Goal: Information Seeking & Learning: Learn about a topic

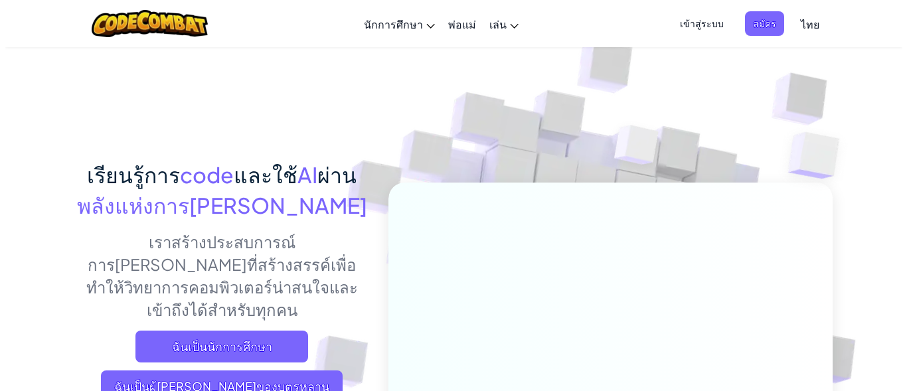
scroll to position [199, 0]
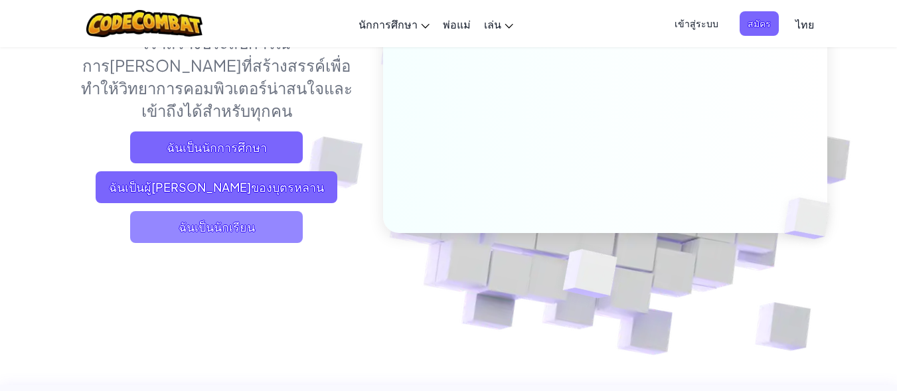
click at [266, 211] on span "ฉันเป็นนักเรียน" at bounding box center [216, 227] width 173 height 32
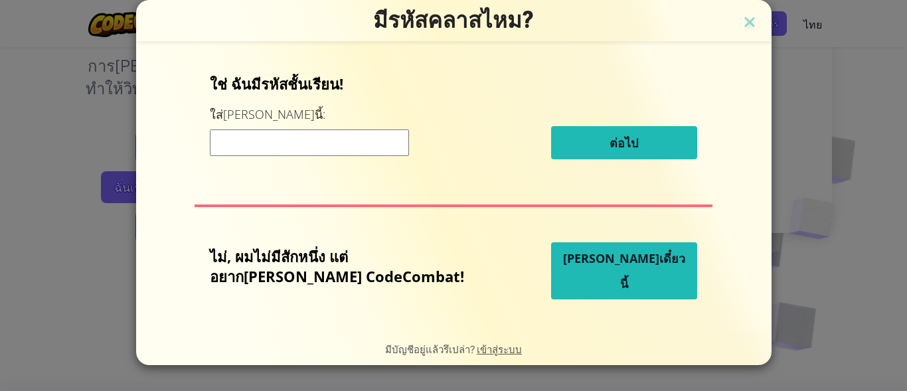
click at [308, 139] on input at bounding box center [309, 143] width 199 height 27
click at [343, 143] on input at bounding box center [309, 143] width 199 height 27
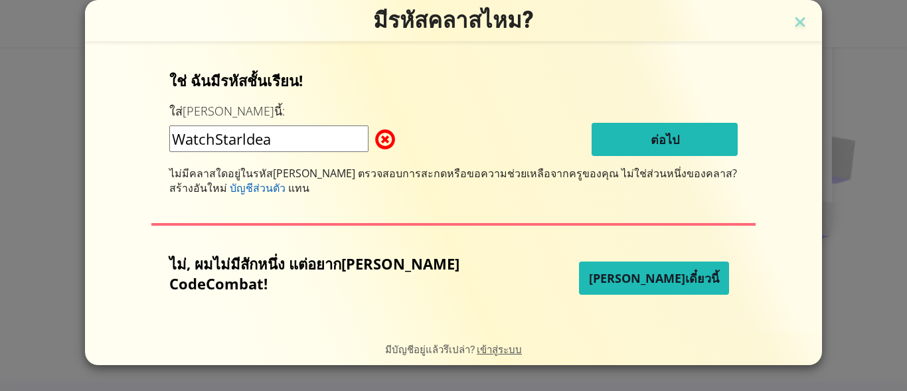
click at [284, 141] on input "WatchStarldea" at bounding box center [268, 139] width 199 height 27
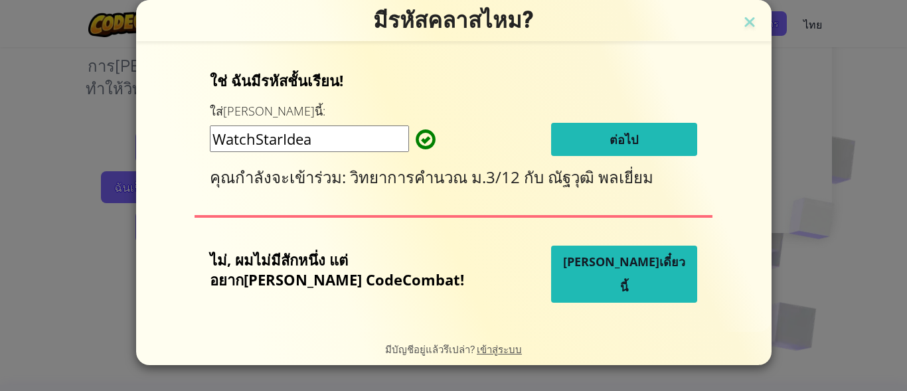
click at [365, 151] on input "WatchStarIdea" at bounding box center [309, 139] width 199 height 27
type input "WatchStarIdea"
click at [636, 128] on button "ต่อไป" at bounding box center [624, 139] width 146 height 33
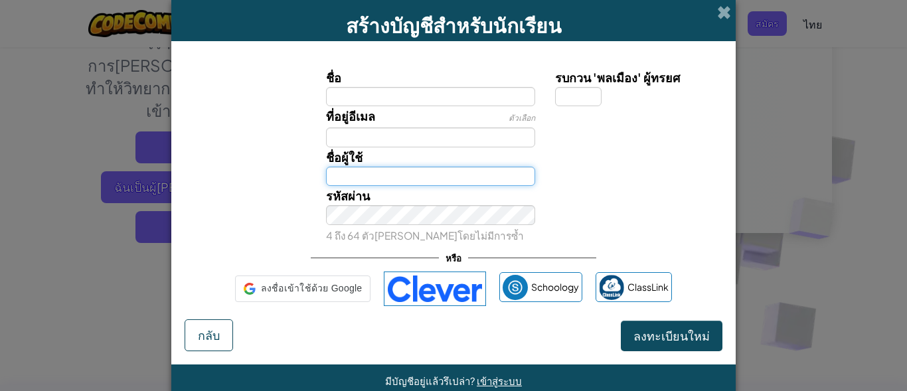
type input "Prapanida9"
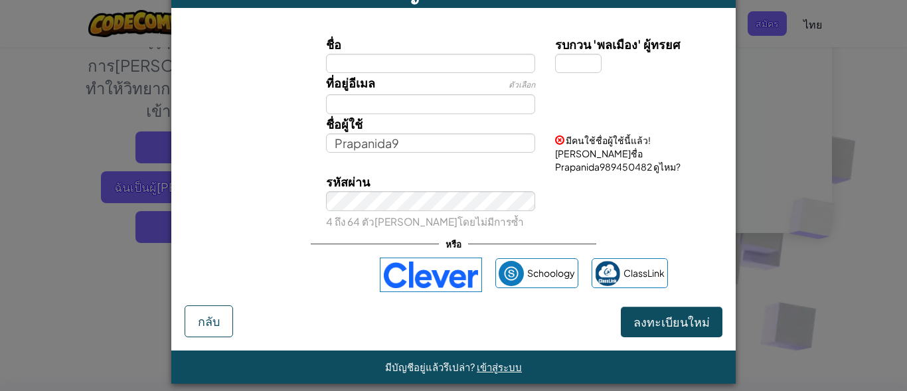
scroll to position [0, 0]
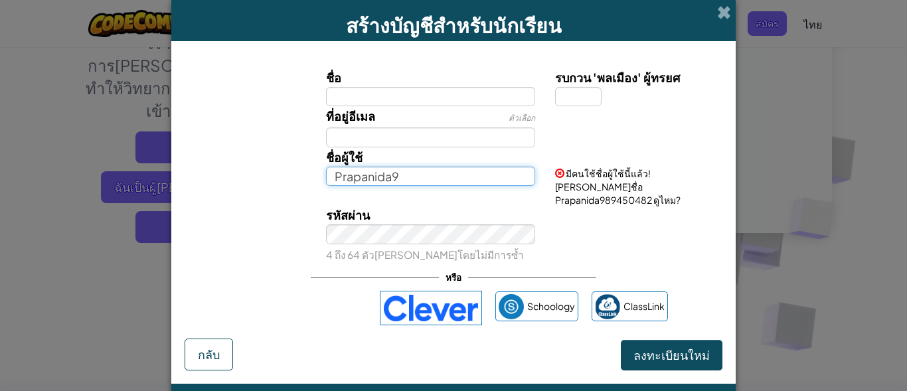
click at [424, 179] on input "Prapanida9" at bounding box center [431, 176] width 210 height 19
click at [550, 225] on div "รหัสผ่าน 4 ถึง 64 ตัว[PERSON_NAME]โดยไม่มีการซ้ำ" at bounding box center [453, 234] width 551 height 58
click at [387, 86] on label "ชื่อ" at bounding box center [431, 77] width 210 height 19
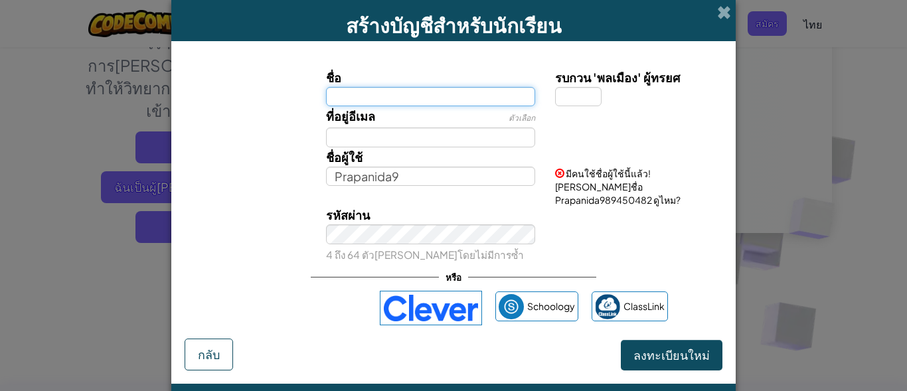
click at [387, 87] on input "ชื่อ" at bounding box center [431, 96] width 210 height 19
type input "Inthira"
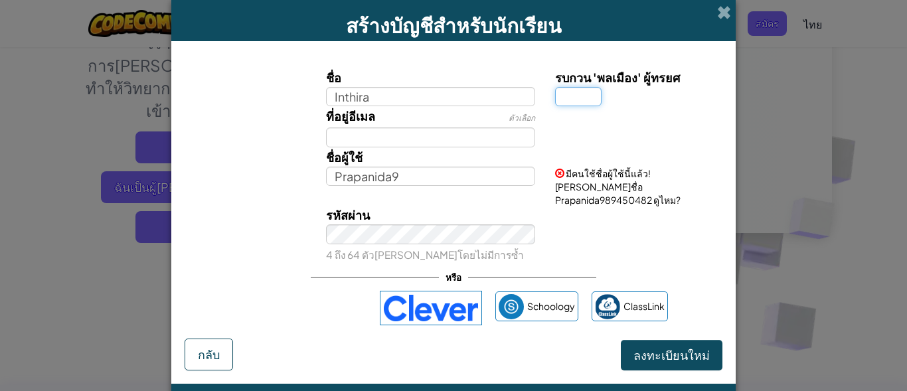
type input "Inthira"
click at [560, 103] on input "รบกวน 'พลเมือง' ผู้ทรยศ" at bounding box center [578, 96] width 46 height 19
type input "5"
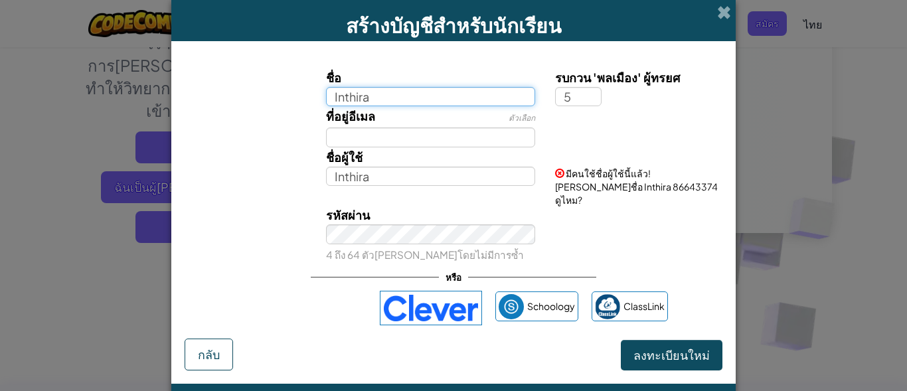
type input "Inthira 5"
click at [401, 102] on input "Inthira" at bounding box center [431, 96] width 210 height 19
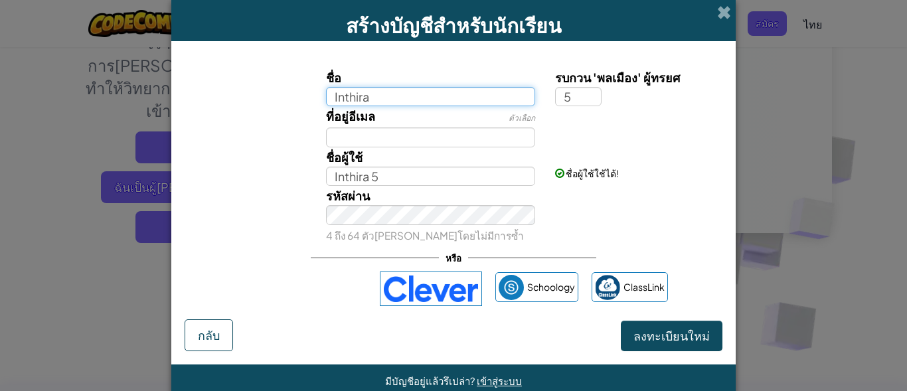
type input "Inthira"
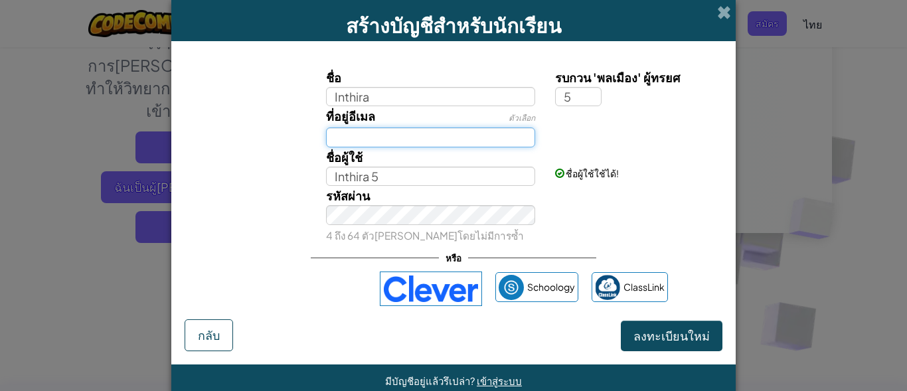
type input "Inthira 5"
click at [403, 136] on input "ที่อยู่อีเมล" at bounding box center [431, 137] width 210 height 19
type input "i"
type input "[EMAIL_ADDRESS][DOMAIN_NAME]"
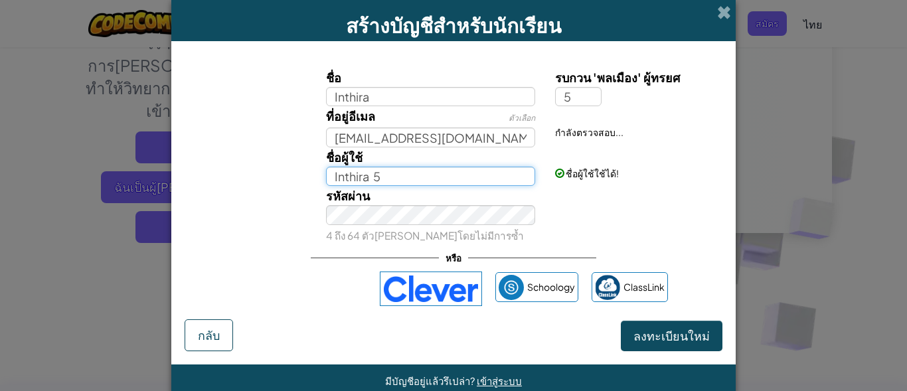
click at [403, 179] on input "Inthira 5" at bounding box center [431, 176] width 210 height 19
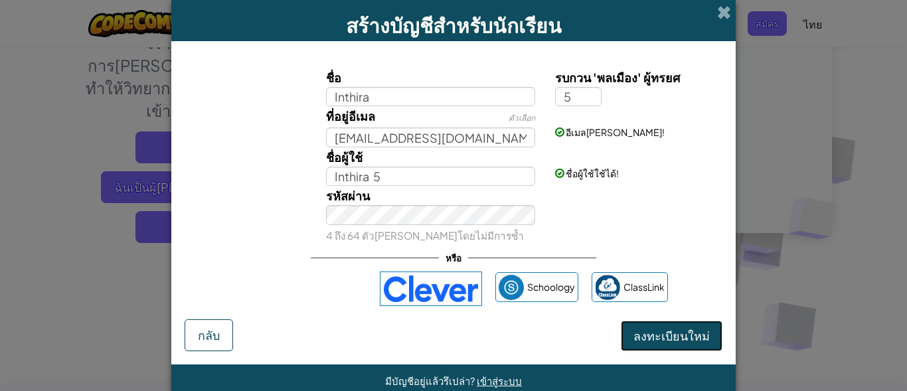
click at [650, 338] on span "ลงทะเบียนใหม่" at bounding box center [672, 335] width 76 height 15
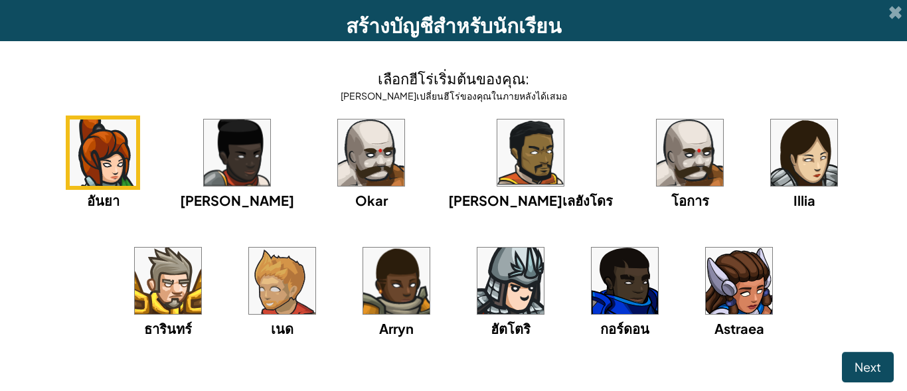
click at [706, 286] on img at bounding box center [739, 281] width 66 height 66
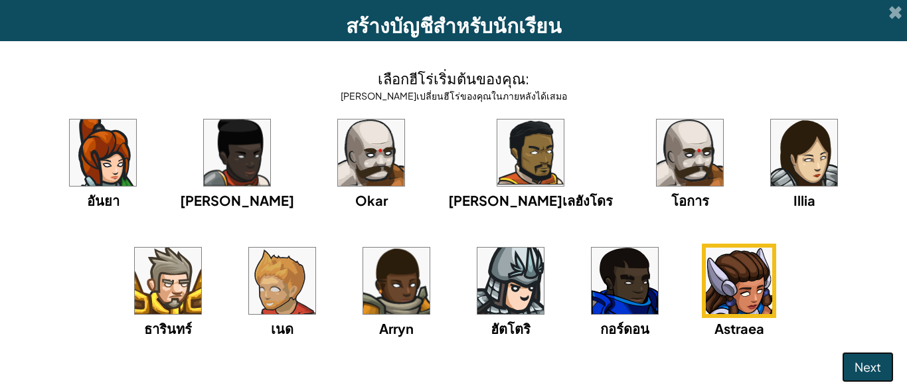
click at [858, 371] on span "Next" at bounding box center [868, 366] width 27 height 15
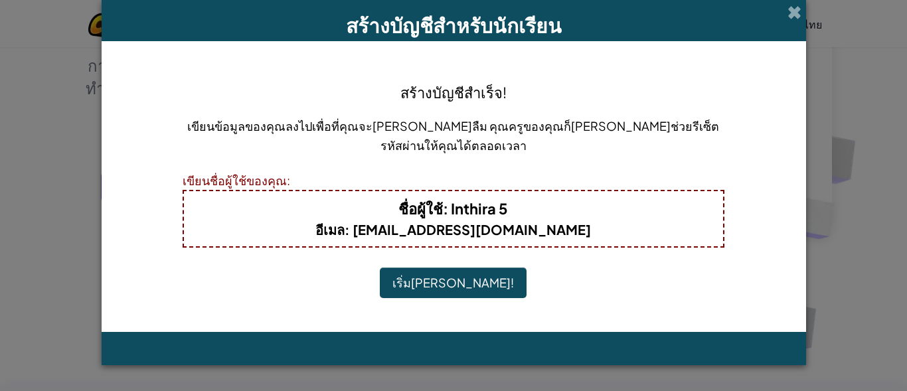
click at [462, 275] on button "เริ่ม[PERSON_NAME]!" at bounding box center [453, 283] width 147 height 31
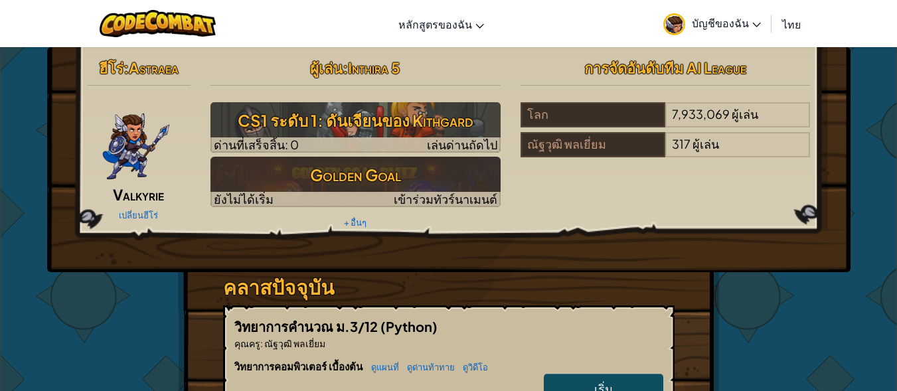
scroll to position [133, 0]
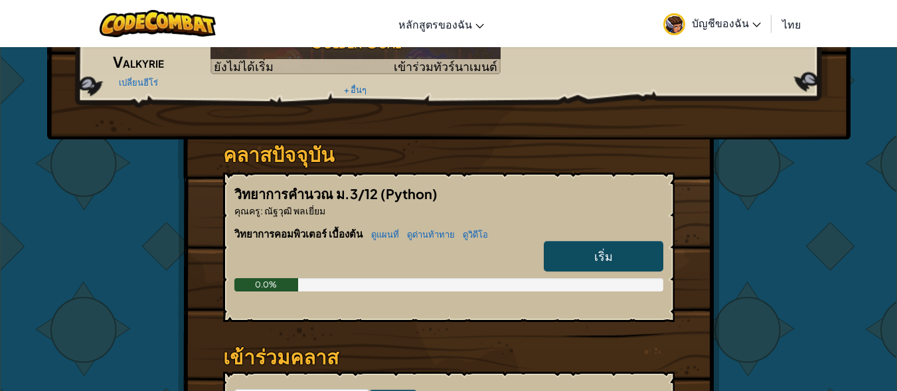
click at [585, 251] on link "เริ่ม" at bounding box center [604, 256] width 120 height 31
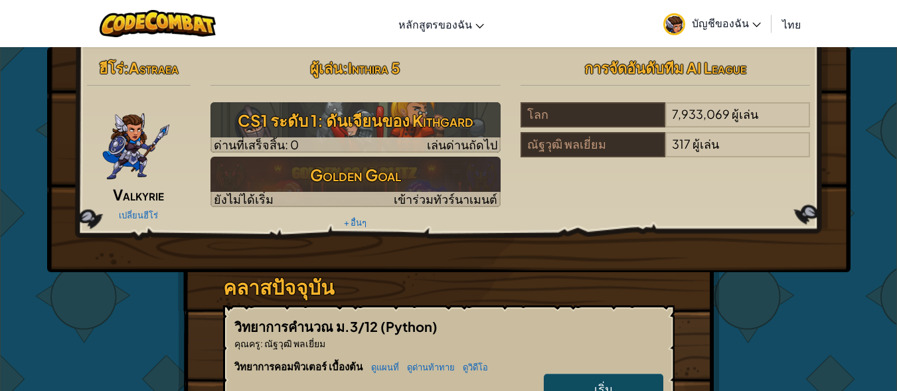
select select "th"
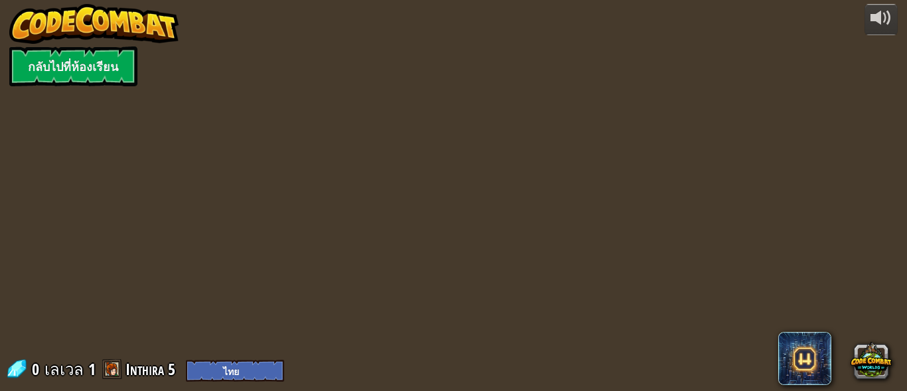
select select "th"
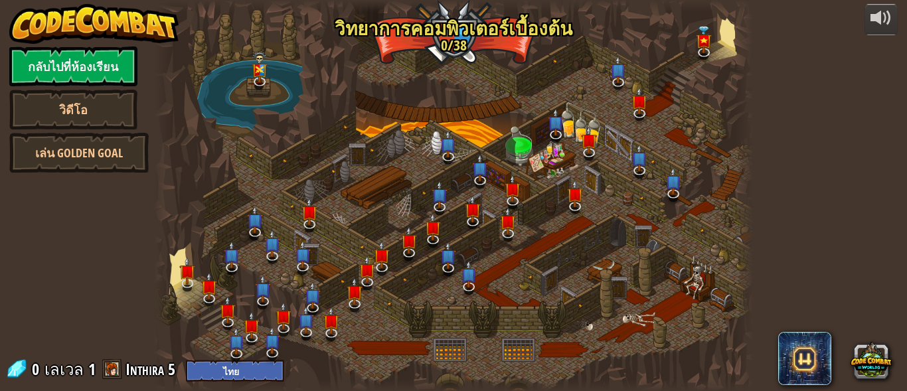
select select "th"
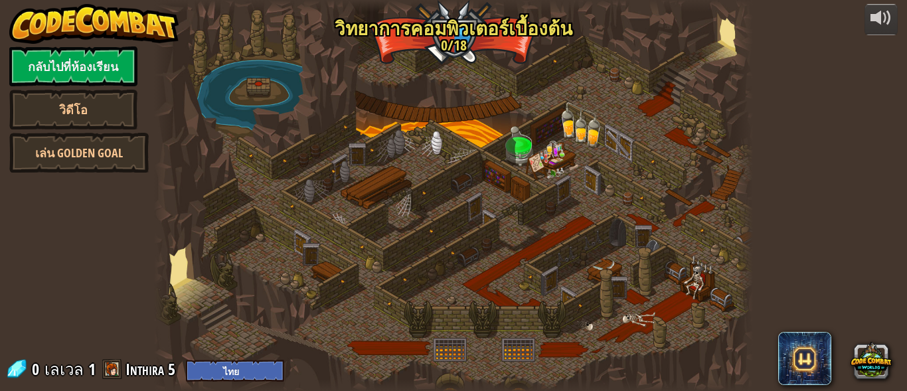
select select "th"
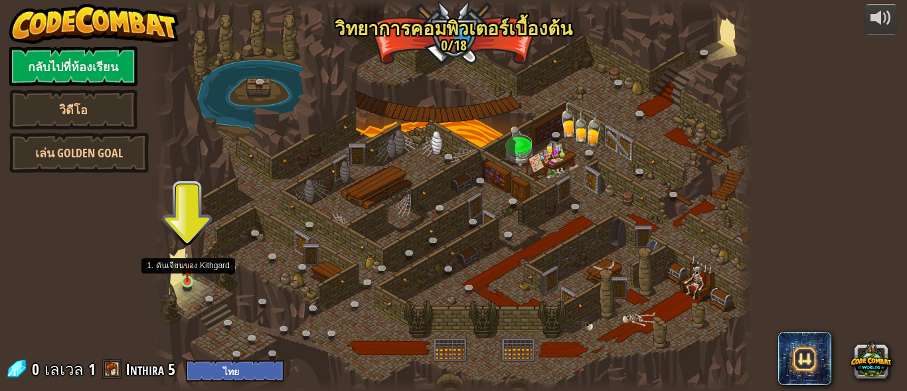
click at [183, 274] on img at bounding box center [187, 266] width 13 height 31
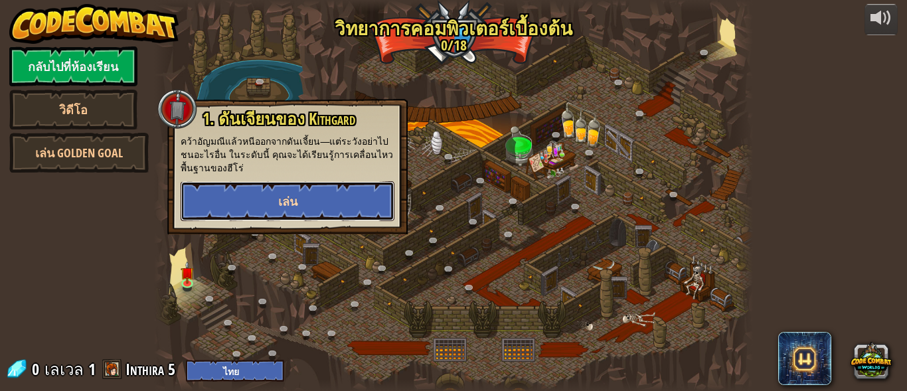
click at [233, 203] on button "เล่น" at bounding box center [288, 201] width 214 height 40
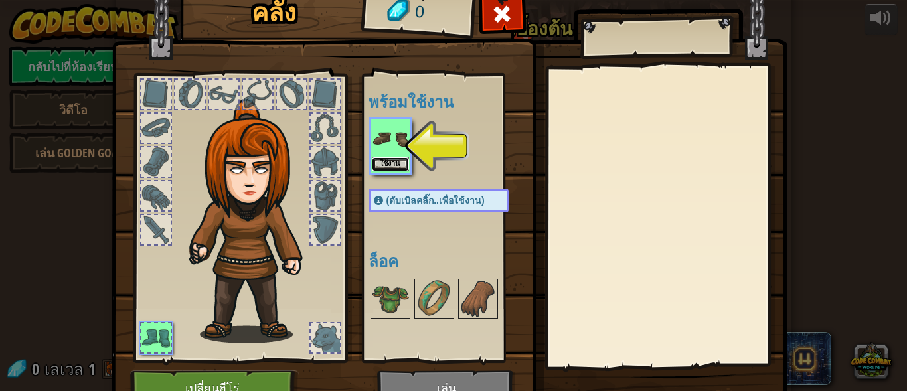
click at [385, 159] on button "ใช้งาน" at bounding box center [390, 164] width 37 height 14
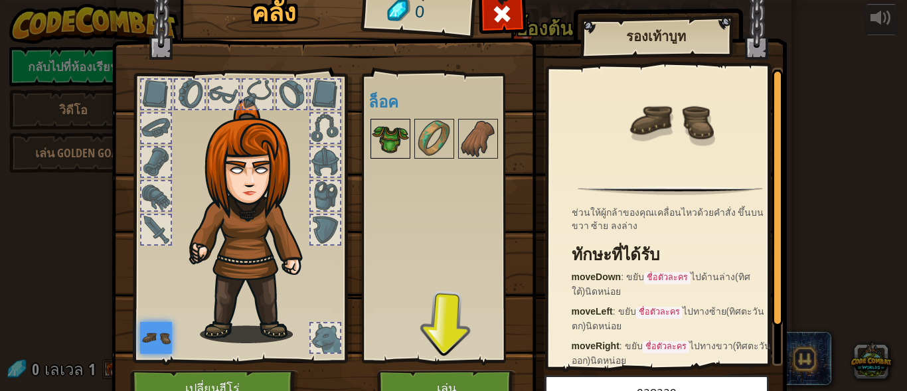
click at [395, 136] on img at bounding box center [390, 138] width 37 height 37
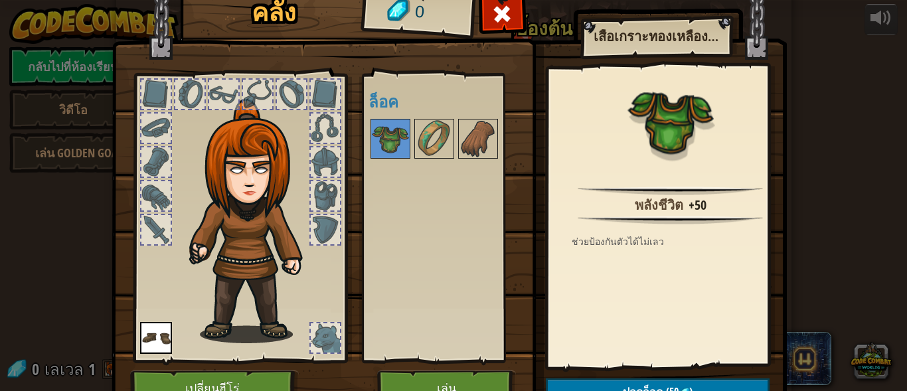
click at [316, 137] on div at bounding box center [325, 128] width 29 height 29
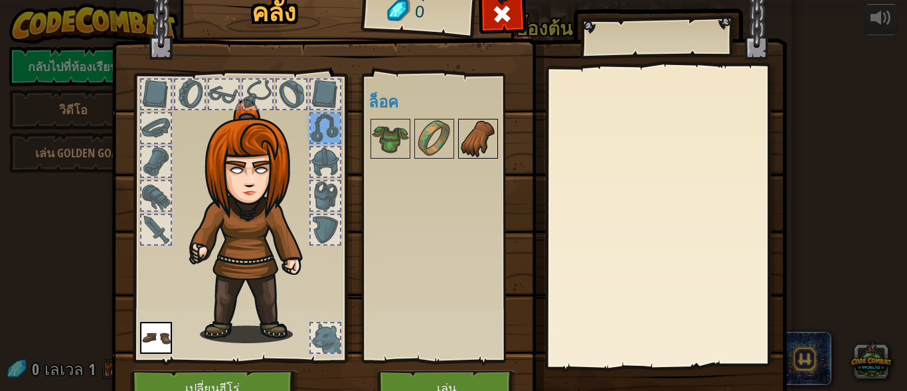
click at [480, 134] on img at bounding box center [478, 138] width 37 height 37
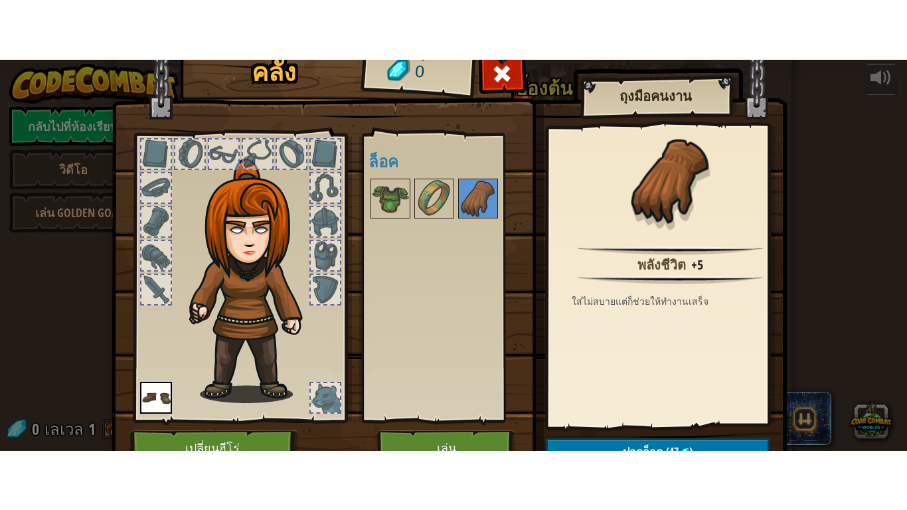
scroll to position [66, 0]
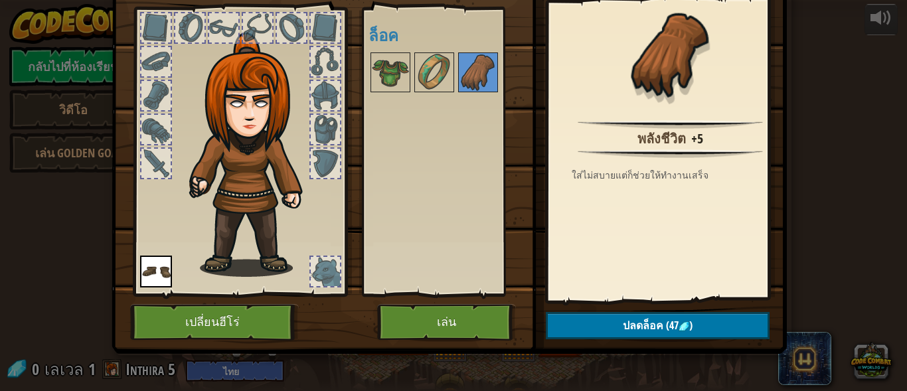
click at [332, 97] on div at bounding box center [325, 95] width 29 height 29
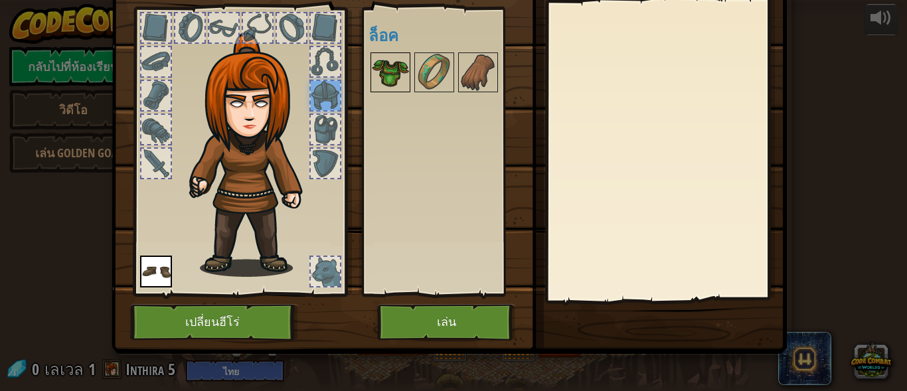
click at [381, 59] on img at bounding box center [390, 72] width 37 height 37
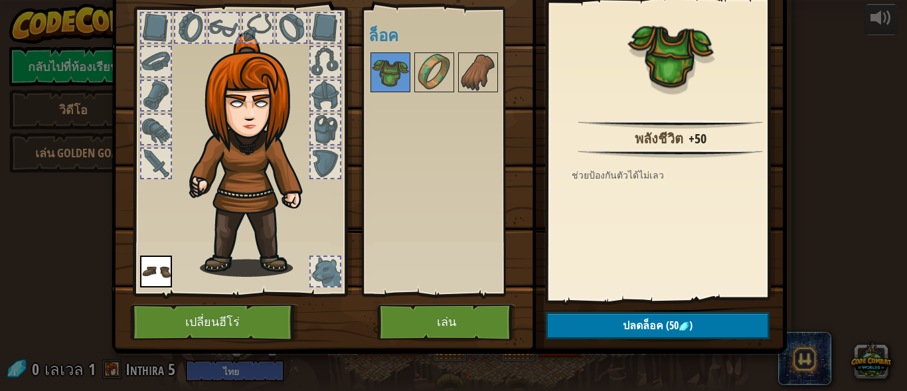
click at [321, 44] on div at bounding box center [239, 148] width 219 height 299
click at [277, 19] on div at bounding box center [291, 27] width 29 height 29
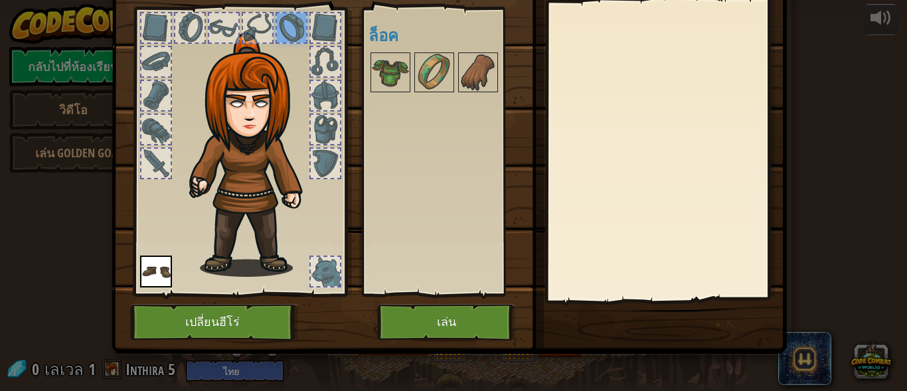
click at [165, 19] on div at bounding box center [155, 27] width 29 height 29
click at [154, 81] on div at bounding box center [155, 95] width 29 height 29
click at [141, 131] on div at bounding box center [155, 129] width 29 height 29
click at [151, 175] on div at bounding box center [155, 163] width 29 height 29
click at [294, 18] on div at bounding box center [291, 27] width 29 height 29
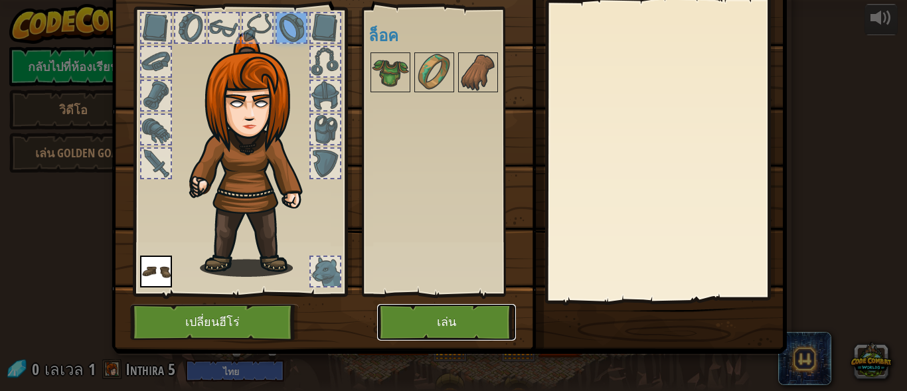
click at [471, 313] on button "เล่น" at bounding box center [446, 322] width 139 height 37
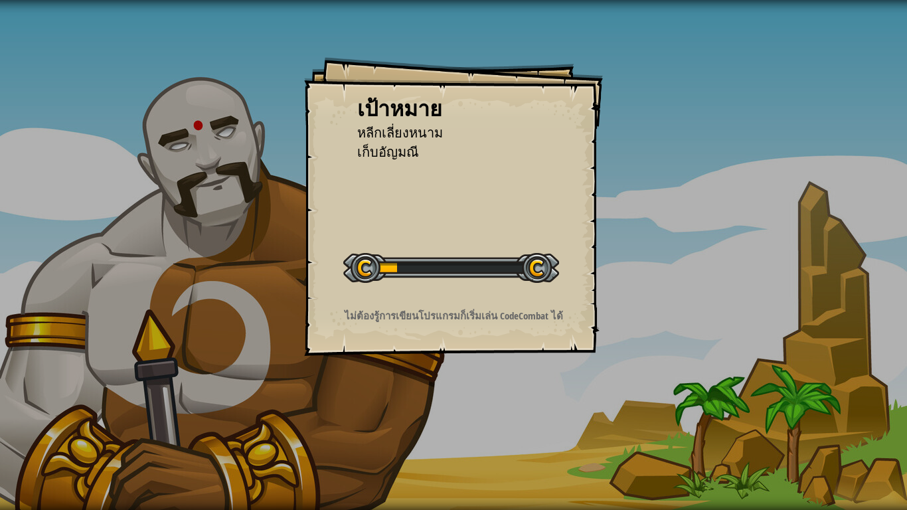
drag, startPoint x: 367, startPoint y: 273, endPoint x: 596, endPoint y: 252, distance: 230.1
click at [591, 255] on div "เป้าหมาย หลีกเลี่ยงหนาม เก็บอัญมณี เริ่มด่าน เกิดข้อผิดพลาดในการโหลดจากเซิร์ฟเว…" at bounding box center [453, 206] width 299 height 299
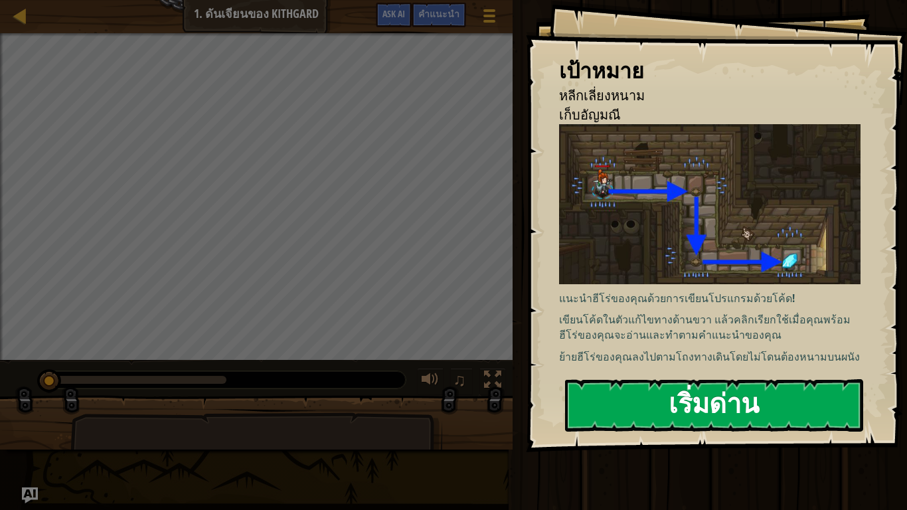
click at [672, 391] on button "เริ่มด่าน" at bounding box center [714, 405] width 298 height 52
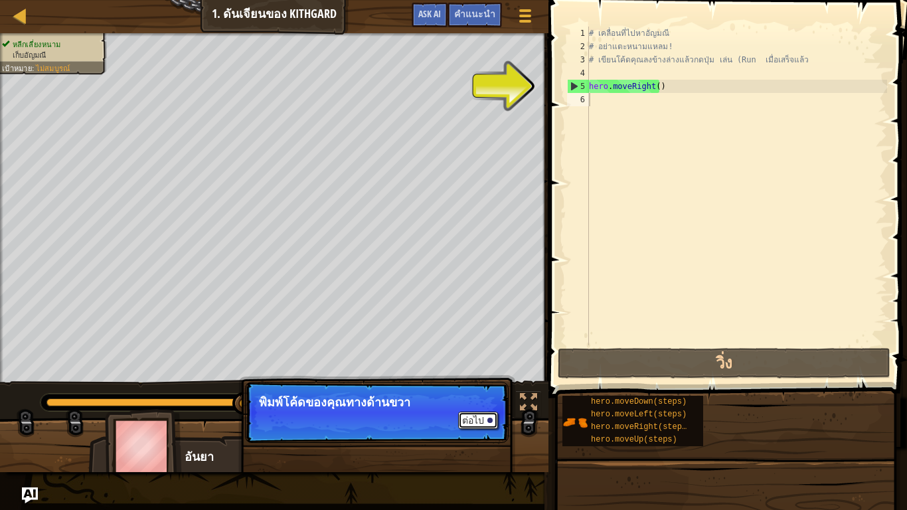
click at [490, 391] on div at bounding box center [490, 420] width 5 height 5
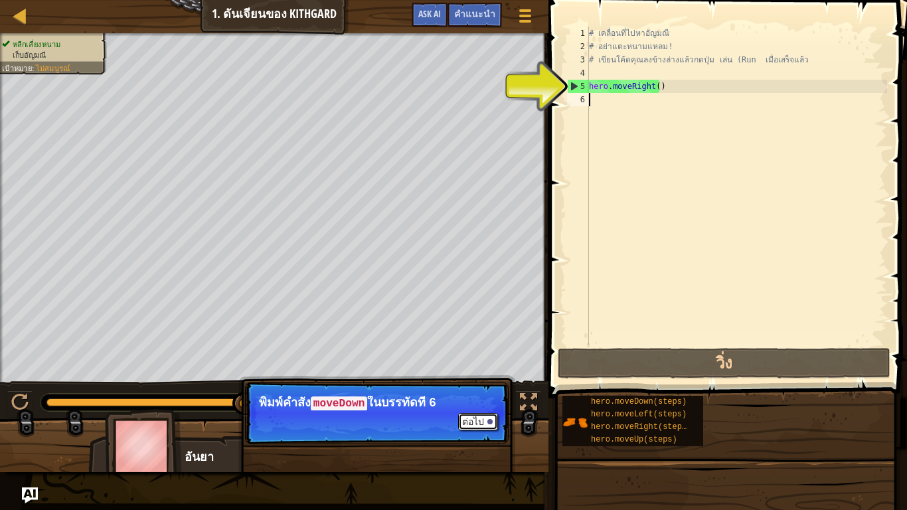
click at [476, 391] on button "ต่อไป" at bounding box center [478, 421] width 40 height 17
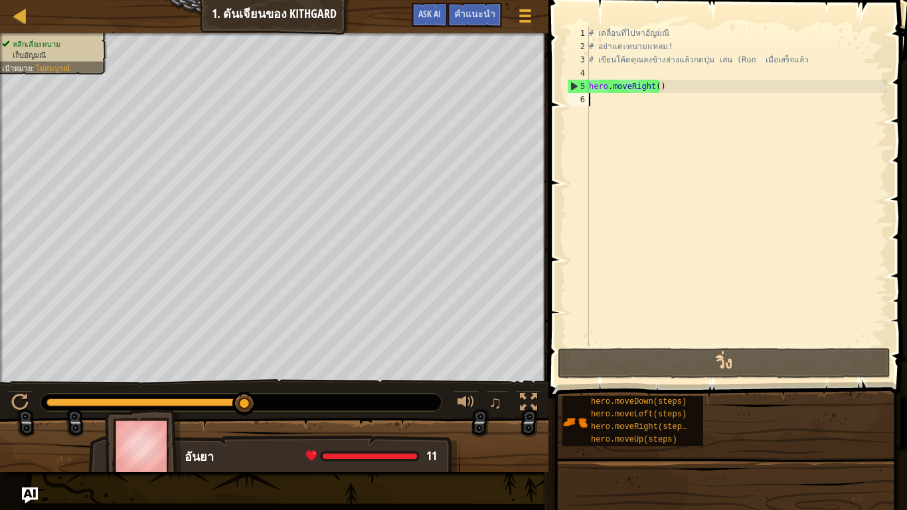
type textarea "hero.moveRight()"
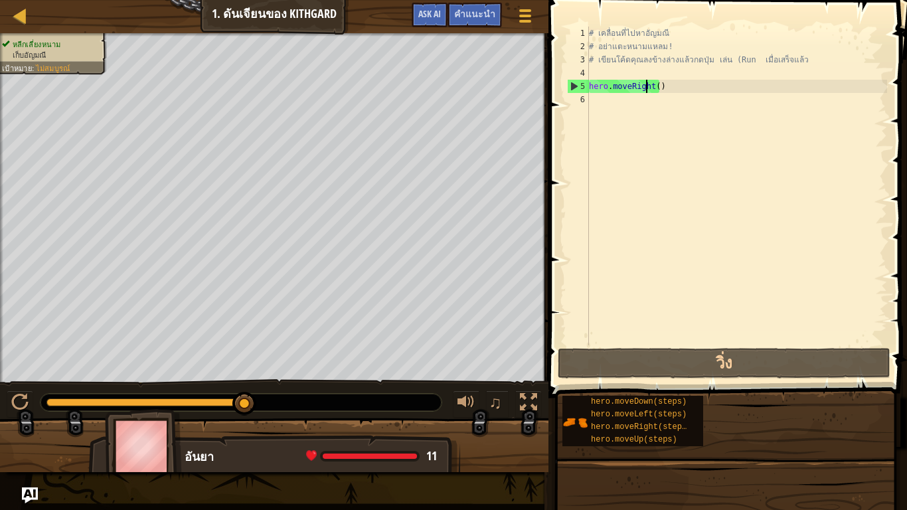
type textarea "hero.moveRight()"
type textarea "# เขียนโค้ดคุณลงข้างล่างแล้วกดปุ่ม เล่น (Run เมื่อเสร็จแล้ว"
type textarea "hero.moveRight()"
click at [240, 391] on div "หลีกเลี่ยงหนาม เก็บอัญมณี เป้าหมาย : ไม่สมบูรณ์ ♫ อันยา 11 x: 18 y: 18 No targe…" at bounding box center [453, 252] width 907 height 439
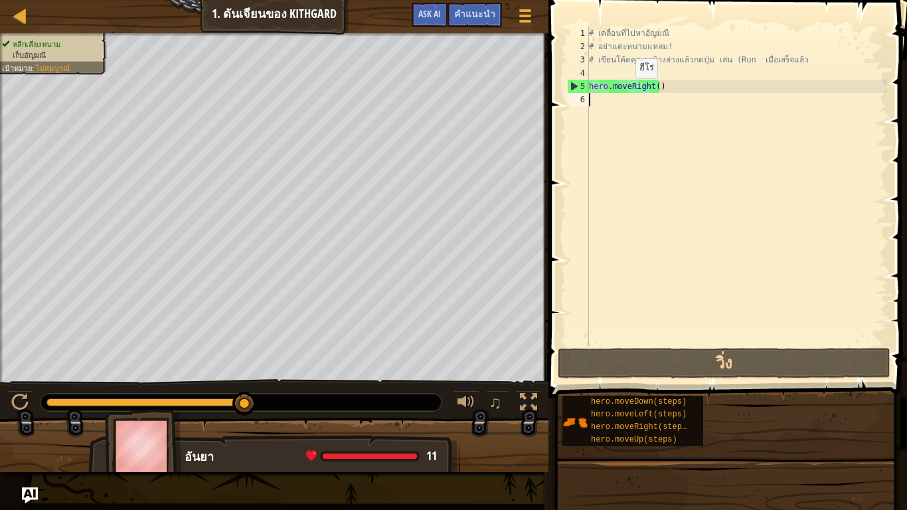
click at [624, 92] on div "# เคลื่อนที่ไปหาอัญมณี # อย่าแตะหนามแหลม! # เขียนโค้ดคุณลงข้างล่างแล้วกดปุ่ม เล…" at bounding box center [737, 199] width 301 height 345
drag, startPoint x: 681, startPoint y: 80, endPoint x: 682, endPoint y: 86, distance: 6.7
click at [682, 86] on div "# เคลื่อนที่ไปหาอัญมณี # อย่าแตะหนามแหลม! # เขียนโค้ดคุณลงข้างล่างแล้วกดปุ่ม เล…" at bounding box center [737, 199] width 301 height 345
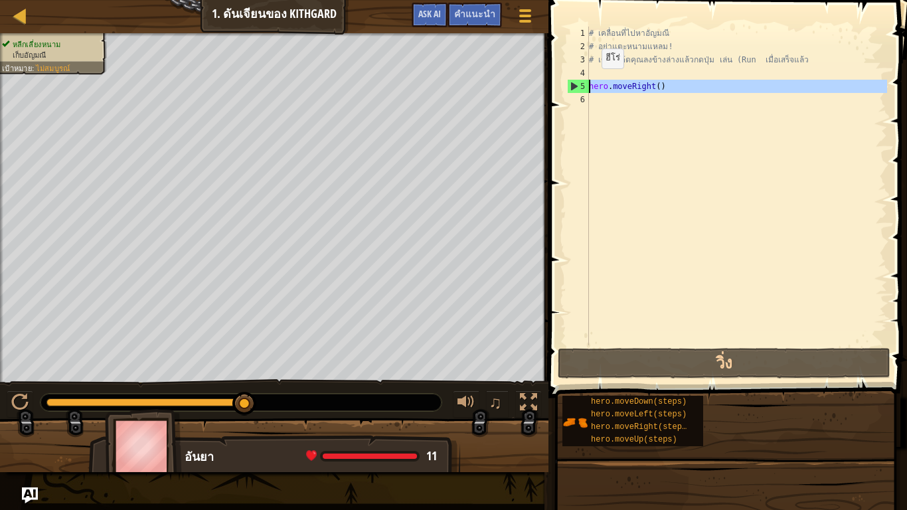
click at [575, 87] on div "5" at bounding box center [578, 86] width 21 height 13
type textarea "hero.moveRight()"
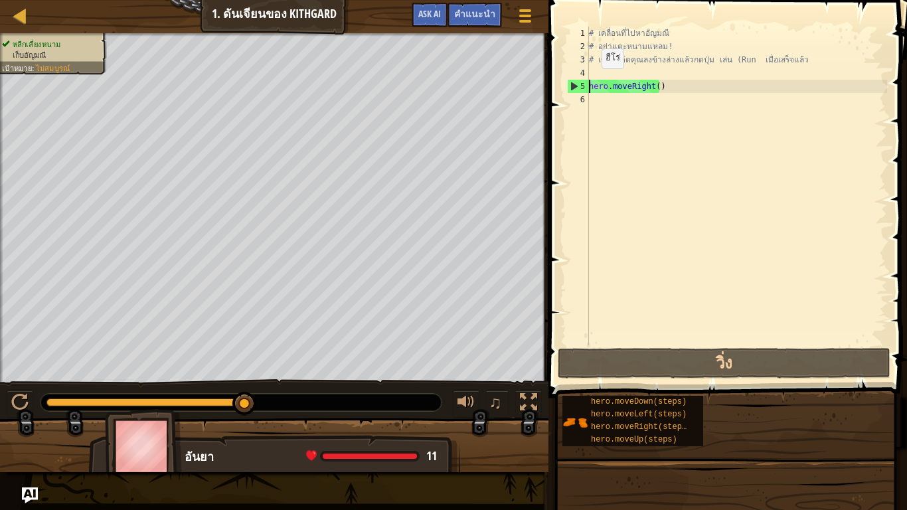
click at [575, 87] on div "5" at bounding box center [578, 86] width 21 height 13
click at [573, 80] on div "5" at bounding box center [578, 86] width 21 height 13
type textarea "hero.moveRight()"
click at [573, 80] on div "5" at bounding box center [578, 86] width 21 height 13
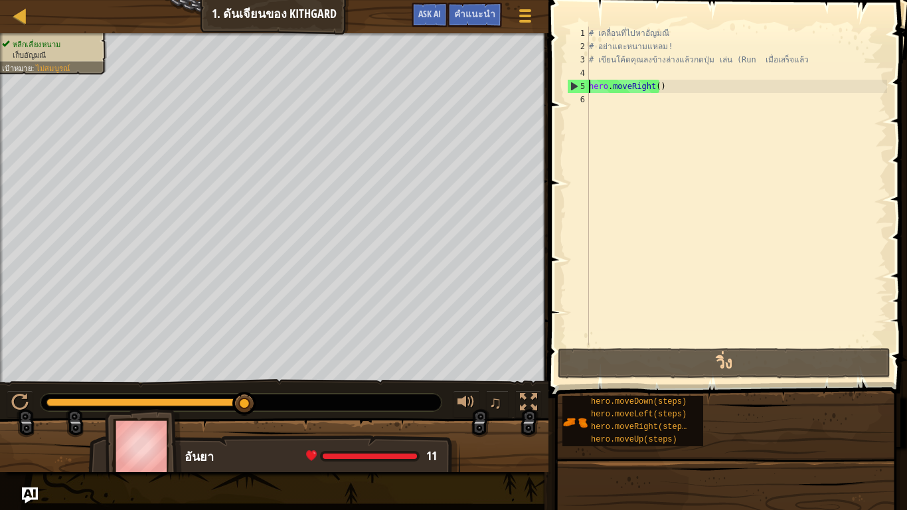
type textarea "hero.moveRight()"
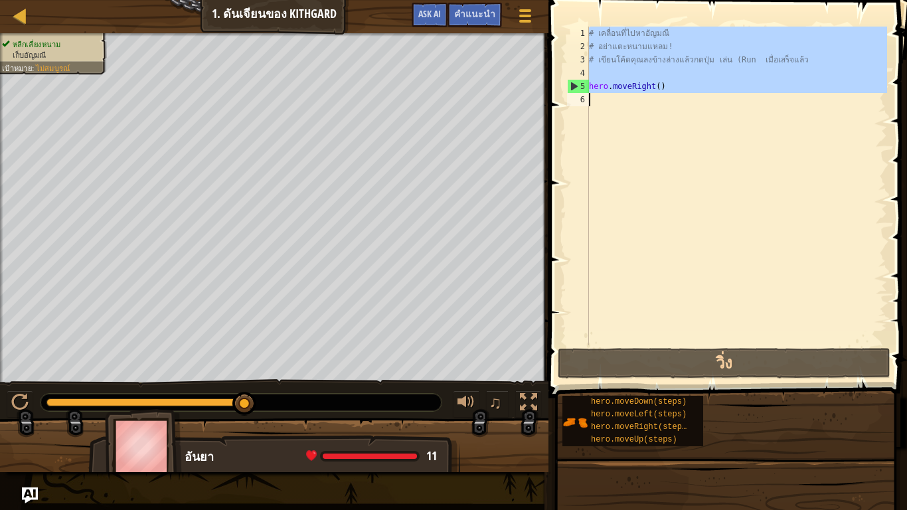
click at [573, 80] on div "5" at bounding box center [578, 86] width 21 height 13
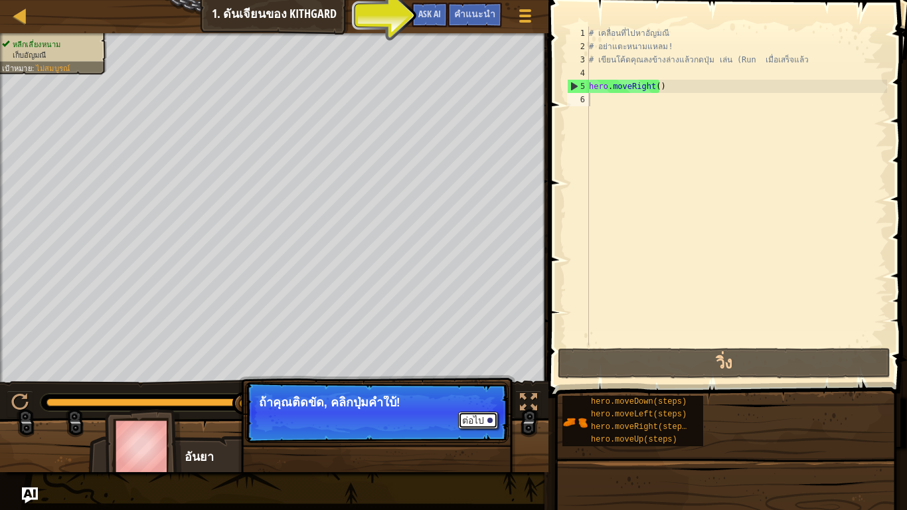
click at [473, 391] on button "ต่อไป" at bounding box center [478, 420] width 40 height 17
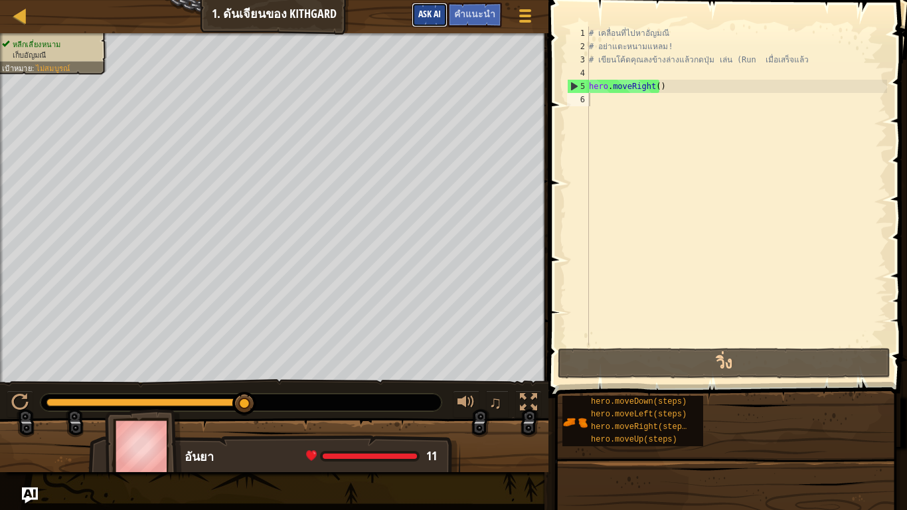
click at [441, 15] on span "Ask AI" at bounding box center [429, 13] width 23 height 13
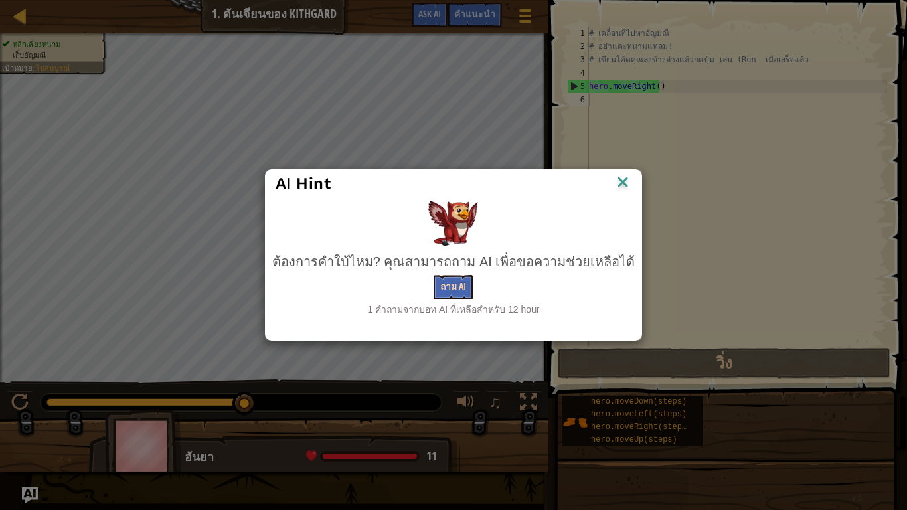
click at [448, 300] on div "ต้องการคำใบ้ไหม? คุณสามารถถาม AI เพื่อขอความช่วยเหลือได้ ถาม AI 1 คำถามจากบอท A…" at bounding box center [453, 284] width 363 height 64
click at [444, 287] on button "ถาม AI" at bounding box center [453, 287] width 39 height 25
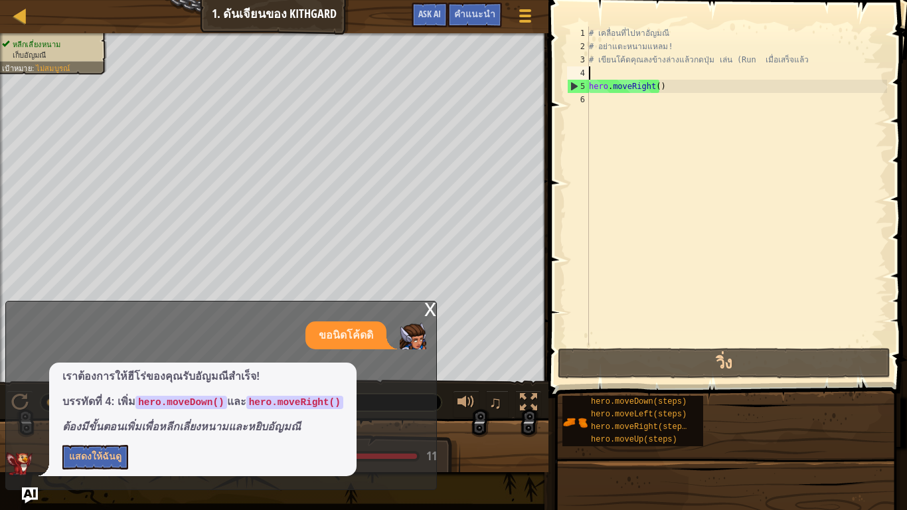
click at [596, 76] on div "# เคลื่อนที่ไปหาอัญมณี # อย่าแตะหนามแหลม! # เขียนโค้ดคุณลงข้างล่างแล้วกดปุ่ม เล…" at bounding box center [737, 199] width 301 height 345
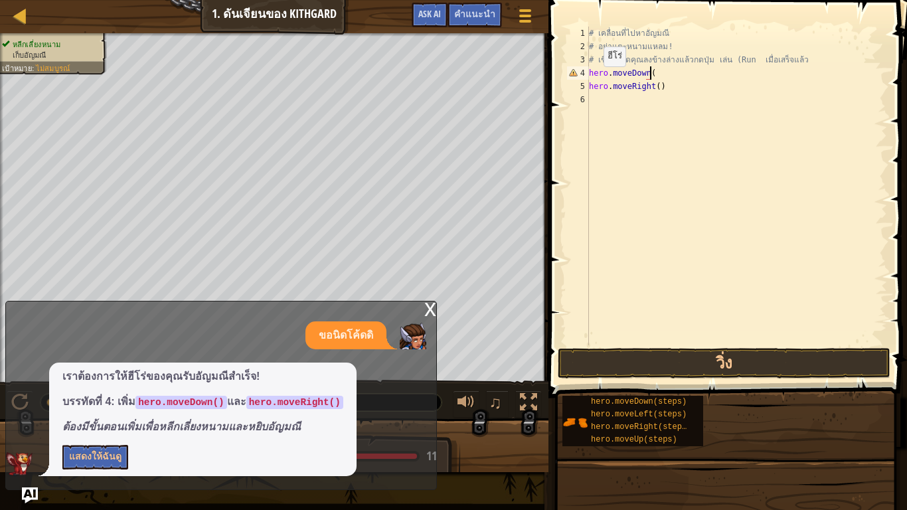
scroll to position [6, 5]
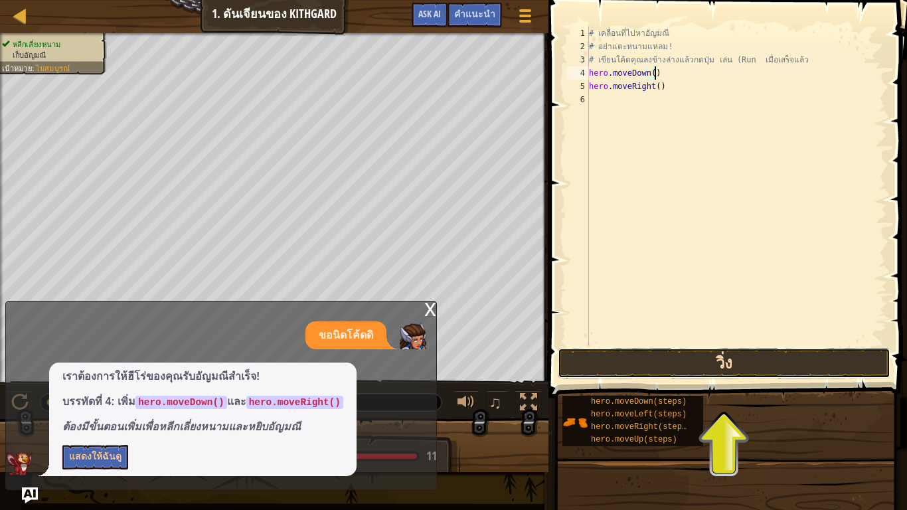
click at [668, 354] on button "วิ่ง" at bounding box center [724, 363] width 333 height 31
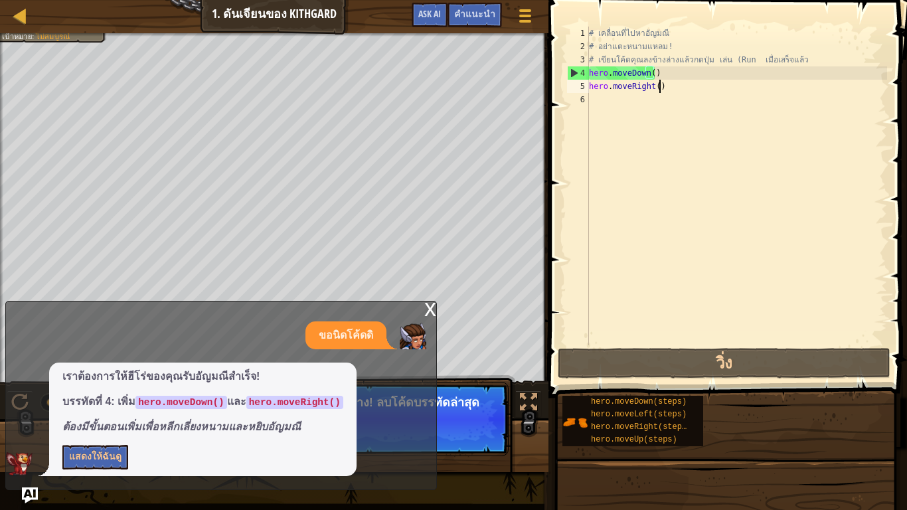
click at [691, 92] on div "# เคลื่อนที่ไปหาอัญมณี # อย่าแตะหนามแหลม! # เขียนโค้ดคุณลงข้างล่างแล้วกดปุ่ม เล…" at bounding box center [737, 199] width 301 height 345
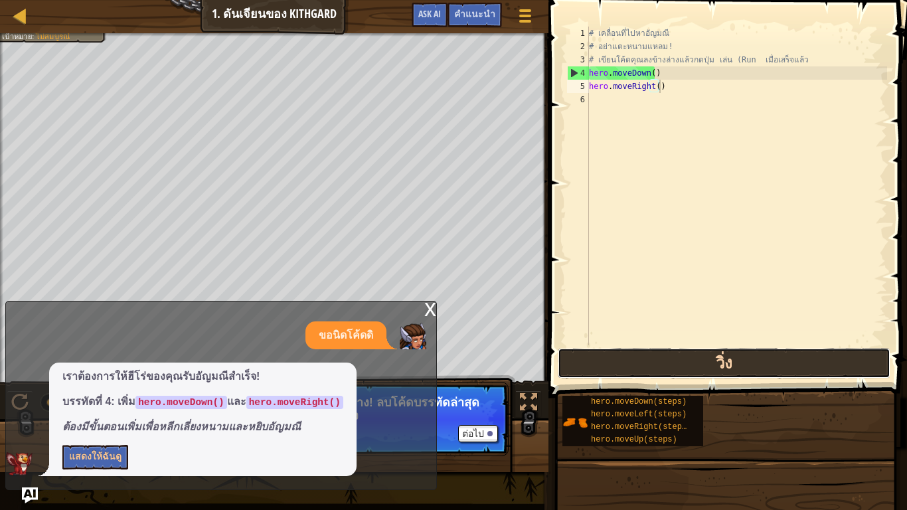
click at [715, 349] on button "วิ่ง" at bounding box center [724, 363] width 333 height 31
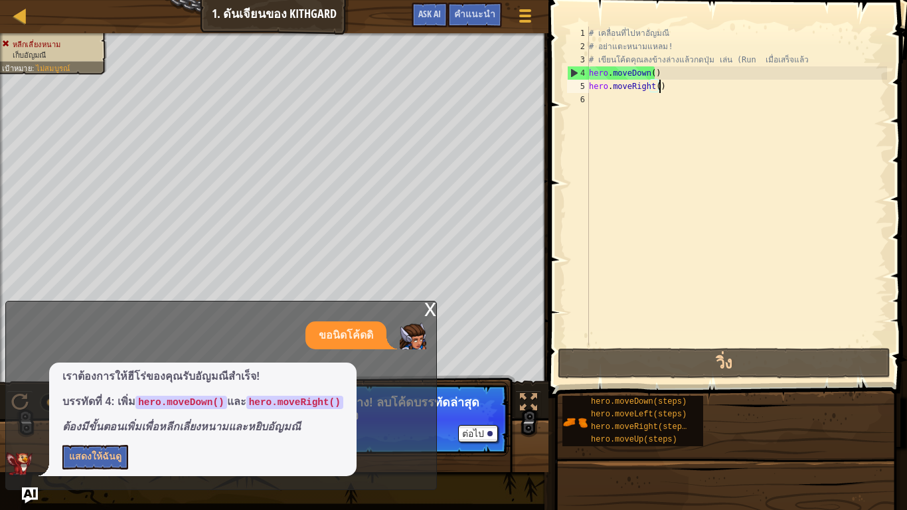
click at [581, 84] on div "5" at bounding box center [578, 86] width 22 height 13
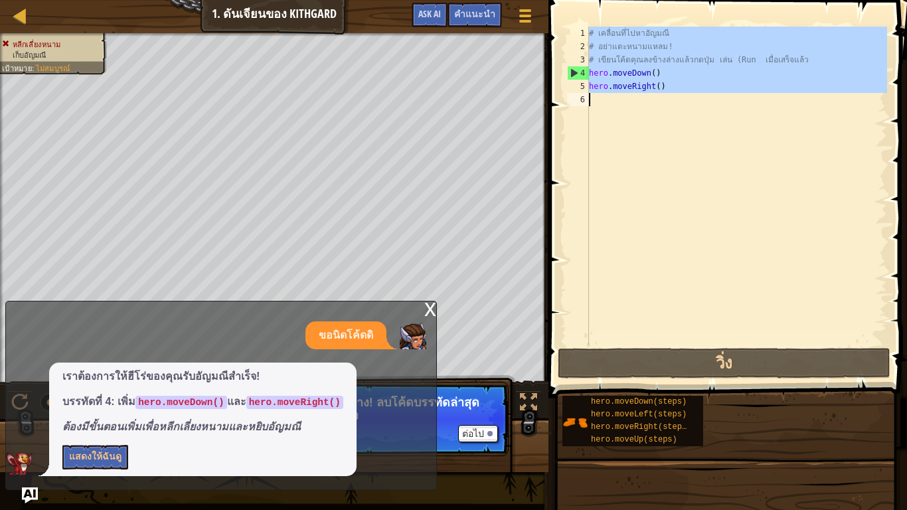
type textarea "hero.moveRight()"
click at [581, 84] on div "5" at bounding box center [578, 86] width 22 height 13
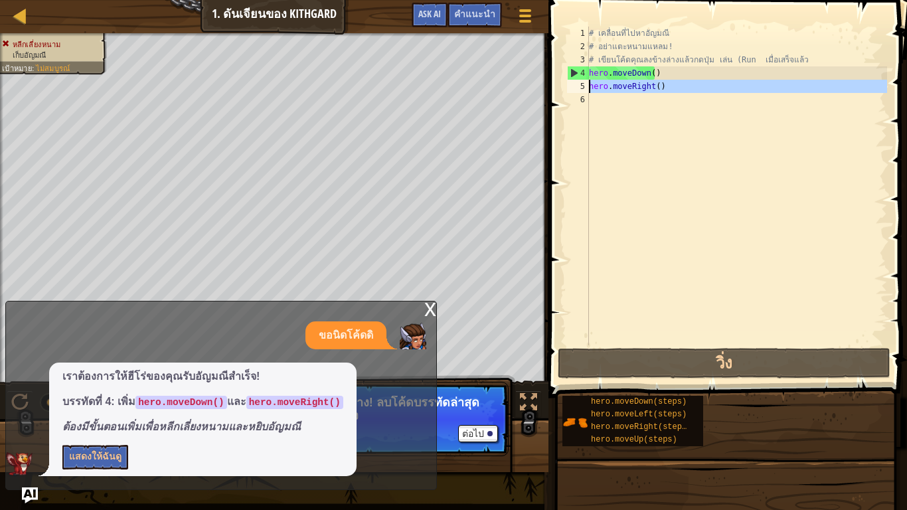
click at [581, 83] on div "5" at bounding box center [578, 86] width 22 height 13
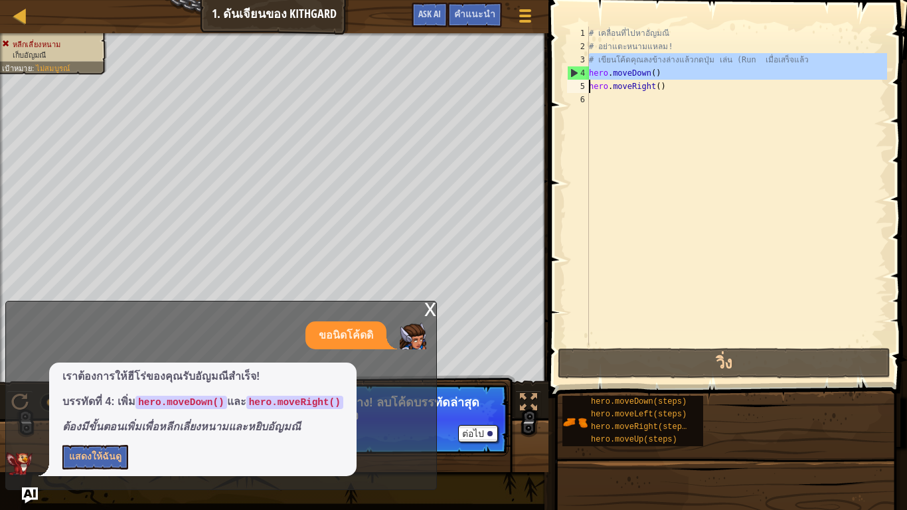
drag, startPoint x: 569, startPoint y: 62, endPoint x: 569, endPoint y: 92, distance: 30.6
type textarea "hero.moveRight()"
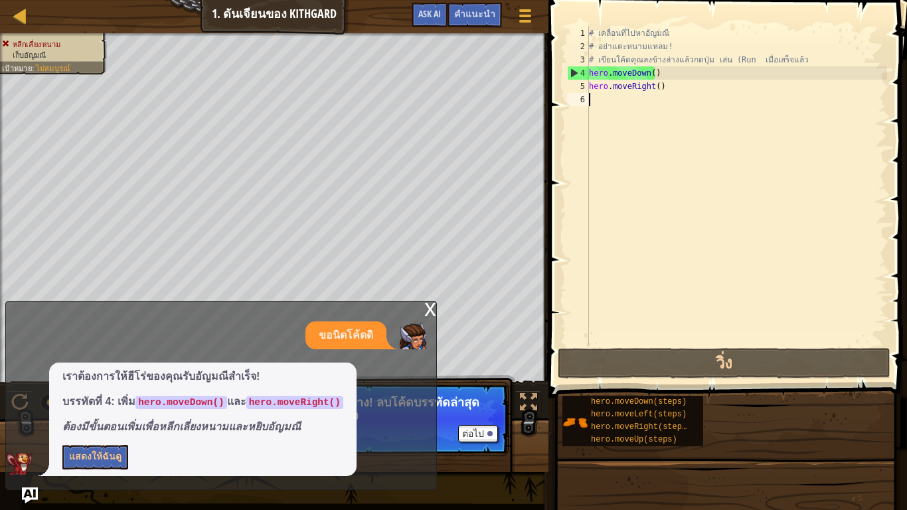
click at [640, 106] on div "# เคลื่อนที่ไปหาอัญมณี # อย่าแตะหนามแหลม! # เขียนโค้ดคุณลงข้างล่างแล้วกดปุ่ม เล…" at bounding box center [737, 199] width 301 height 345
click at [665, 87] on div "# เคลื่อนที่ไปหาอัญมณี # อย่าแตะหนามแหลม! # เขียนโค้ดคุณลงข้างล่างแล้วกดปุ่ม เล…" at bounding box center [737, 199] width 301 height 345
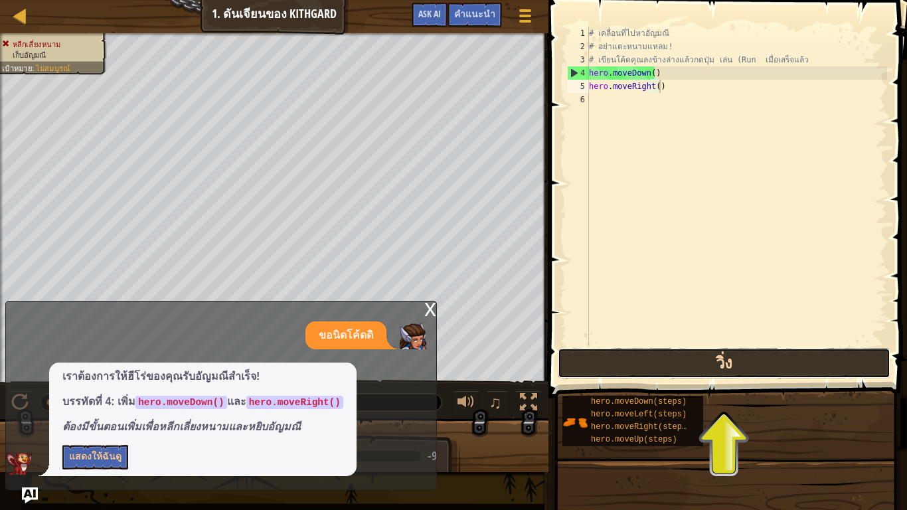
click at [747, 361] on button "วิ่ง" at bounding box center [724, 363] width 333 height 31
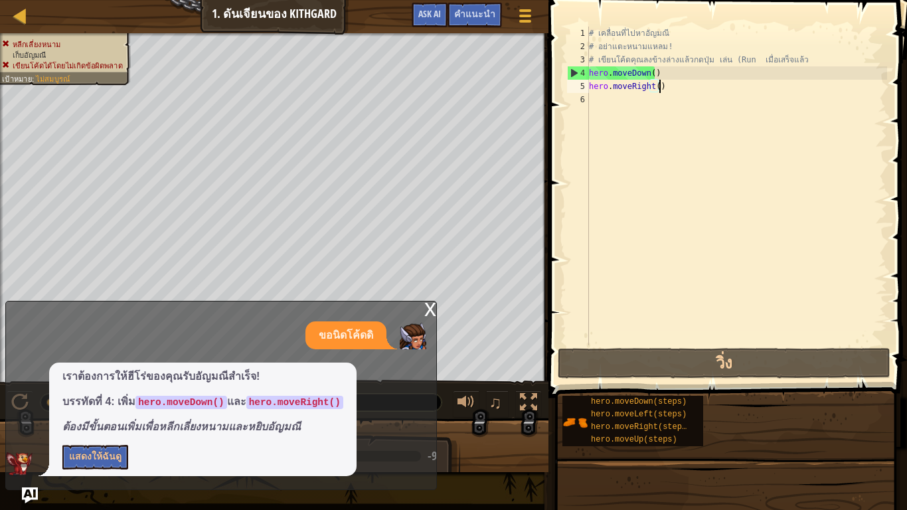
click at [701, 82] on div "# เคลื่อนที่ไปหาอัญมณี # อย่าแตะหนามแหลม! # เขียนโค้ดคุณลงข้างล่างแล้วกดปุ่ม เล…" at bounding box center [737, 199] width 301 height 345
click at [678, 80] on div "# เคลื่อนที่ไปหาอัญมณี # อย่าแตะหนามแหลม! # เขียนโค้ดคุณลงข้างล่างแล้วกดปุ่ม เล…" at bounding box center [737, 199] width 301 height 345
click at [100, 391] on button "แสดงให้ฉันดู" at bounding box center [95, 457] width 66 height 25
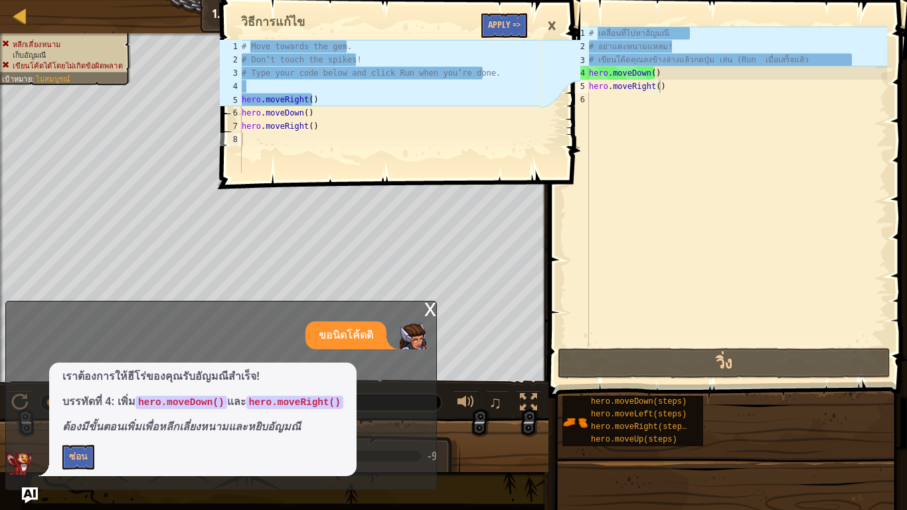
scroll to position [6, 5]
click at [660, 69] on div "# เคลื่อนที่ไปหาอัญมณี # อย่าแตะหนามแหลม! # เขียนโค้ดคุณลงข้างล่างแล้วกดปุ่ม เล…" at bounding box center [737, 199] width 301 height 345
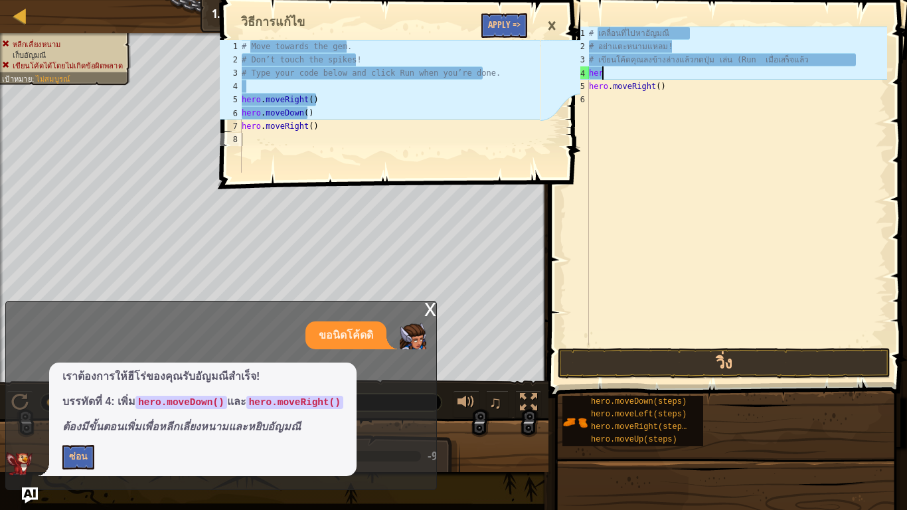
scroll to position [6, 0]
type textarea "h"
click at [634, 104] on div "# เคลื่อนที่ไปหาอัญมณี # อย่าแตะหนามแหลม! # เขียนโค้ดคุณลงข้างล่างแล้วกดปุ่ม เล…" at bounding box center [737, 199] width 301 height 345
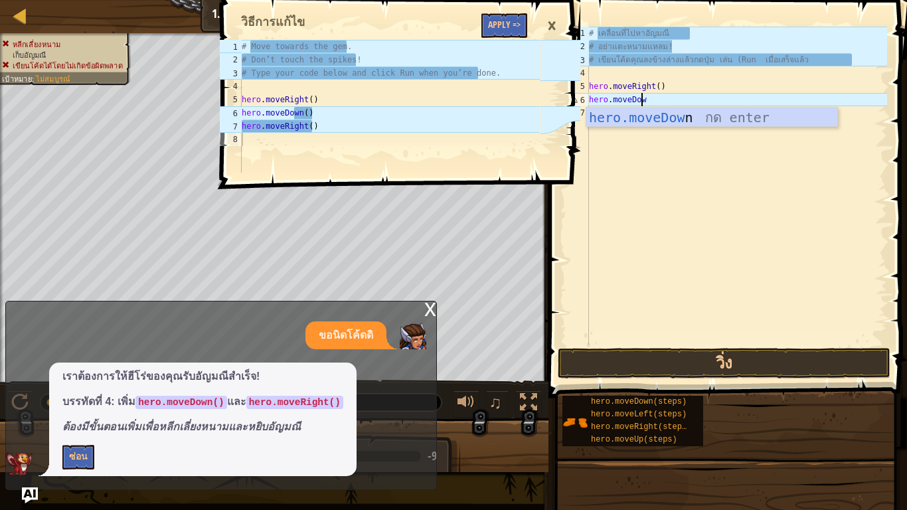
scroll to position [6, 4]
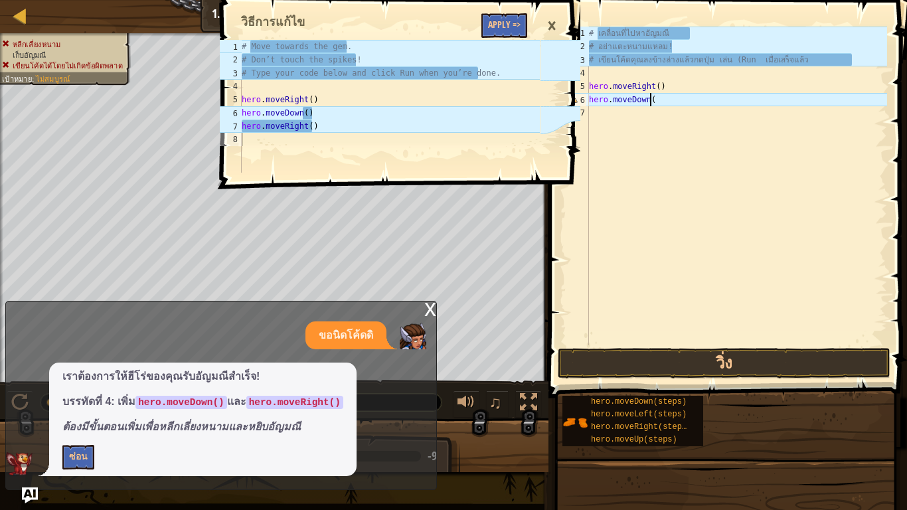
type textarea "hero.moveDown()"
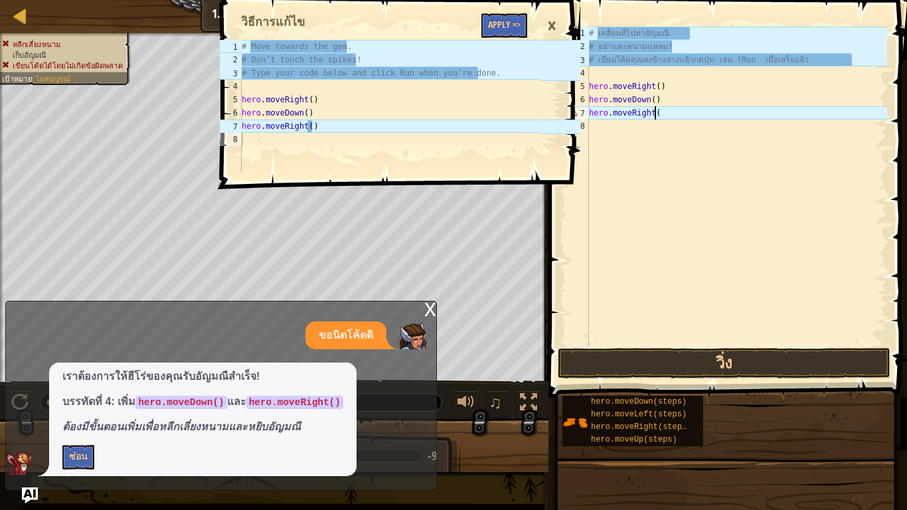
scroll to position [6, 5]
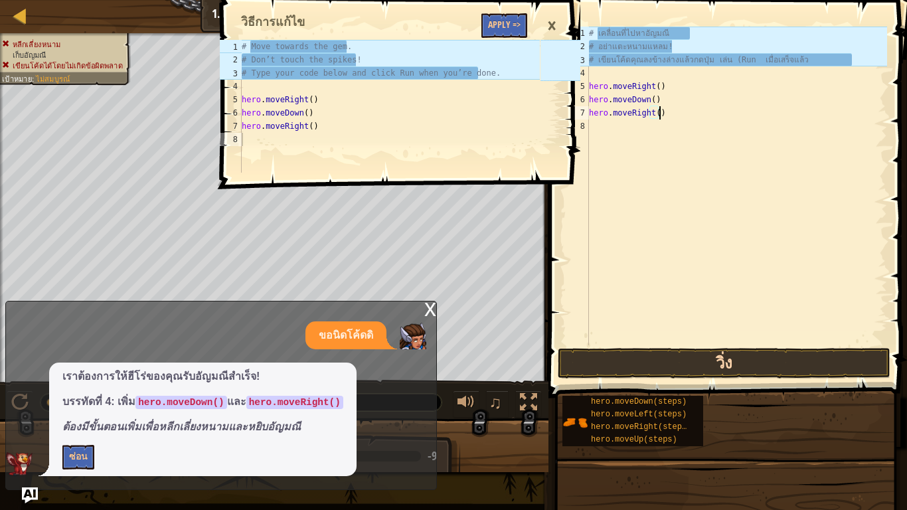
type textarea "hero.moveRight()"
click at [797, 354] on button "วิ่ง" at bounding box center [724, 363] width 333 height 31
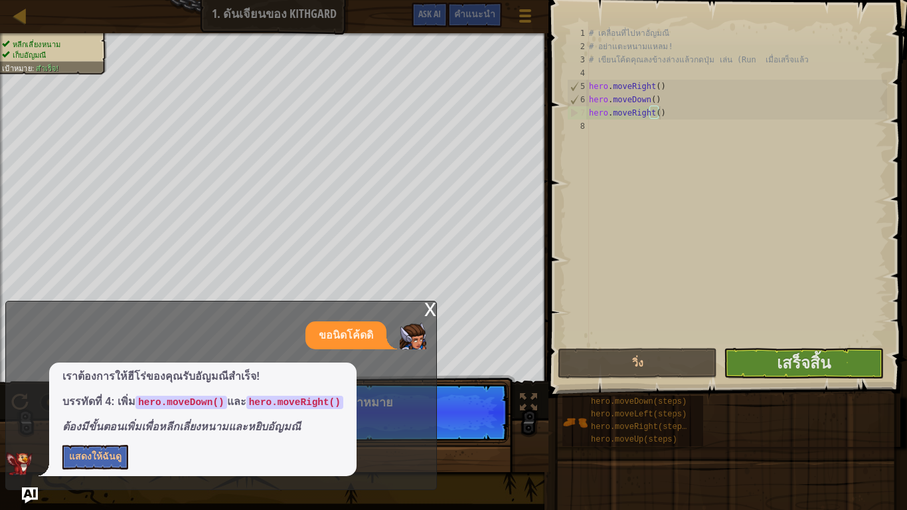
click at [432, 306] on div "x" at bounding box center [430, 308] width 12 height 13
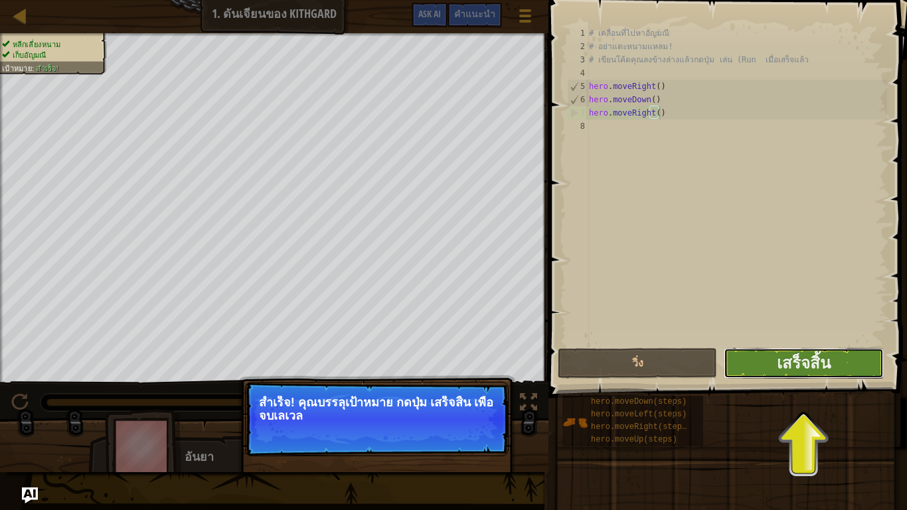
click at [840, 363] on button "เสร็จสิ้น" at bounding box center [803, 363] width 159 height 31
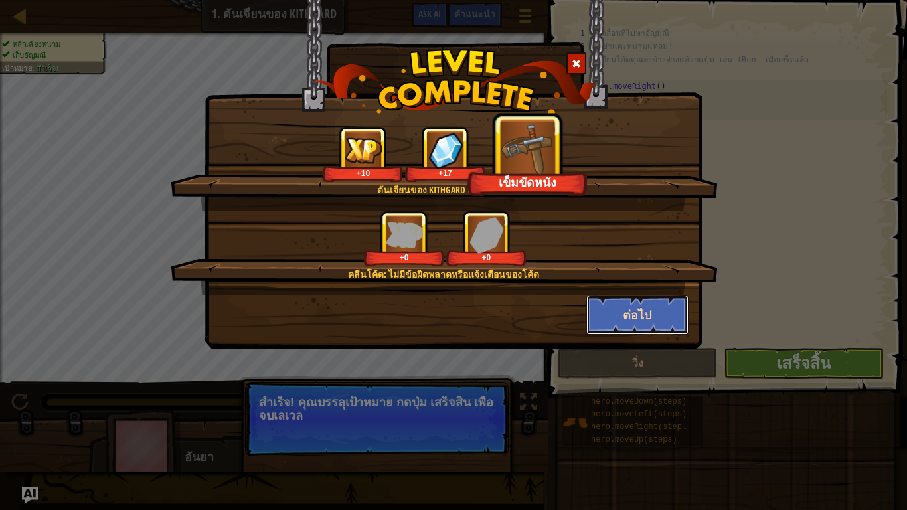
click at [626, 314] on button "ต่อไป" at bounding box center [638, 315] width 103 height 40
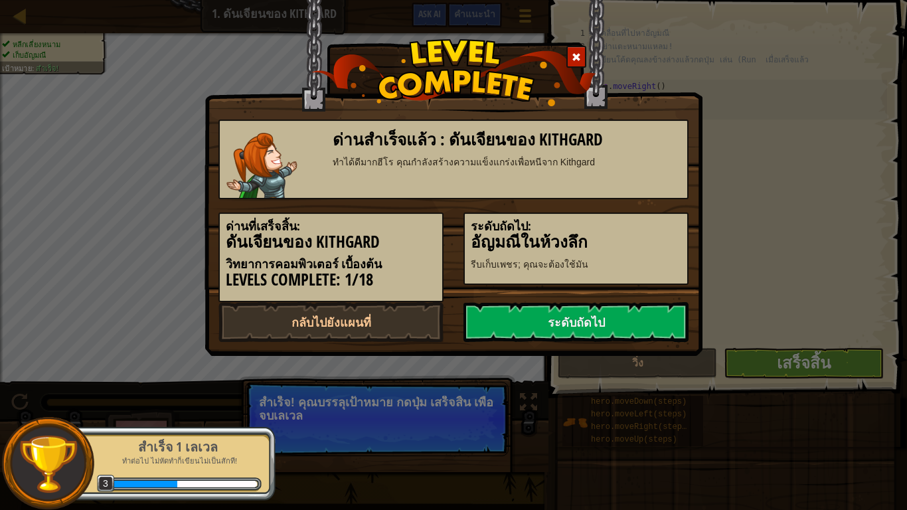
click at [626, 314] on link "ระดับถัดไป" at bounding box center [576, 322] width 225 height 40
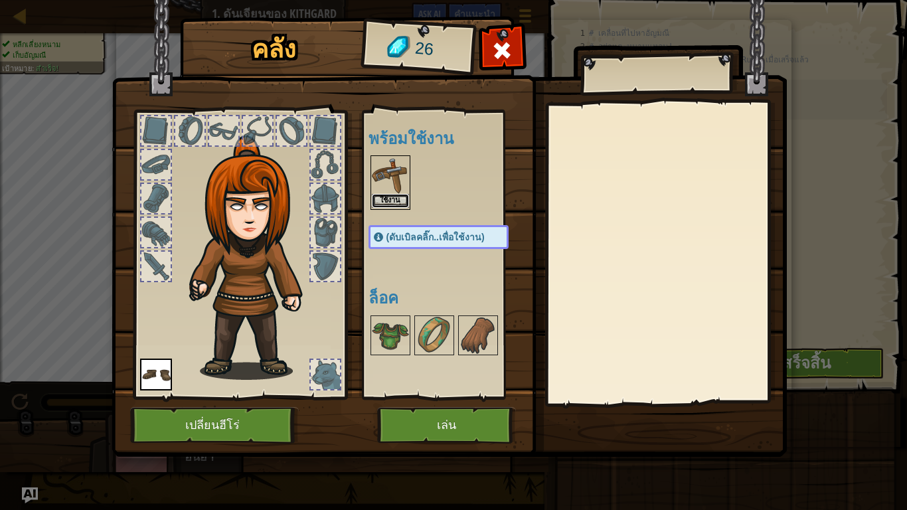
click at [395, 195] on button "ใช้งาน" at bounding box center [390, 201] width 37 height 14
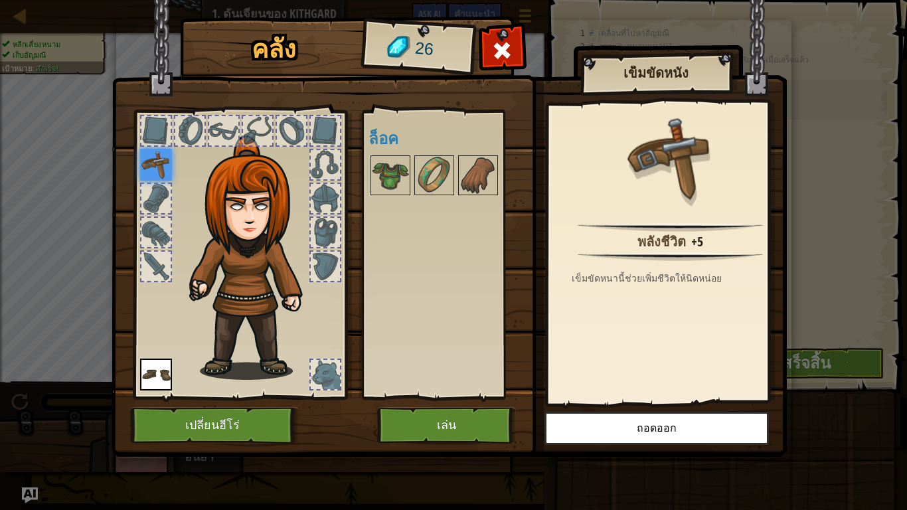
click at [314, 122] on div at bounding box center [325, 130] width 29 height 29
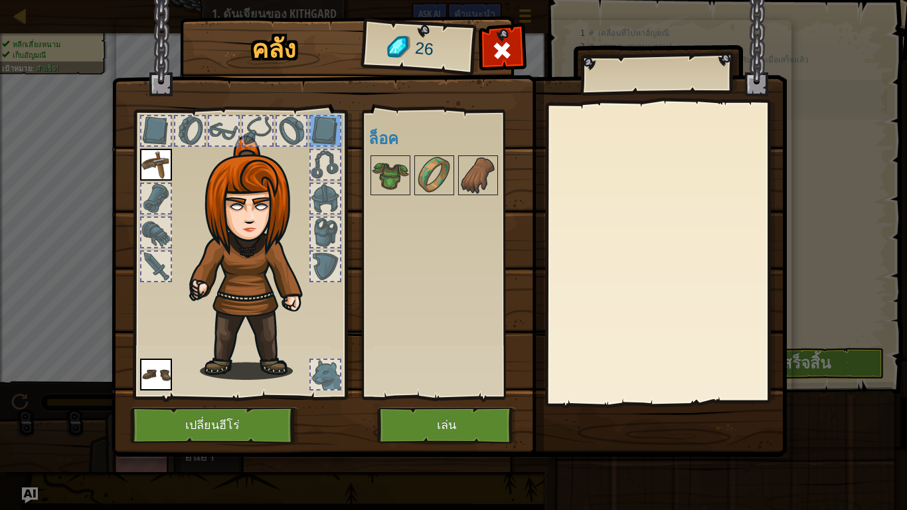
click at [315, 155] on div at bounding box center [325, 164] width 29 height 29
click at [330, 203] on div at bounding box center [325, 198] width 29 height 29
click at [330, 233] on div at bounding box center [325, 232] width 29 height 29
drag, startPoint x: 339, startPoint y: 255, endPoint x: 327, endPoint y: 253, distance: 11.5
click at [337, 255] on div at bounding box center [325, 266] width 29 height 29
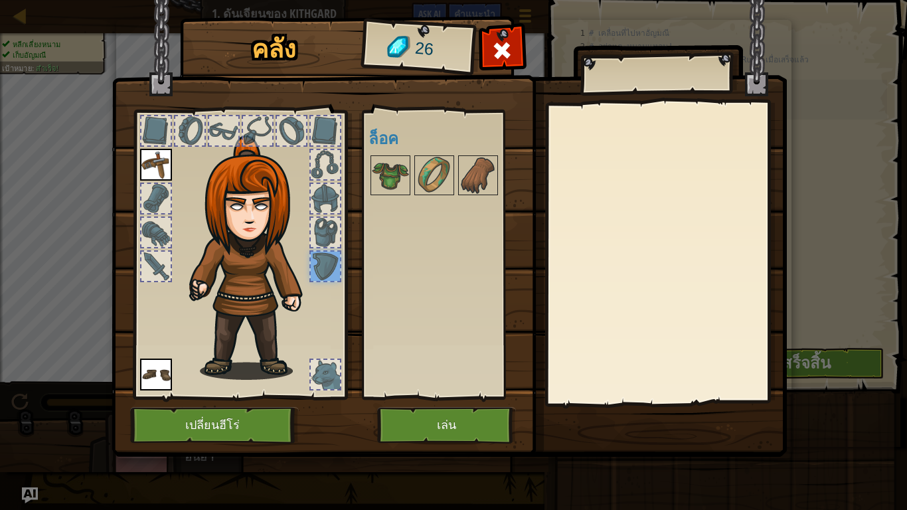
click at [296, 133] on div at bounding box center [291, 130] width 29 height 29
click at [318, 122] on div at bounding box center [325, 130] width 29 height 29
click at [245, 133] on div at bounding box center [257, 130] width 29 height 29
click at [239, 134] on div at bounding box center [224, 131] width 32 height 32
click at [192, 128] on div at bounding box center [189, 130] width 29 height 29
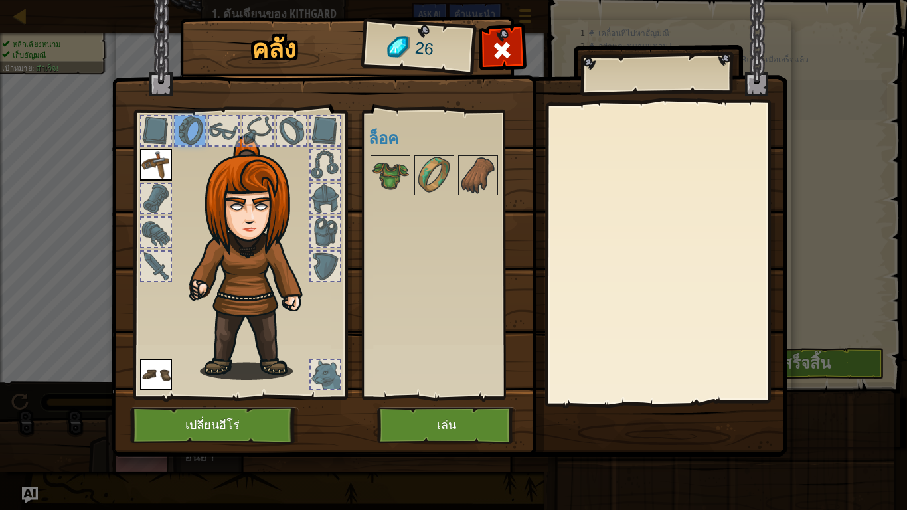
click at [145, 122] on div at bounding box center [155, 130] width 29 height 29
click at [166, 194] on div at bounding box center [155, 198] width 29 height 29
click at [165, 225] on div at bounding box center [155, 232] width 29 height 29
click at [136, 266] on div at bounding box center [239, 251] width 219 height 299
click at [487, 391] on button "เล่น" at bounding box center [446, 425] width 139 height 37
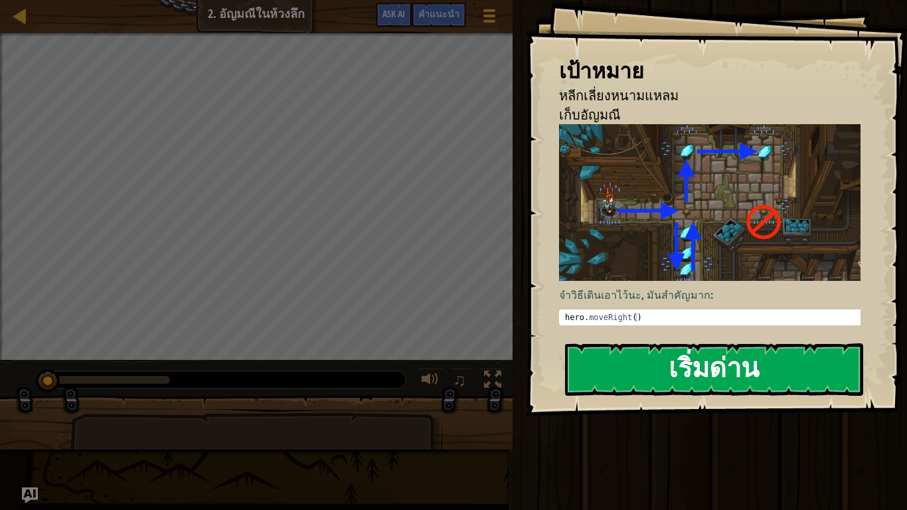
click at [774, 361] on button "เริ่มด่าน" at bounding box center [714, 369] width 298 height 52
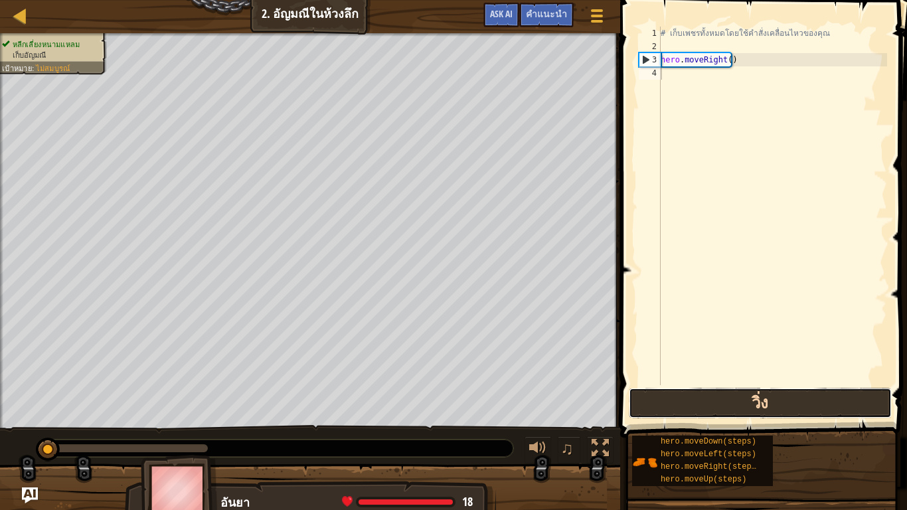
click at [753, 391] on button "วิ่ง" at bounding box center [760, 403] width 263 height 31
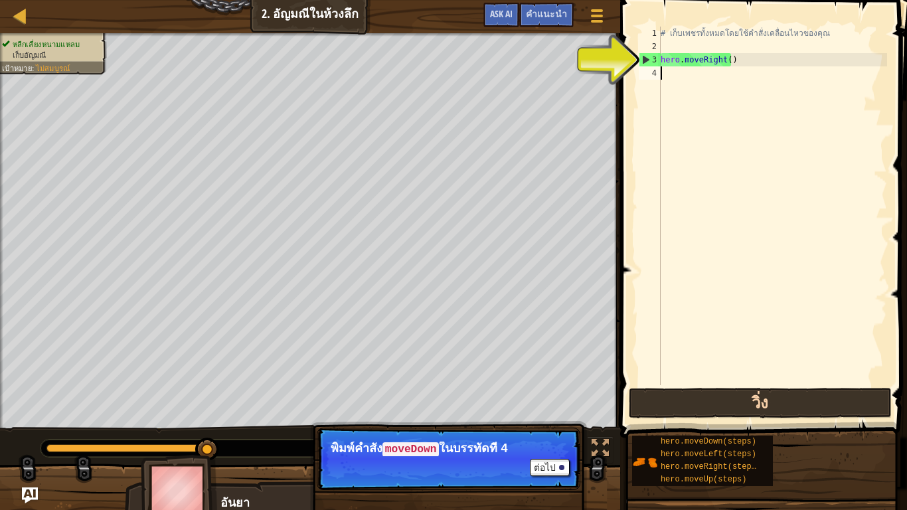
type textarea "h"
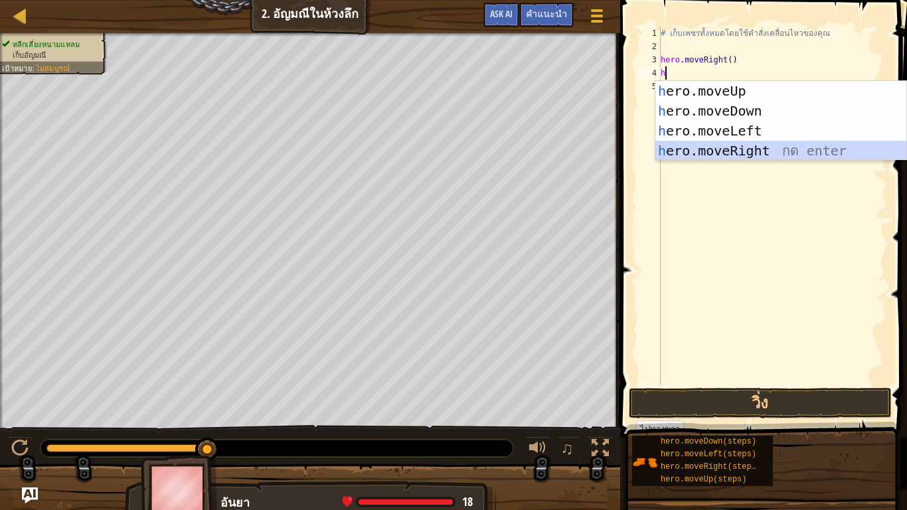
click at [727, 153] on div "h ero.moveUp กด enter h ero.moveDown กด enter h ero.moveLeft กด enter h ero.mov…" at bounding box center [781, 141] width 251 height 120
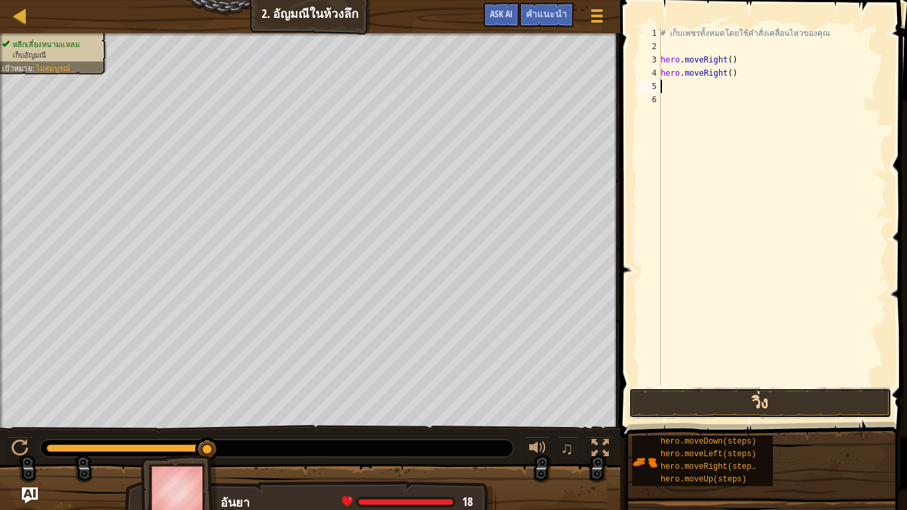
click at [826, 391] on button "วิ่ง" at bounding box center [760, 403] width 263 height 31
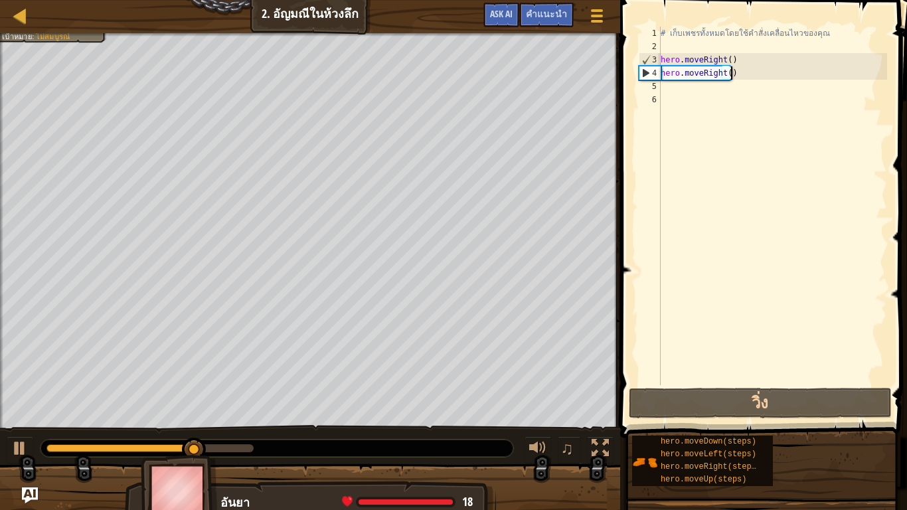
click at [737, 76] on div "# เก็บเพชรทั้งหมดโดยใช้คำสั่งเคลื่อนไหวของคุณ hero . moveRight ( ) hero . moveR…" at bounding box center [772, 219] width 229 height 385
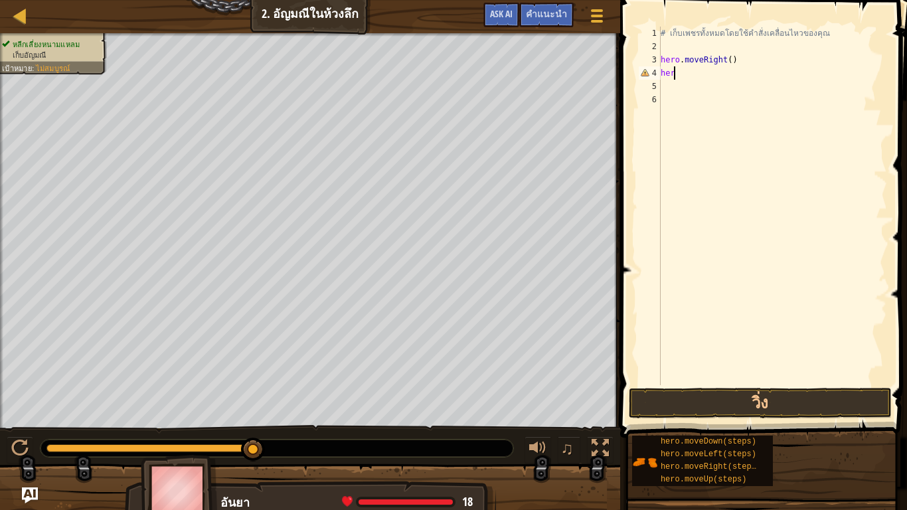
type textarea "h"
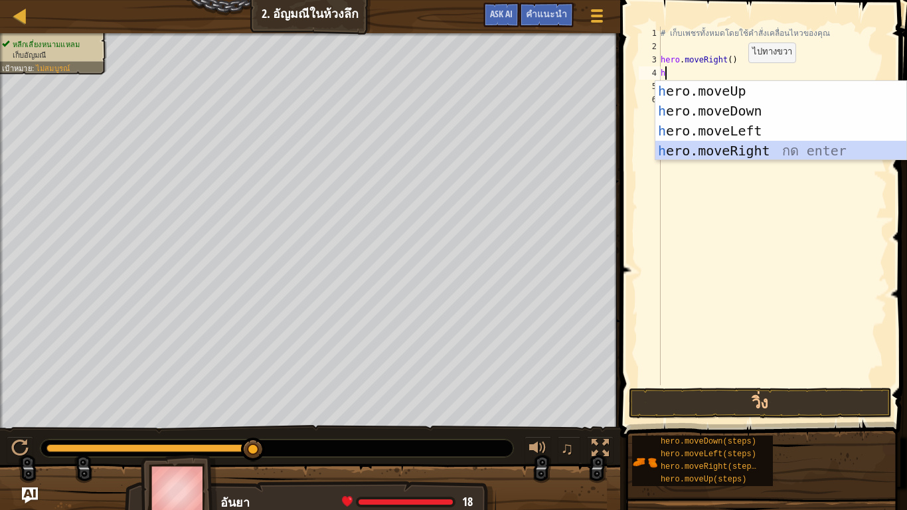
click at [734, 149] on div "h ero.moveUp กด enter h ero.moveDown กด enter h ero.moveLeft กด enter h ero.mov…" at bounding box center [781, 141] width 251 height 120
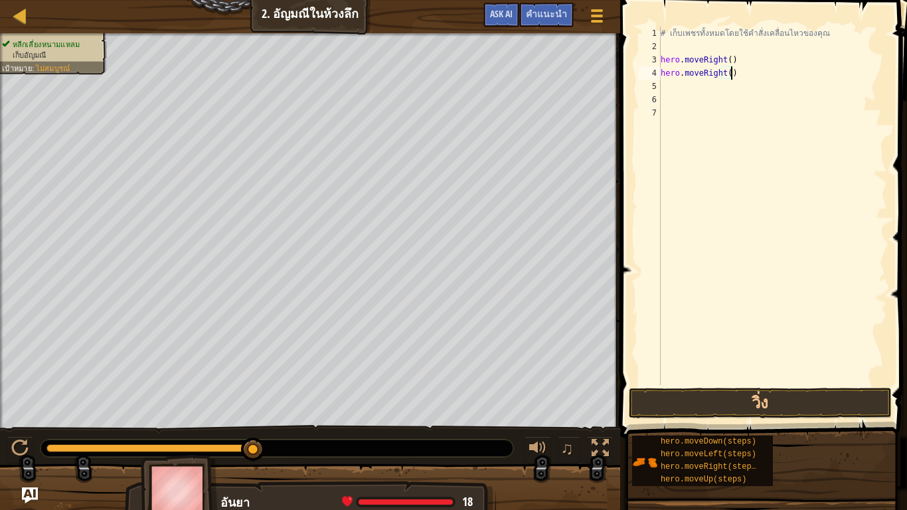
click at [730, 78] on div "# เก็บเพชรทั้งหมดโดยใช้คำสั่งเคลื่อนไหวของคุณ hero . moveRight ( ) hero . moveR…" at bounding box center [772, 219] width 229 height 385
type textarea "h"
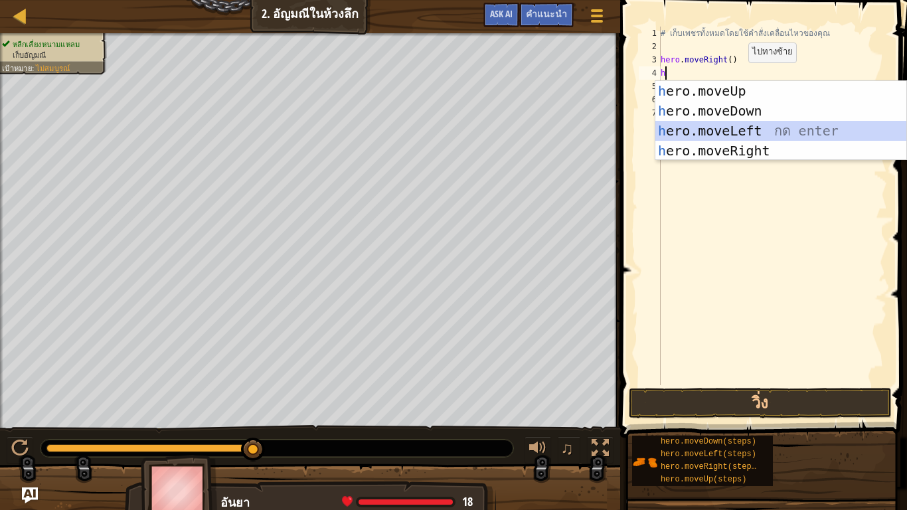
click at [720, 129] on div "h ero.moveUp กด enter h ero.moveDown กด enter h ero.moveLeft กด enter h ero.mov…" at bounding box center [781, 141] width 251 height 120
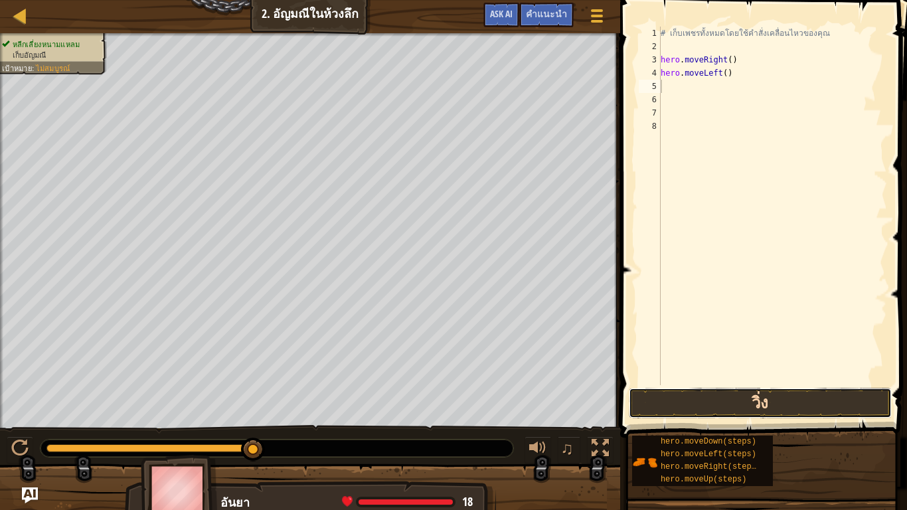
click at [721, 391] on button "วิ่ง" at bounding box center [760, 403] width 263 height 31
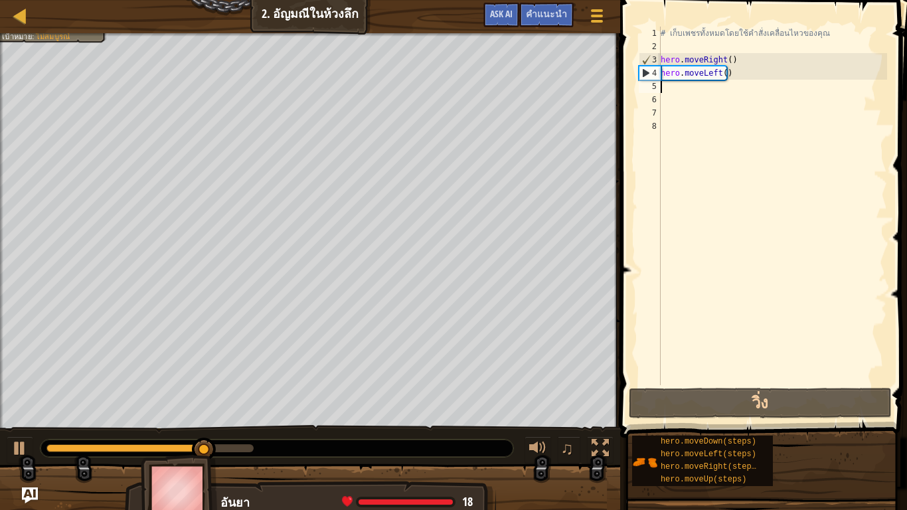
click at [740, 72] on div "# เก็บเพชรทั้งหมดโดยใช้คำสั่งเคลื่อนไหวของคุณ hero . moveRight ( ) hero . moveL…" at bounding box center [772, 219] width 229 height 385
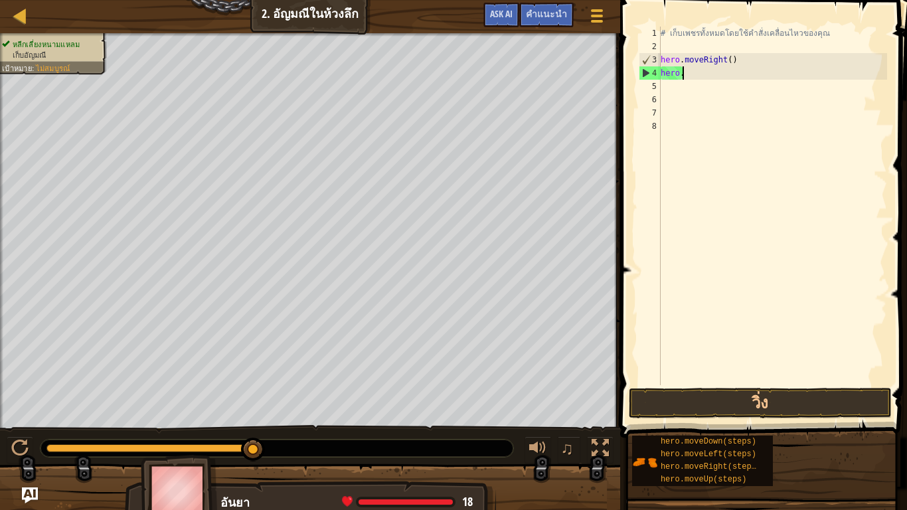
type textarea "h"
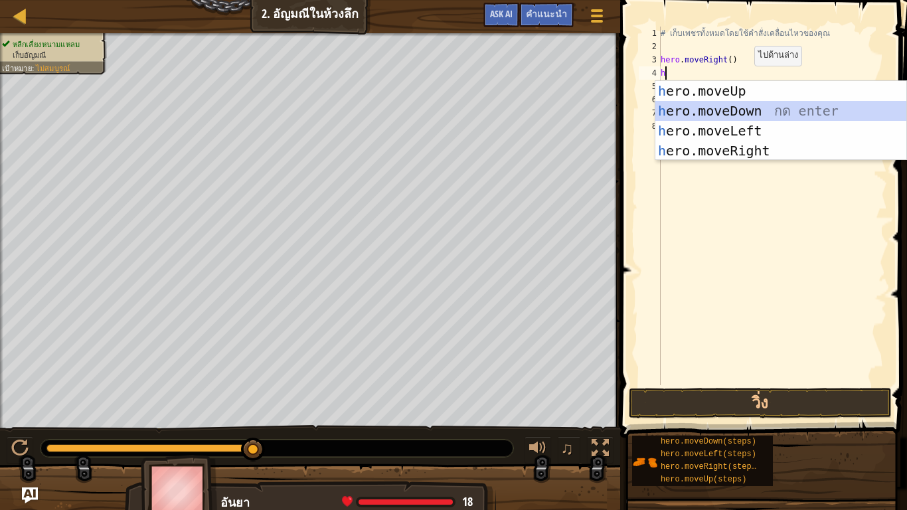
click at [737, 113] on div "h ero.moveUp กด enter h ero.moveDown กด enter h ero.moveLeft กด enter h ero.mov…" at bounding box center [781, 141] width 251 height 120
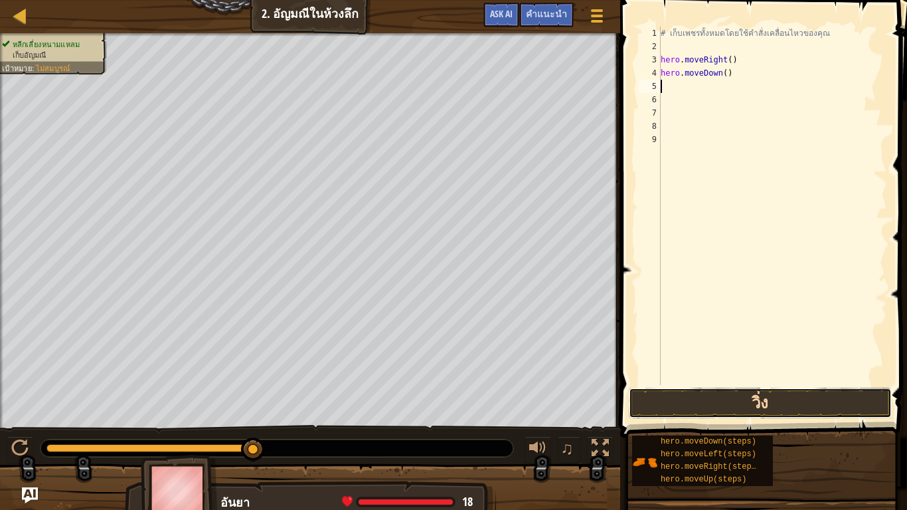
click at [736, 391] on button "วิ่ง" at bounding box center [760, 403] width 263 height 31
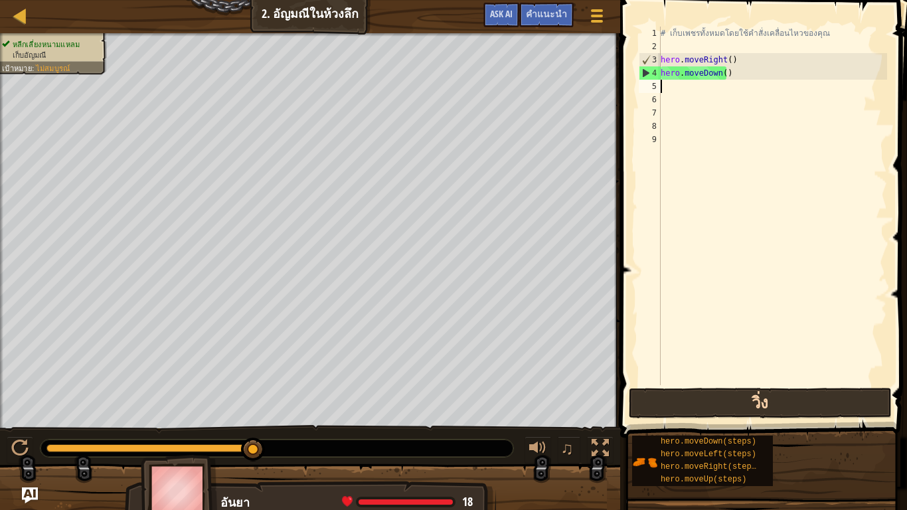
type textarea "h"
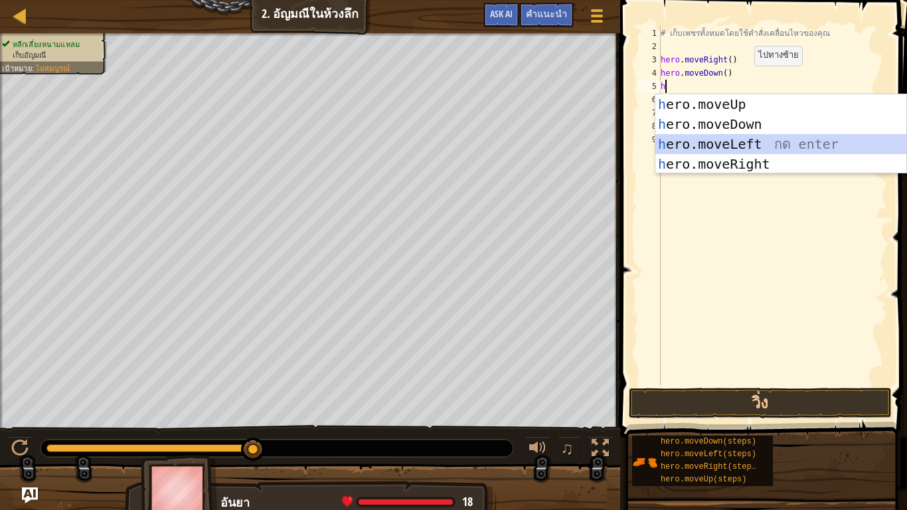
click at [769, 141] on div "h ero.moveUp กด enter h ero.moveDown กด enter h ero.moveLeft กด enter h ero.mov…" at bounding box center [781, 154] width 251 height 120
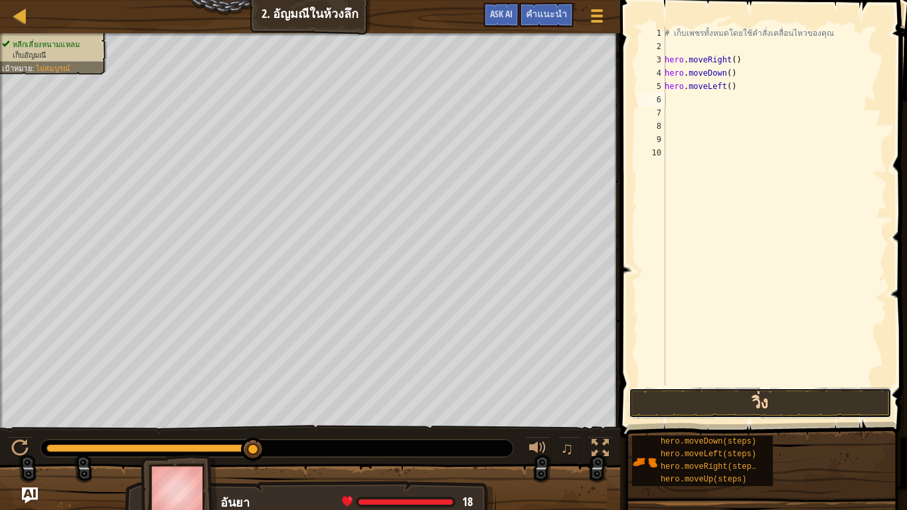
click at [746, 391] on button "วิ่ง" at bounding box center [760, 403] width 263 height 31
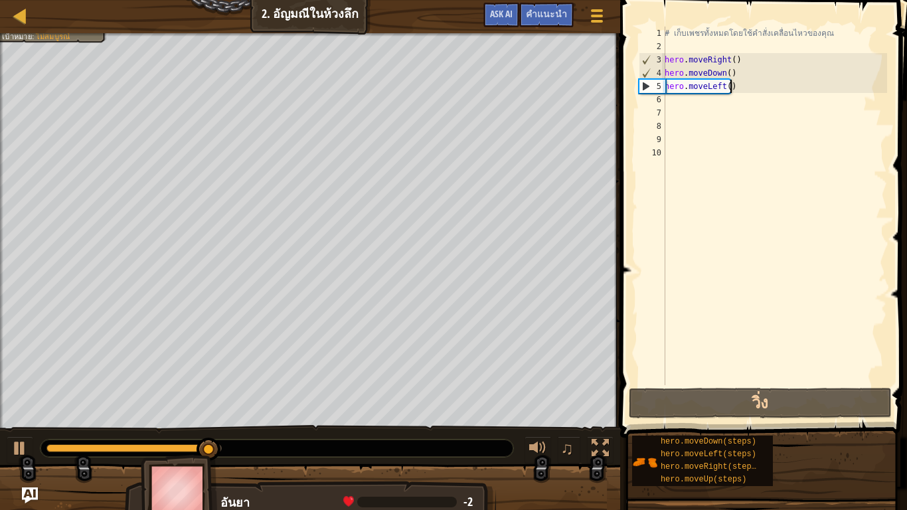
click at [759, 92] on div "# เก็บเพชรทั้งหมดโดยใช้คำสั่งเคลื่อนไหวของคุณ hero . moveRight ( ) hero . moveD…" at bounding box center [774, 219] width 225 height 385
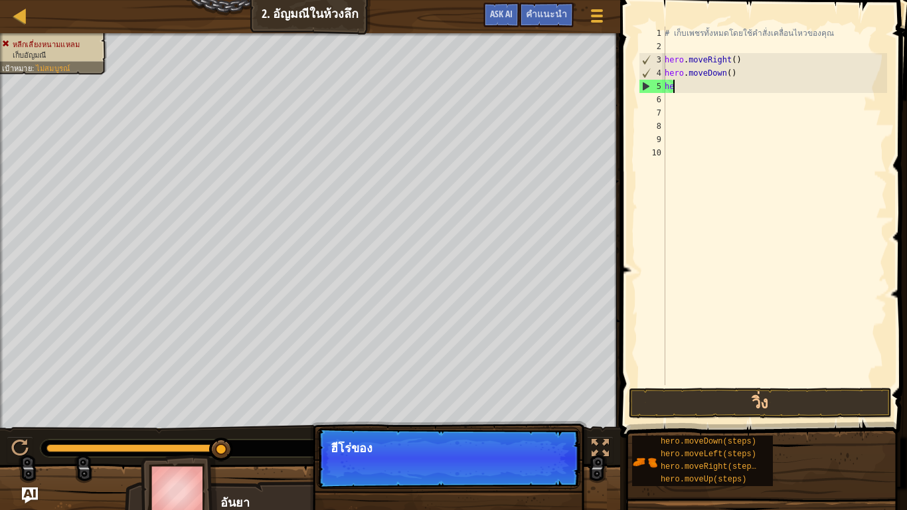
type textarea "h"
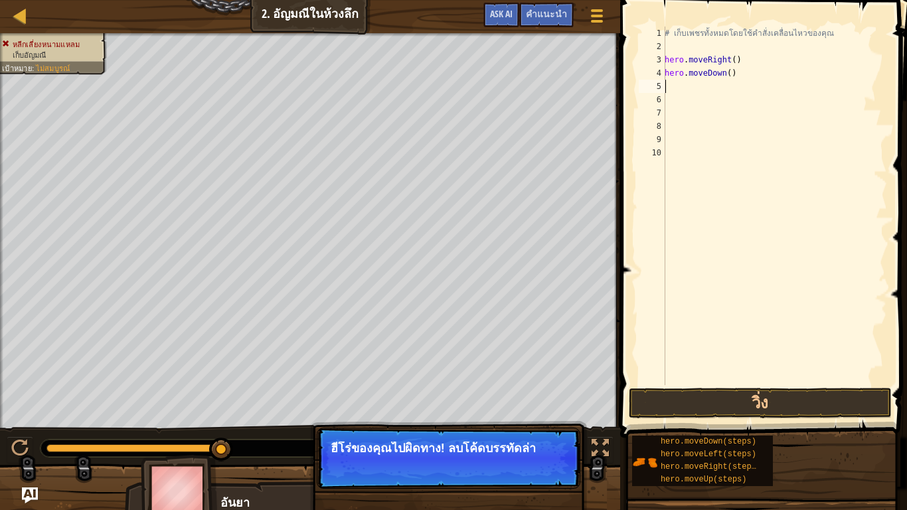
type textarea "h"
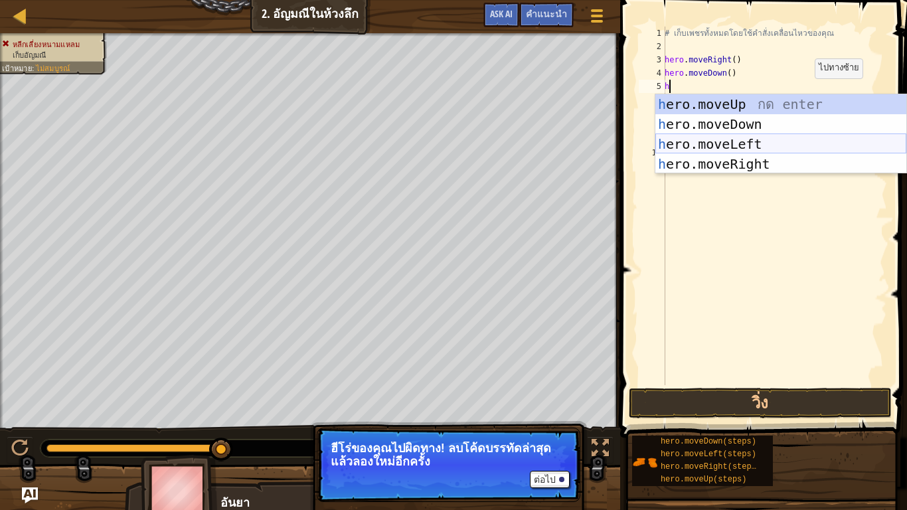
click at [757, 142] on div "h ero.moveUp กด enter h ero.moveDown กด enter h ero.moveLeft กด enter h ero.mov…" at bounding box center [781, 154] width 251 height 120
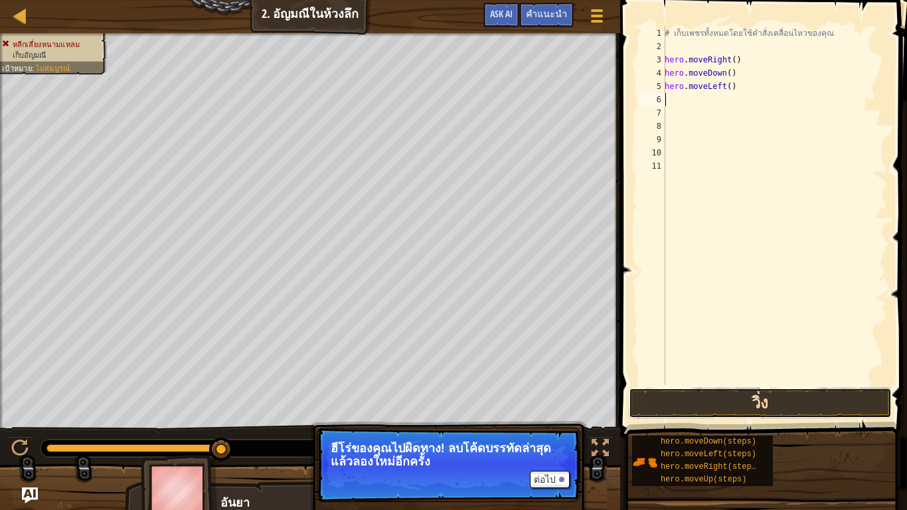
click at [682, 391] on button "วิ่ง" at bounding box center [760, 403] width 263 height 31
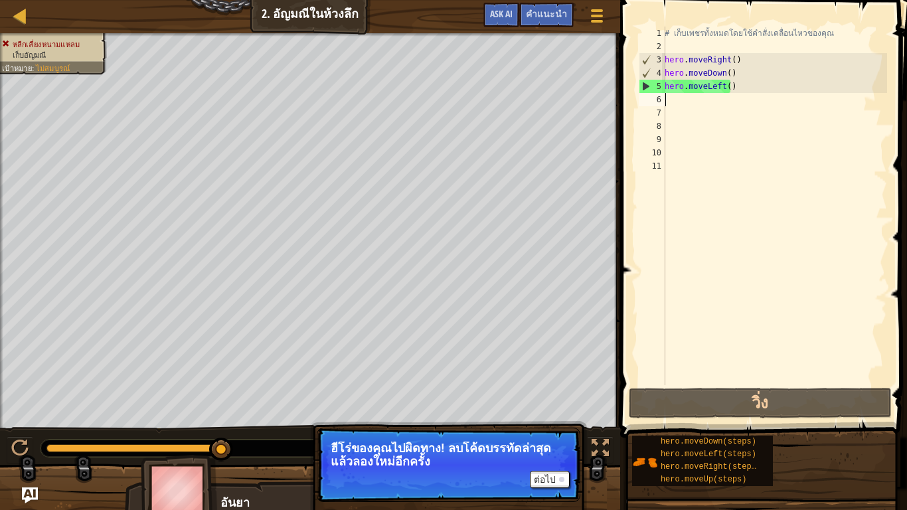
drag, startPoint x: 737, startPoint y: 92, endPoint x: 737, endPoint y: 70, distance: 21.9
click at [737, 88] on div "# เก็บเพชรทั้งหมดโดยใช้คำสั่งเคลื่อนไหวของคุณ hero . moveRight ( ) hero . moveD…" at bounding box center [774, 219] width 225 height 385
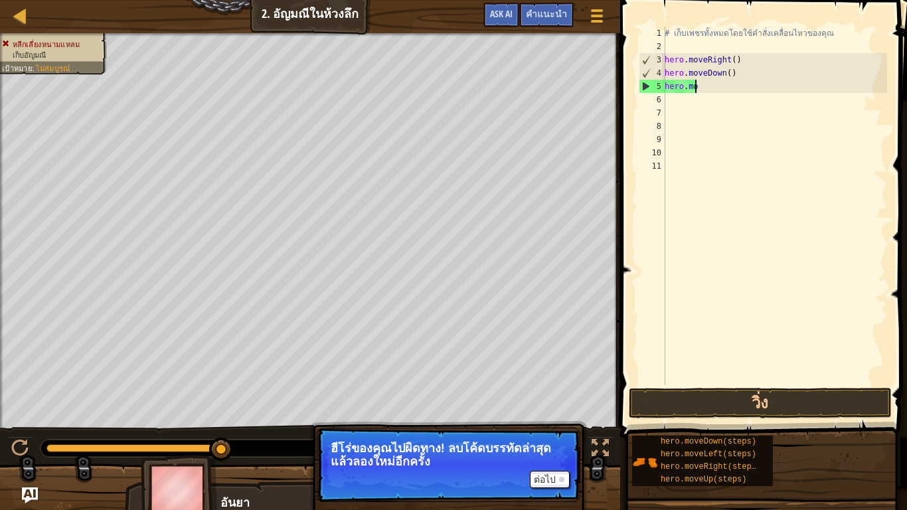
type textarea "h"
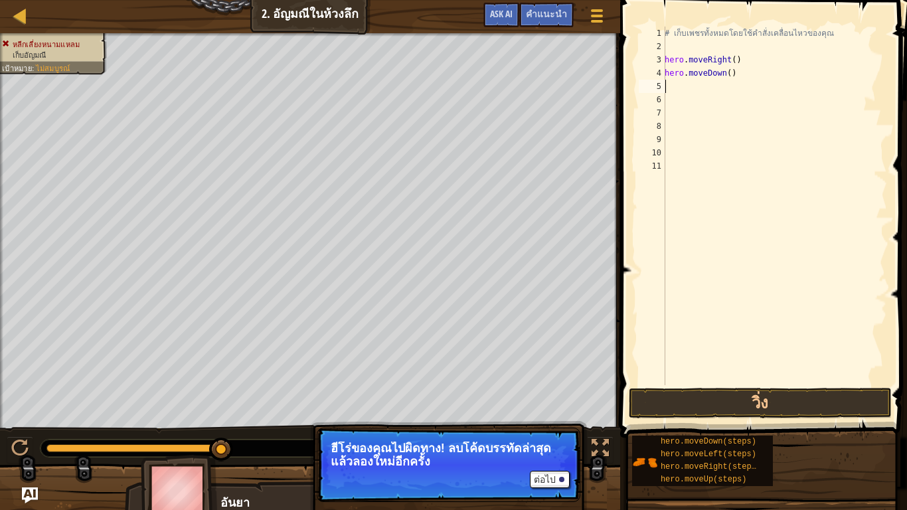
type textarea "h"
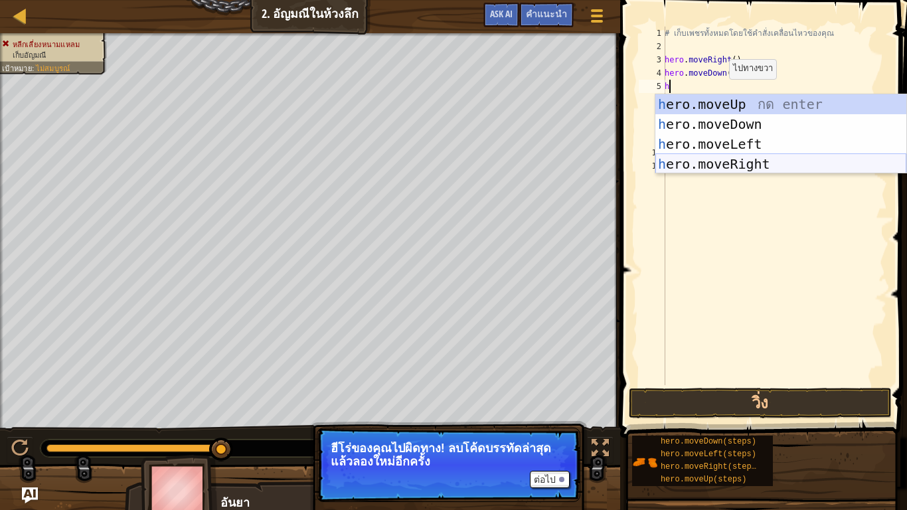
click at [717, 168] on div "h ero.moveUp กด enter h ero.moveDown กด enter h ero.moveLeft กด enter h ero.mov…" at bounding box center [781, 154] width 251 height 120
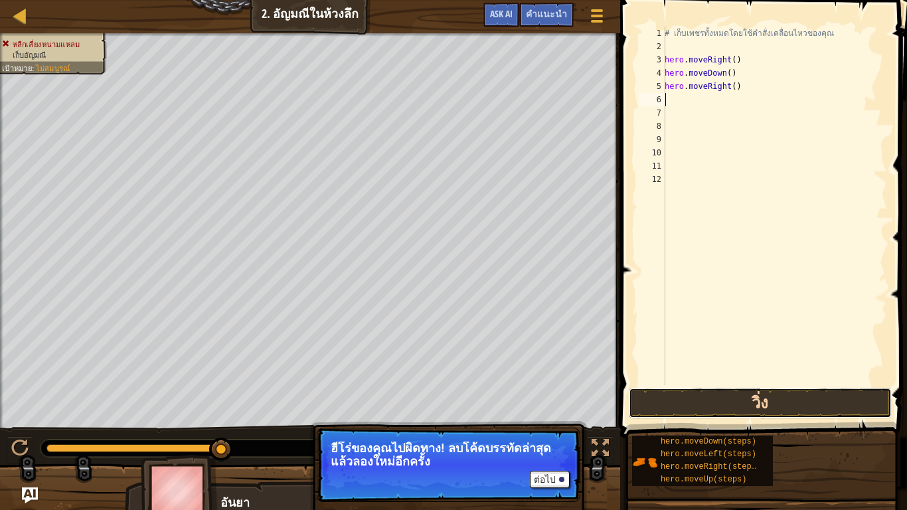
click at [737, 391] on button "วิ่ง" at bounding box center [760, 403] width 263 height 31
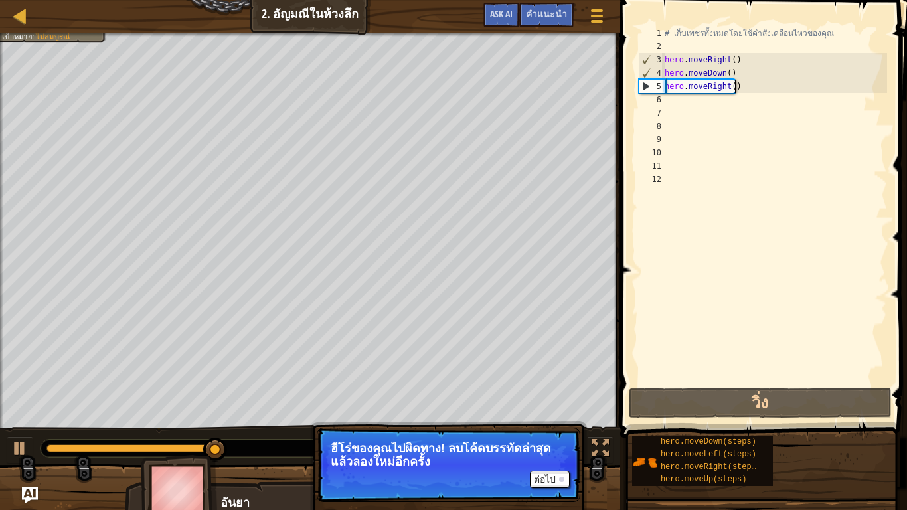
click at [741, 85] on div "# เก็บเพชรทั้งหมดโดยใช้คำสั่งเคลื่อนไหวของคุณ hero . moveRight ( ) hero . moveD…" at bounding box center [774, 219] width 225 height 385
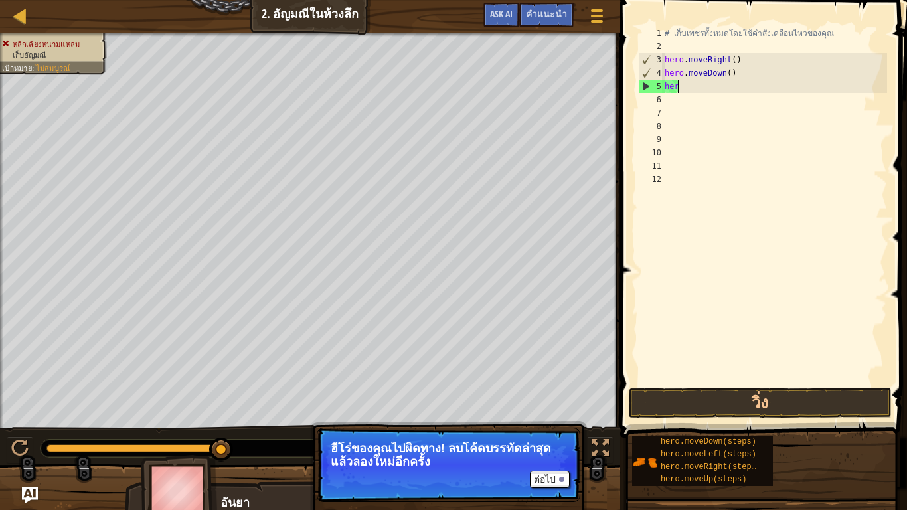
type textarea "h"
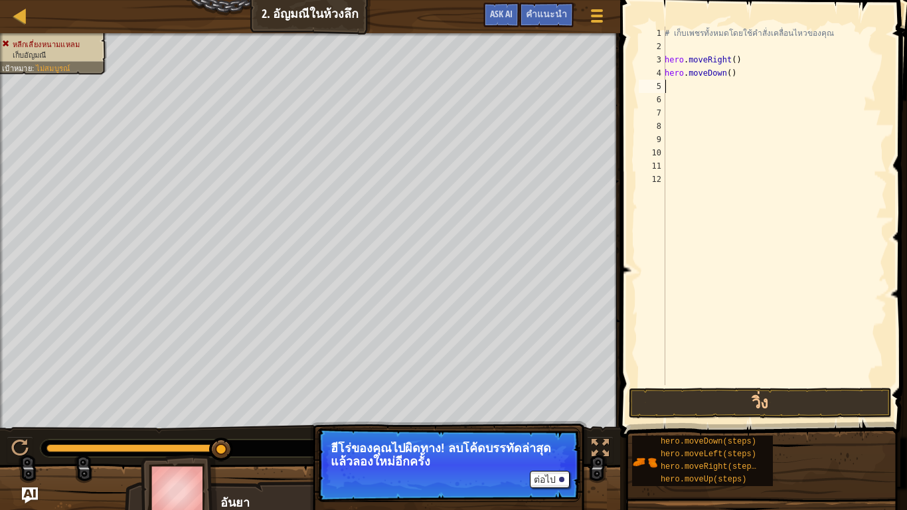
type textarea "h"
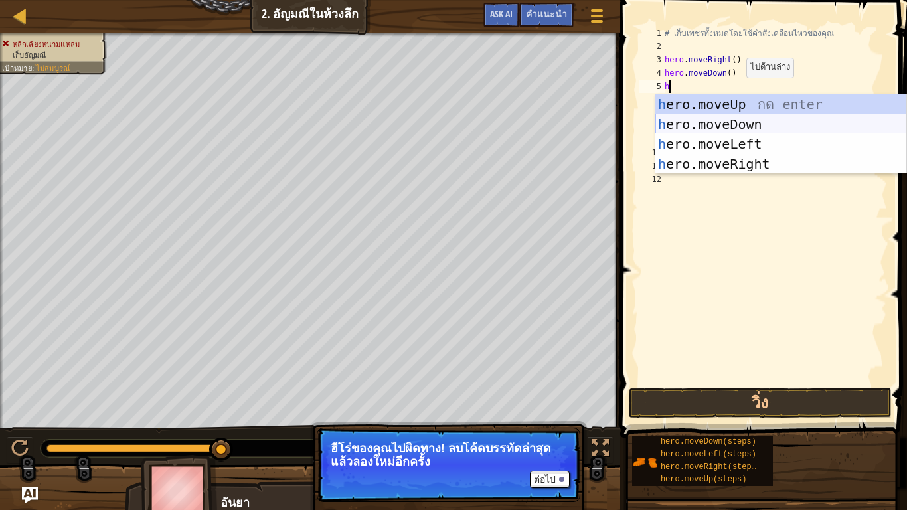
click at [731, 122] on div "h ero.moveUp กด enter h ero.moveDown กด enter h ero.moveLeft กด enter h ero.mov…" at bounding box center [781, 154] width 251 height 120
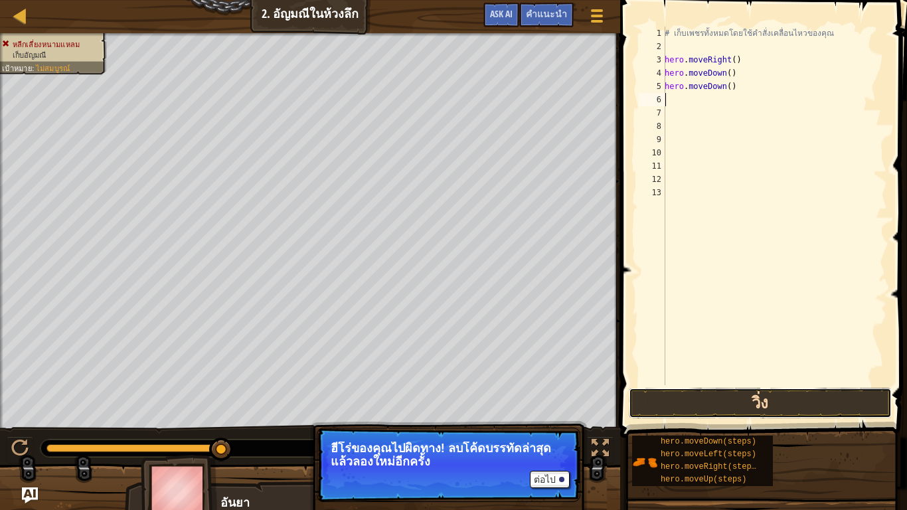
click at [763, 391] on button "วิ่ง" at bounding box center [760, 403] width 263 height 31
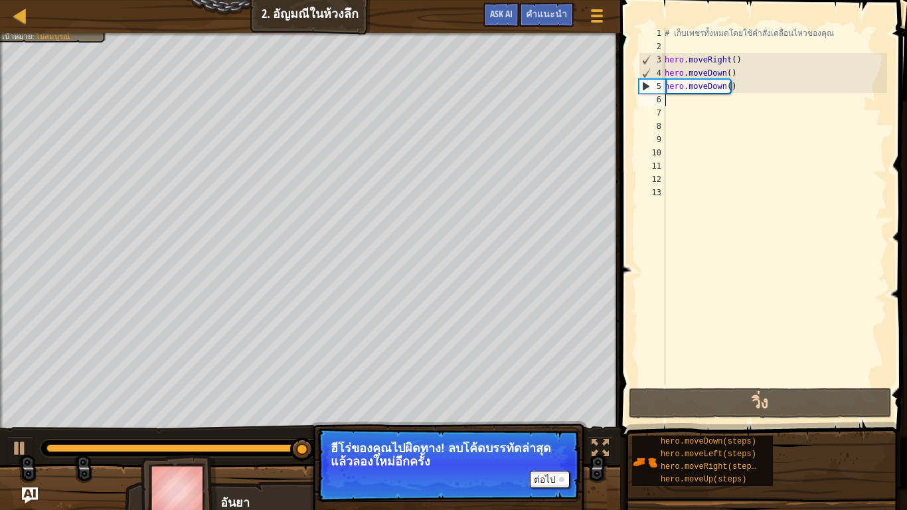
click at [767, 90] on div "# เก็บเพชรทั้งหมดโดยใช้คำสั่งเคลื่อนไหวของคุณ hero . moveRight ( ) hero . moveD…" at bounding box center [774, 219] width 225 height 385
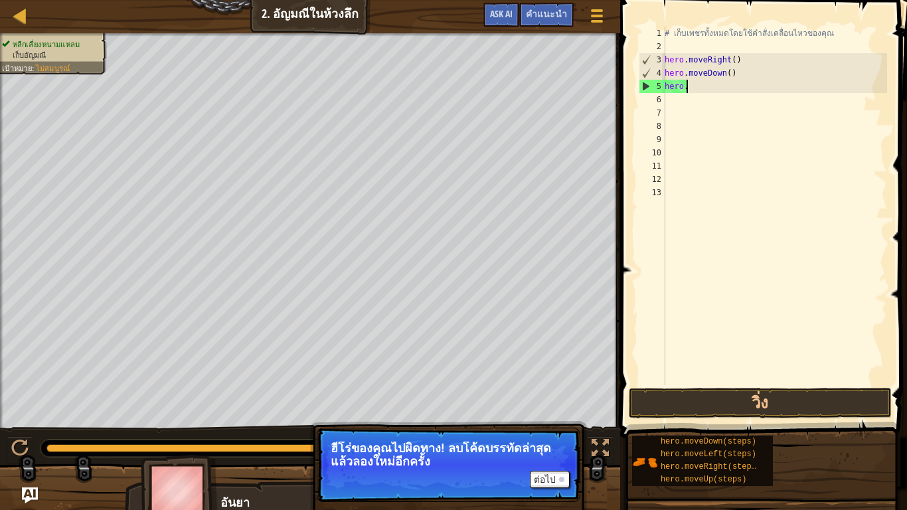
type textarea "h"
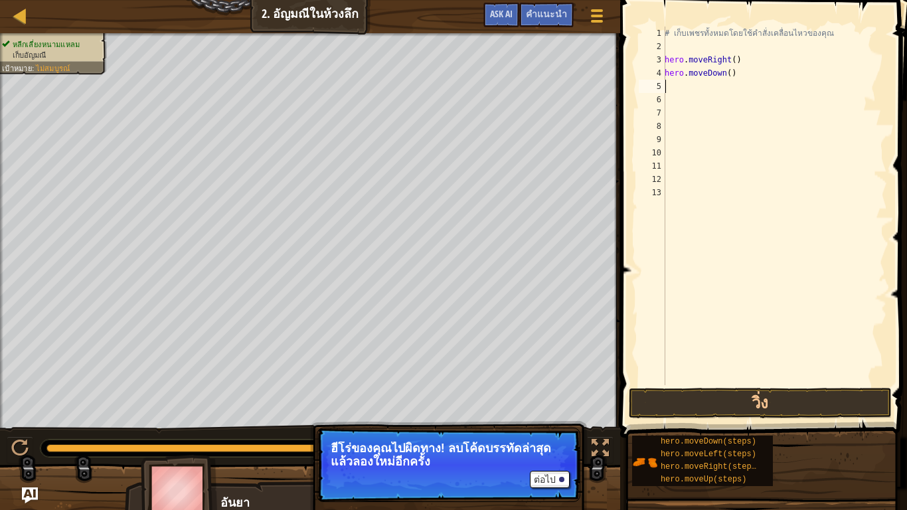
type textarea "h"
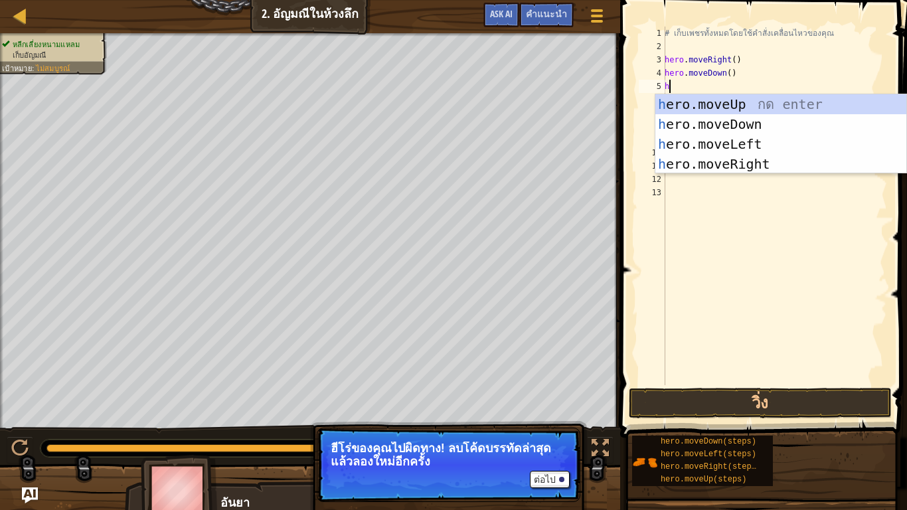
click at [775, 100] on div "h ero.moveUp กด enter h ero.moveDown กด enter h ero.moveLeft กด enter h ero.mov…" at bounding box center [781, 154] width 251 height 120
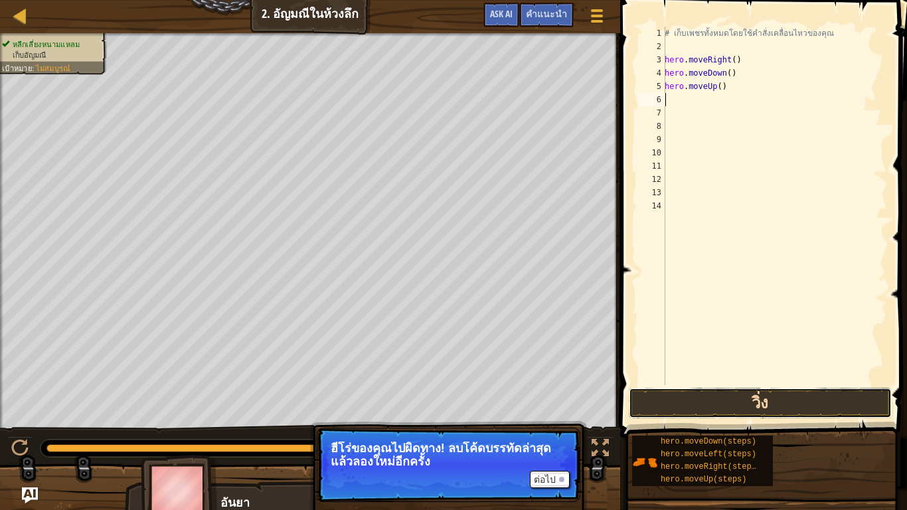
click at [767, 391] on button "วิ่ง" at bounding box center [760, 403] width 263 height 31
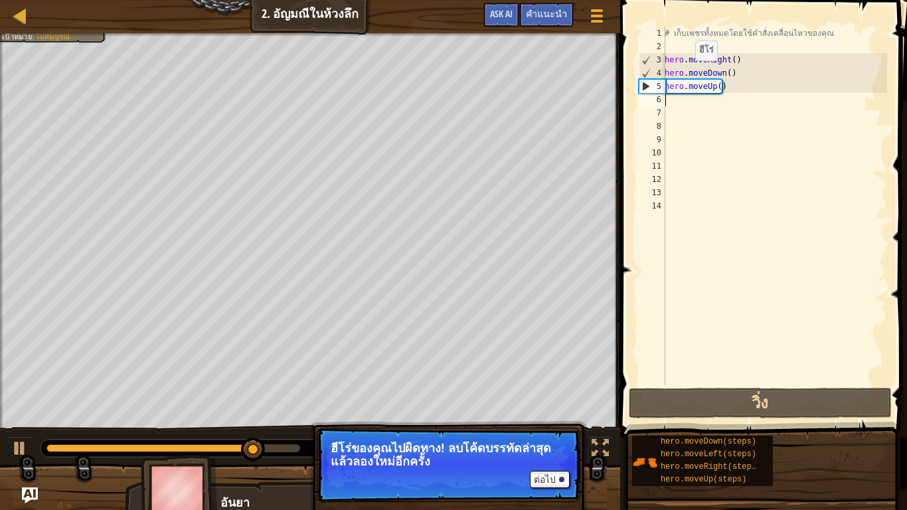
type textarea "h"
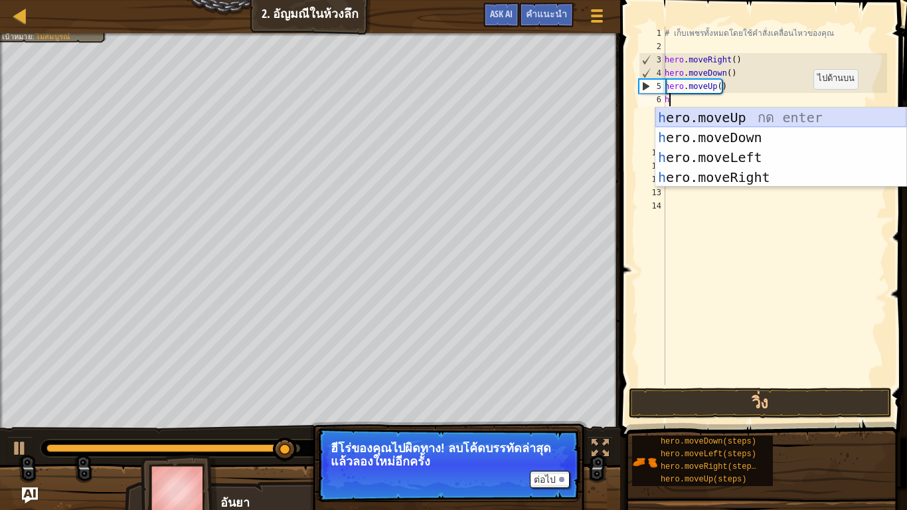
click at [783, 118] on div "h ero.moveUp กด enter h ero.moveDown กด enter h ero.moveLeft กด enter h ero.mov…" at bounding box center [781, 168] width 251 height 120
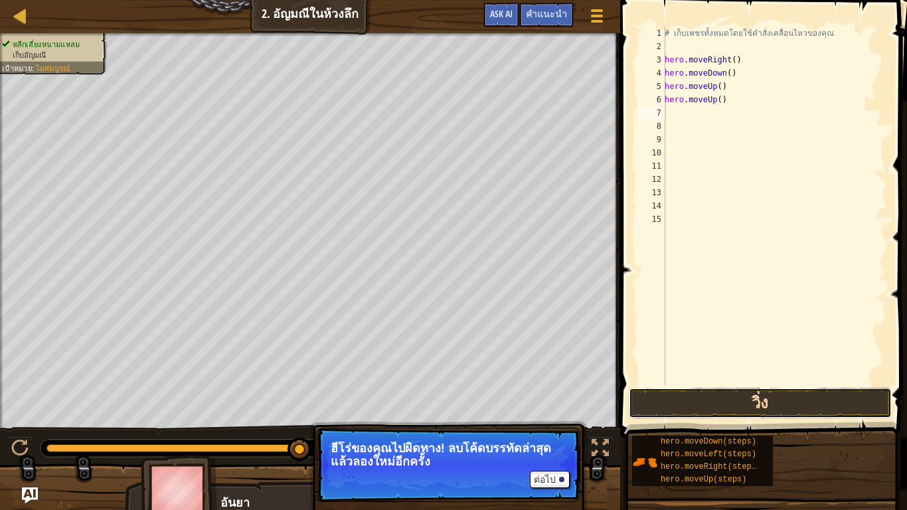
click at [767, 391] on button "วิ่ง" at bounding box center [760, 403] width 263 height 31
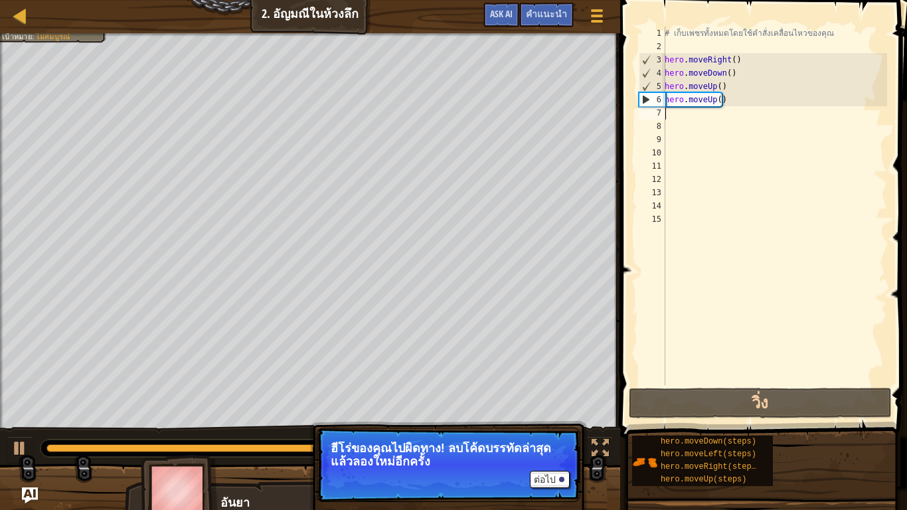
type textarea "h"
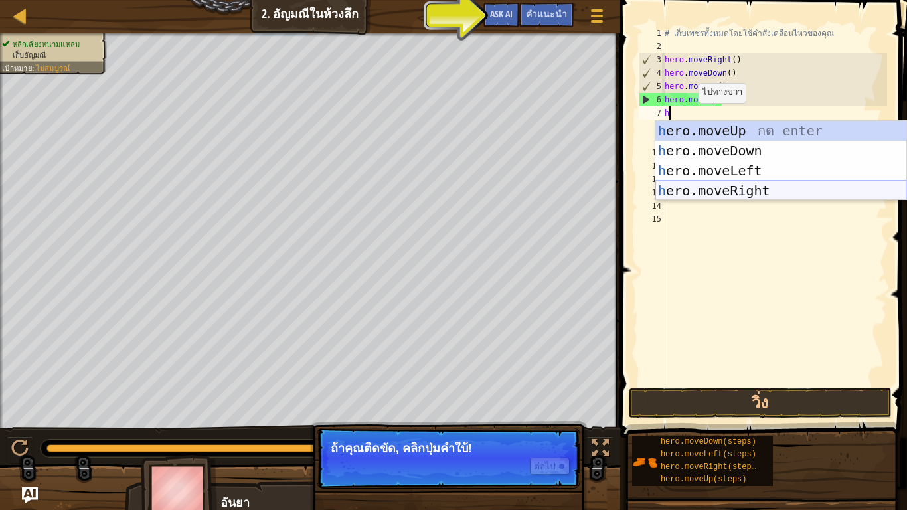
click at [699, 185] on div "h ero.moveUp กด enter h ero.moveDown กด enter h ero.moveLeft กด enter h ero.mov…" at bounding box center [781, 181] width 251 height 120
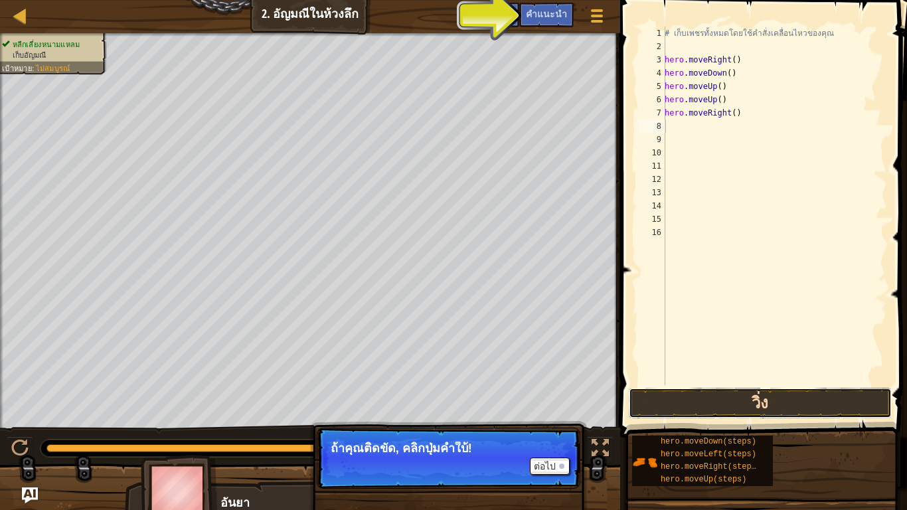
click at [715, 391] on button "วิ่ง" at bounding box center [760, 403] width 263 height 31
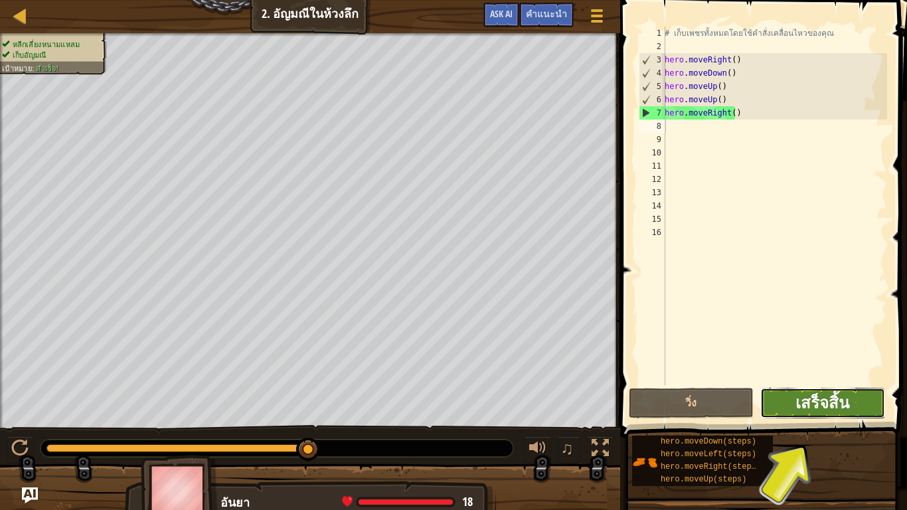
click at [805, 391] on span "เสร็จสิ้น" at bounding box center [823, 402] width 54 height 21
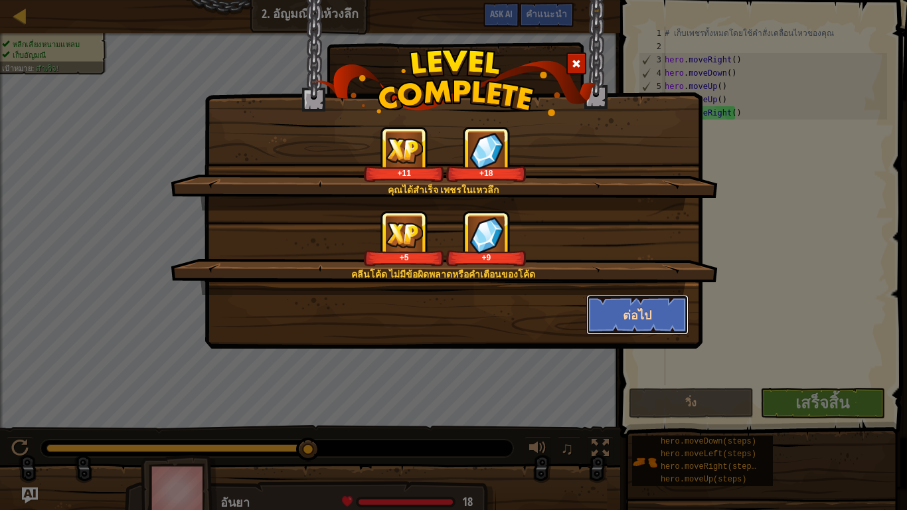
click at [650, 318] on button "ต่อไป" at bounding box center [638, 315] width 103 height 40
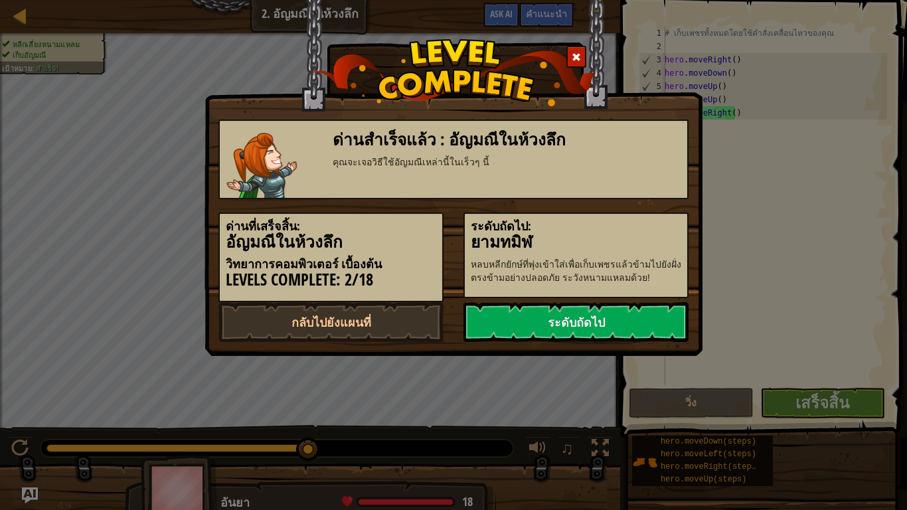
click at [650, 318] on link "ระดับถัดไป" at bounding box center [576, 322] width 225 height 40
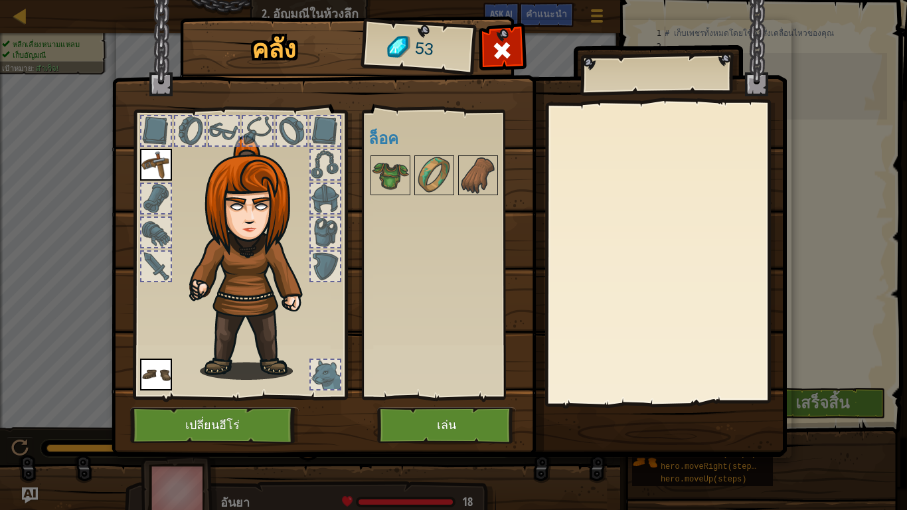
drag, startPoint x: 157, startPoint y: 374, endPoint x: 147, endPoint y: 368, distance: 11.1
click at [156, 373] on img at bounding box center [156, 375] width 32 height 32
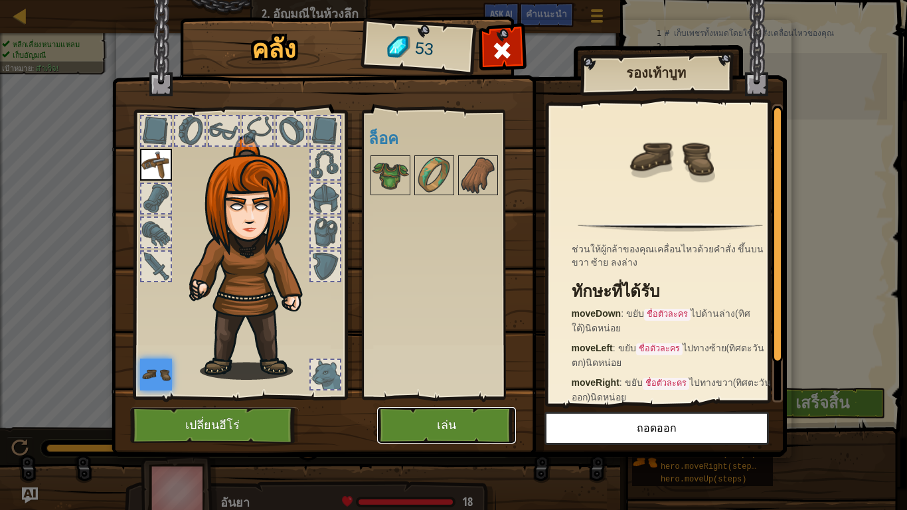
click at [461, 391] on button "เล่น" at bounding box center [446, 425] width 139 height 37
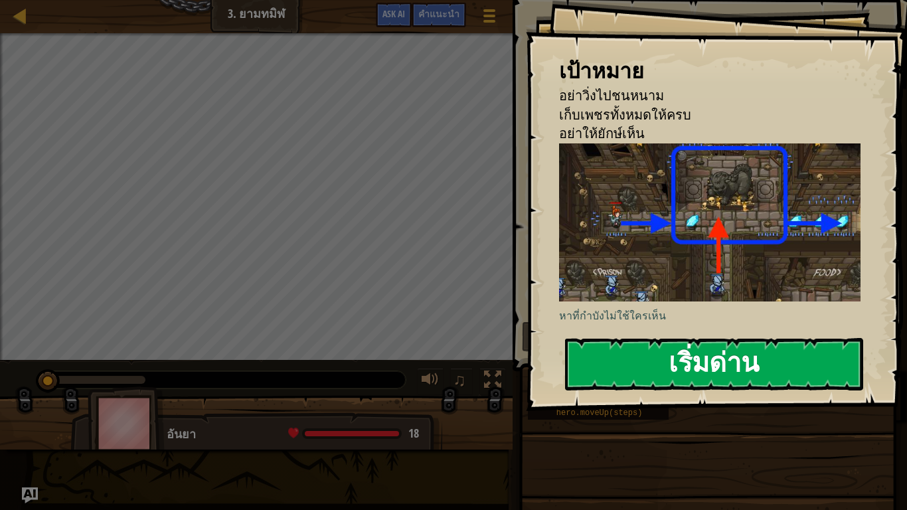
click at [638, 357] on button "เริ่มด่าน" at bounding box center [714, 364] width 298 height 52
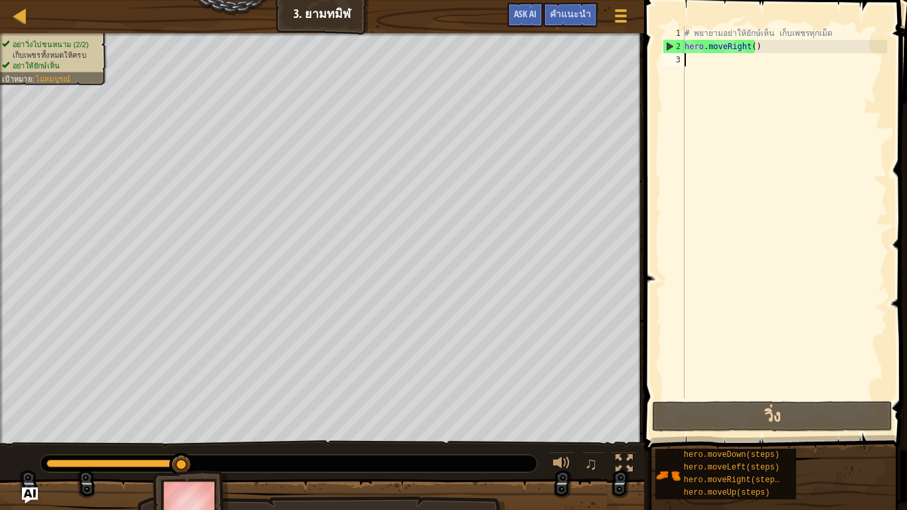
click at [702, 61] on div "# พยายามอย่าให้ยักษ์เห็น เก็บเพชรทุกเม็ด hero . moveRight ( )" at bounding box center [784, 226] width 205 height 399
type textarea "h"
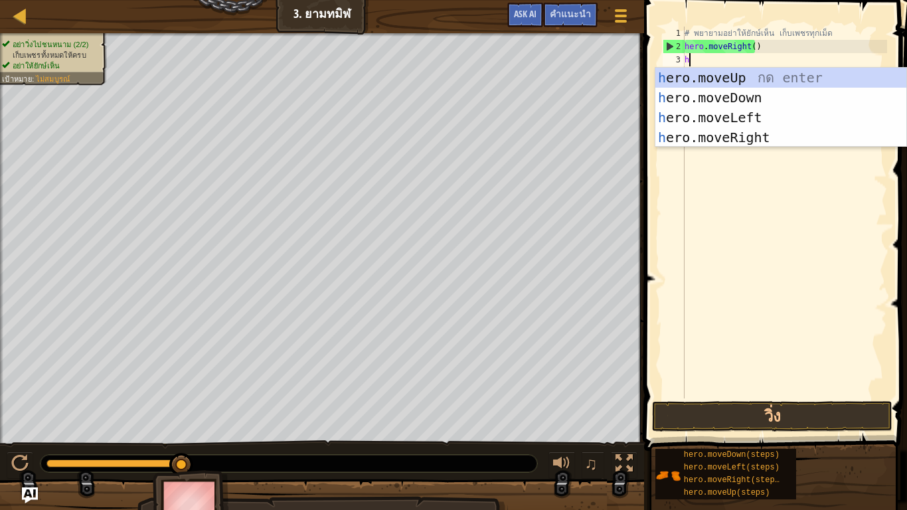
scroll to position [6, 0]
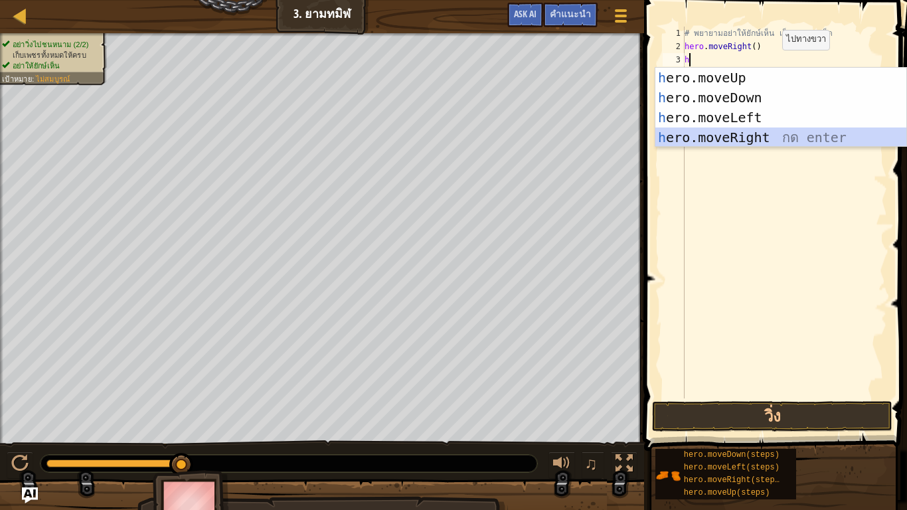
click at [741, 143] on div "h ero.moveUp กด enter h ero.moveDown กด enter h ero.moveLeft กด enter h ero.mov…" at bounding box center [781, 128] width 251 height 120
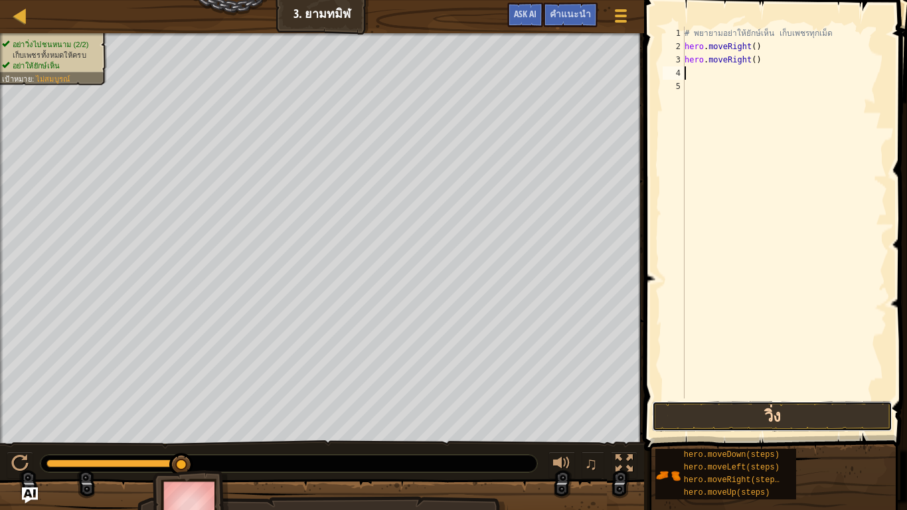
click at [721, 391] on button "วิ่ง" at bounding box center [772, 416] width 240 height 31
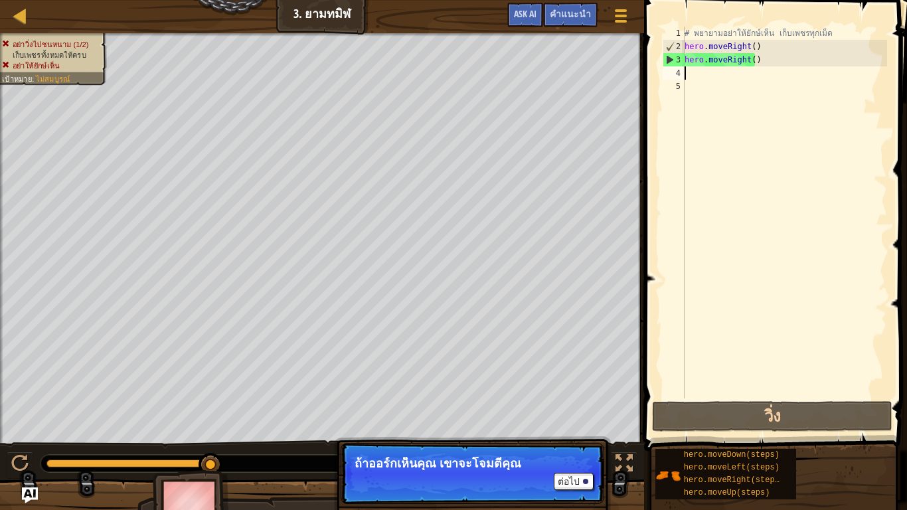
type textarea "h"
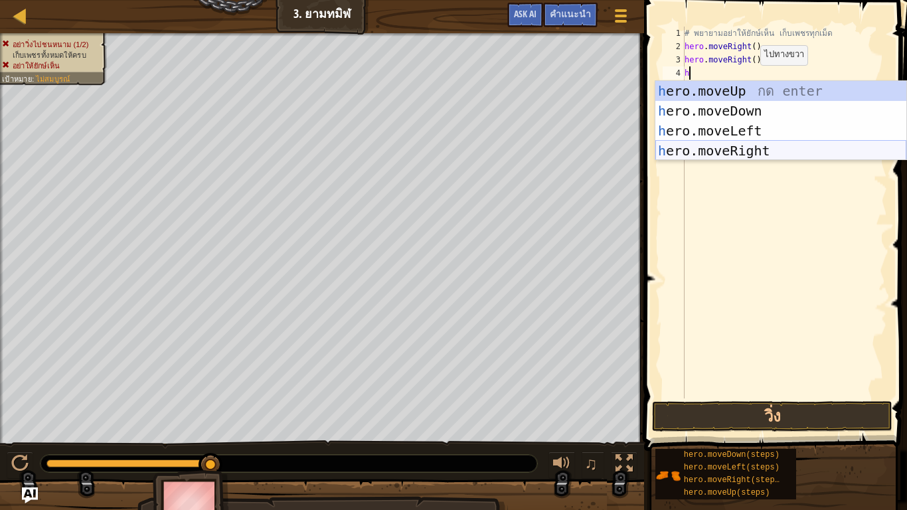
click at [750, 146] on div "h ero.moveUp กด enter h ero.moveDown กด enter h ero.moveLeft กด enter h ero.mov…" at bounding box center [781, 141] width 251 height 120
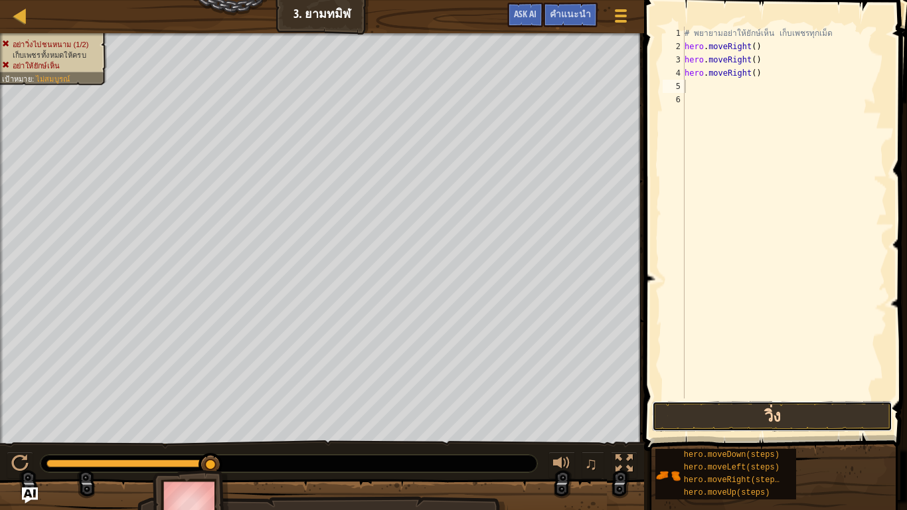
click at [760, 391] on button "วิ่ง" at bounding box center [772, 416] width 240 height 31
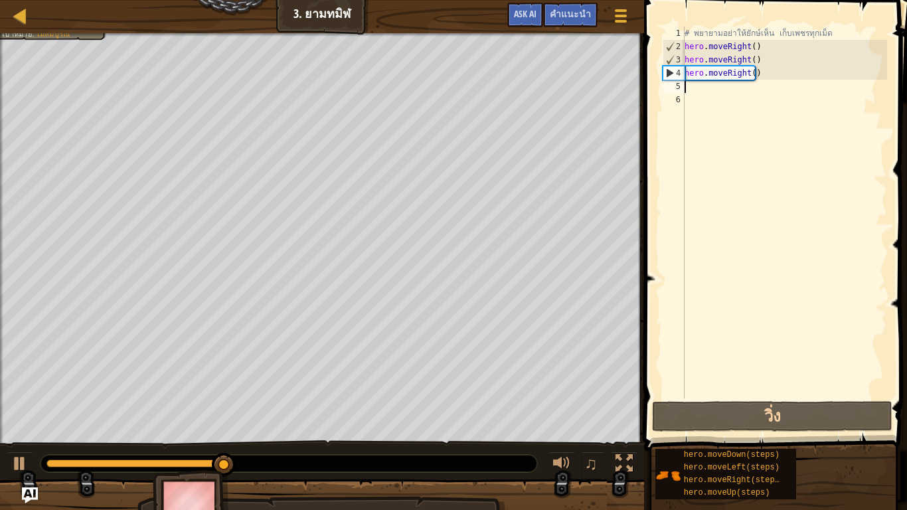
type textarea "h"
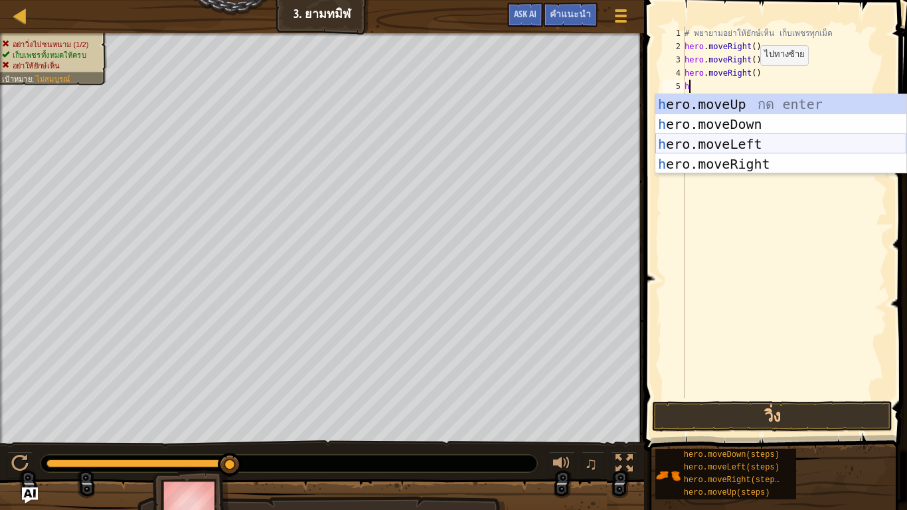
click at [758, 153] on div "h ero.moveUp กด enter h ero.moveDown กด enter h ero.moveLeft กด enter h ero.mov…" at bounding box center [781, 154] width 251 height 120
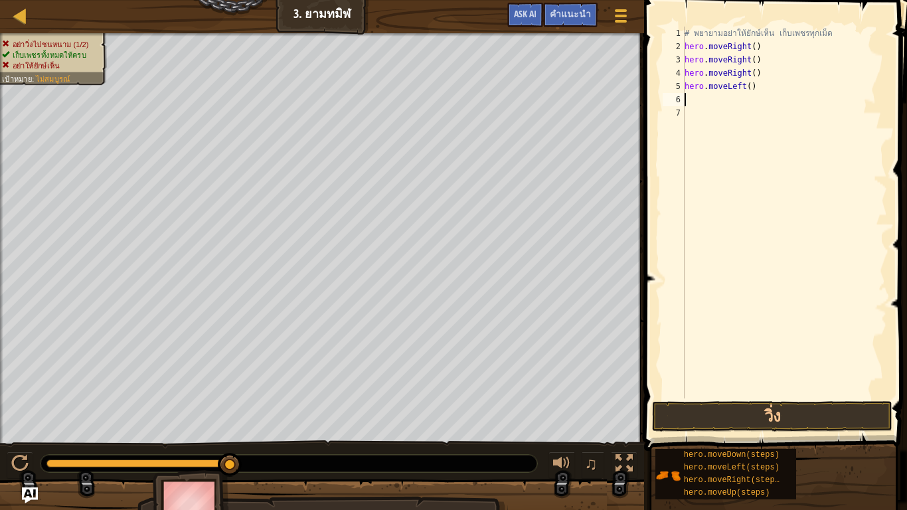
click at [752, 96] on div "# พยายามอย่าให้ยักษ์เห็น เก็บเพชรทุกเม็ด hero . moveRight ( ) hero . moveRight …" at bounding box center [784, 226] width 205 height 399
click at [753, 83] on div "# พยายามอย่าให้ยักษ์เห็น เก็บเพชรทุกเม็ด hero . moveRight ( ) hero . moveRight …" at bounding box center [784, 226] width 205 height 399
type textarea "h"
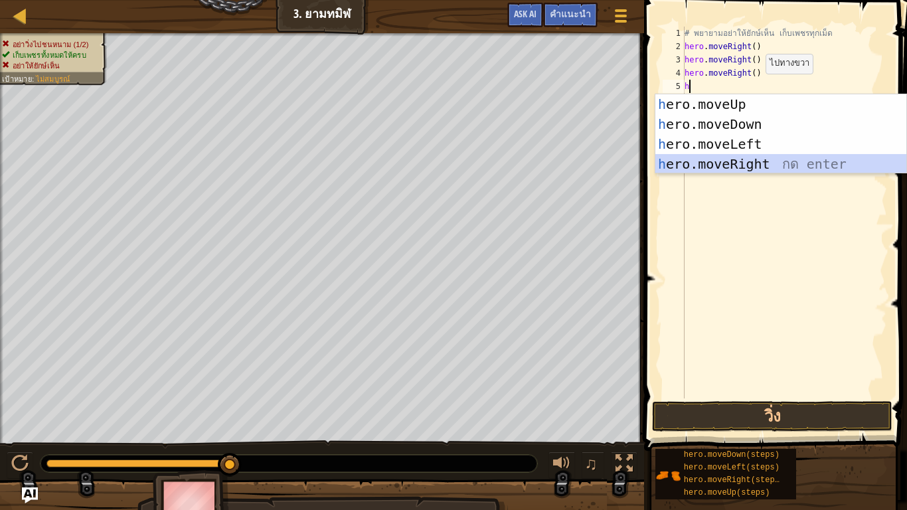
click at [767, 159] on div "h ero.moveUp กด enter h ero.moveDown กด enter h ero.moveLeft กด enter h ero.mov…" at bounding box center [781, 154] width 251 height 120
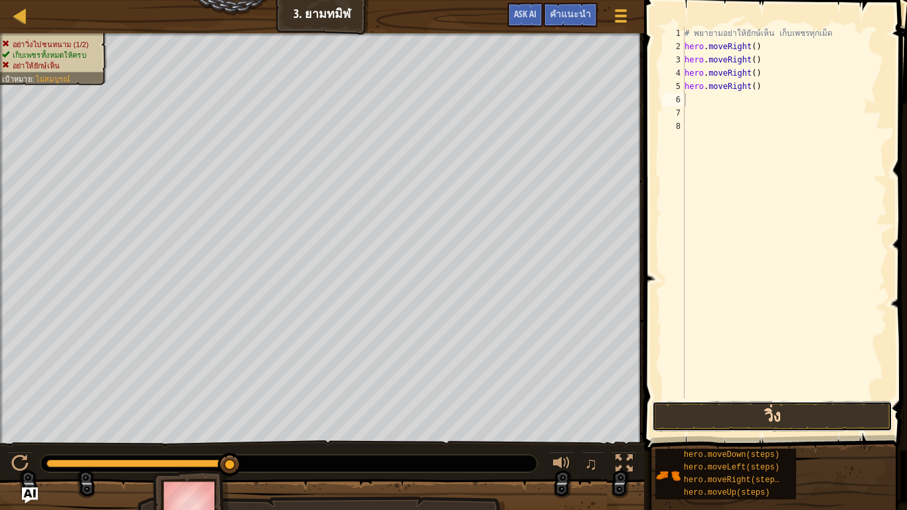
click at [820, 391] on button "วิ่ง" at bounding box center [772, 416] width 240 height 31
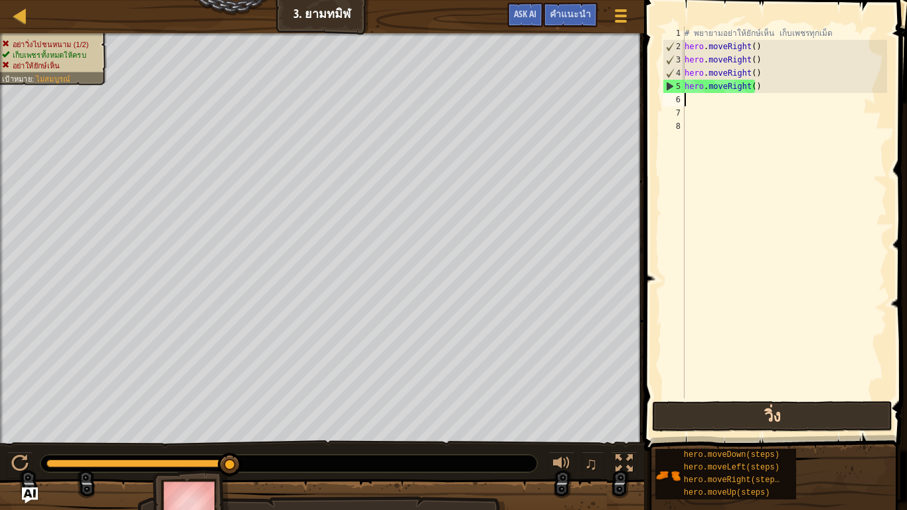
type textarea "h"
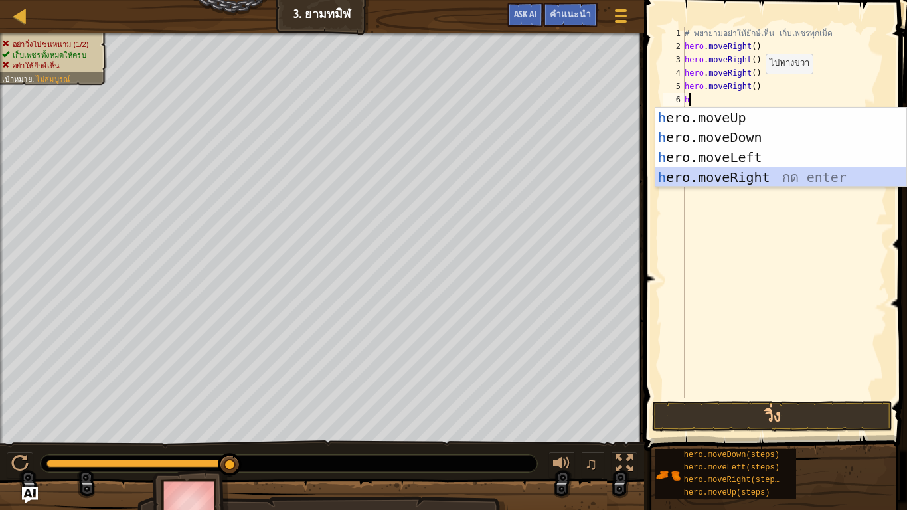
click at [786, 175] on div "h ero.moveUp กด enter h ero.moveDown กด enter h ero.moveLeft กด enter h ero.mov…" at bounding box center [781, 168] width 251 height 120
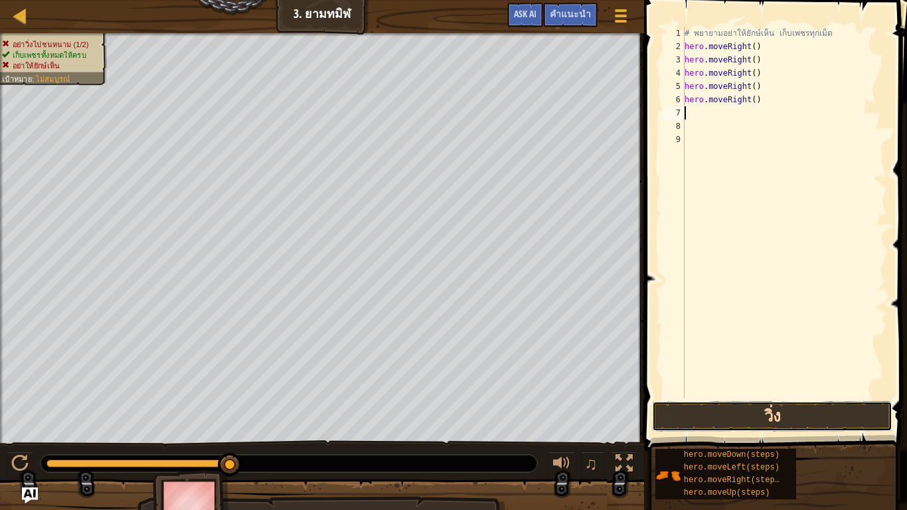
click at [765, 391] on button "วิ่ง" at bounding box center [772, 416] width 240 height 31
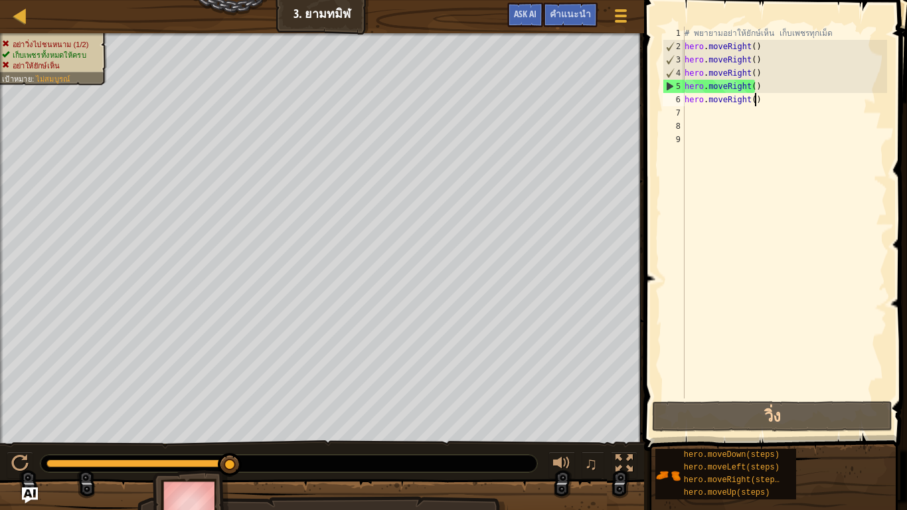
click at [768, 100] on div "# พยายามอย่าให้ยักษ์เห็น เก็บเพชรทุกเม็ด hero . moveRight ( ) hero . moveRight …" at bounding box center [784, 226] width 205 height 399
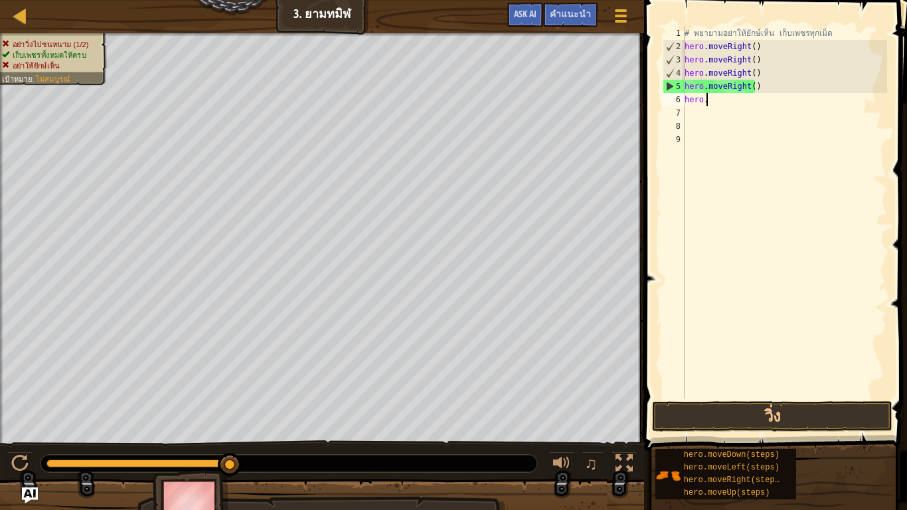
type textarea "h"
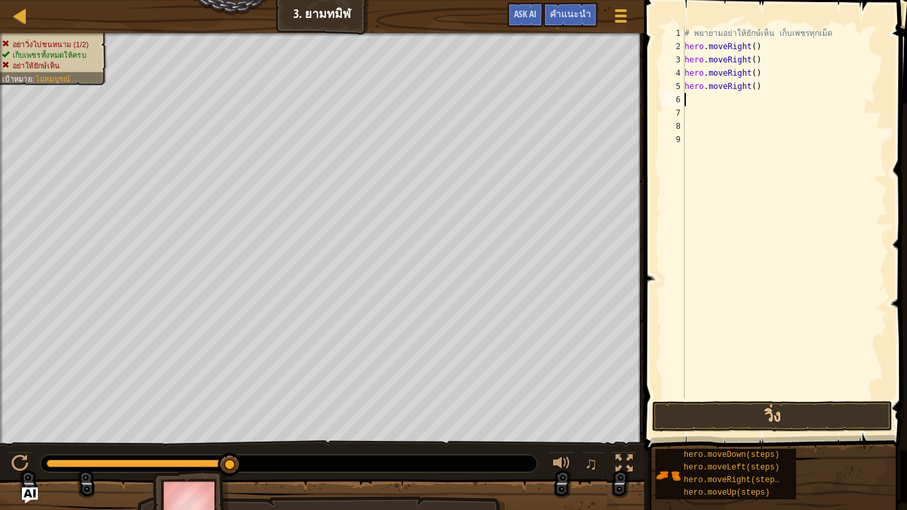
type textarea "h"
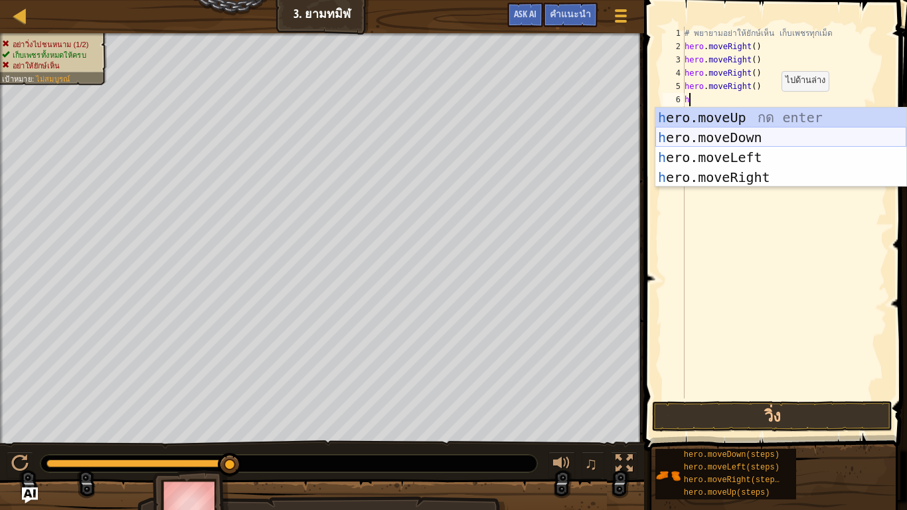
click at [768, 139] on div "h ero.moveUp กด enter h ero.moveDown กด enter h ero.moveLeft กด enter h ero.mov…" at bounding box center [781, 168] width 251 height 120
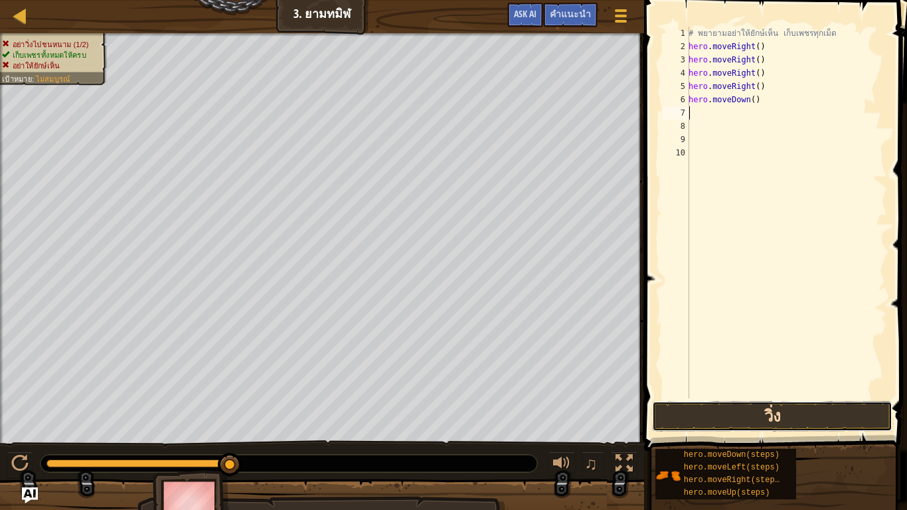
click at [806, 391] on button "วิ่ง" at bounding box center [772, 416] width 240 height 31
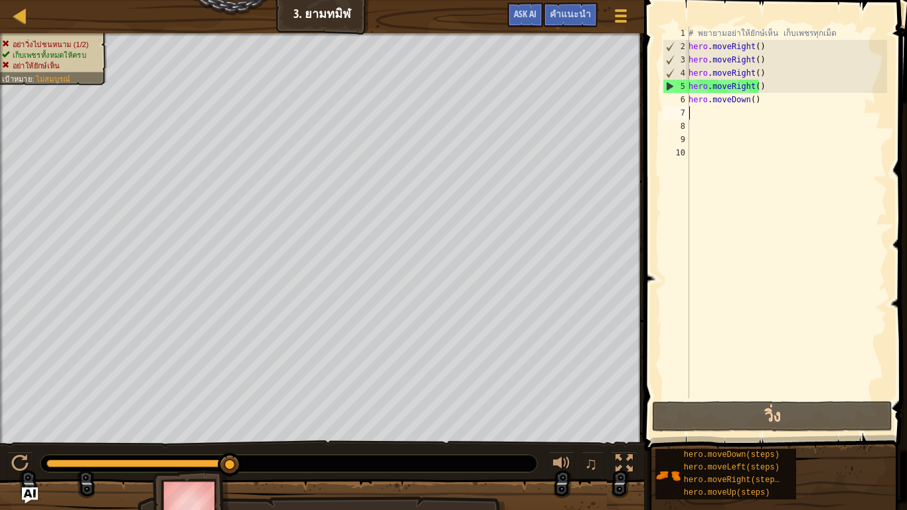
click at [760, 108] on div "# พยายามอย่าให้ยักษ์เห็น เก็บเพชรทุกเม็ด hero . moveRight ( ) hero . moveRight …" at bounding box center [786, 226] width 201 height 399
click at [768, 85] on div "# พยายามอย่าให้ยักษ์เห็น เก็บเพชรทุกเม็ด hero . moveRight ( ) hero . moveRight …" at bounding box center [786, 226] width 201 height 399
click at [769, 100] on div "# พยายามอย่าให้ยักษ์เห็น เก็บเพชรทุกเม็ด hero . moveRight ( ) hero . moveRight …" at bounding box center [786, 226] width 201 height 399
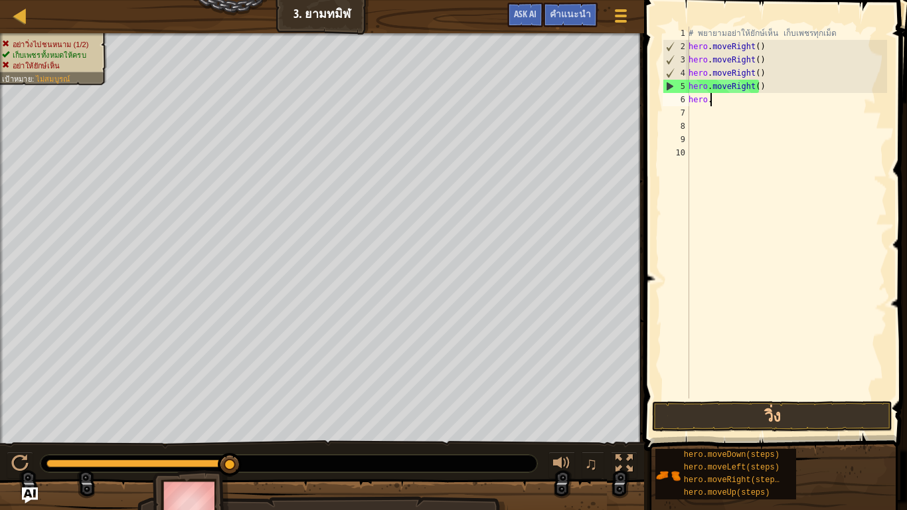
type textarea "h"
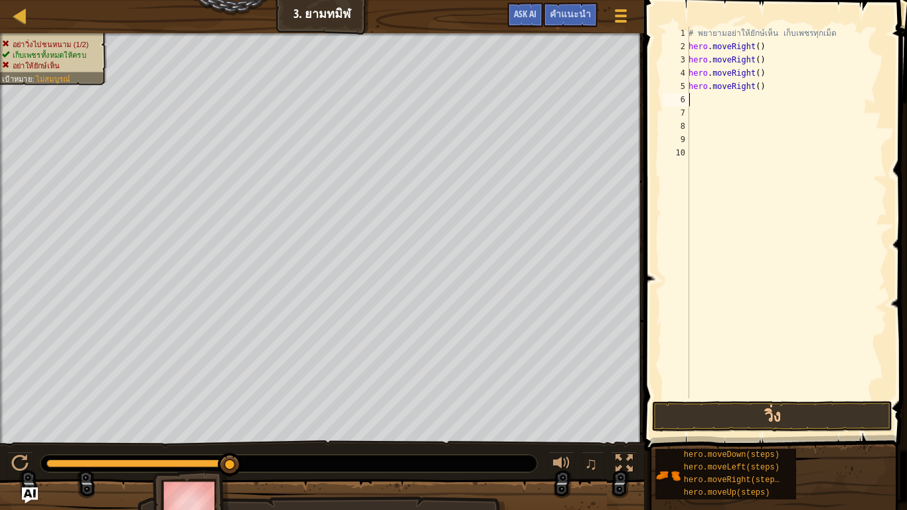
type textarea "h"
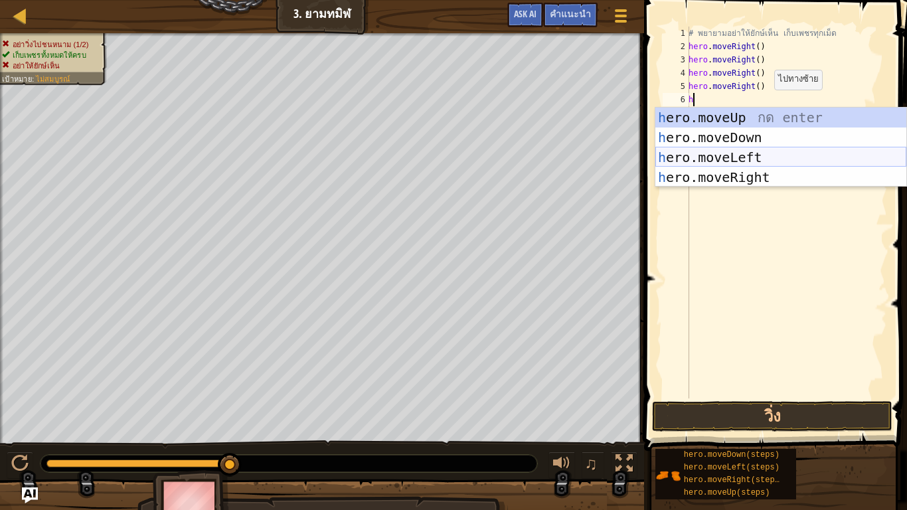
click at [745, 157] on div "h ero.moveUp กด enter h ero.moveDown กด enter h ero.moveLeft กด enter h ero.mov…" at bounding box center [781, 168] width 251 height 120
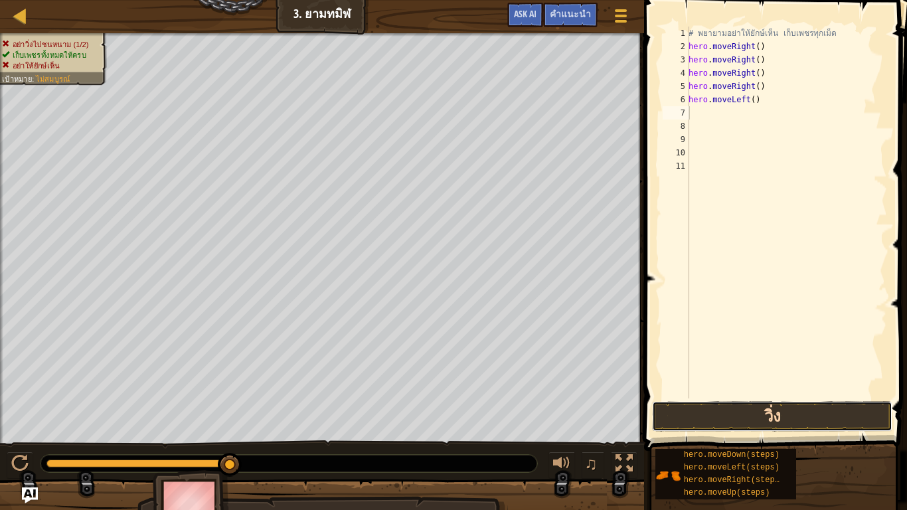
click at [799, 391] on button "วิ่ง" at bounding box center [772, 416] width 240 height 31
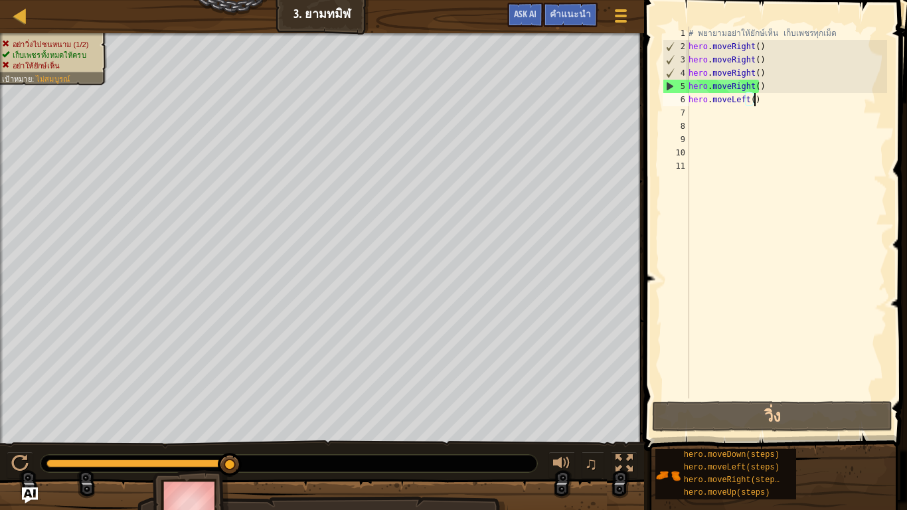
click at [778, 99] on div "# พยายามอย่าให้ยักษ์เห็น เก็บเพชรทุกเม็ด hero . moveRight ( ) hero . moveRight …" at bounding box center [786, 226] width 201 height 399
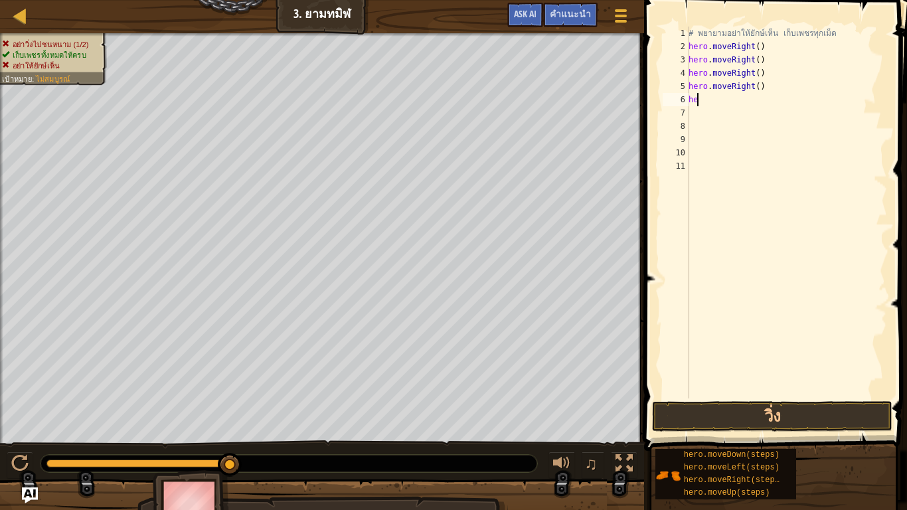
type textarea "h"
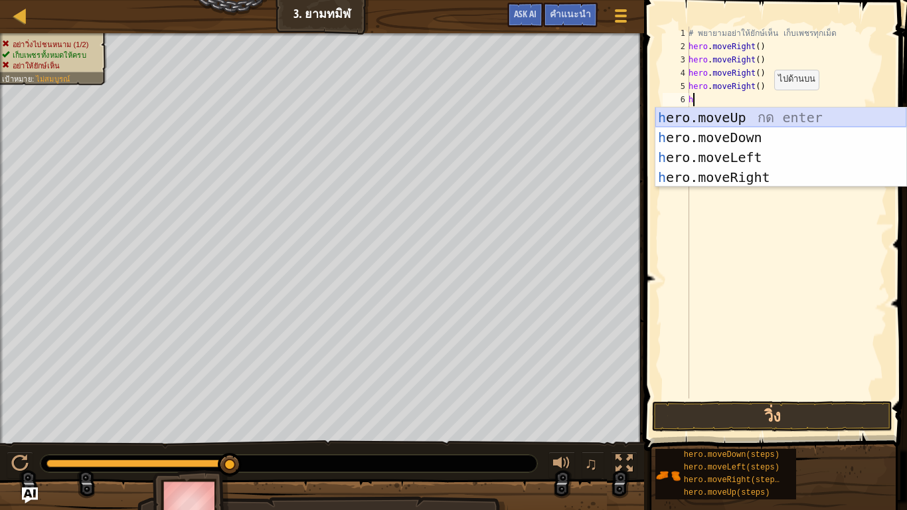
click at [772, 119] on div "h ero.moveUp กด enter h ero.moveDown กด enter h ero.moveLeft กด enter h ero.mov…" at bounding box center [781, 168] width 251 height 120
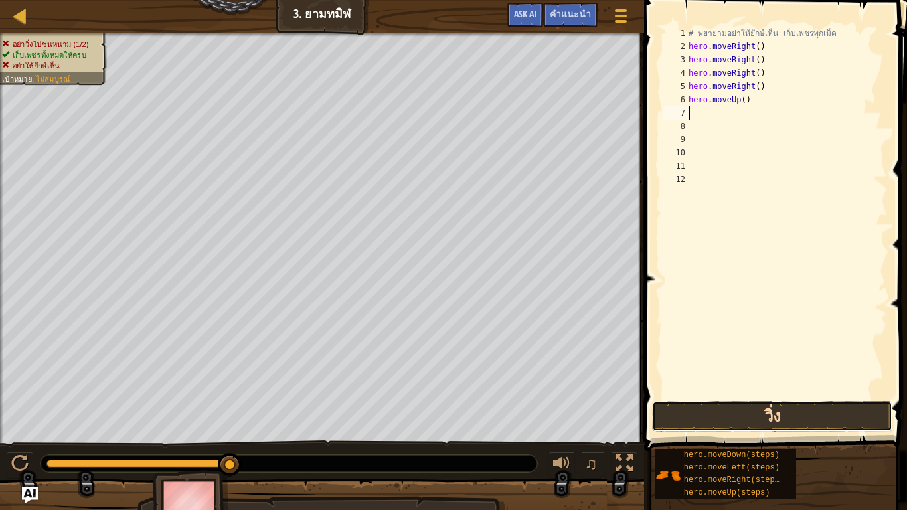
click at [862, 391] on button "วิ่ง" at bounding box center [772, 416] width 240 height 31
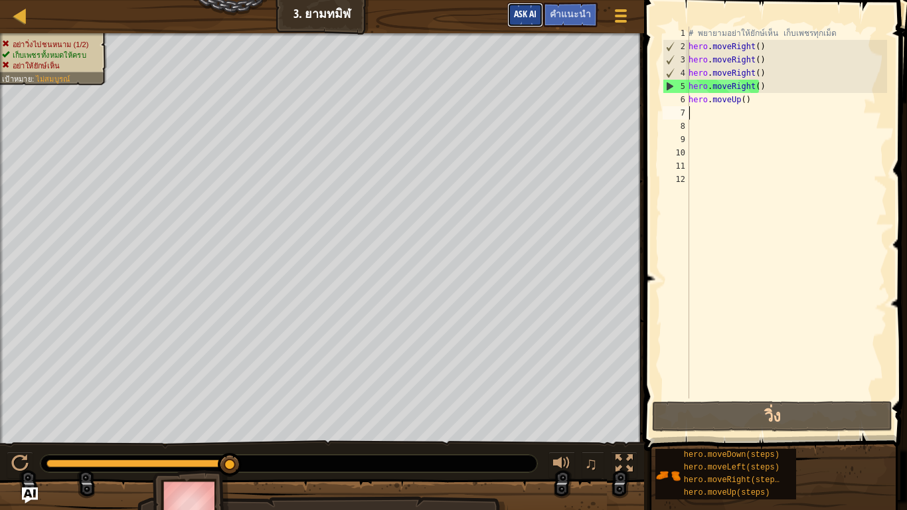
click at [527, 7] on button "Ask AI" at bounding box center [525, 15] width 36 height 25
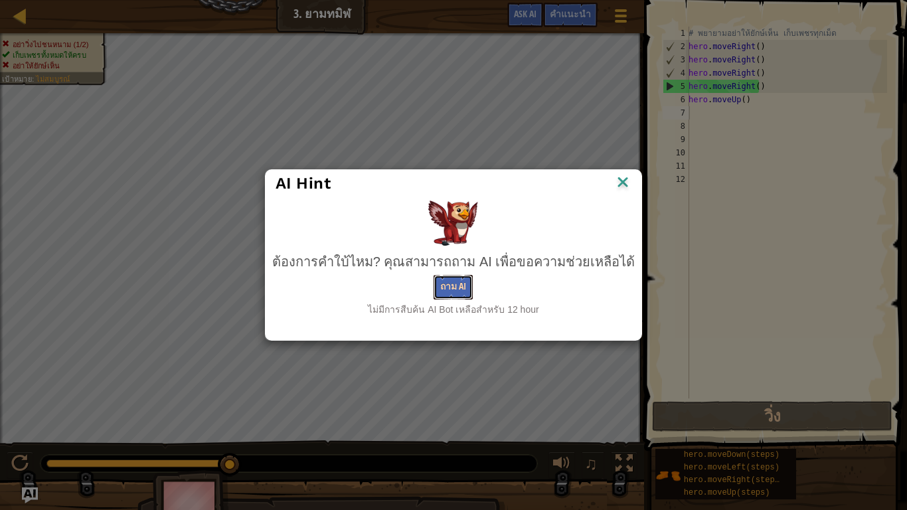
click at [444, 277] on button "ถาม AI" at bounding box center [453, 287] width 39 height 25
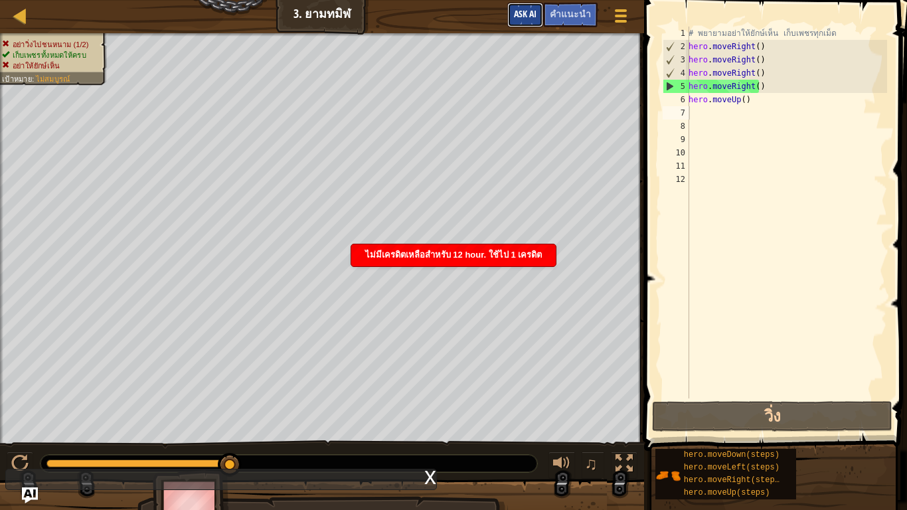
click at [531, 13] on span "Ask AI" at bounding box center [525, 13] width 23 height 13
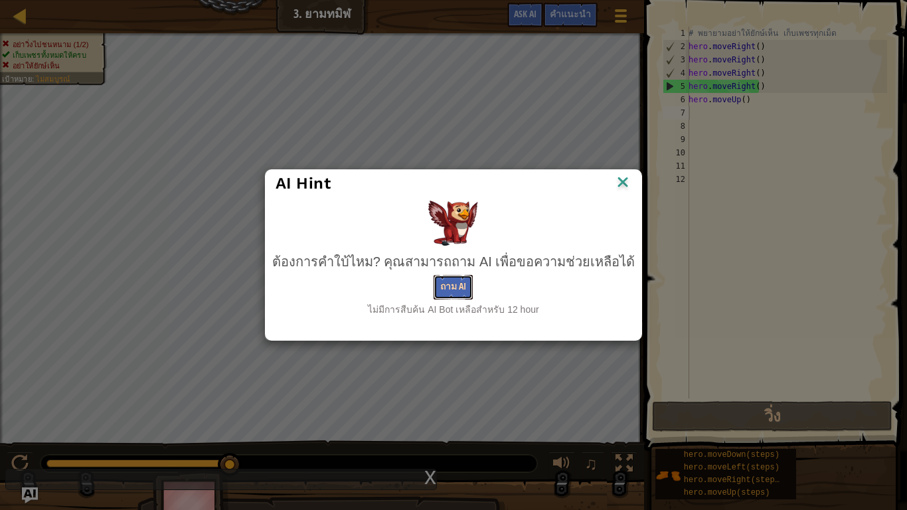
click at [458, 278] on button "ถาม AI" at bounding box center [453, 287] width 39 height 25
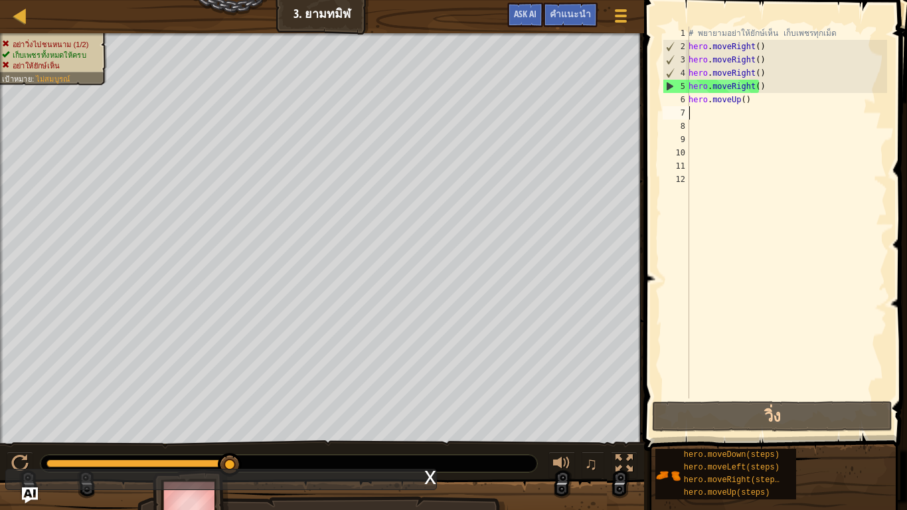
click at [770, 106] on div "# พยายามอย่าให้ยักษ์เห็น เก็บเพชรทุกเม็ด hero . moveRight ( ) hero . moveRight …" at bounding box center [786, 226] width 201 height 399
click at [743, 104] on div "# พยายามอย่าให้ยักษ์เห็น เก็บเพชรทุกเม็ด hero . moveRight ( ) hero . moveRight …" at bounding box center [786, 226] width 201 height 399
click at [750, 98] on div "# พยายามอย่าให้ยักษ์เห็น เก็บเพชรทุกเม็ด hero . moveRight ( ) hero . moveRight …" at bounding box center [786, 226] width 201 height 399
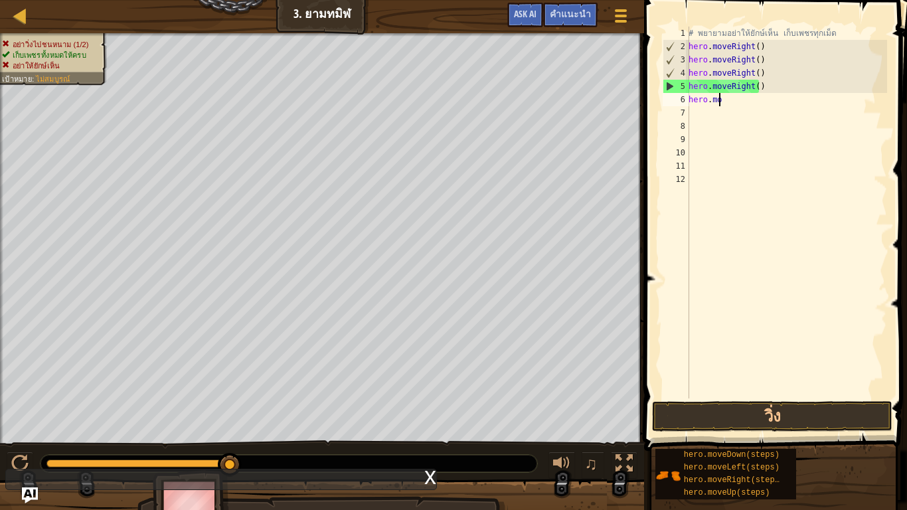
type textarea "h"
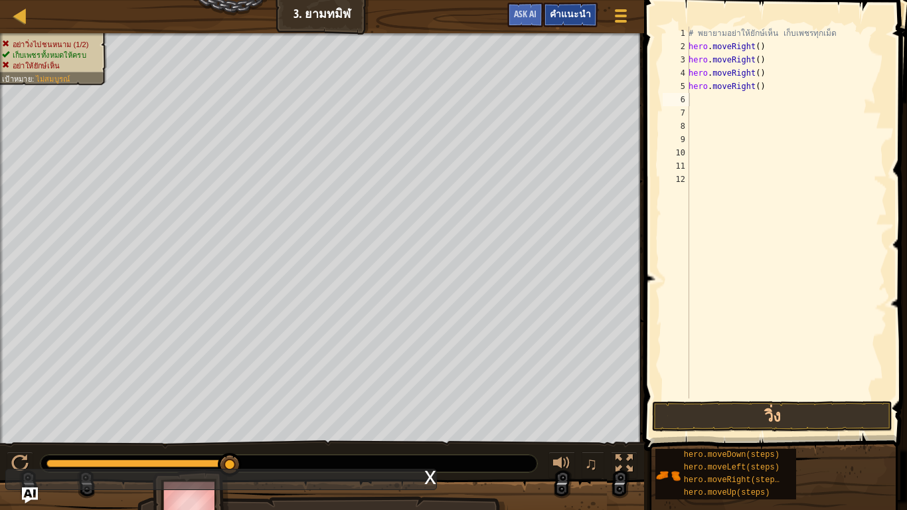
click at [587, 19] on span "คำแนะนำ" at bounding box center [570, 13] width 41 height 13
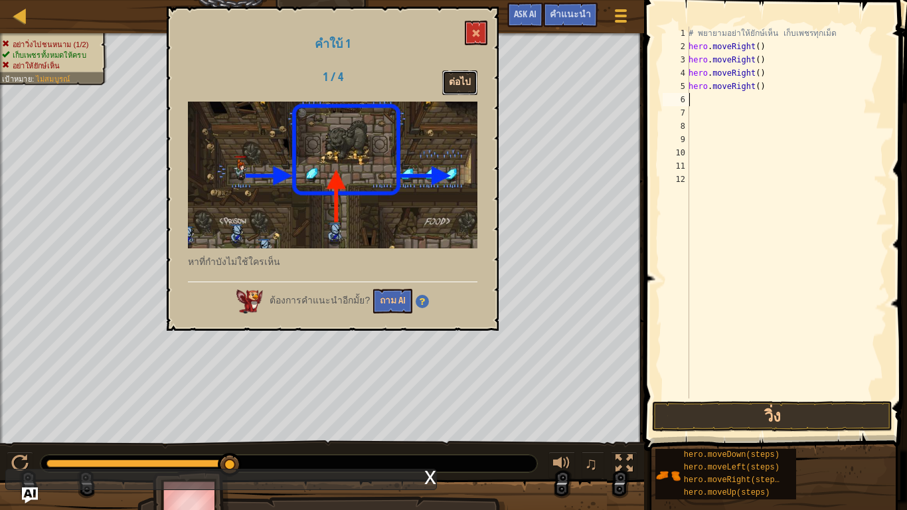
click at [468, 82] on button "ต่อไป" at bounding box center [459, 82] width 35 height 25
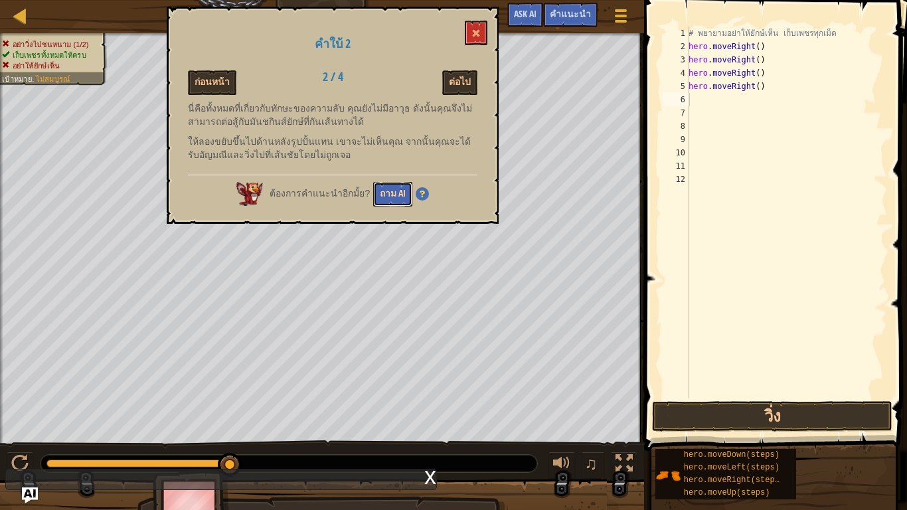
click at [384, 200] on button "ถาม AI" at bounding box center [392, 194] width 39 height 25
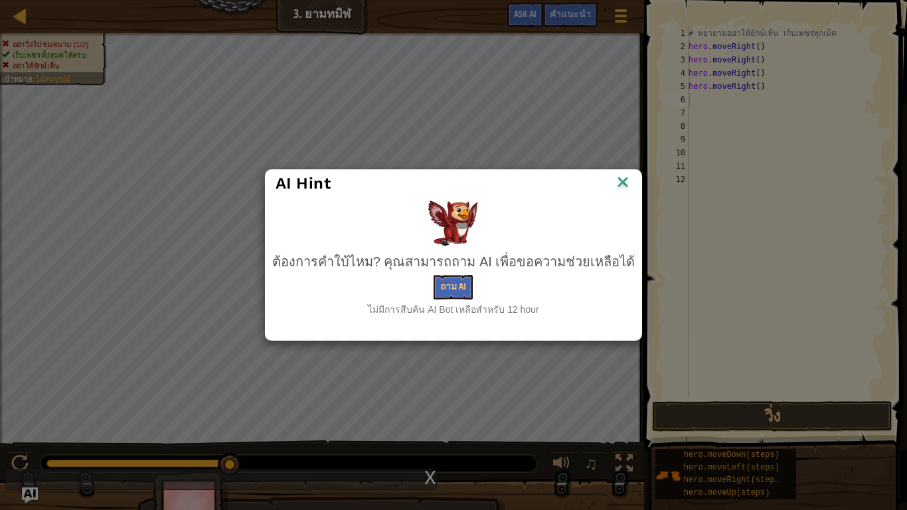
click at [626, 175] on div "AI Hint" at bounding box center [454, 183] width 377 height 27
click at [614, 183] on img at bounding box center [622, 183] width 17 height 20
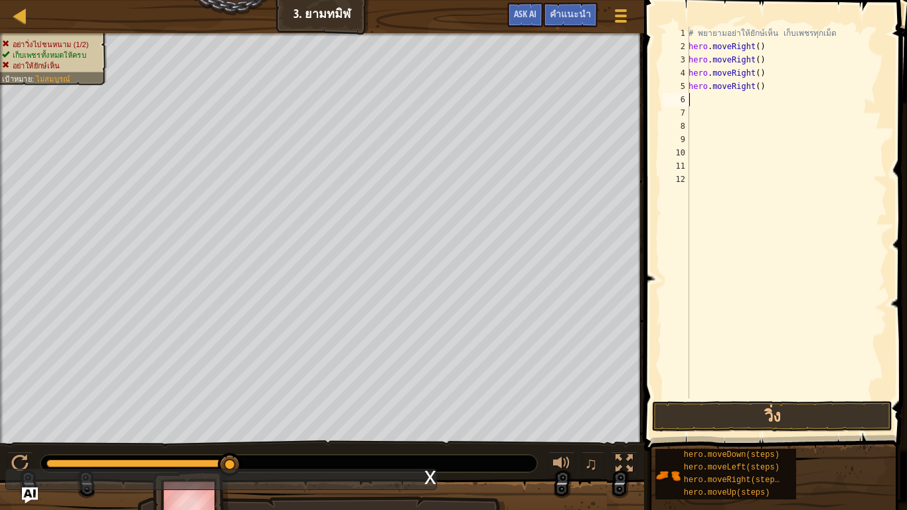
click at [693, 100] on div "# พยายามอย่าให้ยักษ์เห็น เก็บเพชรทุกเม็ด hero . moveRight ( ) hero . moveRight …" at bounding box center [786, 226] width 201 height 399
type textarea "h"
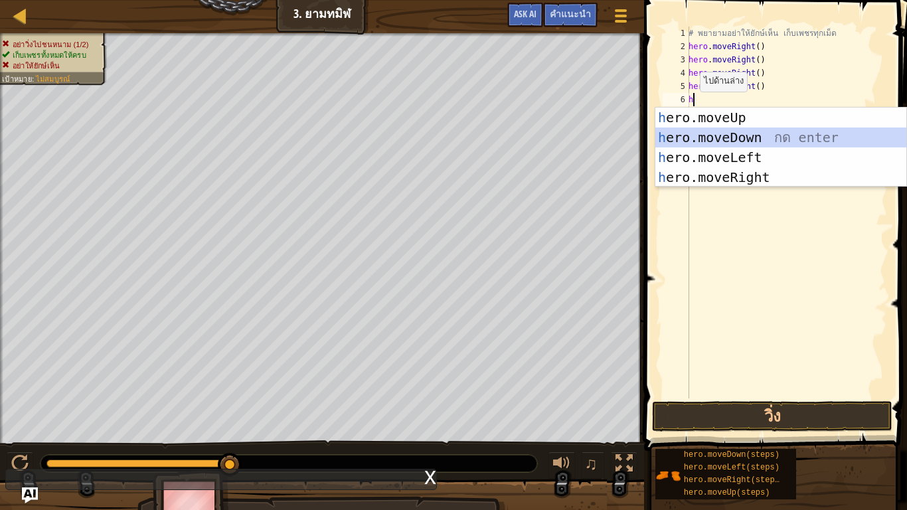
click at [701, 138] on div "h ero.moveUp กด enter h ero.moveDown กด enter h ero.moveLeft กด enter h ero.mov…" at bounding box center [781, 168] width 251 height 120
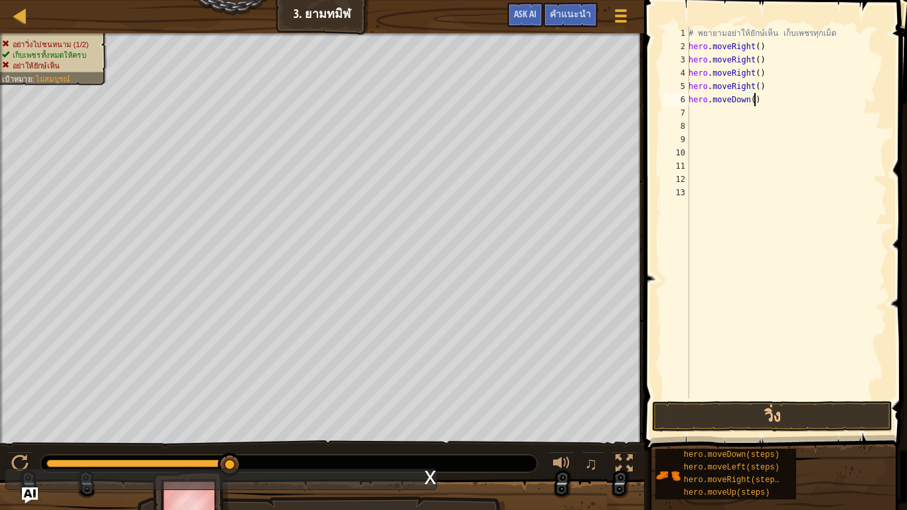
click at [757, 104] on div "# พยายามอย่าให้ยักษ์เห็น เก็บเพชรทุกเม็ด hero . moveRight ( ) hero . moveRight …" at bounding box center [786, 226] width 201 height 399
type textarea "h"
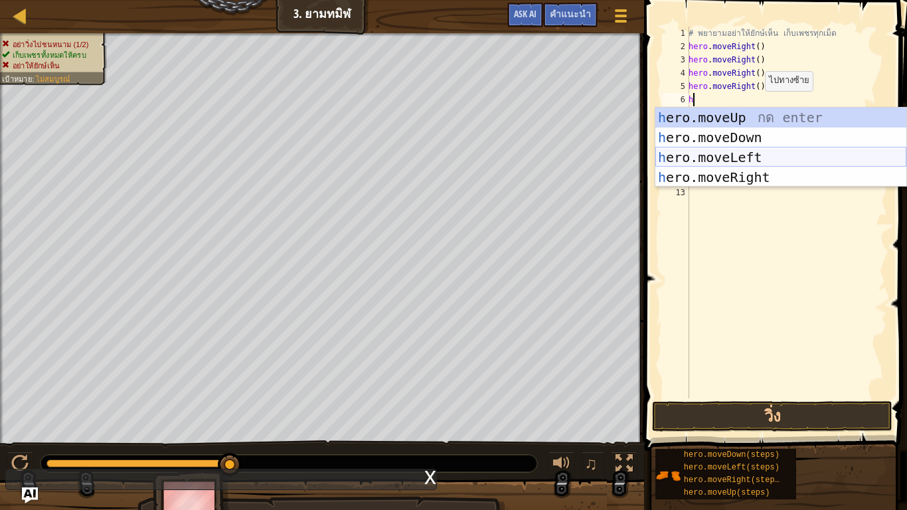
click at [747, 154] on div "h ero.moveUp กด enter h ero.moveDown กด enter h ero.moveLeft กด enter h ero.mov…" at bounding box center [781, 168] width 251 height 120
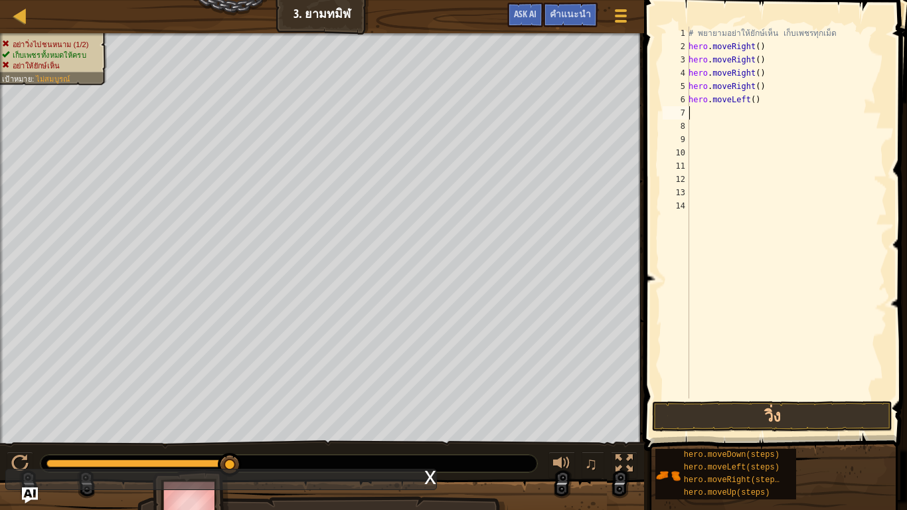
type textarea "h"
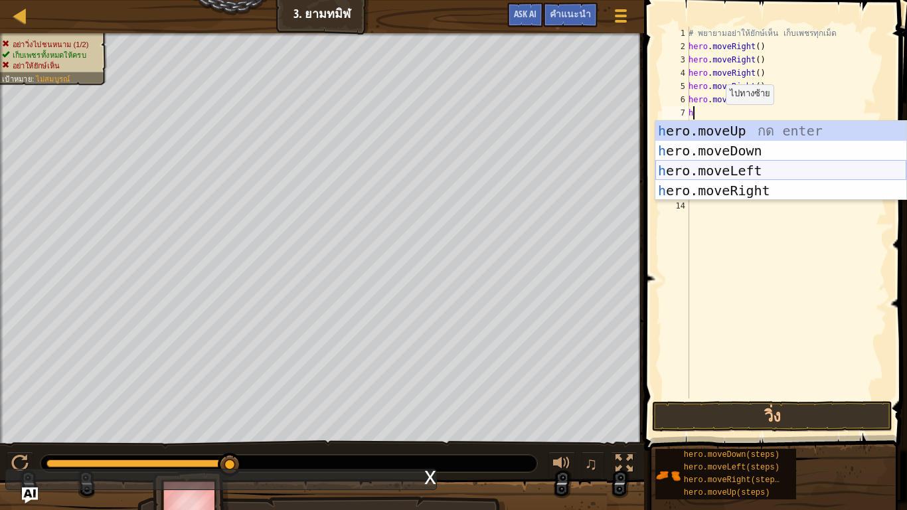
click at [727, 166] on div "h ero.moveUp กด enter h ero.moveDown กด enter h ero.moveLeft กด enter h ero.mov…" at bounding box center [781, 181] width 251 height 120
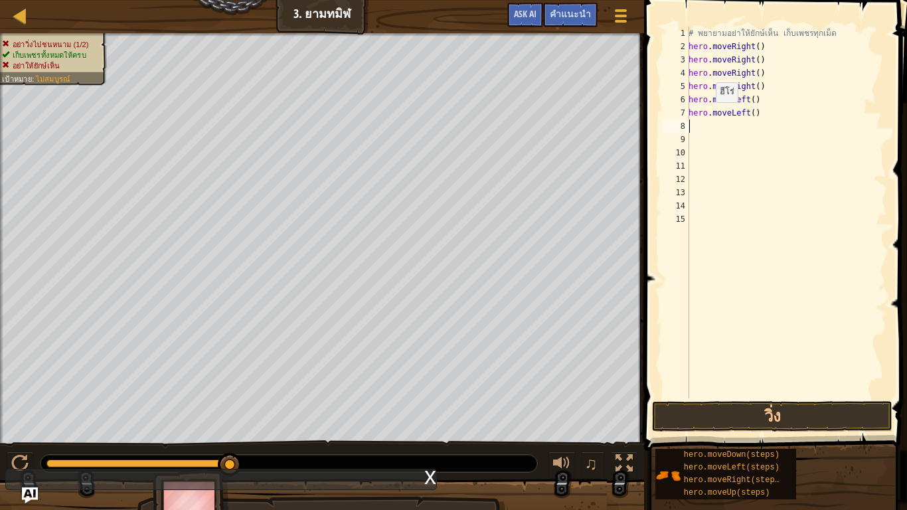
type textarea "h"
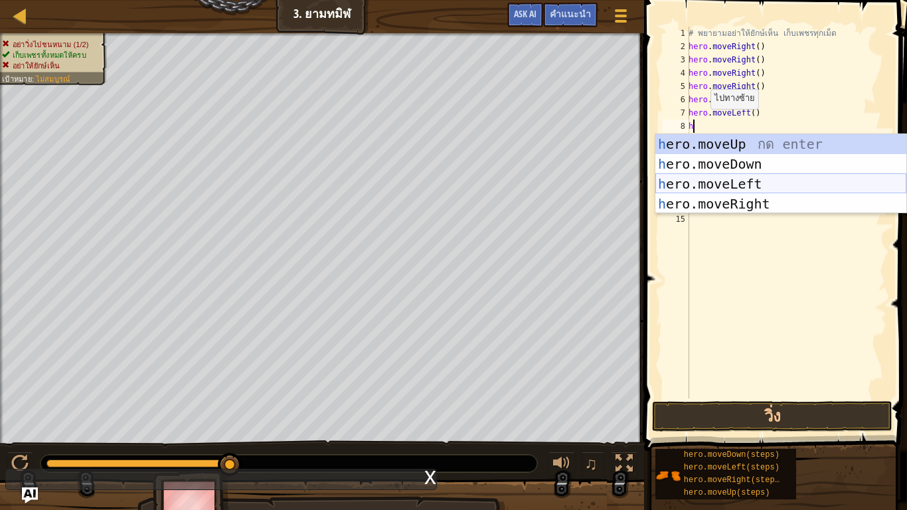
click at [676, 184] on div "h ero.moveUp กด enter h ero.moveDown กด enter h ero.moveLeft กด enter h ero.mov…" at bounding box center [781, 194] width 251 height 120
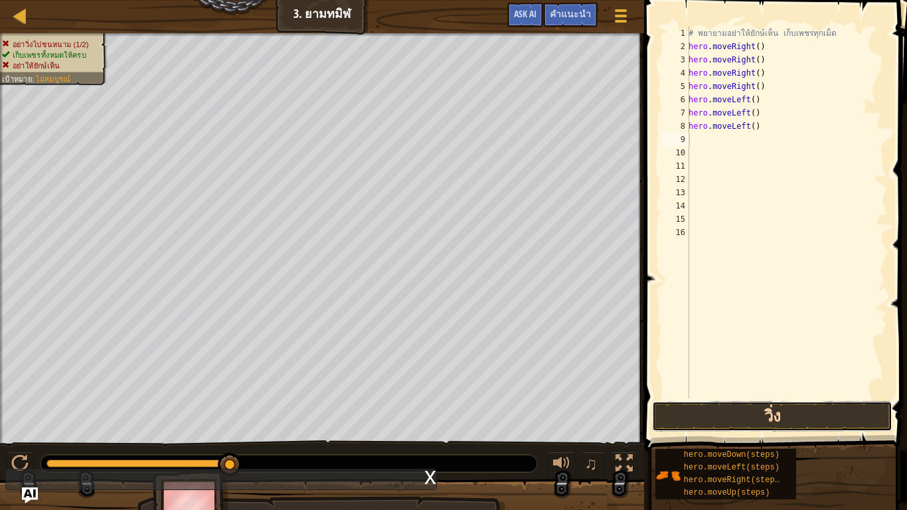
click at [737, 391] on button "วิ่ง" at bounding box center [772, 416] width 240 height 31
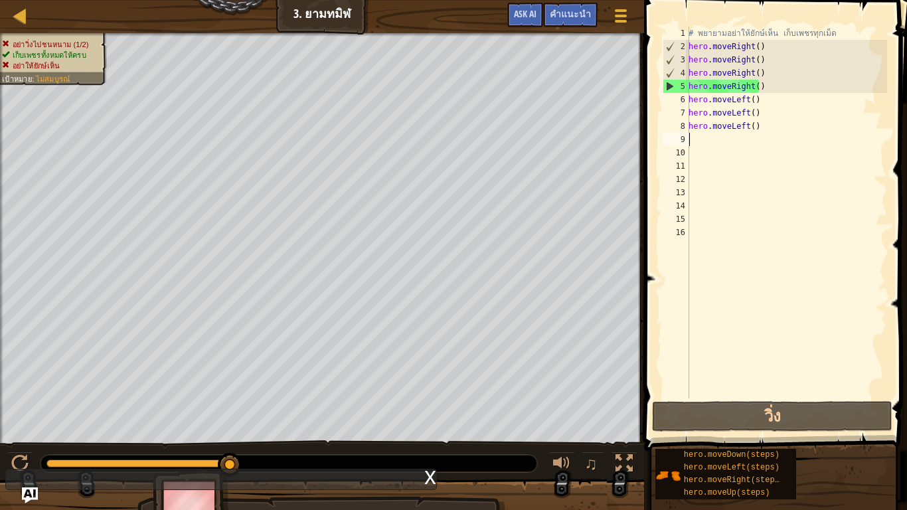
click at [770, 130] on div "# พยายามอย่าให้ยักษ์เห็น เก็บเพชรทุกเม็ด hero . moveRight ( ) hero . moveRight …" at bounding box center [786, 226] width 201 height 399
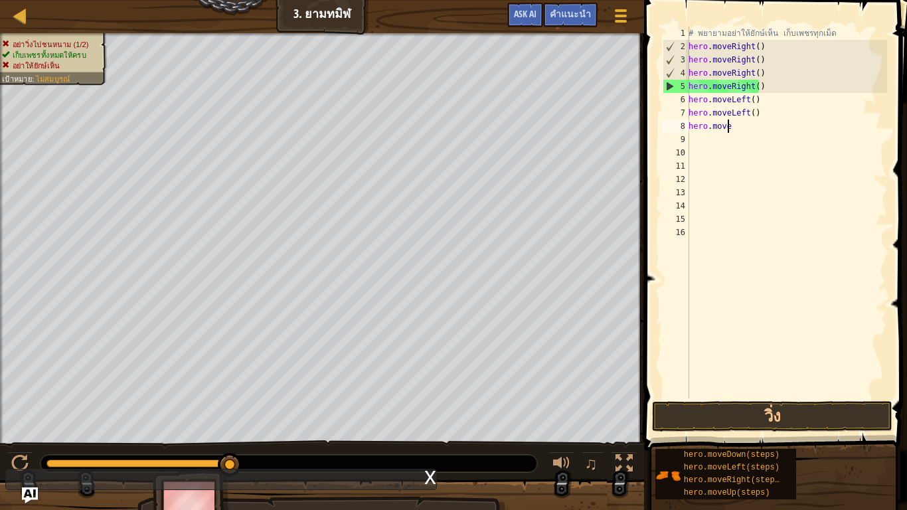
type textarea "h"
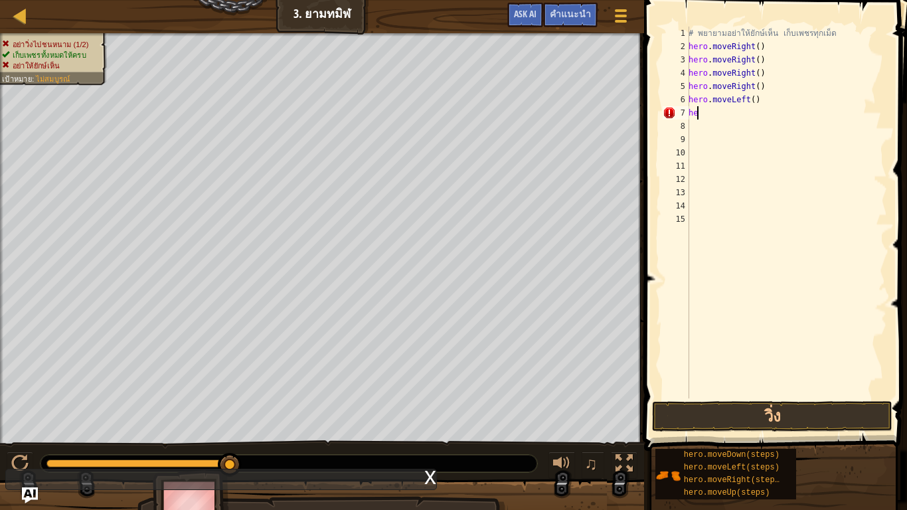
type textarea "h"
click at [767, 82] on div "# พยายามอย่าให้ยักษ์เห็น เก็บเพชรทุกเม็ด hero . moveRight ( ) hero . moveRight …" at bounding box center [786, 226] width 201 height 399
type textarea "h"
click at [766, 76] on div "# พยายามอย่าให้ยักษ์เห็น เก็บเพชรทุกเม็ด hero . moveRight ( ) hero . moveRight …" at bounding box center [786, 226] width 201 height 399
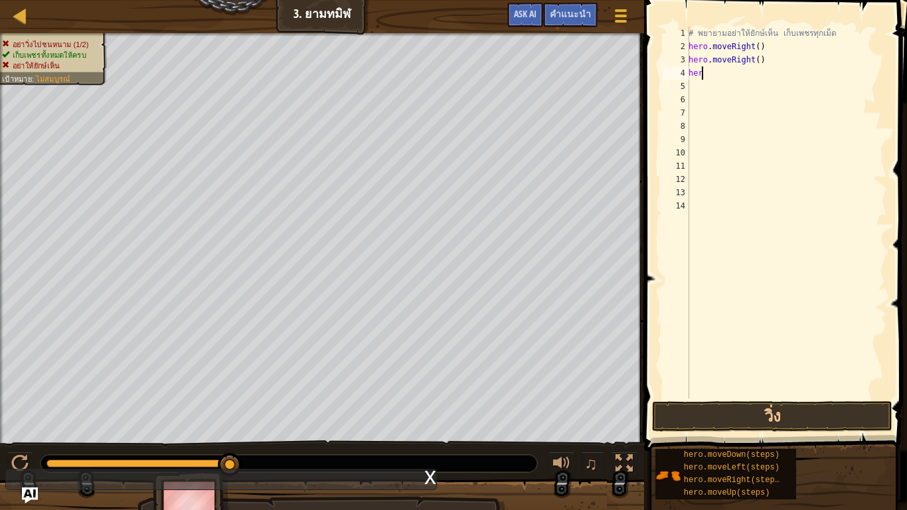
type textarea "h"
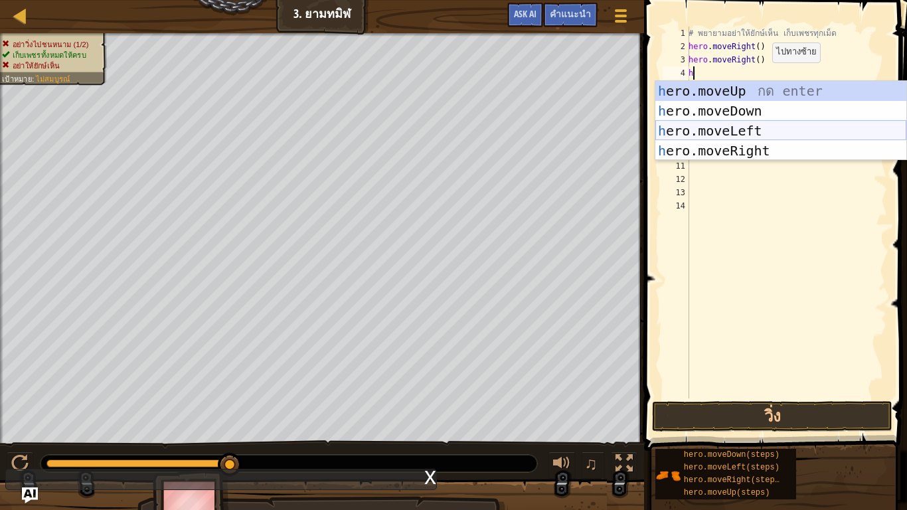
click at [755, 126] on div "h ero.moveUp กด enter h ero.moveDown กด enter h ero.moveLeft กด enter h ero.mov…" at bounding box center [781, 141] width 251 height 120
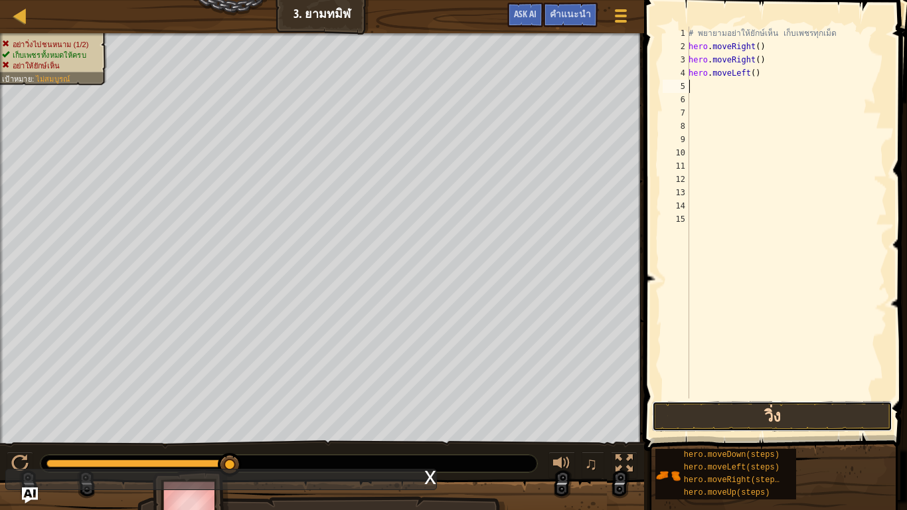
click at [748, 391] on button "วิ่ง" at bounding box center [772, 416] width 240 height 31
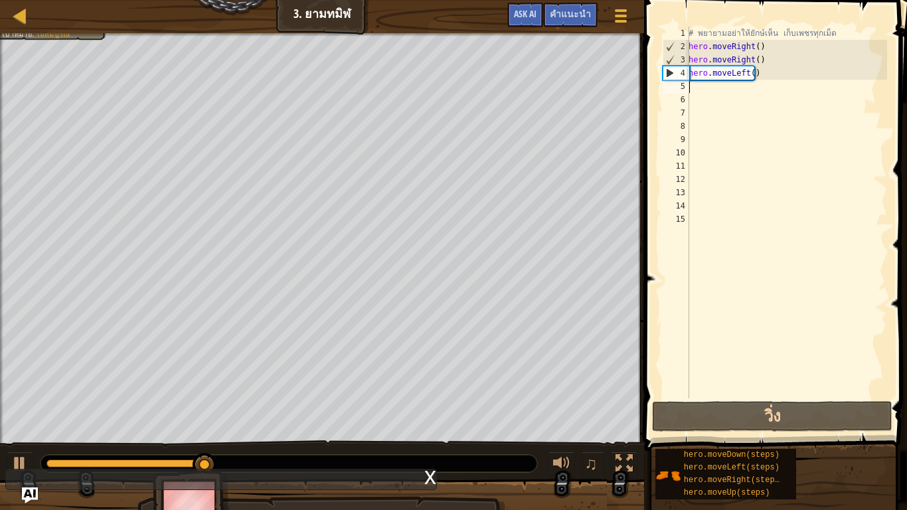
click at [762, 77] on div "# พยายามอย่าให้ยักษ์เห็น เก็บเพชรทุกเม็ด hero . moveRight ( ) hero . moveRight …" at bounding box center [786, 226] width 201 height 399
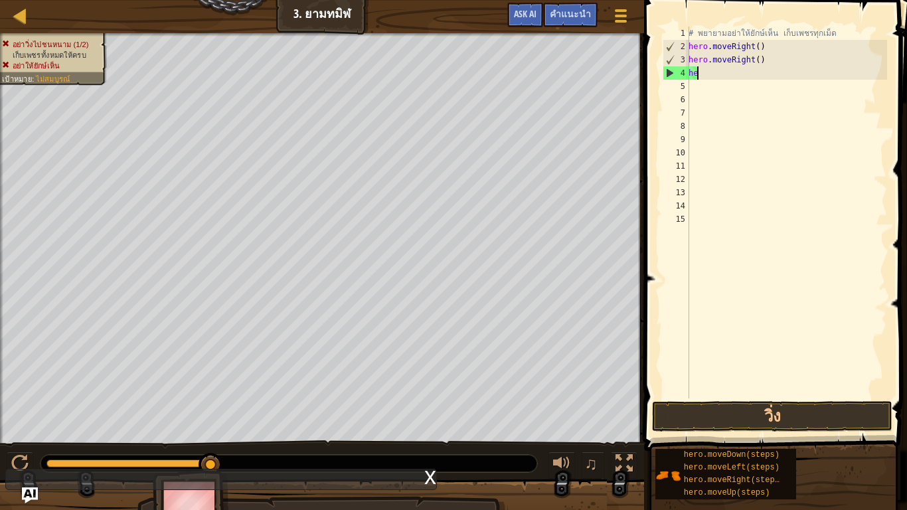
type textarea "h"
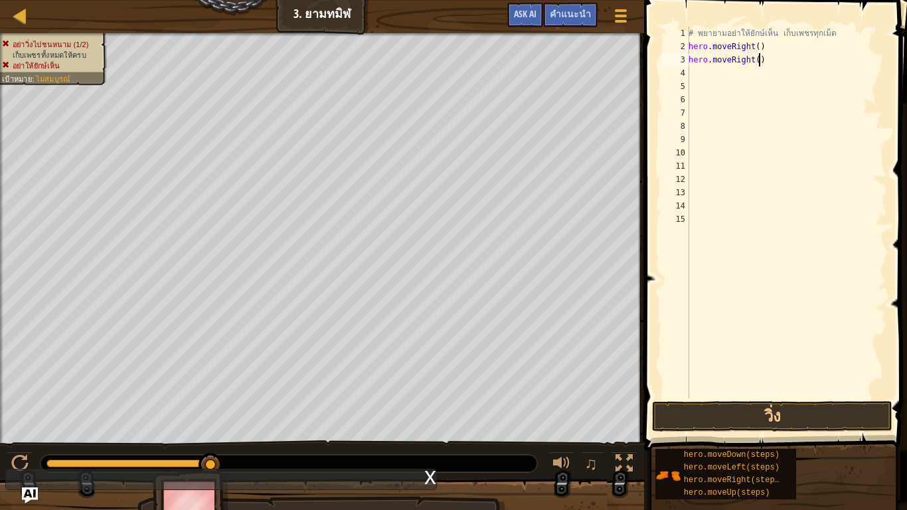
click at [767, 58] on div "# พยายามอย่าให้ยักษ์เห็น เก็บเพชรทุกเม็ด hero . moveRight ( ) hero . moveRight …" at bounding box center [786, 226] width 201 height 399
type textarea "h"
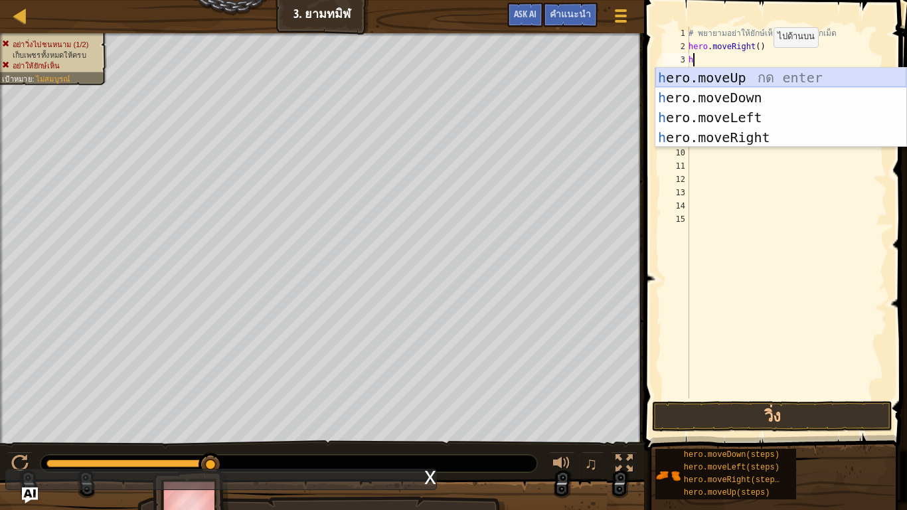
click at [747, 71] on div "h ero.moveUp กด enter h ero.moveDown กด enter h ero.moveLeft กด enter h ero.mov…" at bounding box center [781, 128] width 251 height 120
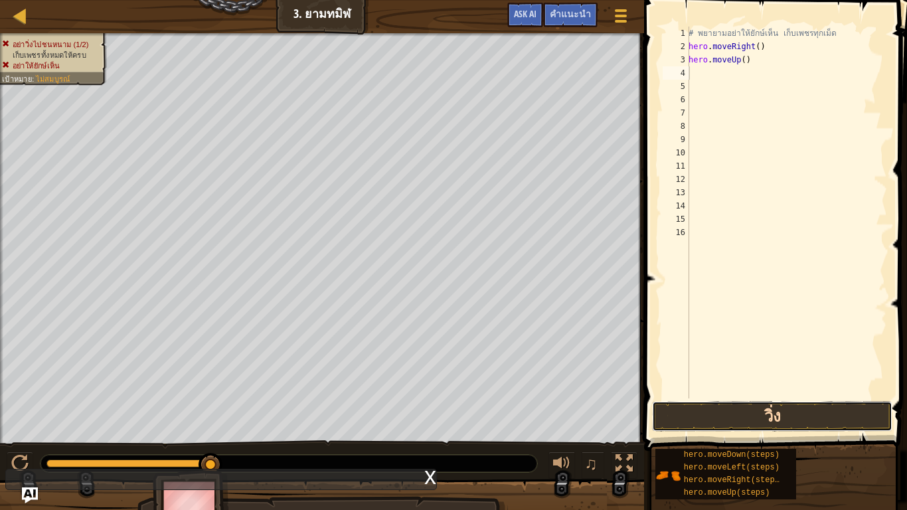
click at [754, 391] on button "วิ่ง" at bounding box center [772, 416] width 240 height 31
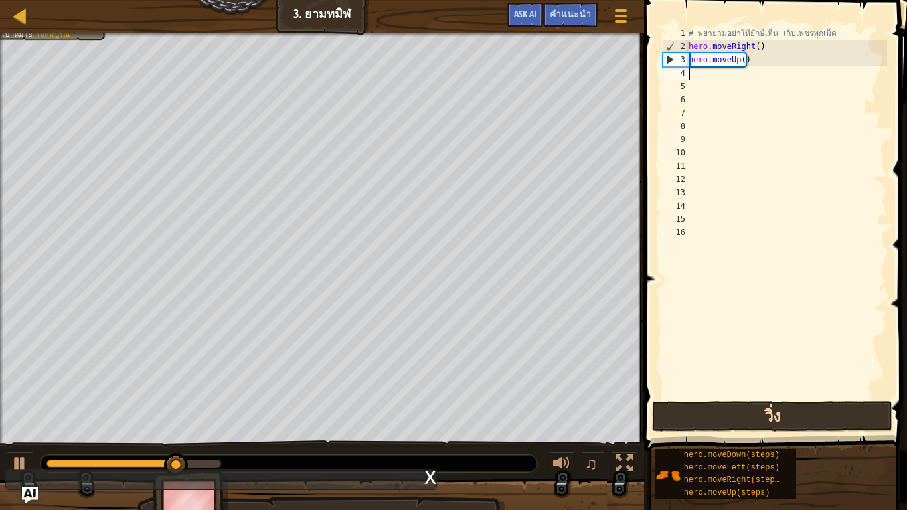
type textarea "h"
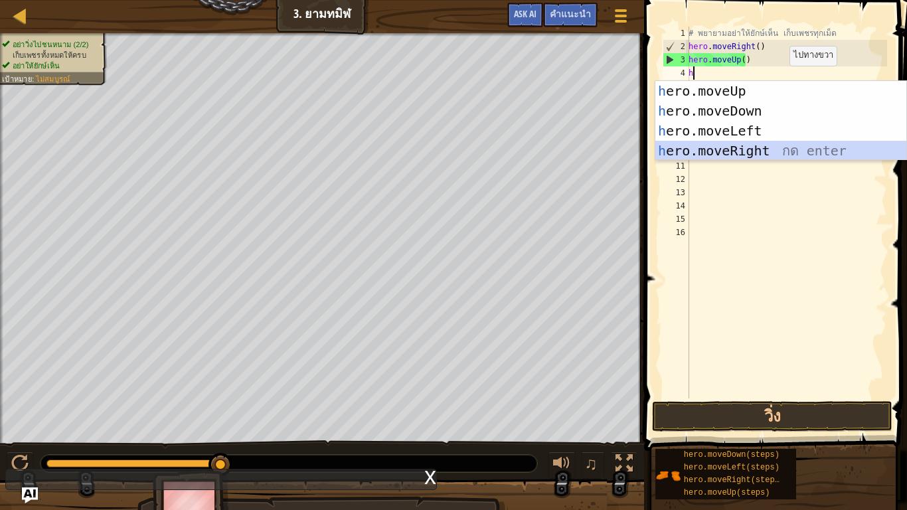
click at [758, 143] on div "h ero.moveUp กด enter h ero.moveDown กด enter h ero.moveLeft กด enter h ero.mov…" at bounding box center [781, 141] width 251 height 120
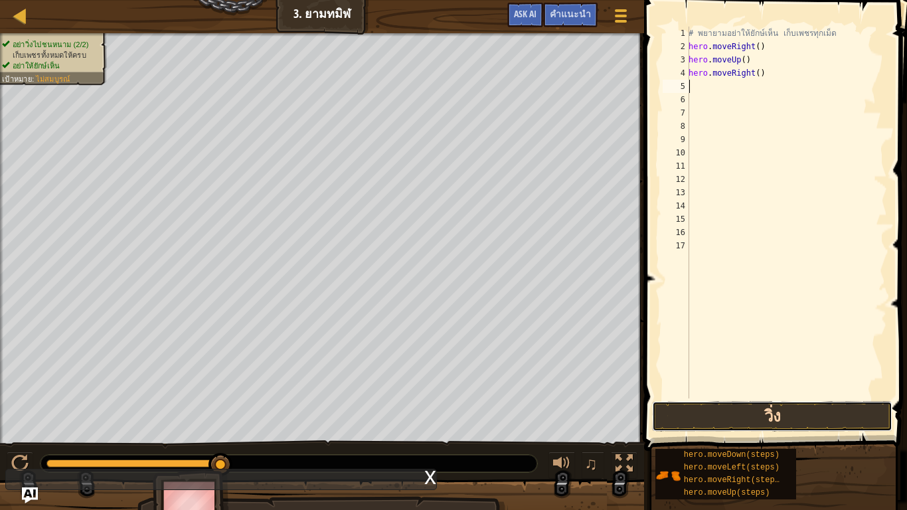
click at [711, 391] on button "วิ่ง" at bounding box center [772, 416] width 240 height 31
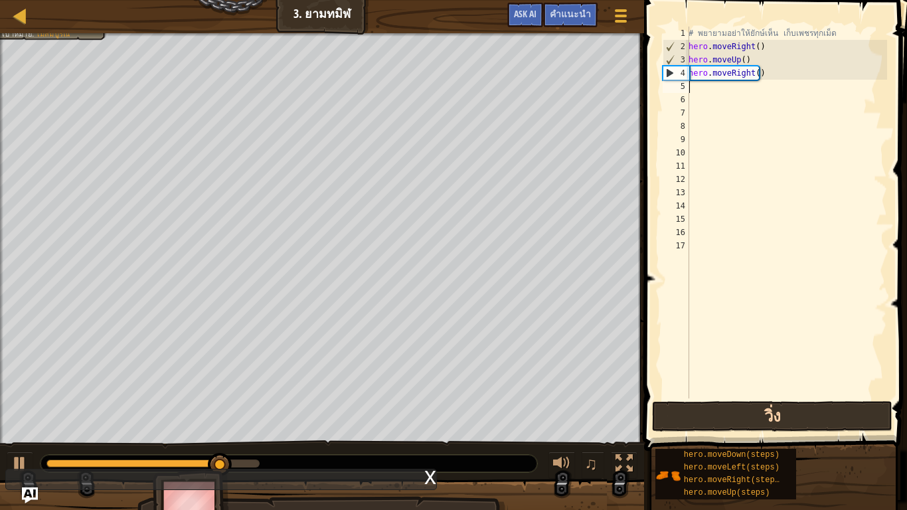
type textarea "h"
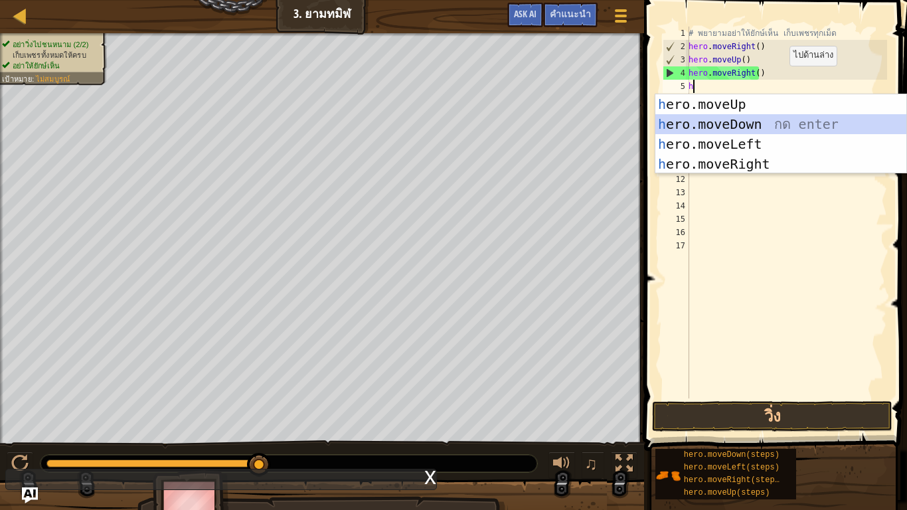
click at [719, 122] on div "h ero.moveUp กด enter h ero.moveDown กด enter h ero.moveLeft กด enter h ero.mov…" at bounding box center [781, 154] width 251 height 120
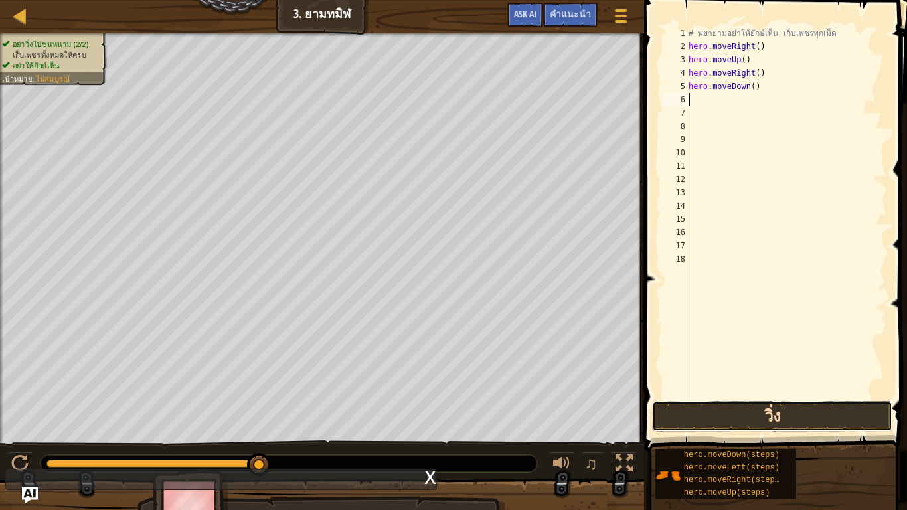
click at [709, 391] on button "วิ่ง" at bounding box center [772, 416] width 240 height 31
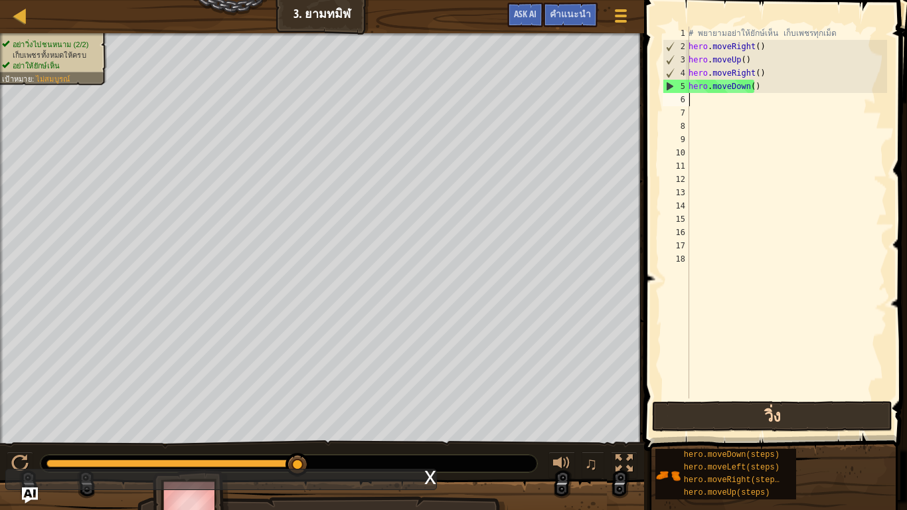
type textarea "h"
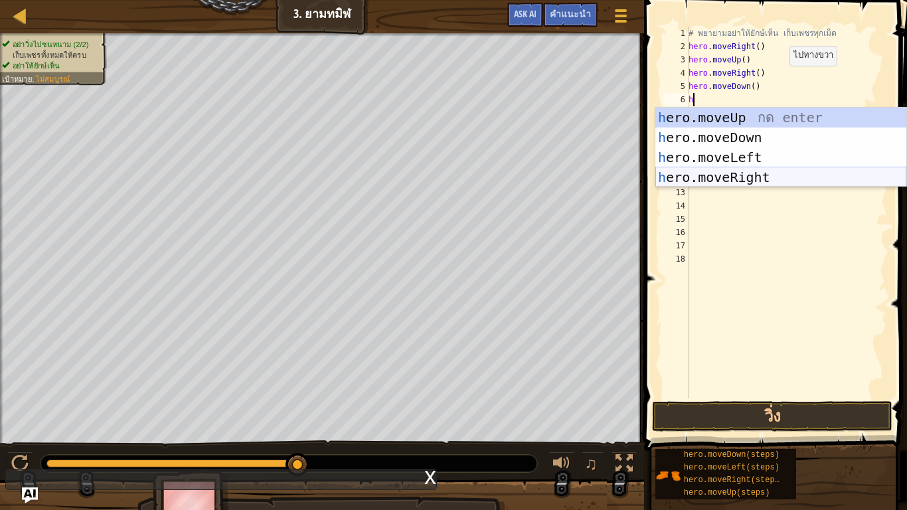
click at [700, 173] on div "h ero.moveUp กด enter h ero.moveDown กด enter h ero.moveLeft กด enter h ero.mov…" at bounding box center [781, 168] width 251 height 120
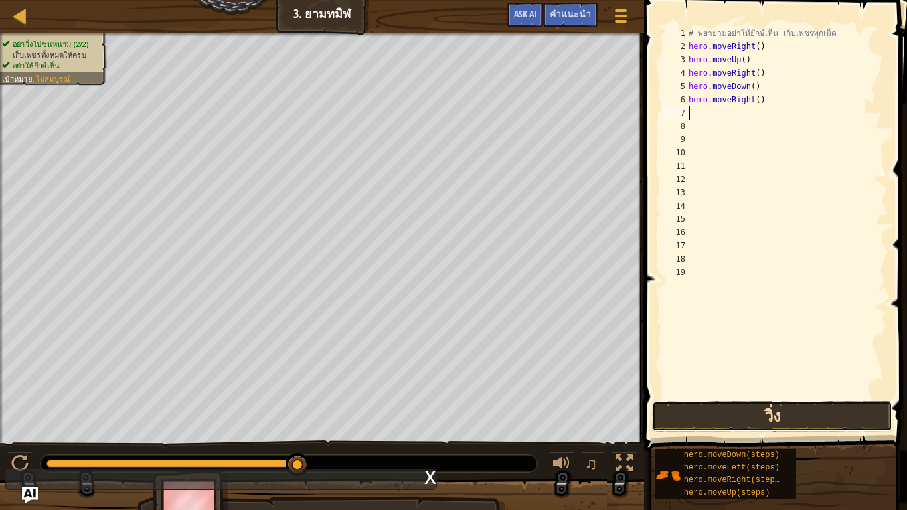
click at [839, 391] on button "วิ่ง" at bounding box center [772, 416] width 240 height 31
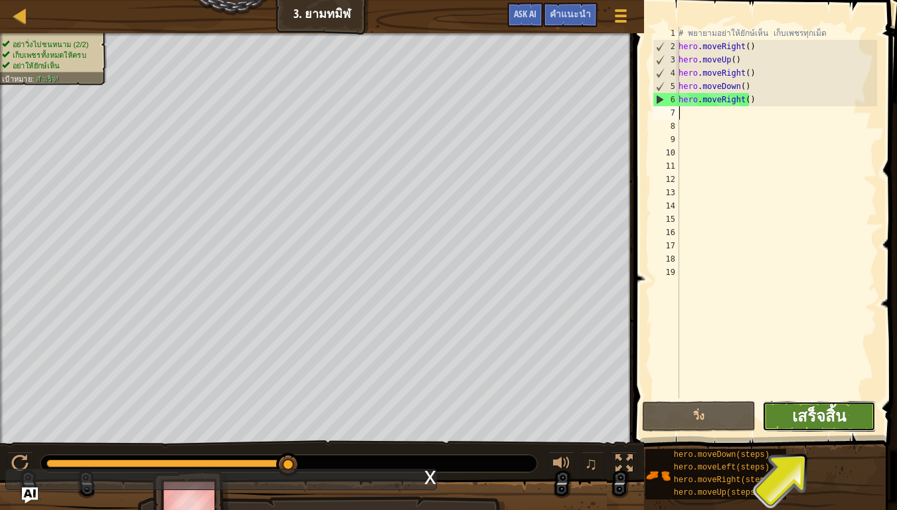
click at [818, 391] on span "เสร็จสิ้น" at bounding box center [819, 415] width 54 height 21
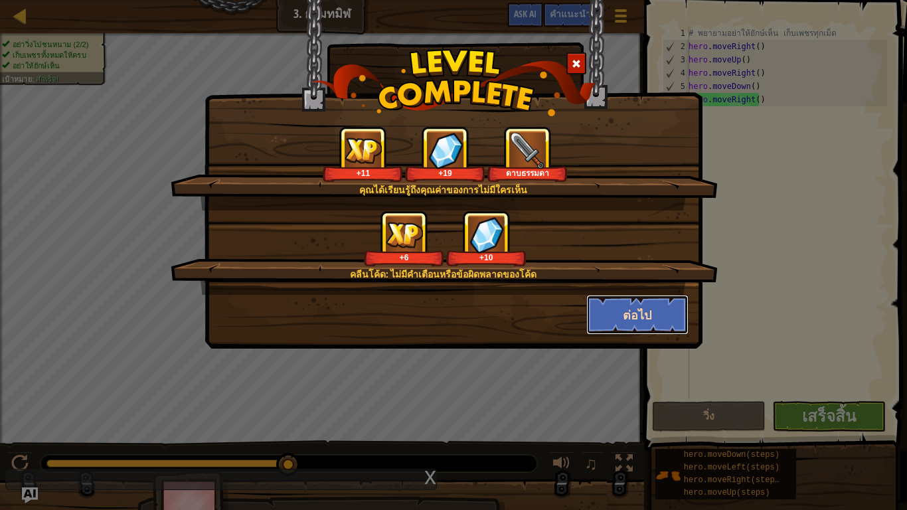
click at [644, 322] on button "ต่อไป" at bounding box center [638, 315] width 103 height 40
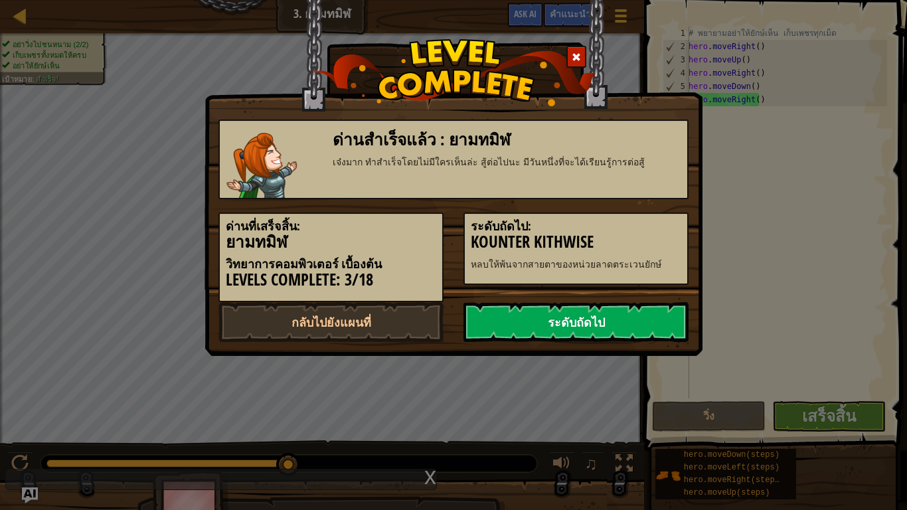
click at [640, 321] on link "ระดับถัดไป" at bounding box center [576, 322] width 225 height 40
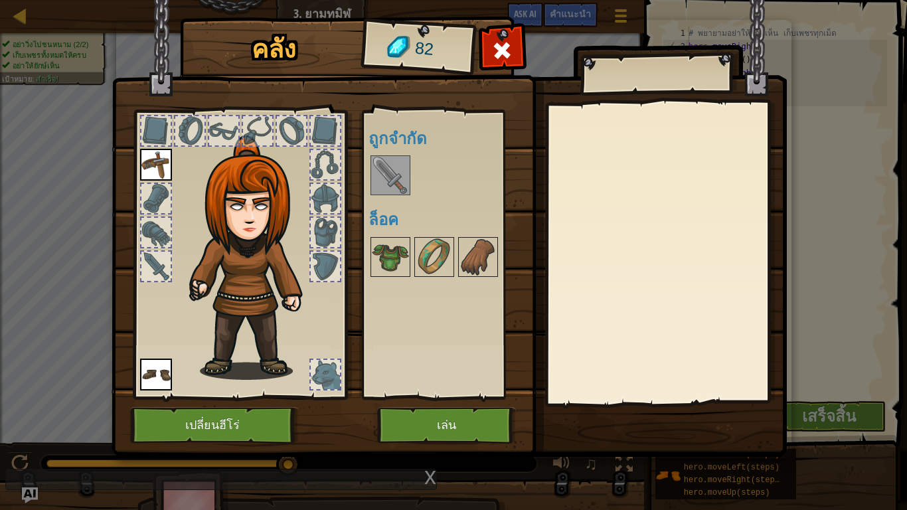
click at [387, 178] on img at bounding box center [390, 175] width 37 height 37
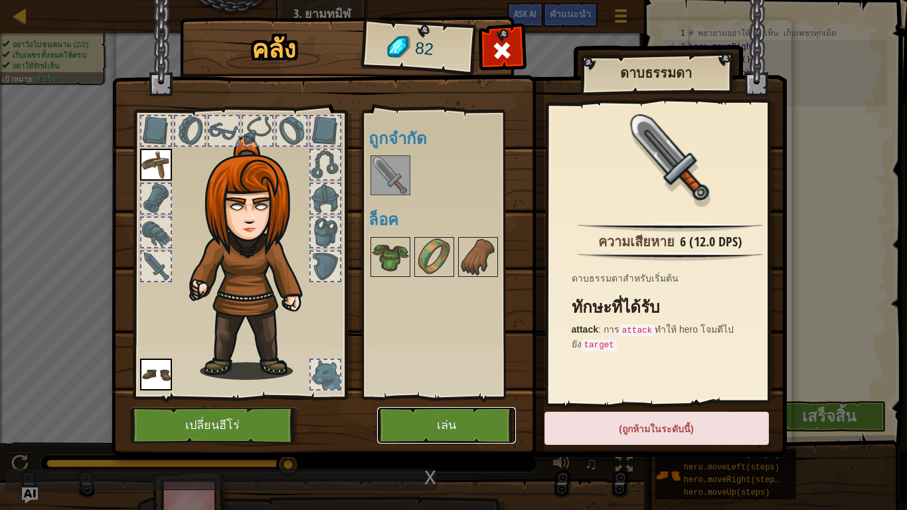
click at [466, 391] on button "เล่น" at bounding box center [446, 425] width 139 height 37
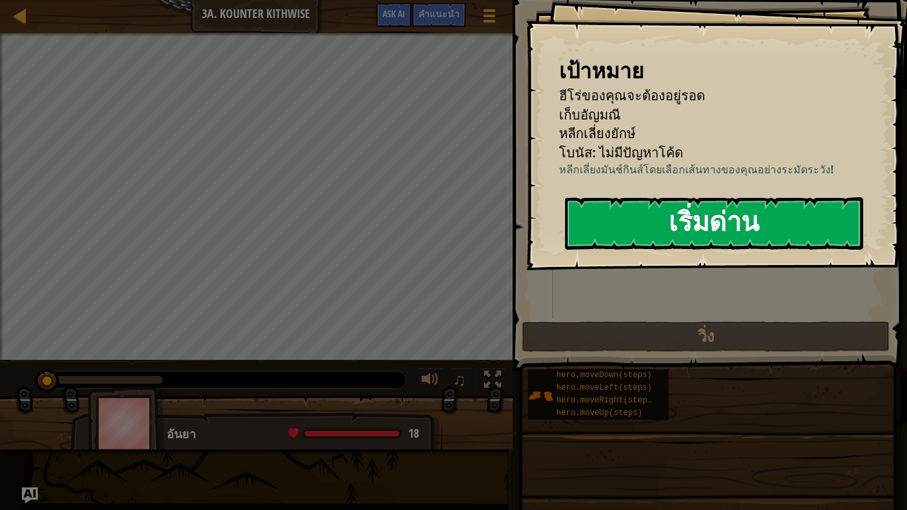
click at [658, 208] on button "เริ่มด่าน" at bounding box center [714, 223] width 298 height 52
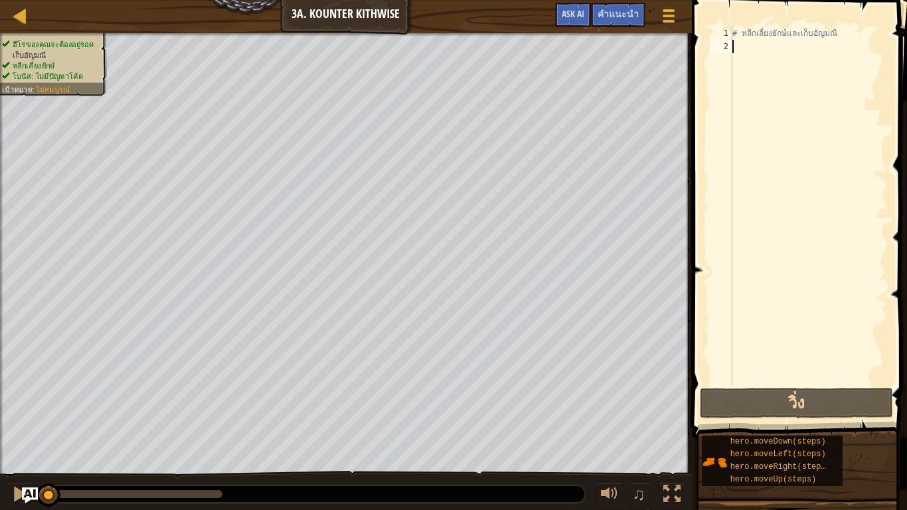
type textarea "h"
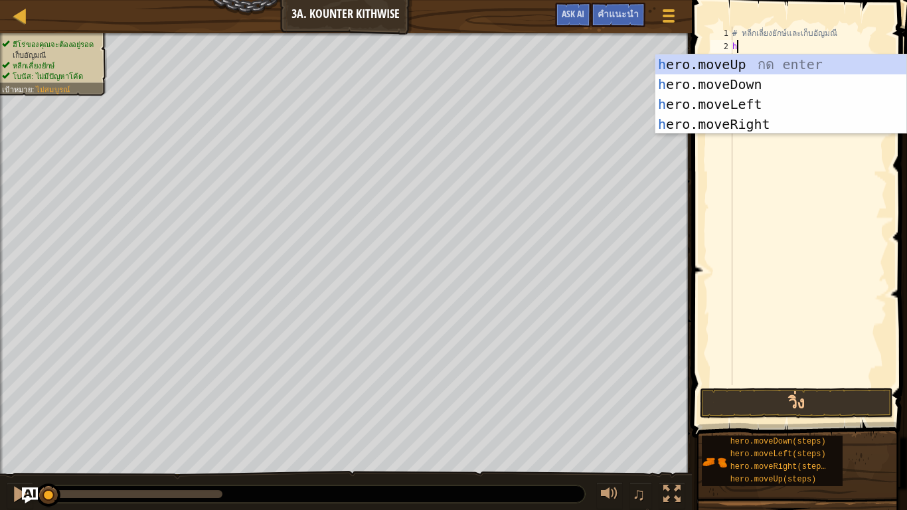
scroll to position [6, 0]
click at [769, 88] on div "h ero.moveUp กด enter h ero.moveDown กด enter h ero.moveLeft กด enter h ero.mov…" at bounding box center [781, 114] width 251 height 120
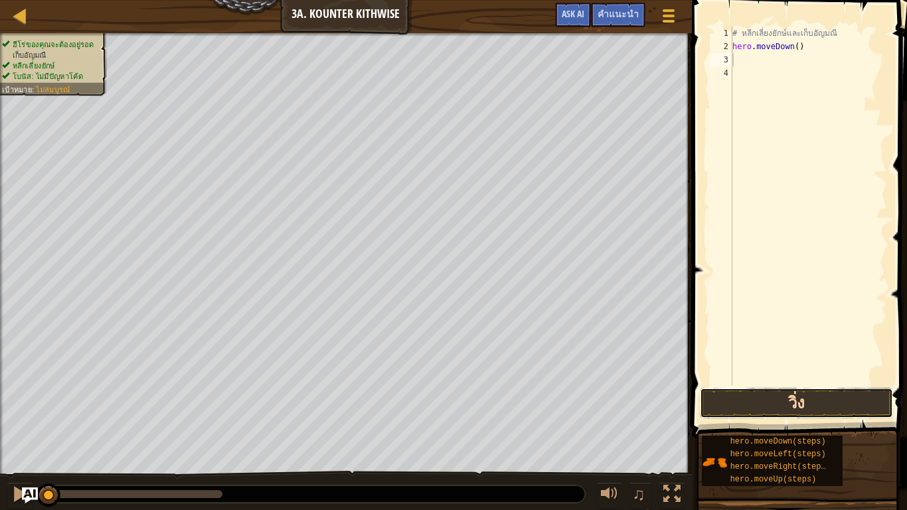
click at [774, 391] on button "วิ่ง" at bounding box center [796, 403] width 193 height 31
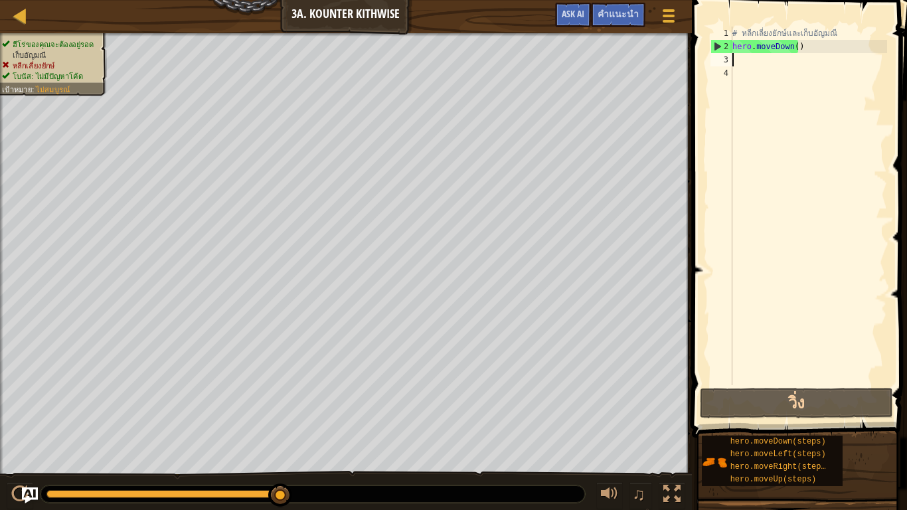
type textarea "h"
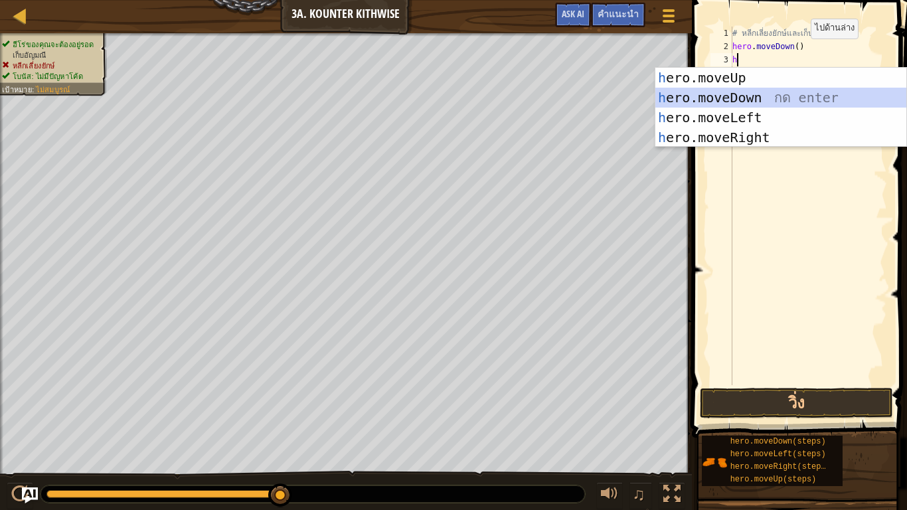
click at [745, 88] on div "h ero.moveUp กด enter h ero.moveDown กด enter h ero.moveLeft กด enter h ero.mov…" at bounding box center [781, 128] width 251 height 120
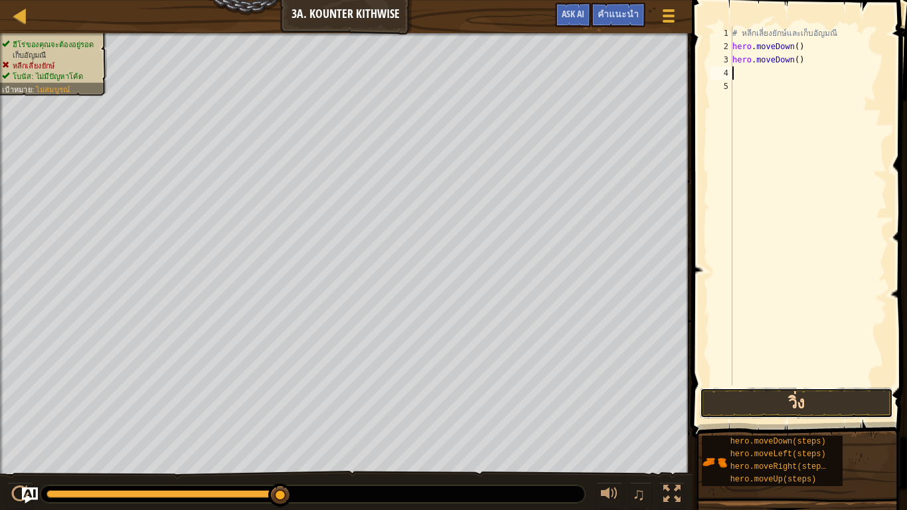
click at [755, 391] on button "วิ่ง" at bounding box center [796, 403] width 193 height 31
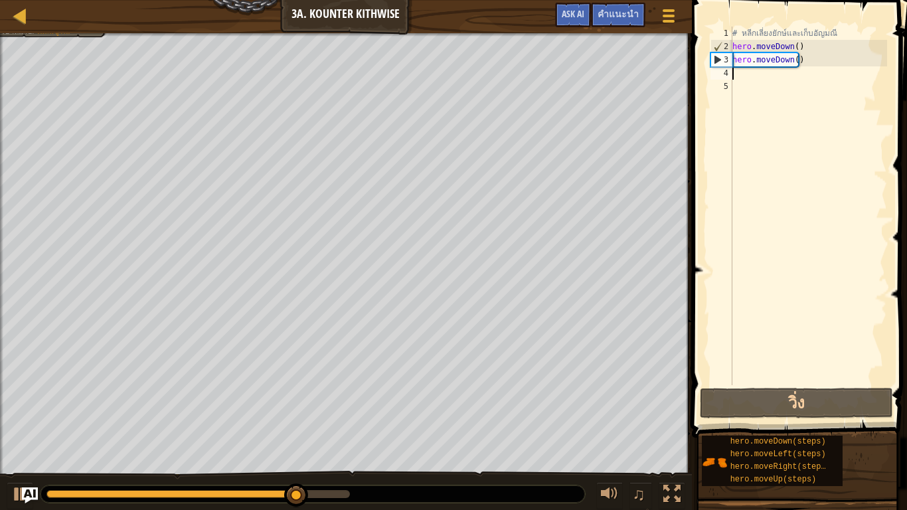
type textarea "h"
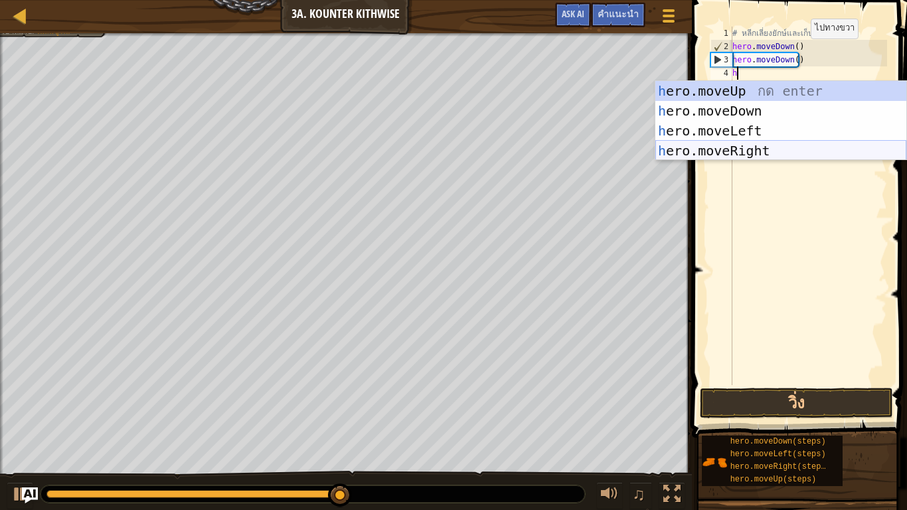
click at [741, 144] on div "h ero.moveUp กด enter h ero.moveDown กด enter h ero.moveLeft กด enter h ero.mov…" at bounding box center [781, 141] width 251 height 120
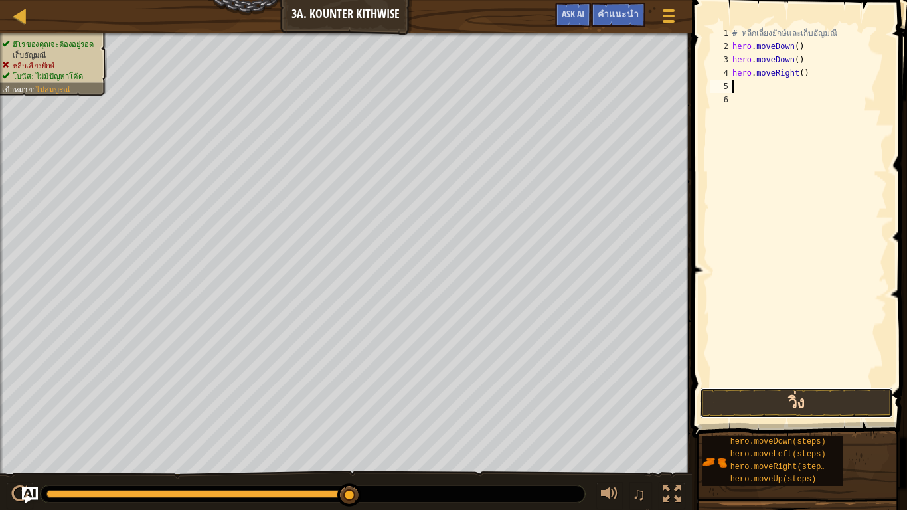
click at [771, 391] on button "วิ่ง" at bounding box center [796, 403] width 193 height 31
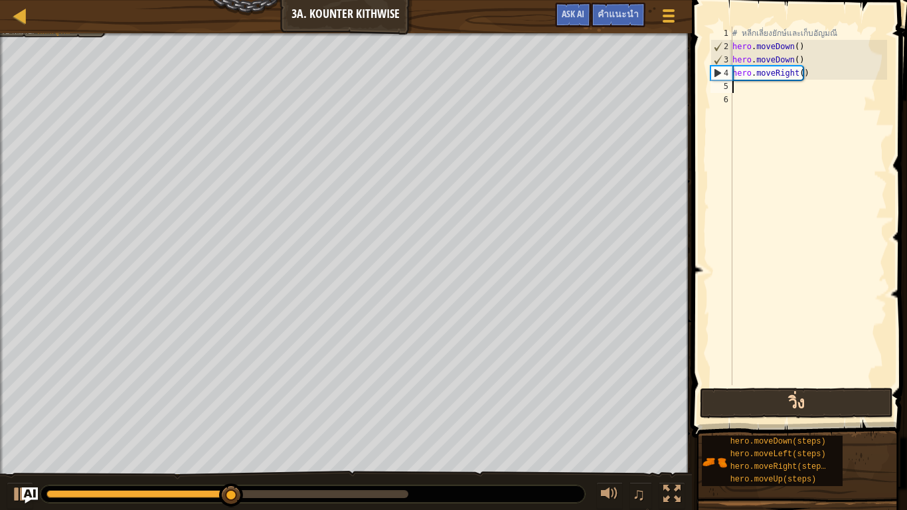
type textarea "h"
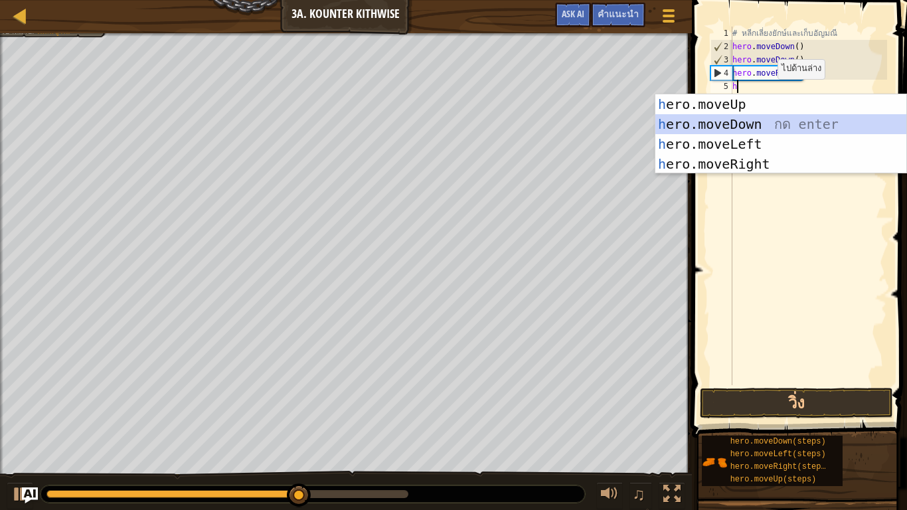
click at [769, 120] on div "h ero.moveUp กด enter h ero.moveDown กด enter h ero.moveLeft กด enter h ero.mov…" at bounding box center [781, 154] width 251 height 120
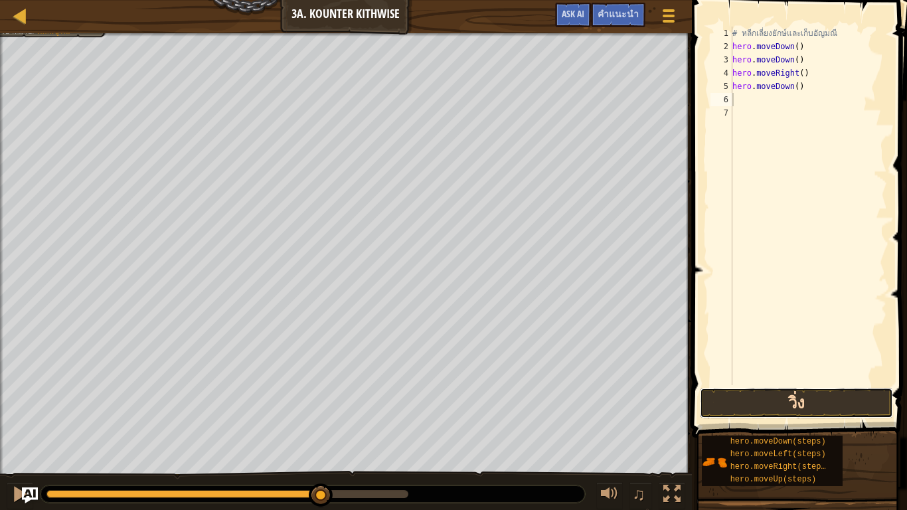
click at [822, 391] on button "วิ่ง" at bounding box center [796, 403] width 193 height 31
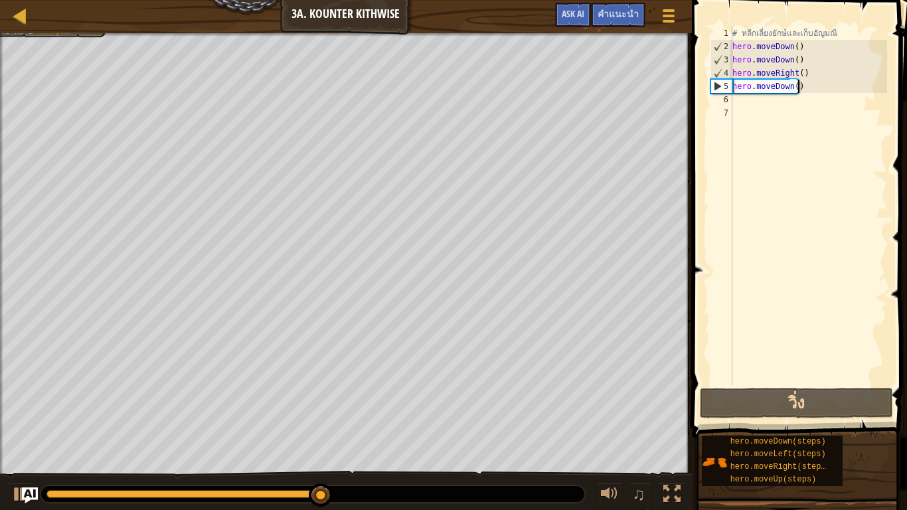
click at [802, 89] on div "# หลีกเลี่ยงยักษ์และเก็บอัญมณี hero . moveDown ( ) hero . moveDown ( ) hero . m…" at bounding box center [808, 219] width 157 height 385
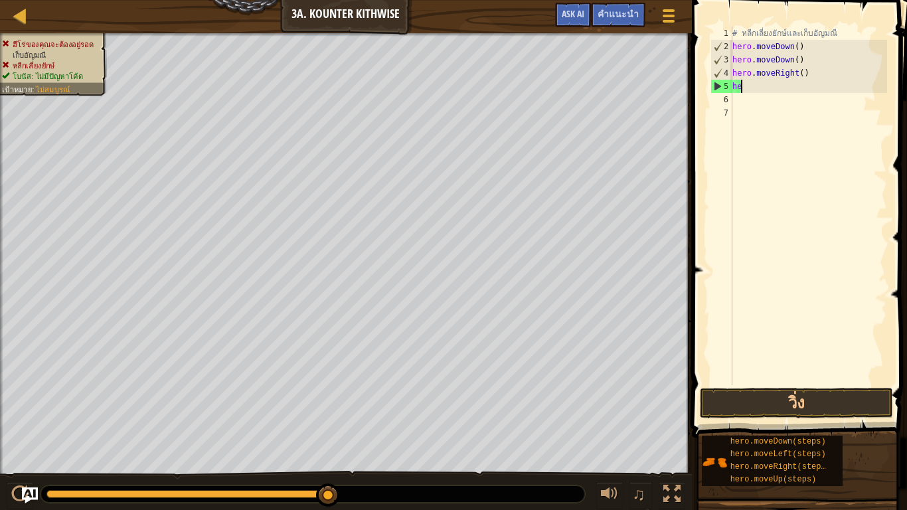
type textarea "h"
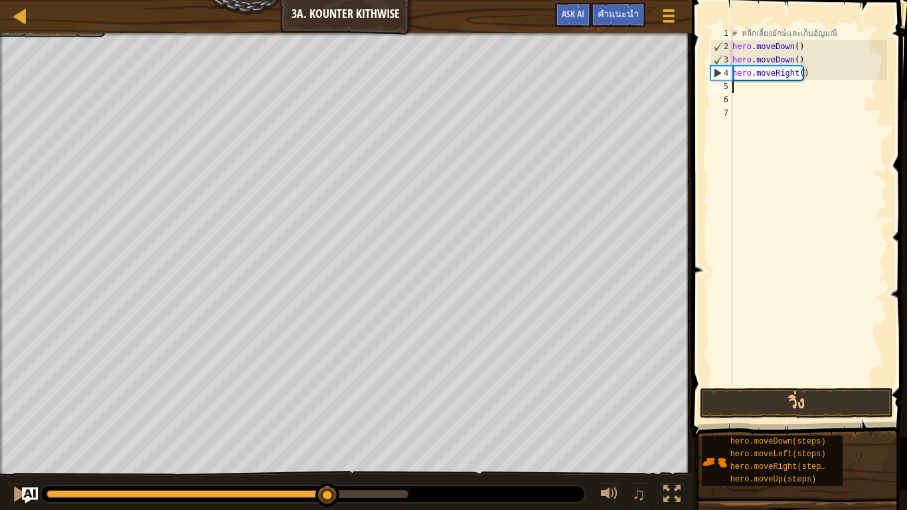
type textarea "h"
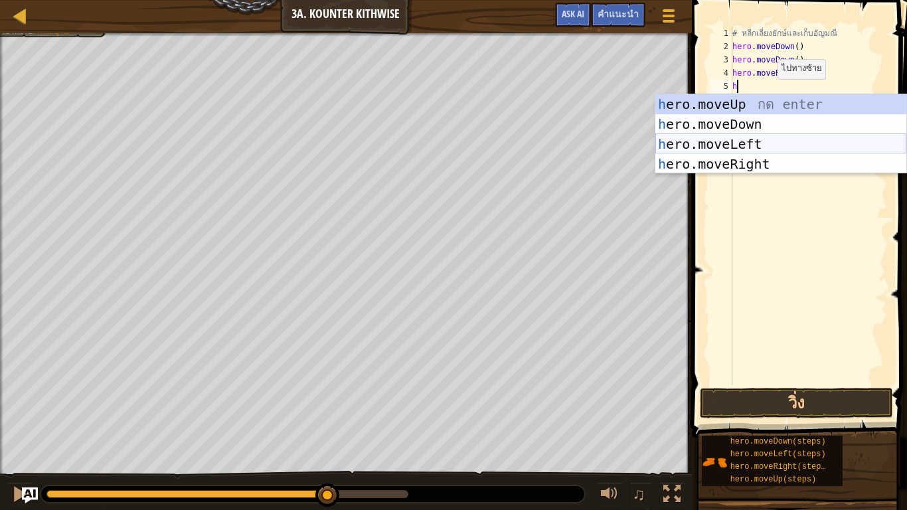
click at [787, 139] on div "h ero.moveUp กด enter h ero.moveDown กด enter h ero.moveLeft กด enter h ero.mov…" at bounding box center [781, 154] width 251 height 120
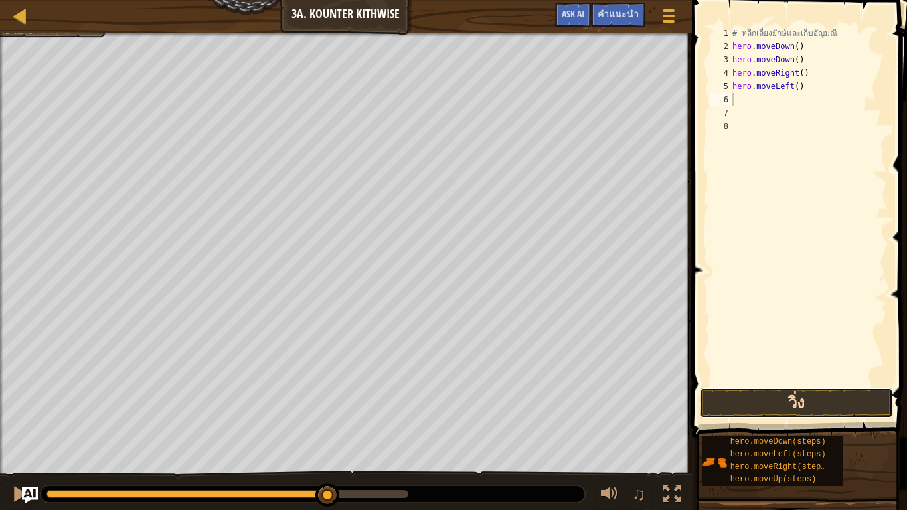
click at [720, 391] on button "วิ่ง" at bounding box center [796, 403] width 193 height 31
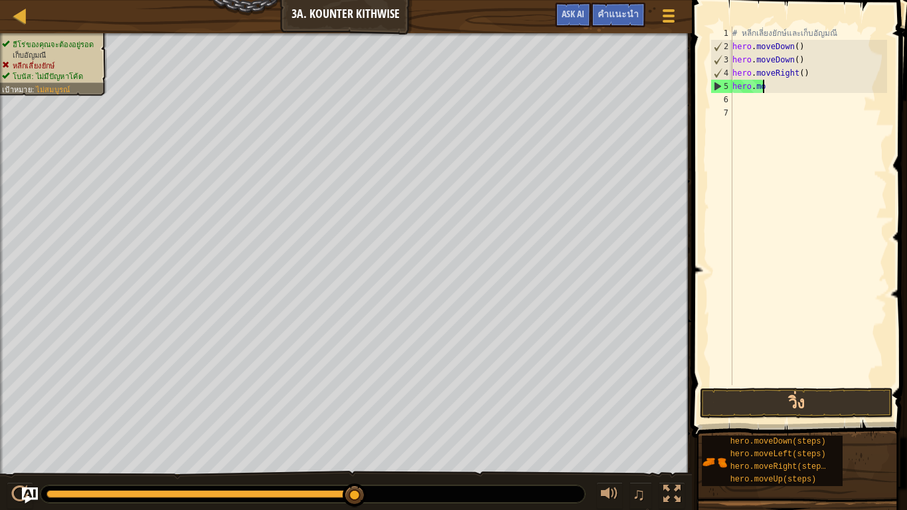
type textarea "h"
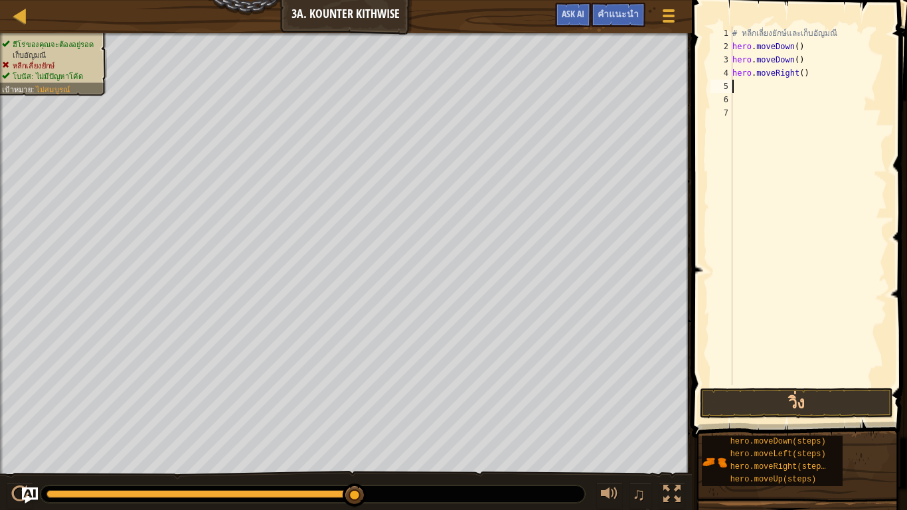
type textarea "h"
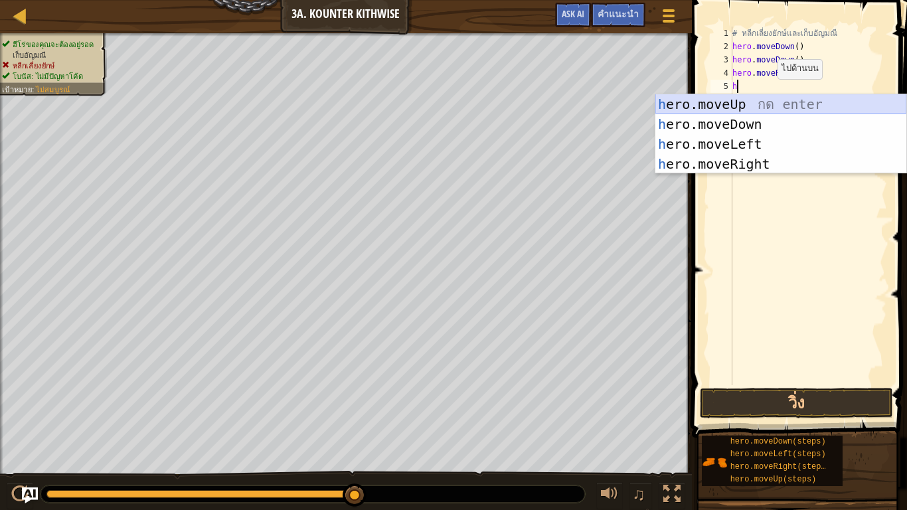
click at [782, 102] on div "h ero.moveUp กด enter h ero.moveDown กด enter h ero.moveLeft กด enter h ero.mov…" at bounding box center [781, 154] width 251 height 120
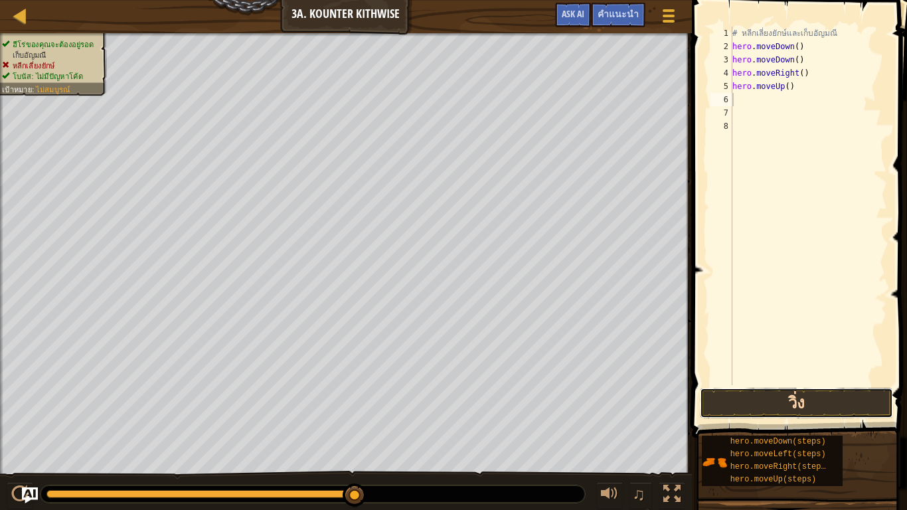
click at [758, 391] on button "วิ่ง" at bounding box center [796, 403] width 193 height 31
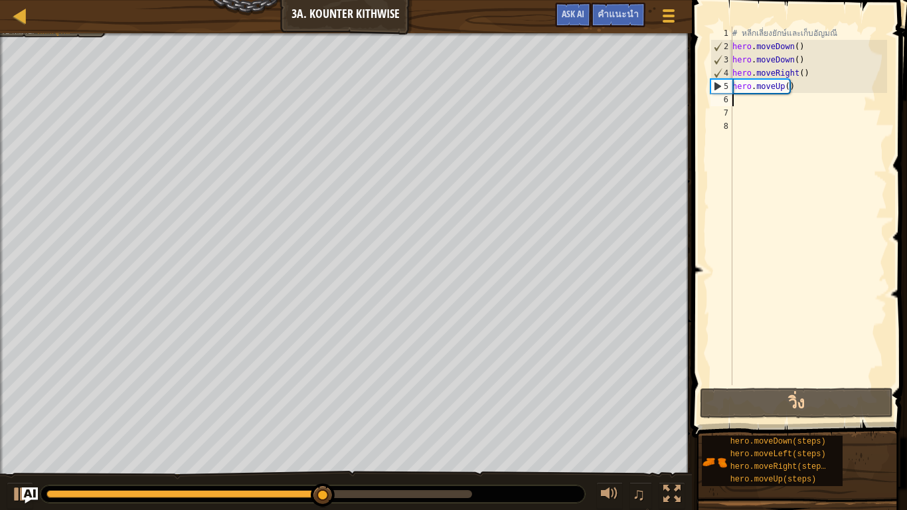
type textarea "h"
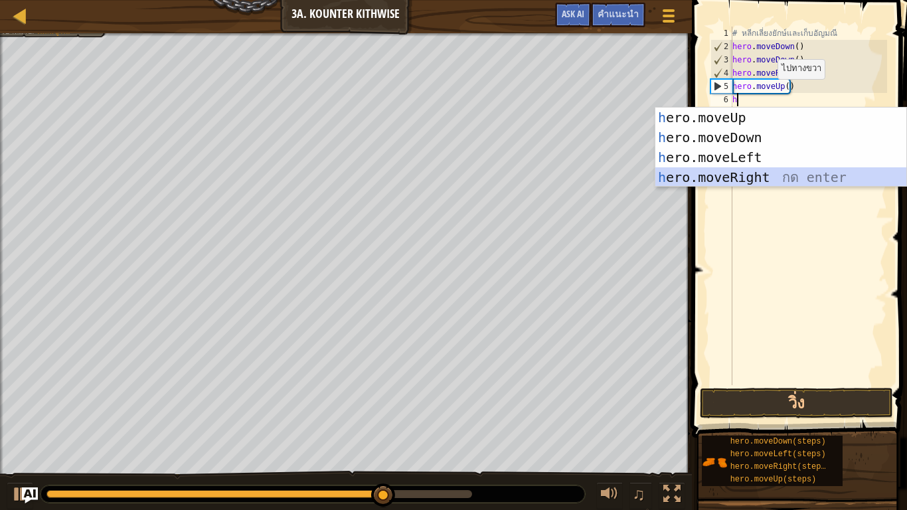
click at [777, 167] on div "h ero.moveUp กด enter h ero.moveDown กด enter h ero.moveLeft กด enter h ero.mov…" at bounding box center [781, 168] width 251 height 120
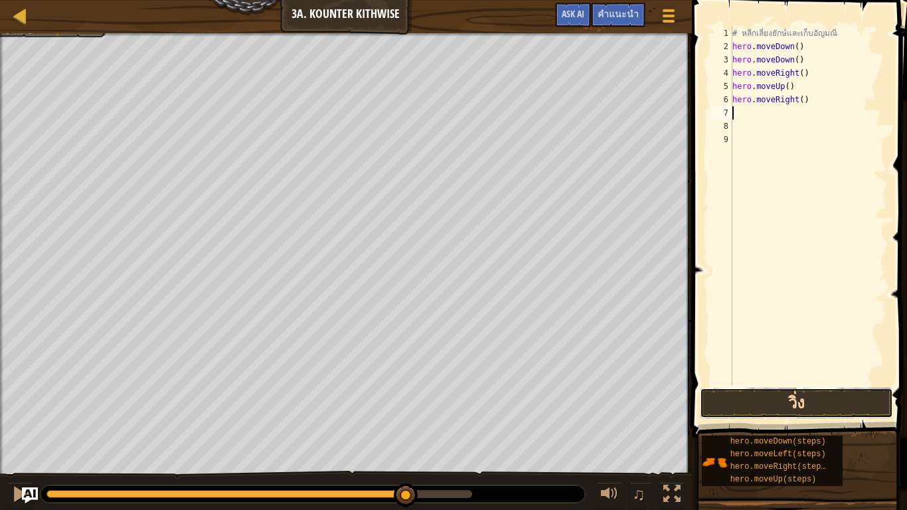
click at [775, 391] on button "วิ่ง" at bounding box center [796, 403] width 193 height 31
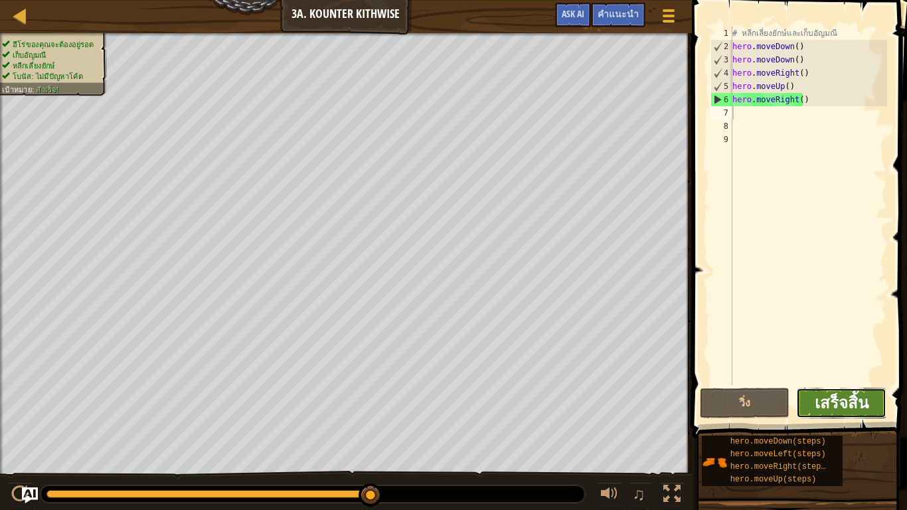
click at [852, 391] on span "เสร็จสิ้น" at bounding box center [842, 402] width 54 height 21
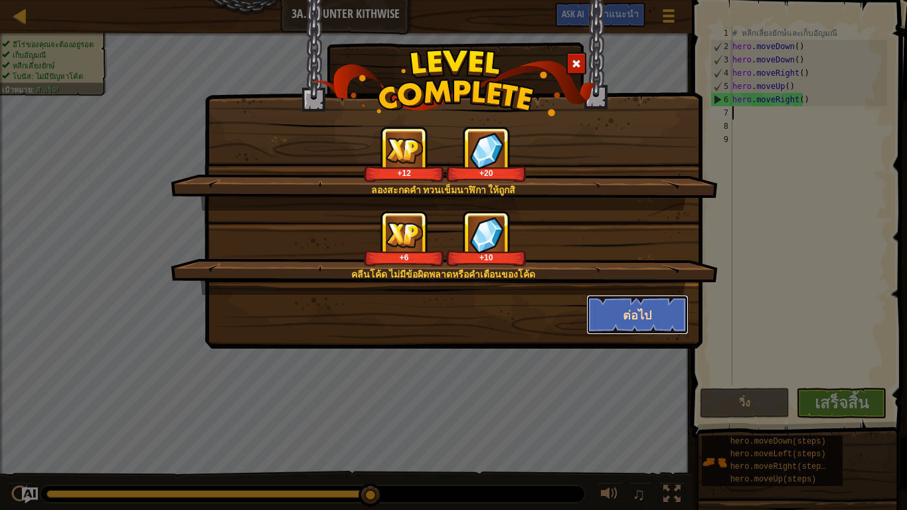
click at [655, 316] on button "ต่อไป" at bounding box center [638, 315] width 103 height 40
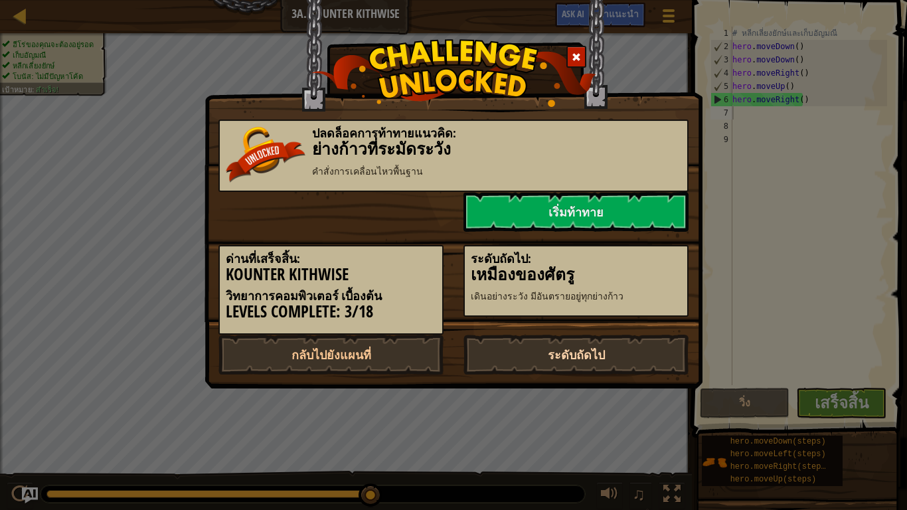
drag, startPoint x: 609, startPoint y: 359, endPoint x: 585, endPoint y: 343, distance: 28.4
click at [609, 360] on link "ระดับถัดไป" at bounding box center [576, 355] width 225 height 40
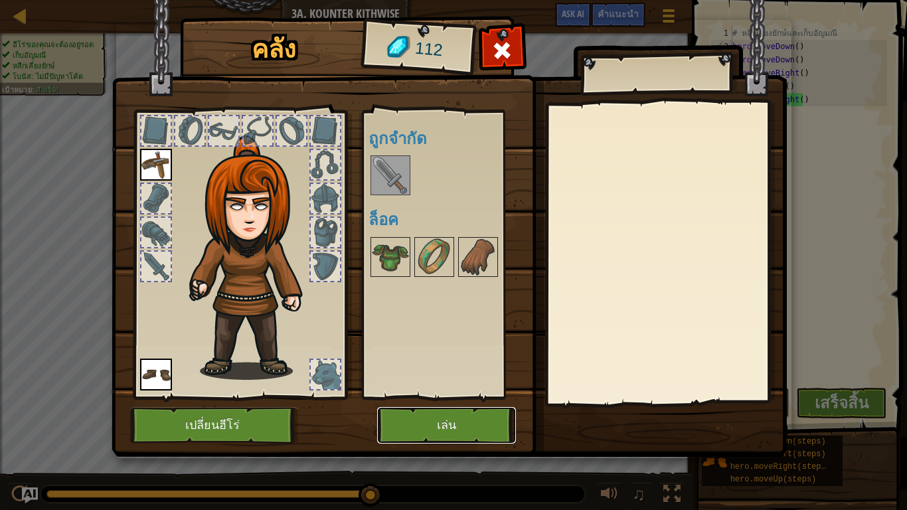
click at [481, 391] on button "เล่น" at bounding box center [446, 425] width 139 height 37
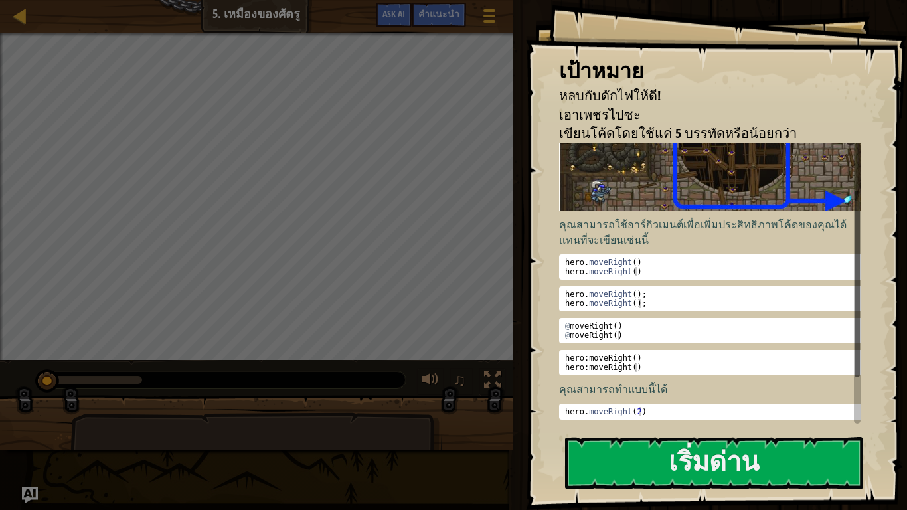
scroll to position [132, 0]
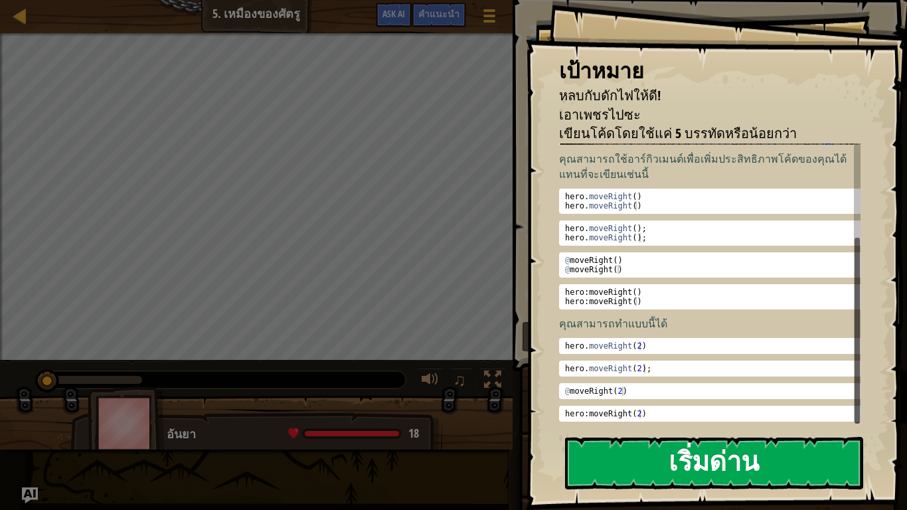
click at [731, 391] on button "เริ่มด่าน" at bounding box center [714, 463] width 298 height 52
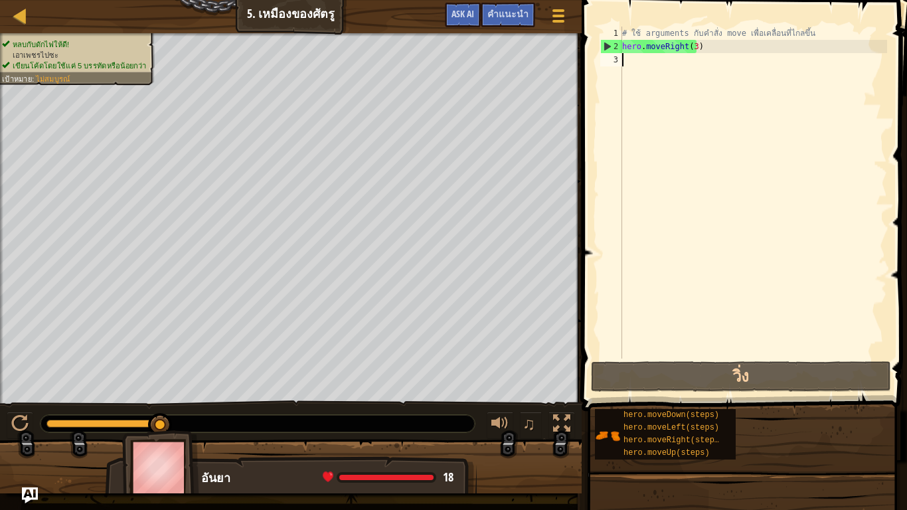
type textarea "h"
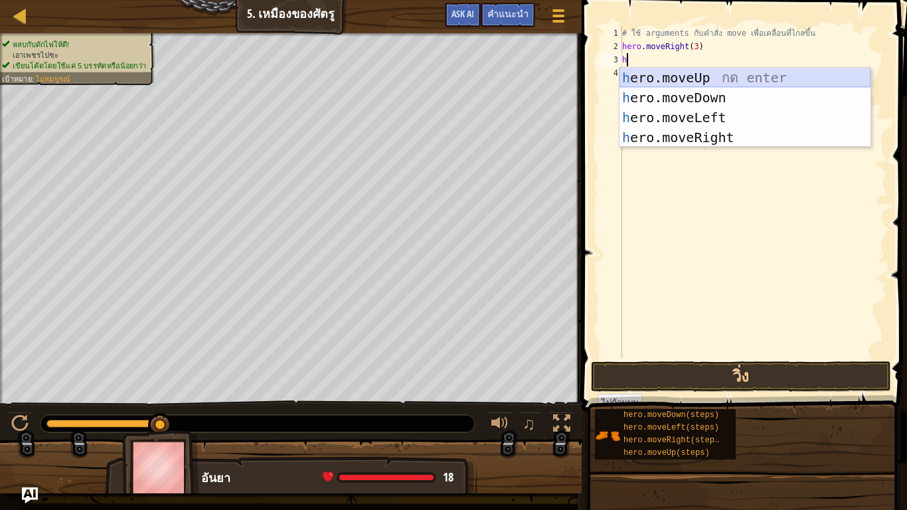
click at [679, 72] on div "h ero.moveUp กด enter h ero.moveDown กด enter h ero.moveLeft กด enter h ero.mov…" at bounding box center [745, 128] width 251 height 120
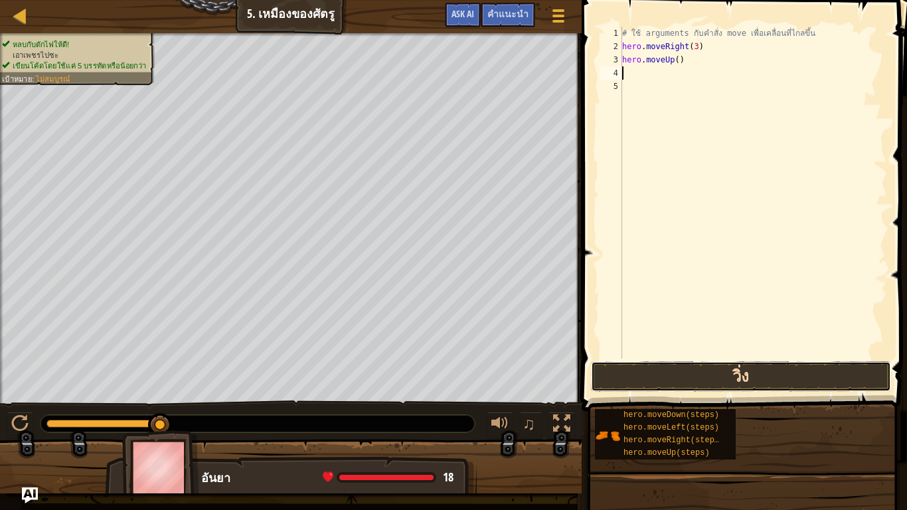
click at [695, 369] on button "วิ่ง" at bounding box center [741, 376] width 300 height 31
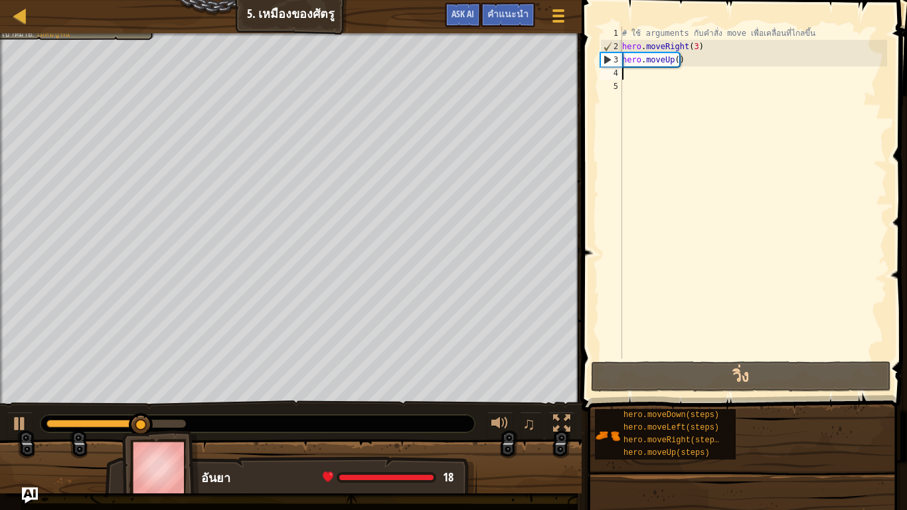
type textarea "h"
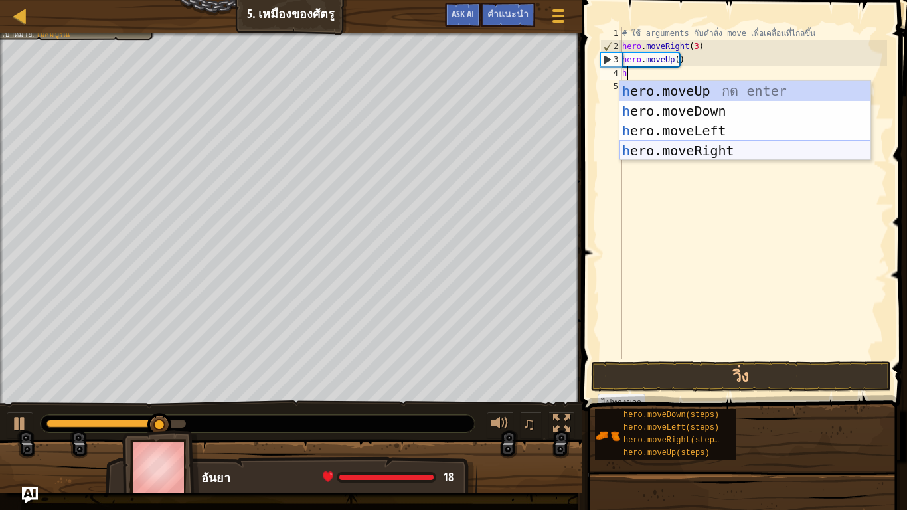
click at [685, 157] on div "h ero.moveUp กด enter h ero.moveDown กด enter h ero.moveLeft กด enter h ero.mov…" at bounding box center [745, 141] width 251 height 120
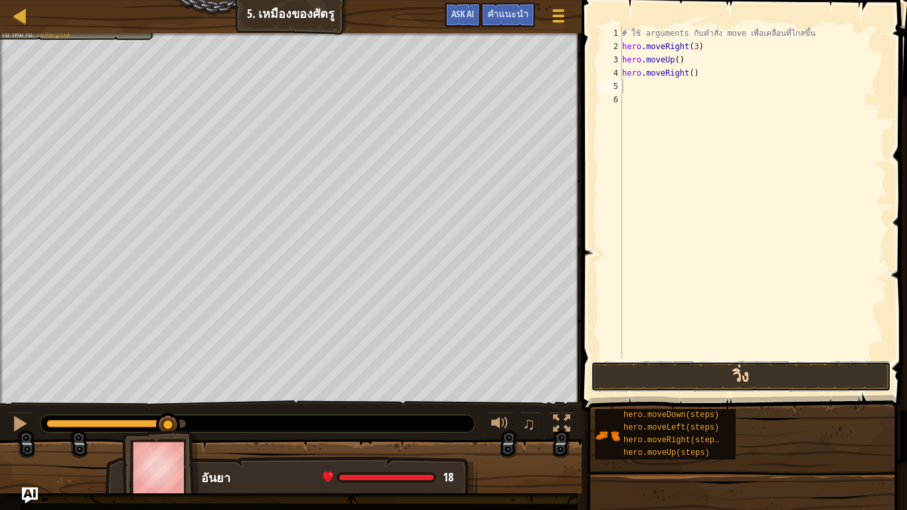
click at [649, 383] on button "วิ่ง" at bounding box center [741, 376] width 300 height 31
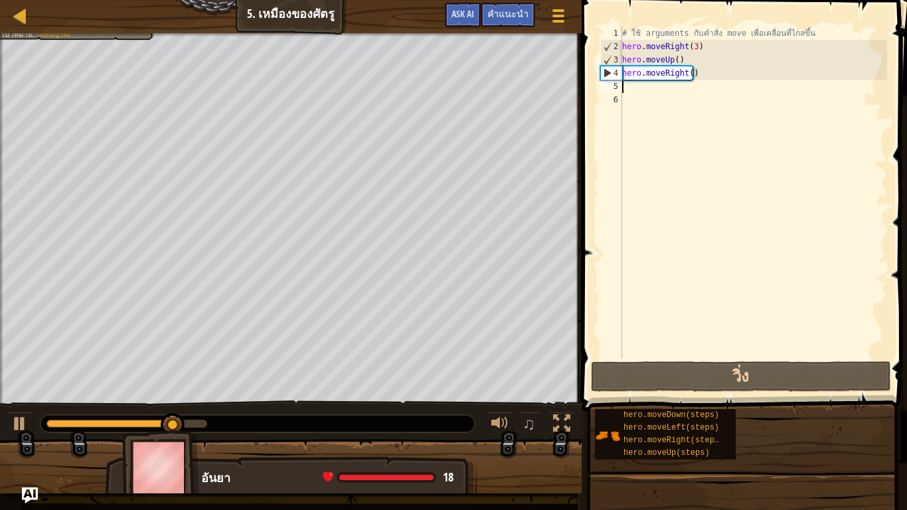
type textarea "h"
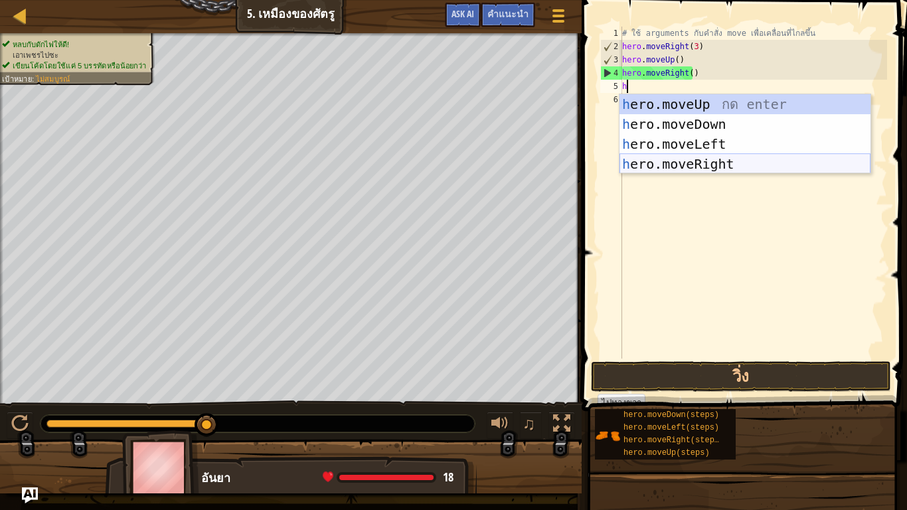
click at [719, 160] on div "h ero.moveUp กด enter h ero.moveDown กด enter h ero.moveLeft กด enter h ero.mov…" at bounding box center [745, 154] width 251 height 120
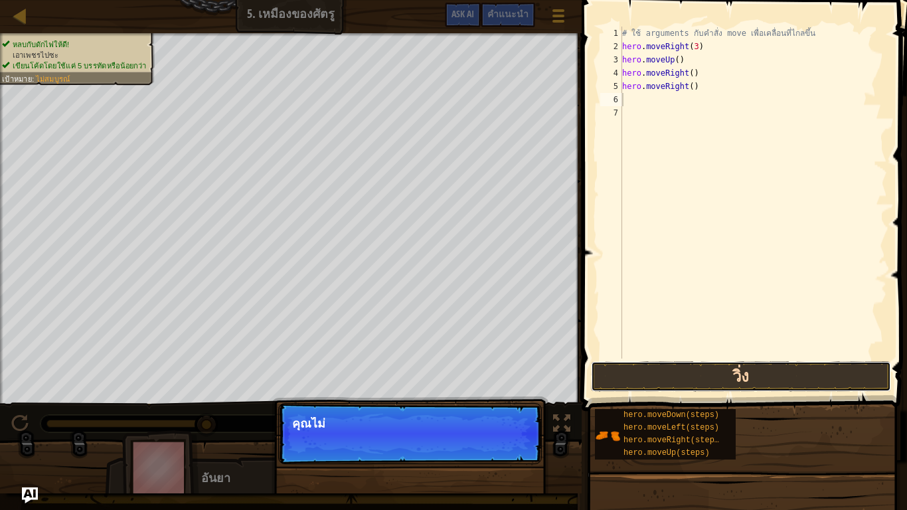
click at [707, 385] on button "วิ่ง" at bounding box center [741, 376] width 300 height 31
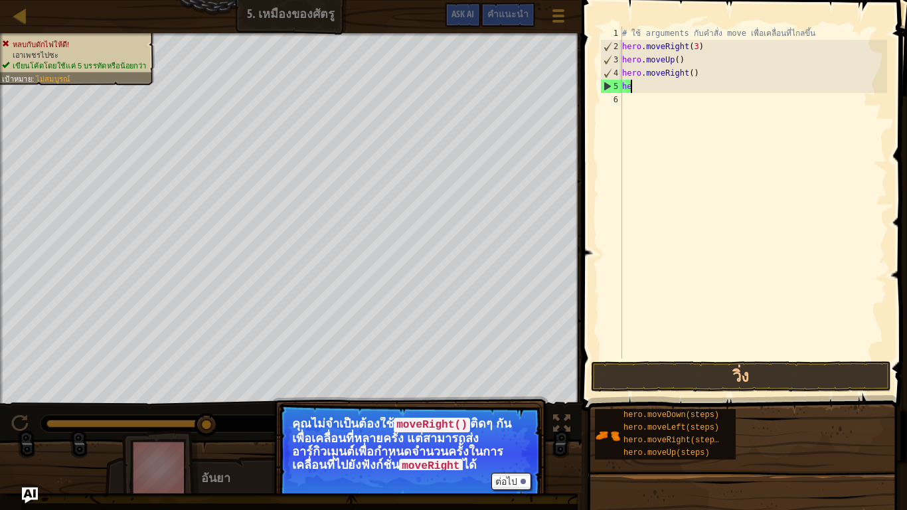
type textarea "h"
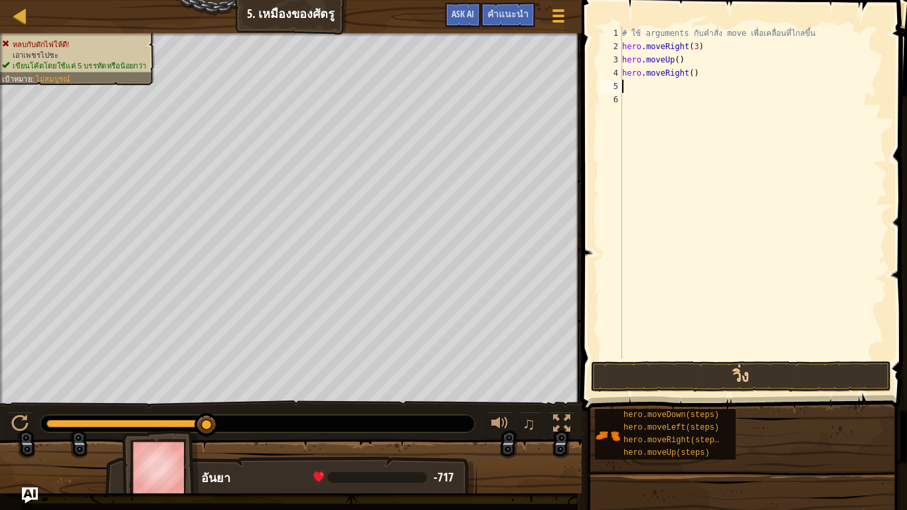
type textarea "h"
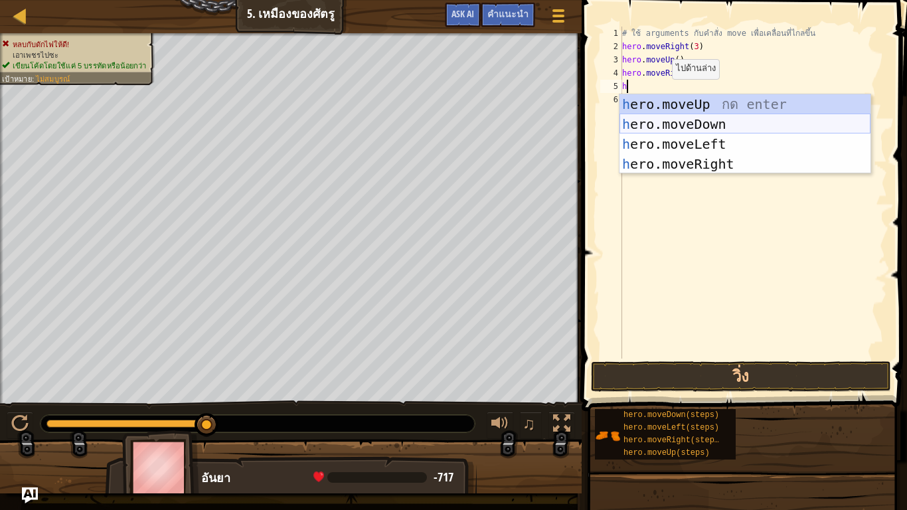
click at [697, 119] on div "h ero.moveUp กด enter h ero.moveDown กด enter h ero.moveLeft กด enter h ero.mov…" at bounding box center [745, 154] width 251 height 120
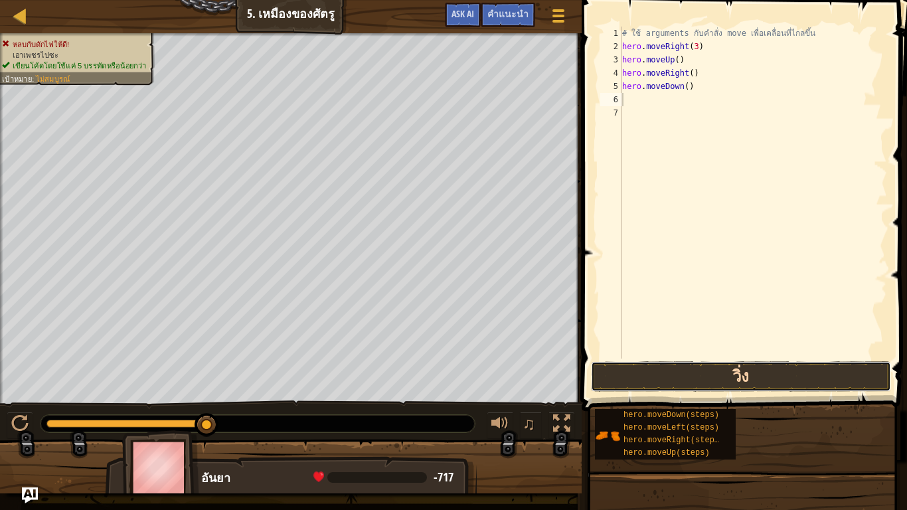
click at [667, 369] on button "วิ่ง" at bounding box center [741, 376] width 300 height 31
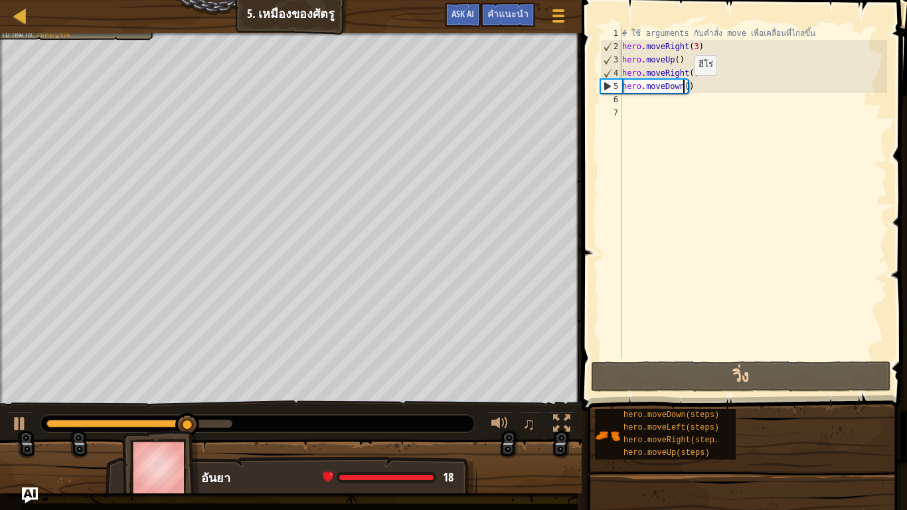
click at [683, 88] on div "# ใช้ arguments กับคำสั่ง move เพื่อเคลื่อนที่ไกลขึ้น hero . moveRight ( 3 ) he…" at bounding box center [754, 206] width 268 height 359
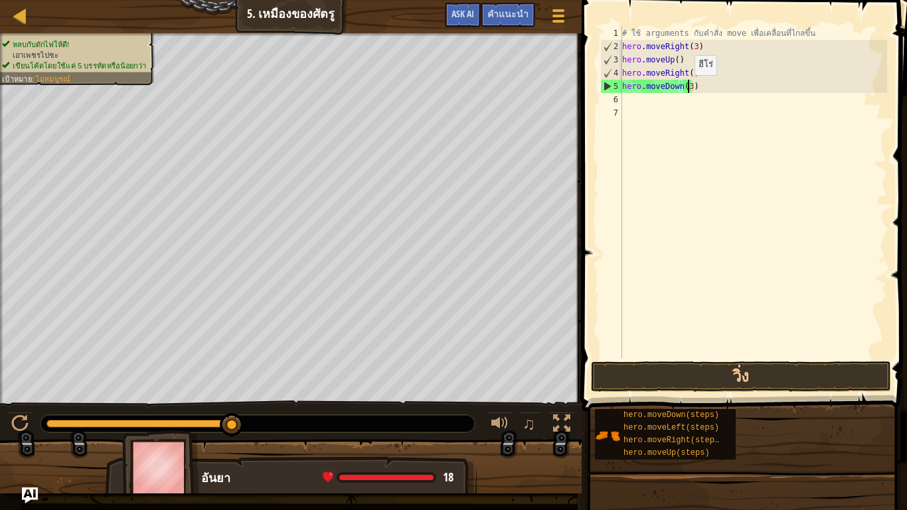
scroll to position [6, 5]
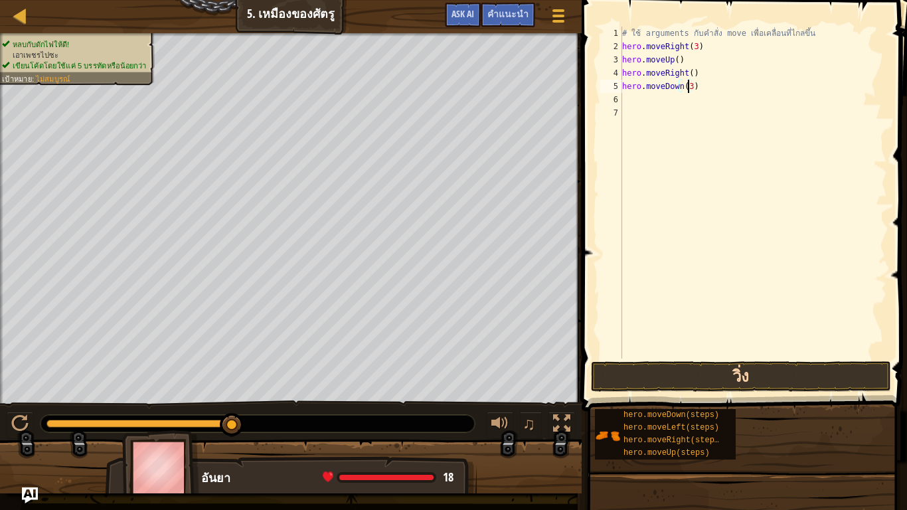
type textarea "hero.moveDown(3)"
click at [723, 369] on button "วิ่ง" at bounding box center [741, 376] width 300 height 31
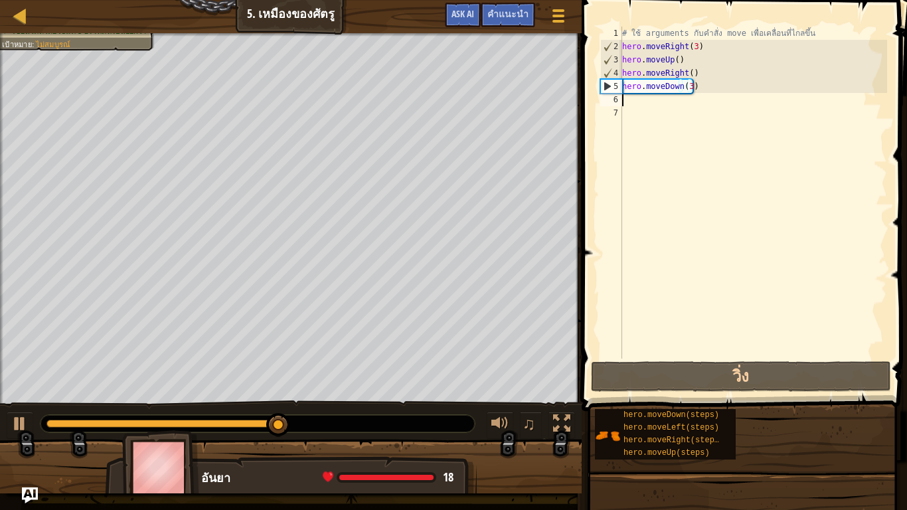
click at [637, 105] on div "# ใช้ arguments กับคำสั่ง move เพื่อเคลื่อนที่ไกลขึ้น hero . moveRight ( 3 ) he…" at bounding box center [754, 206] width 268 height 359
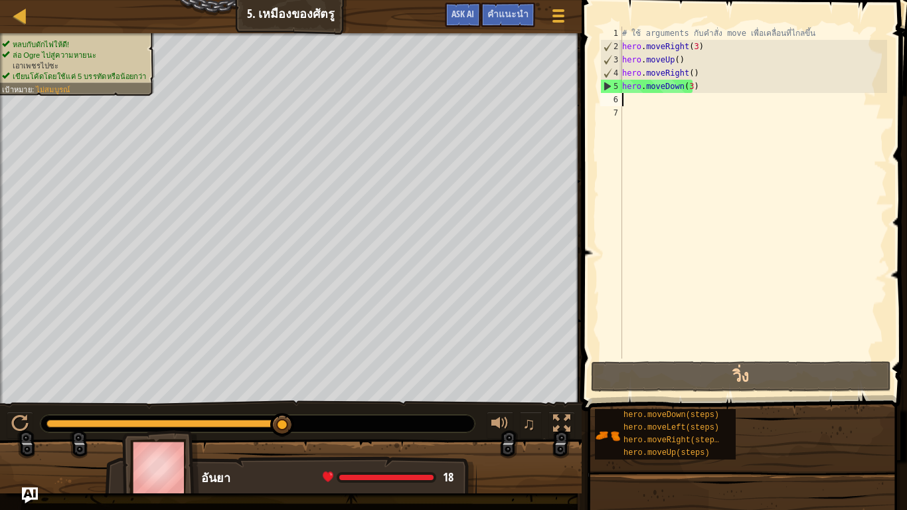
type textarea "h"
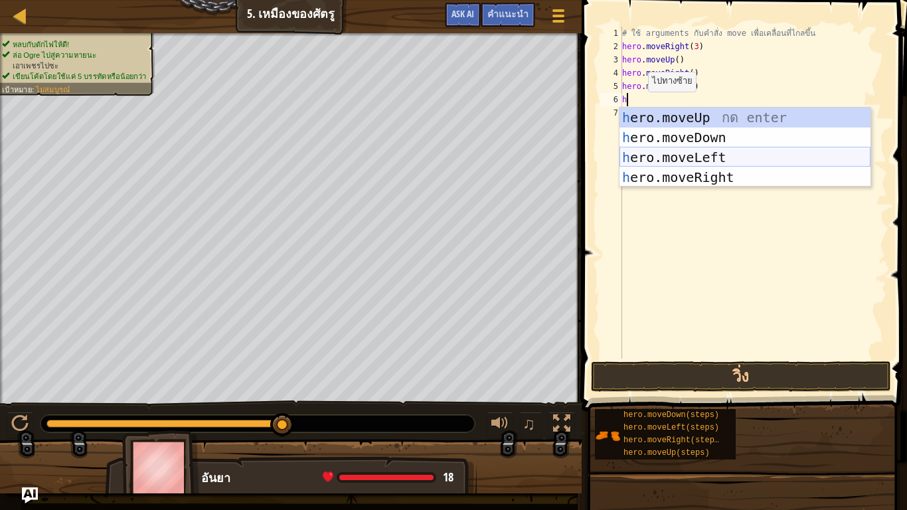
click at [682, 158] on div "h ero.moveUp กด enter h ero.moveDown กด enter h ero.moveLeft กด enter h ero.mov…" at bounding box center [745, 168] width 251 height 120
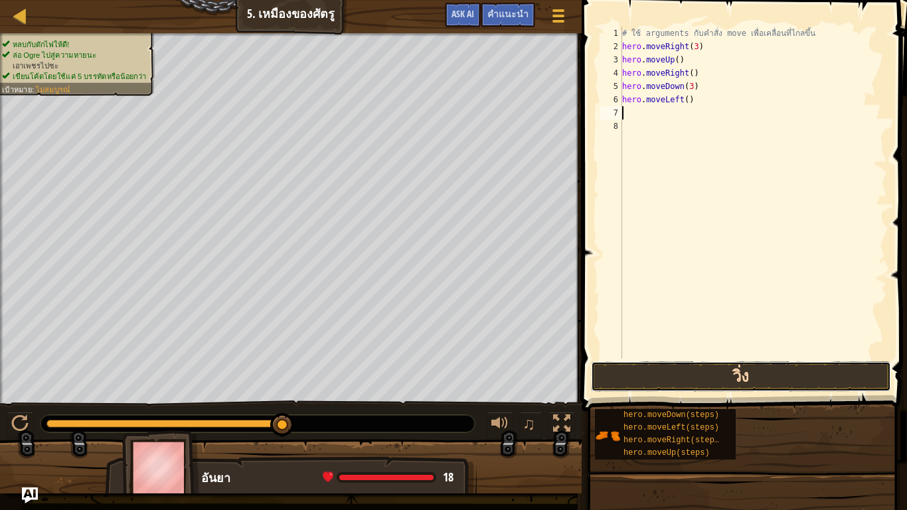
click at [682, 378] on button "วิ่ง" at bounding box center [741, 376] width 300 height 31
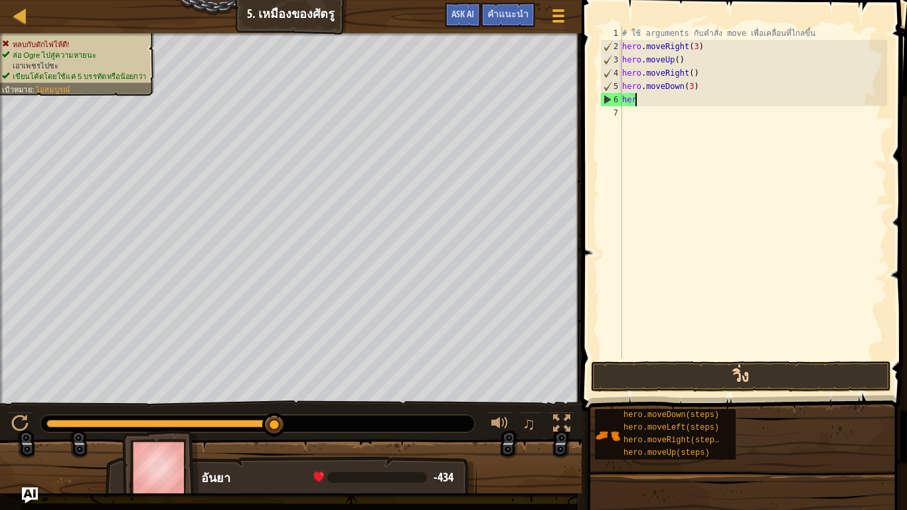
type textarea "h"
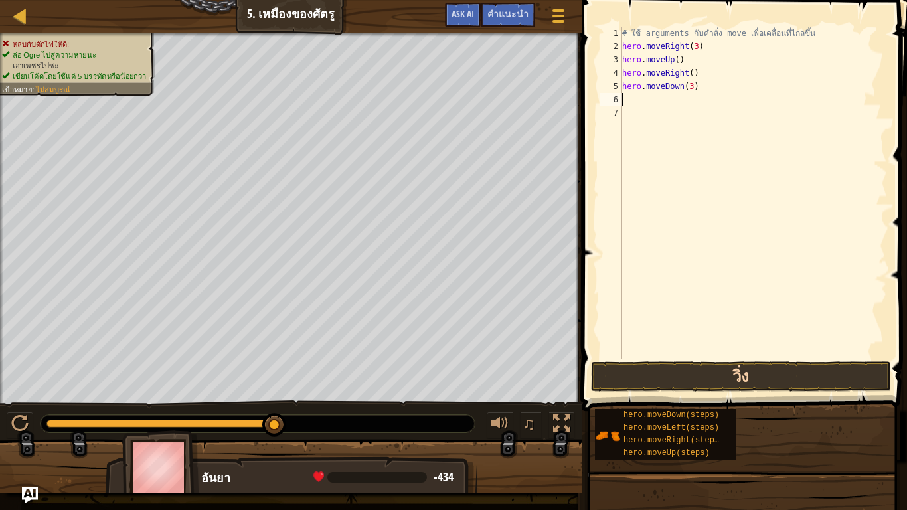
type textarea "h"
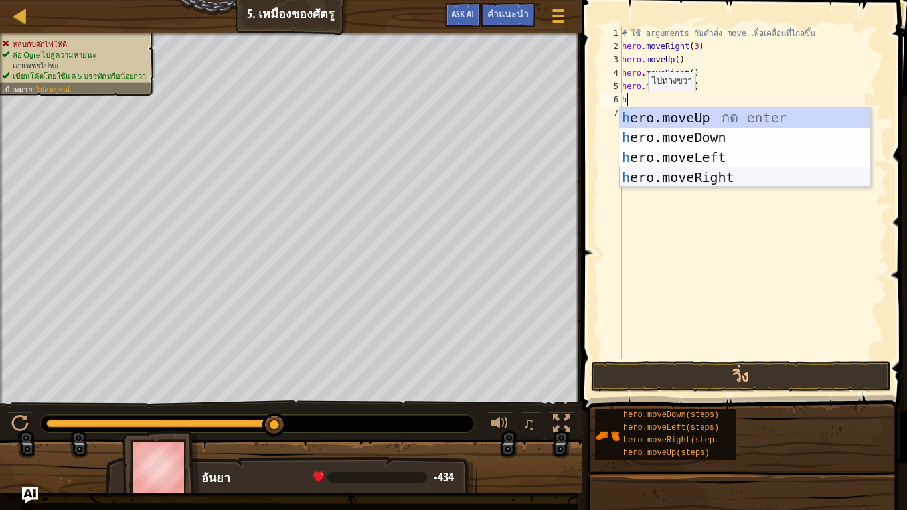
click at [671, 175] on div "h ero.moveUp กด enter h ero.moveDown กด enter h ero.moveLeft กด enter h ero.mov…" at bounding box center [745, 168] width 251 height 120
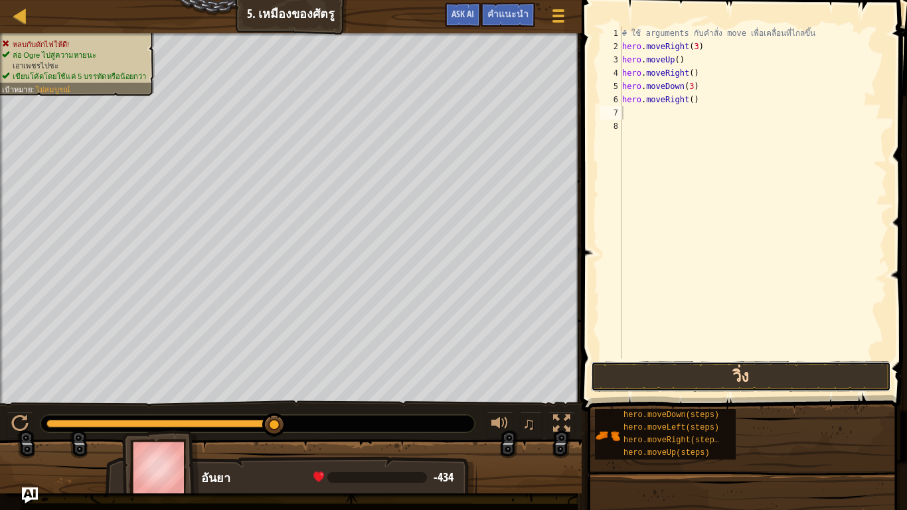
click at [725, 382] on button "วิ่ง" at bounding box center [741, 376] width 300 height 31
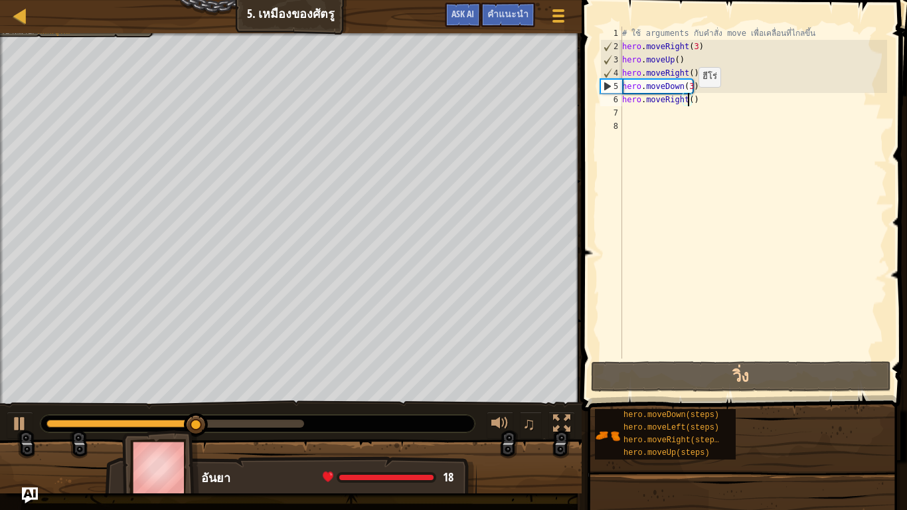
click at [687, 100] on div "# ใช้ arguments กับคำสั่ง move เพื่อเคลื่อนที่ไกลขึ้น hero . moveRight ( 3 ) he…" at bounding box center [754, 206] width 268 height 359
type textarea "hero.moveRight(2)"
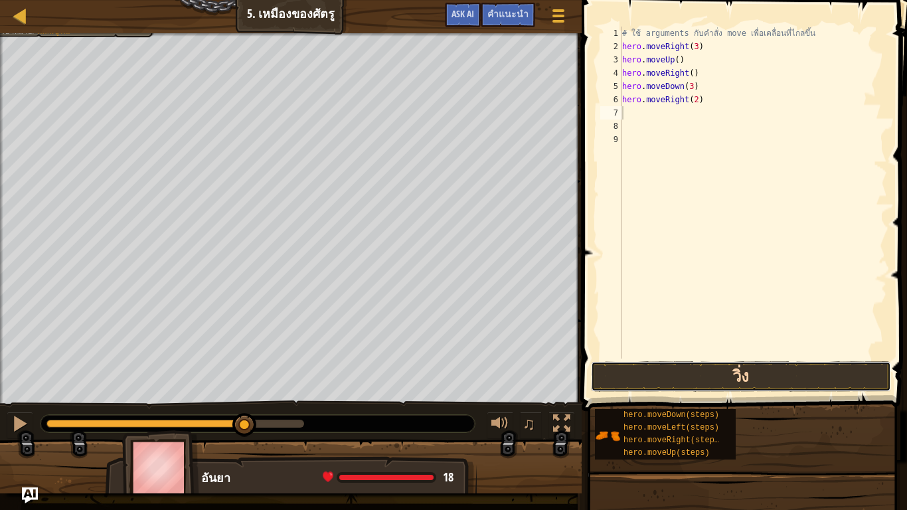
click at [743, 371] on button "วิ่ง" at bounding box center [741, 376] width 300 height 31
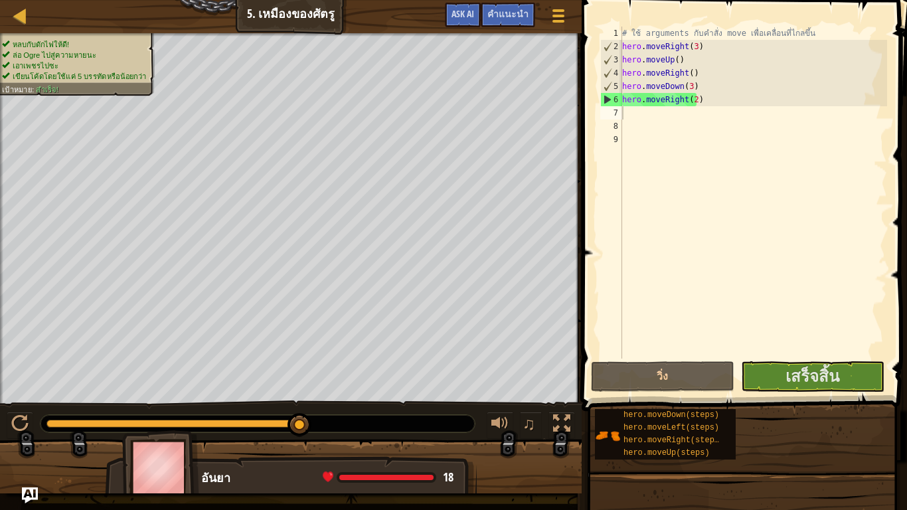
click at [789, 361] on span at bounding box center [746, 186] width 336 height 450
click at [800, 377] on span "เสร็จสิ้น" at bounding box center [813, 375] width 54 height 21
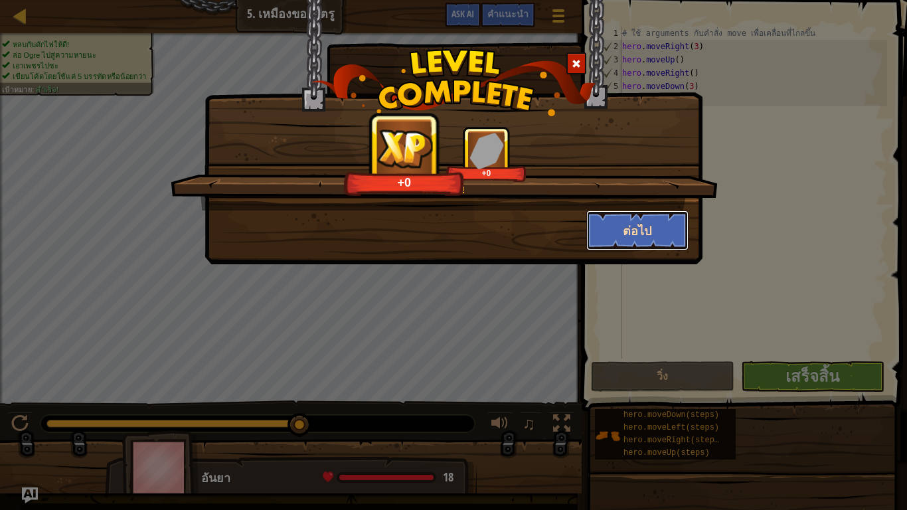
click at [638, 235] on button "ต่อไป" at bounding box center [638, 231] width 103 height 40
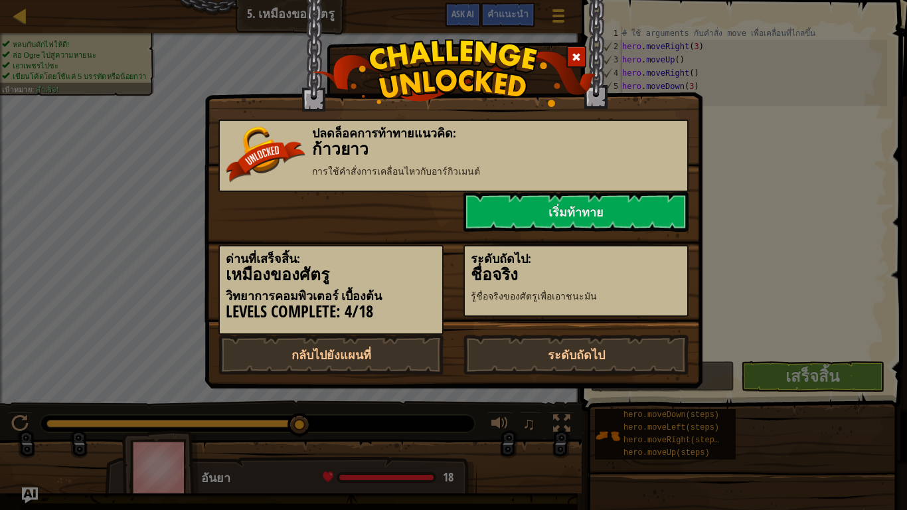
click at [638, 236] on div "ระดับถัดไป: ชื่อจริง รู้ชื่อจริงของศัตรูเพื่อเอาชนะมัน" at bounding box center [576, 275] width 245 height 86
click at [595, 354] on link "ระดับถัดไป" at bounding box center [576, 355] width 225 height 40
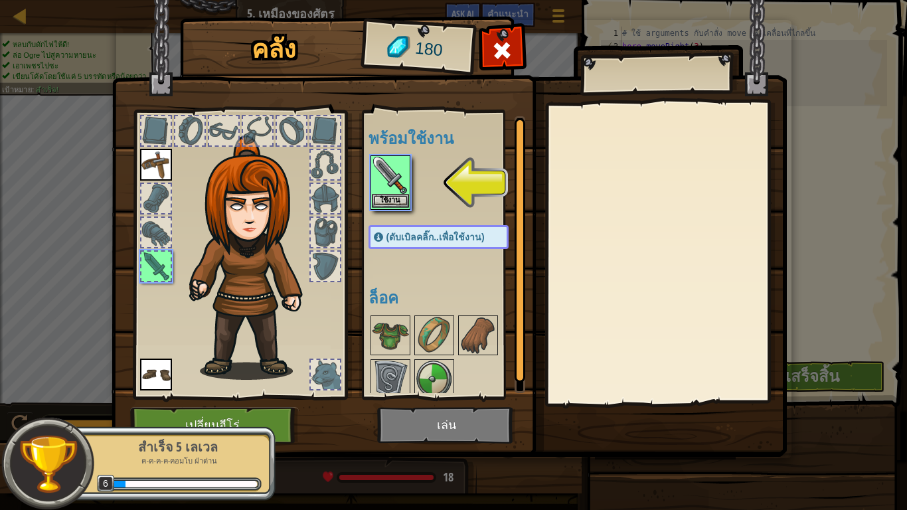
click at [386, 193] on img at bounding box center [390, 175] width 37 height 37
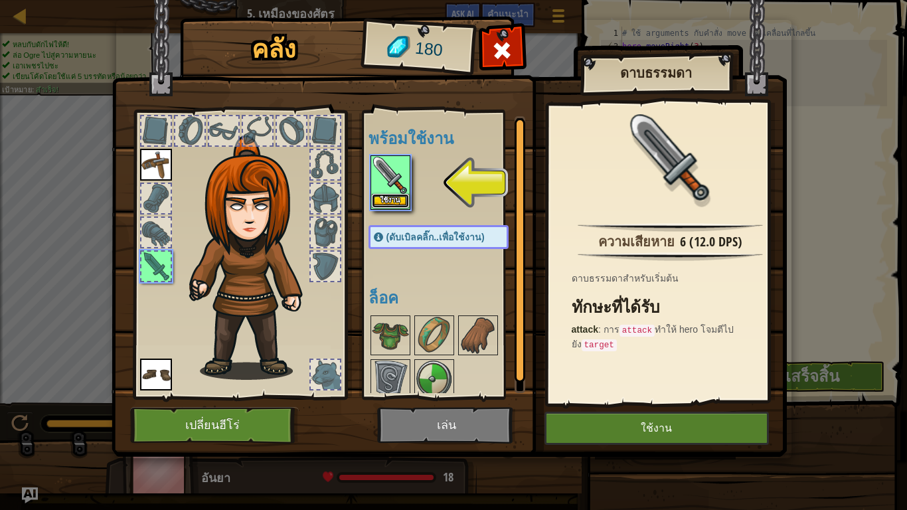
click at [391, 199] on button "ใช้งาน" at bounding box center [390, 201] width 37 height 14
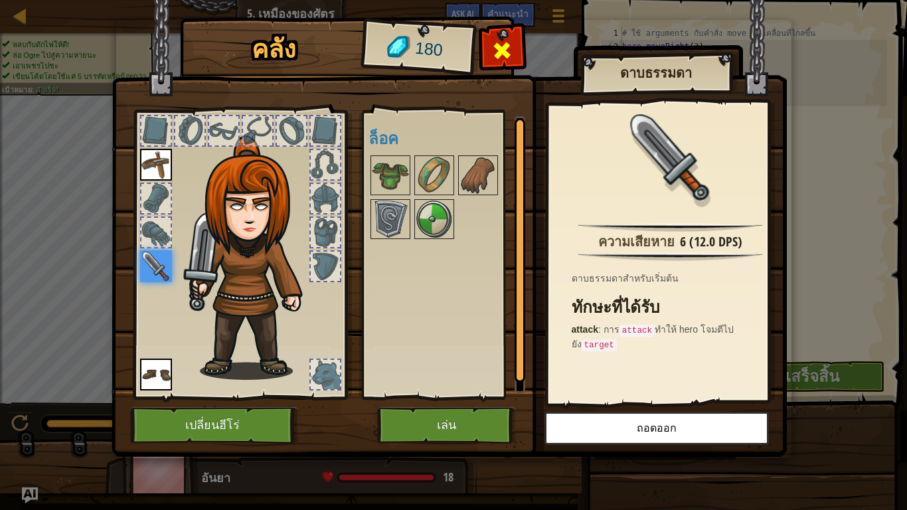
click at [493, 35] on div at bounding box center [503, 54] width 42 height 42
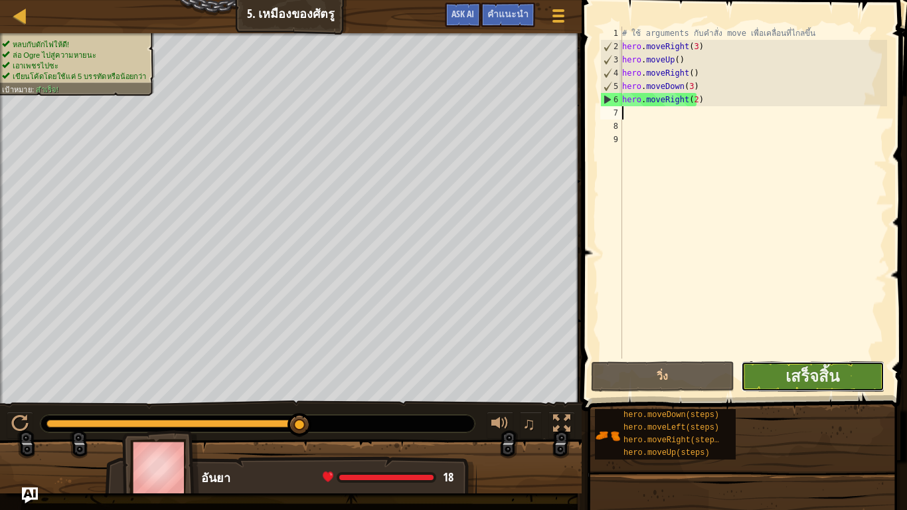
click at [863, 379] on button "เสร็จสิ้น" at bounding box center [812, 376] width 143 height 31
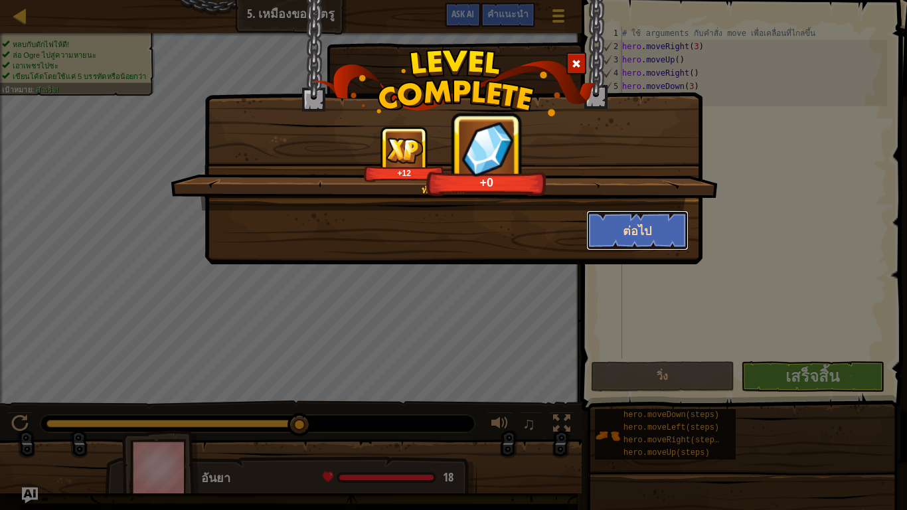
click at [626, 213] on button "ต่อไป" at bounding box center [638, 231] width 103 height 40
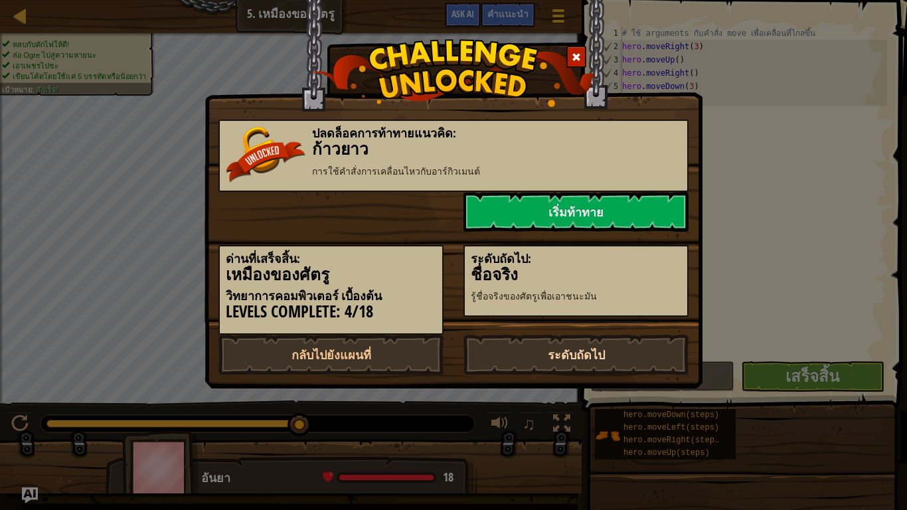
click at [529, 350] on link "ระดับถัดไป" at bounding box center [576, 355] width 225 height 40
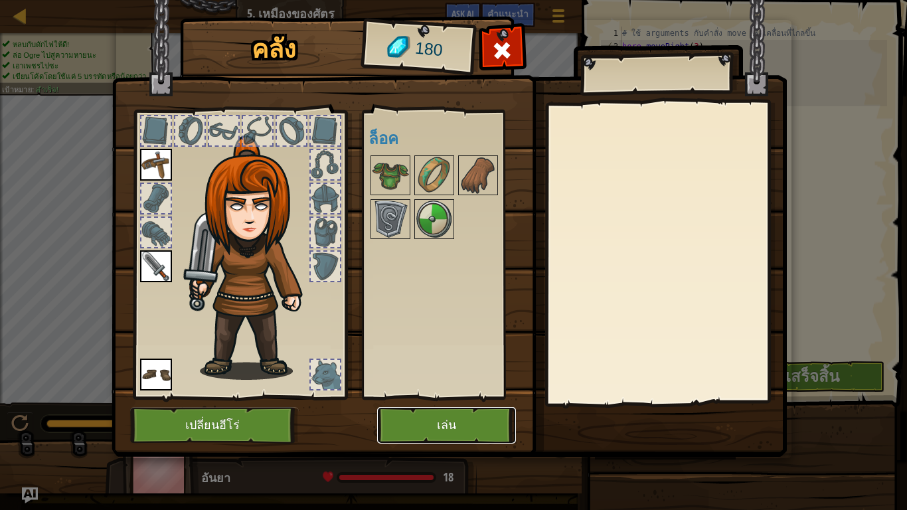
click at [416, 391] on button "เล่น" at bounding box center [446, 425] width 139 height 37
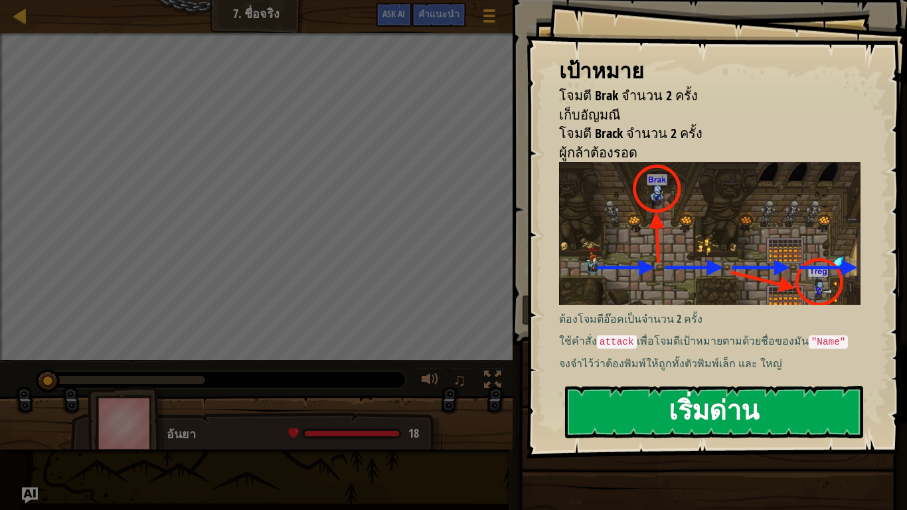
click at [729, 391] on button "เริ่มด่าน" at bounding box center [714, 412] width 298 height 52
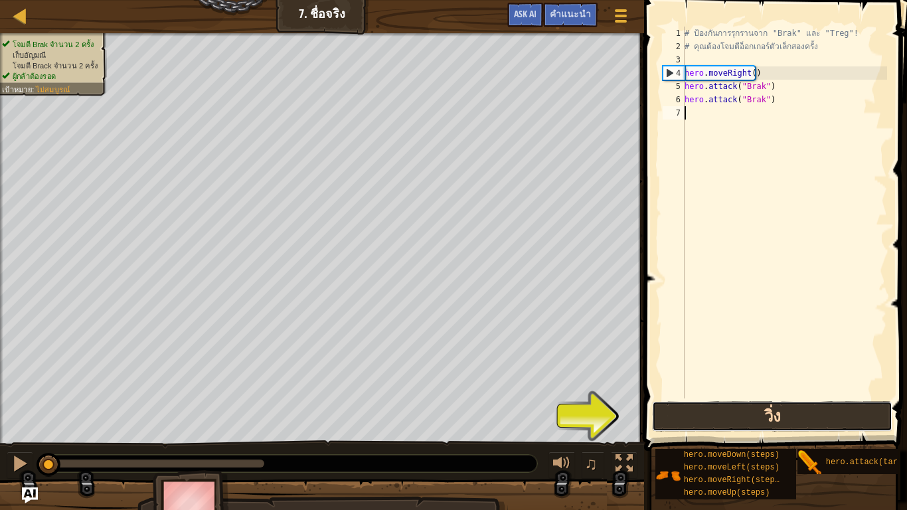
click at [746, 391] on button "วิ่ง" at bounding box center [772, 416] width 240 height 31
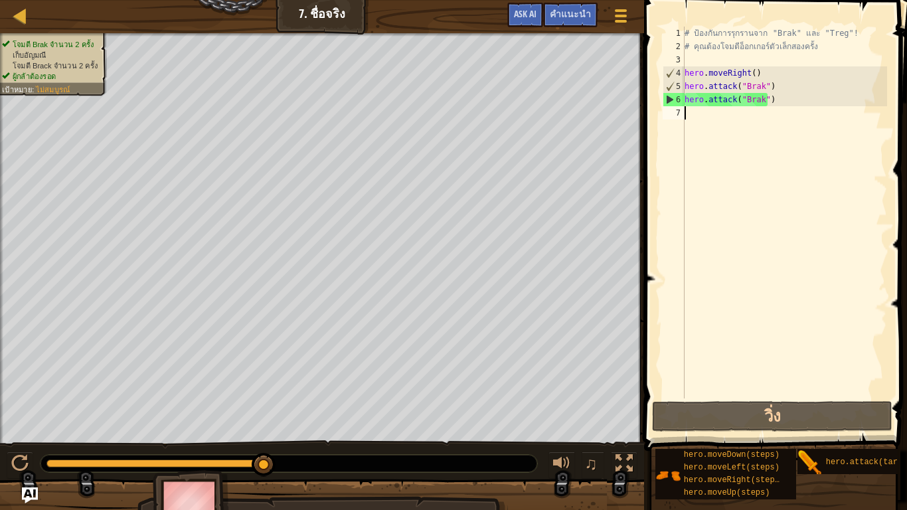
type textarea "h"
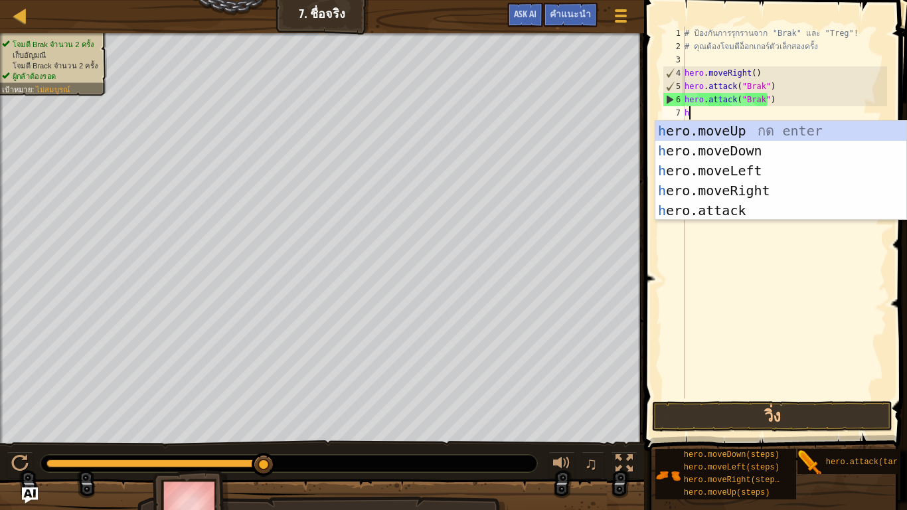
scroll to position [6, 0]
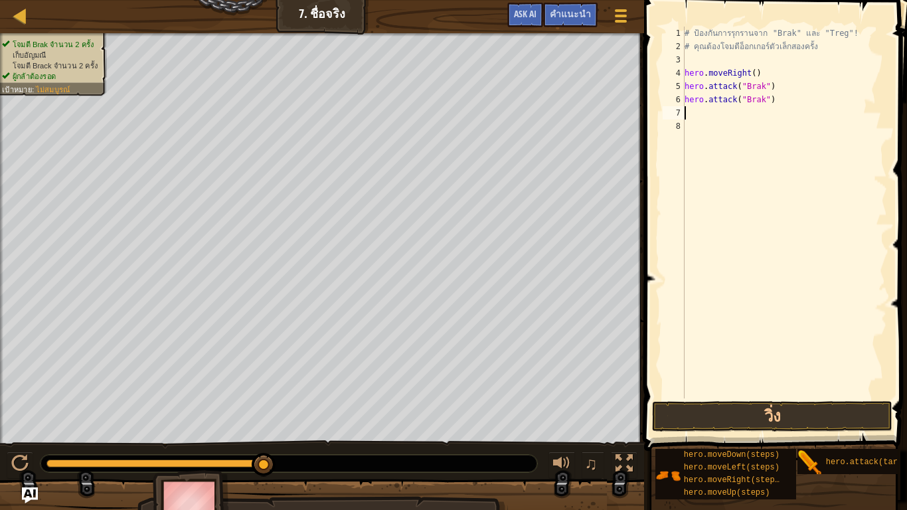
type textarea "h"
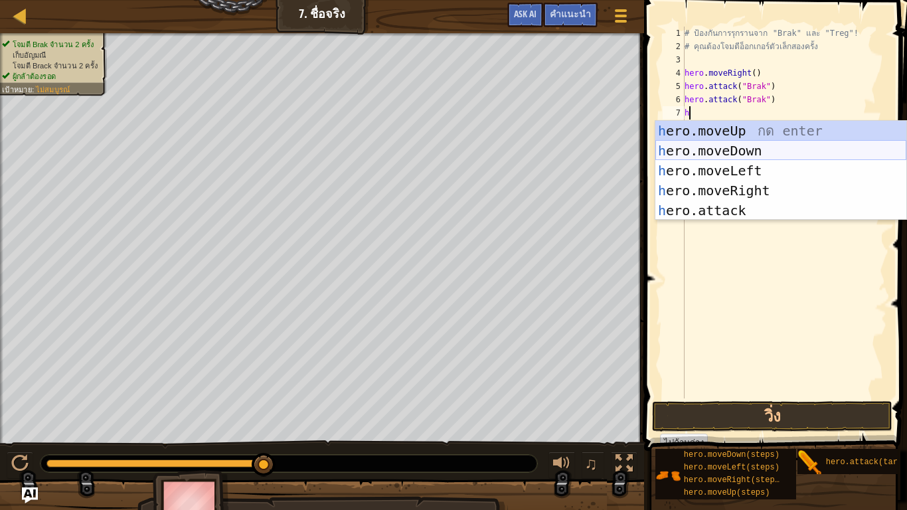
click at [716, 149] on div "h ero.moveUp กด enter h ero.moveDown กด enter h ero.moveLeft กด enter h ero.mov…" at bounding box center [781, 190] width 251 height 139
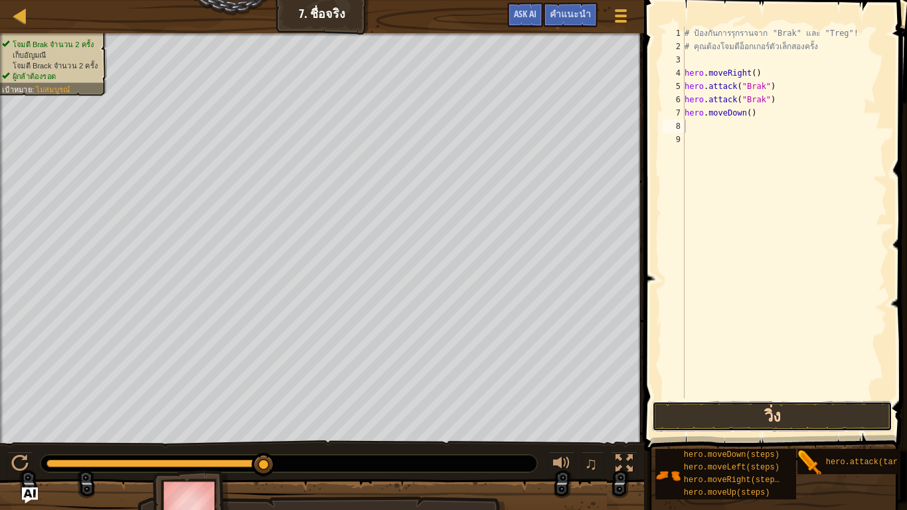
click at [753, 391] on button "วิ่ง" at bounding box center [772, 416] width 240 height 31
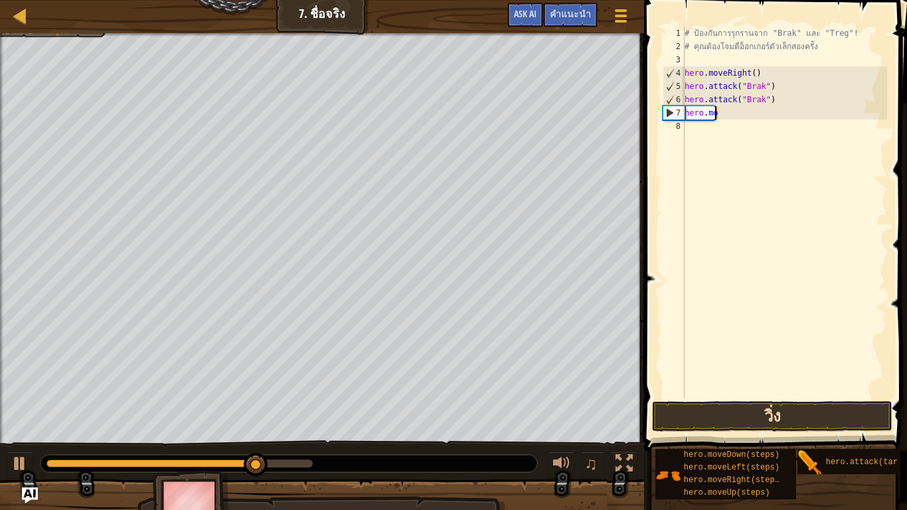
type textarea "h"
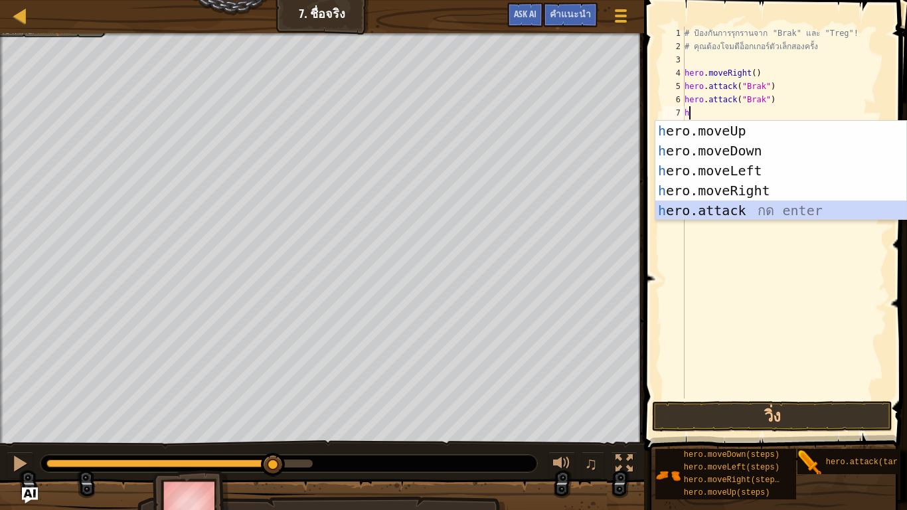
click at [762, 207] on div "h ero.moveUp กด enter h ero.moveDown กด enter h ero.moveLeft กด enter h ero.mov…" at bounding box center [781, 190] width 251 height 139
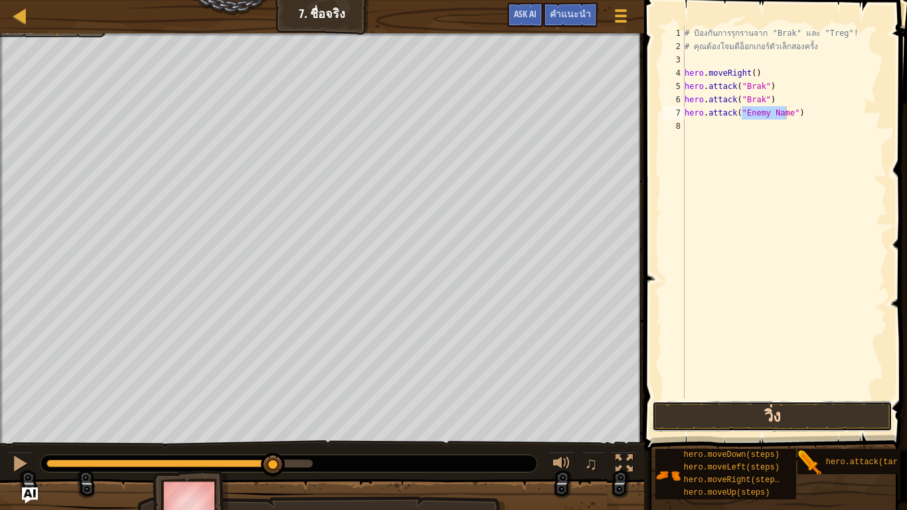
click at [801, 391] on button "วิ่ง" at bounding box center [772, 416] width 240 height 31
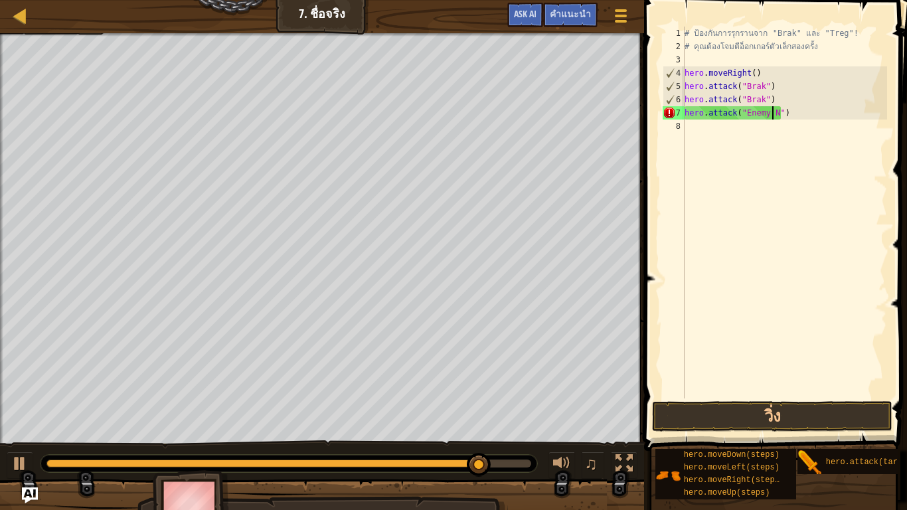
type textarea "hero.attack("Enemy ")"
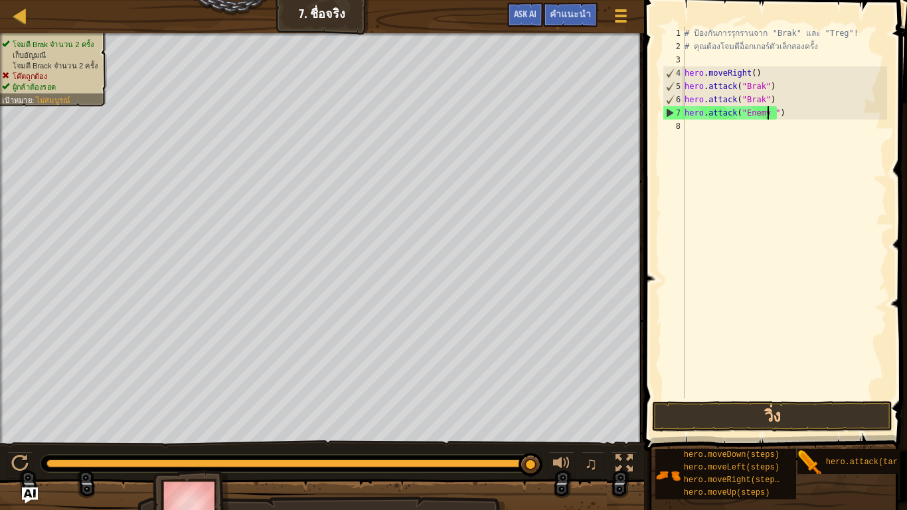
click at [798, 120] on div "# ป้องกันการรุกรานจาก "Brak" และ "Treg"! # คุณต้องโจมตีอ็อกเกอร์ตัวเล็กสองครั้ง…" at bounding box center [784, 226] width 205 height 399
click at [798, 115] on div "# ป้องกันการรุกรานจาก "Brak" และ "Treg"! # คุณต้องโจมตีอ็อกเกอร์ตัวเล็กสองครั้ง…" at bounding box center [784, 226] width 205 height 399
type textarea "h"
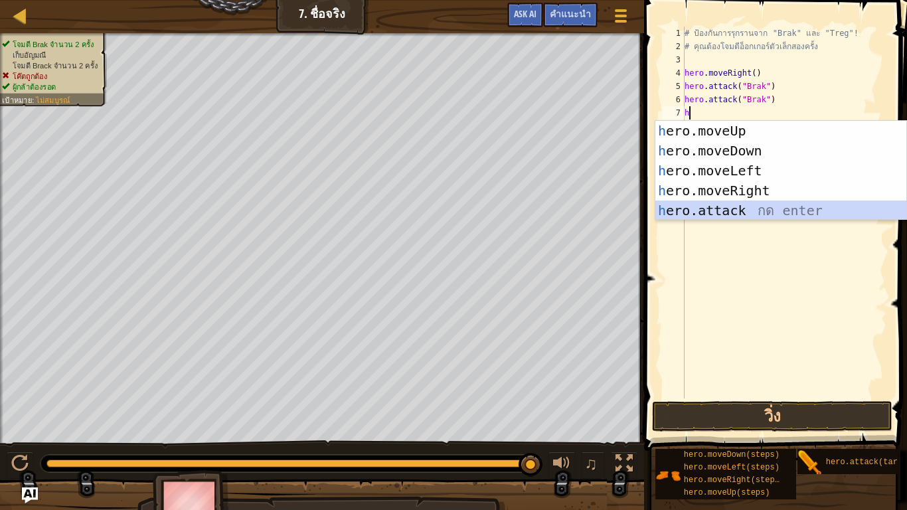
click at [763, 203] on div "h ero.moveUp กด enter h ero.moveDown กด enter h ero.moveLeft กด enter h ero.mov…" at bounding box center [781, 190] width 251 height 139
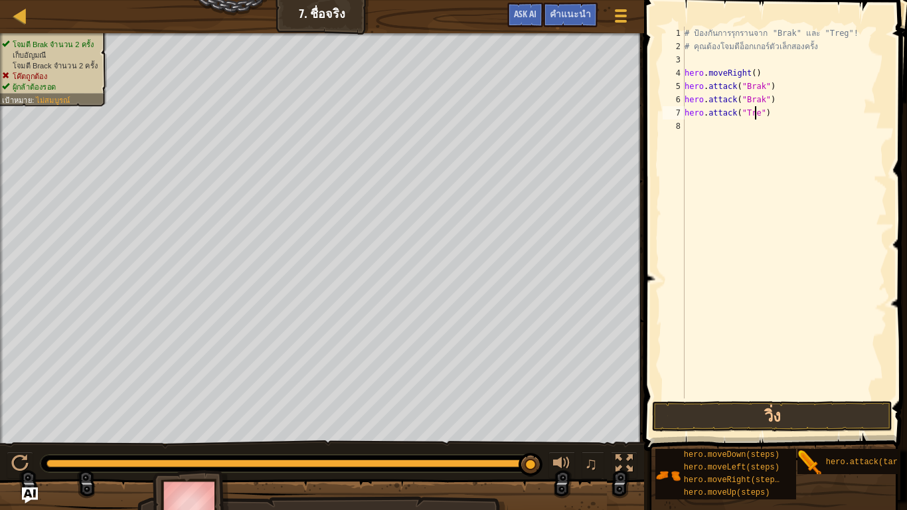
scroll to position [6, 6]
type textarea "hero.attack("Treg")"
click at [746, 391] on button "วิ่ง" at bounding box center [772, 416] width 240 height 31
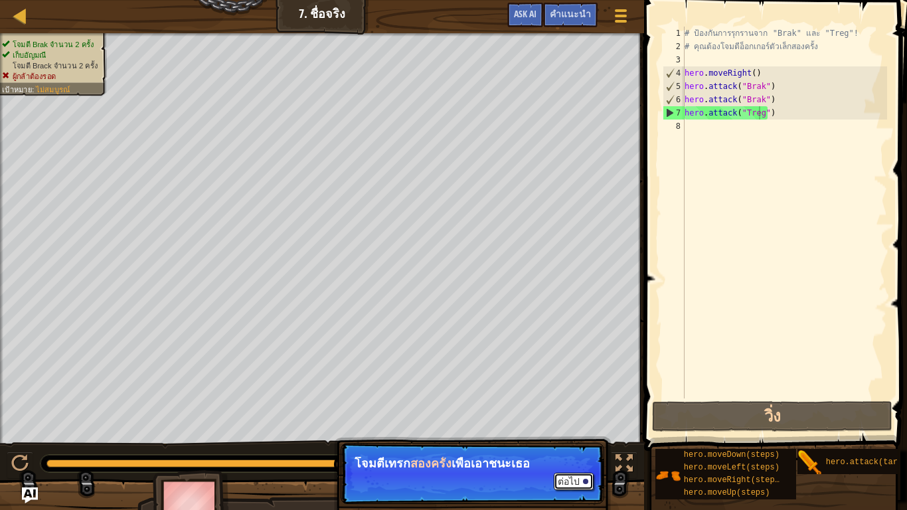
click at [588, 391] on button "ต่อไป" at bounding box center [574, 481] width 40 height 17
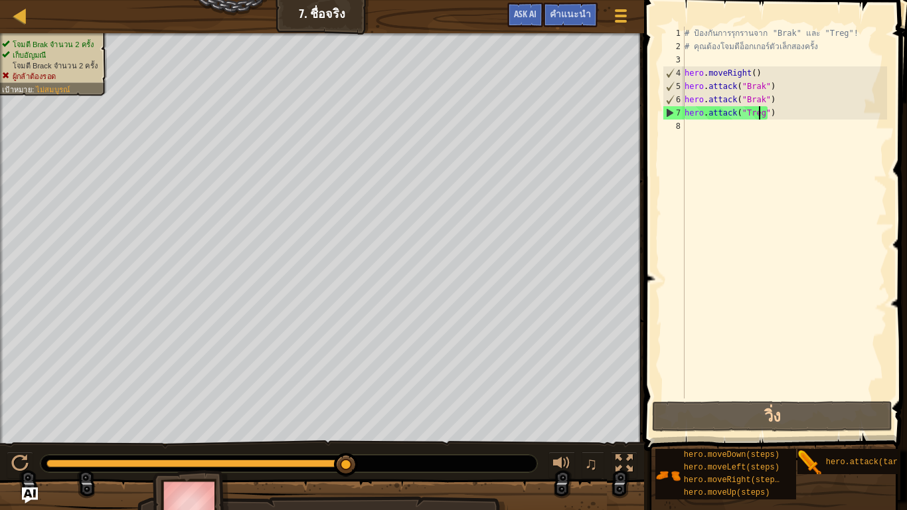
click at [699, 124] on div "# ป้องกันการรุกรานจาก "Brak" และ "Treg"! # คุณต้องโจมตีอ็อกเกอร์ตัวเล็กสองครั้ง…" at bounding box center [784, 226] width 205 height 399
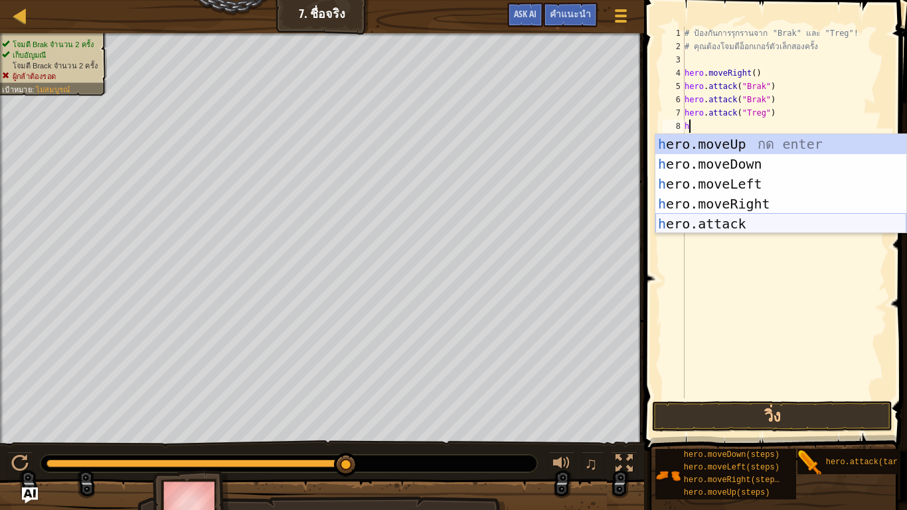
click at [732, 217] on div "h ero.moveUp กด enter h ero.moveDown กด enter h ero.moveLeft กด enter h ero.mov…" at bounding box center [781, 203] width 251 height 139
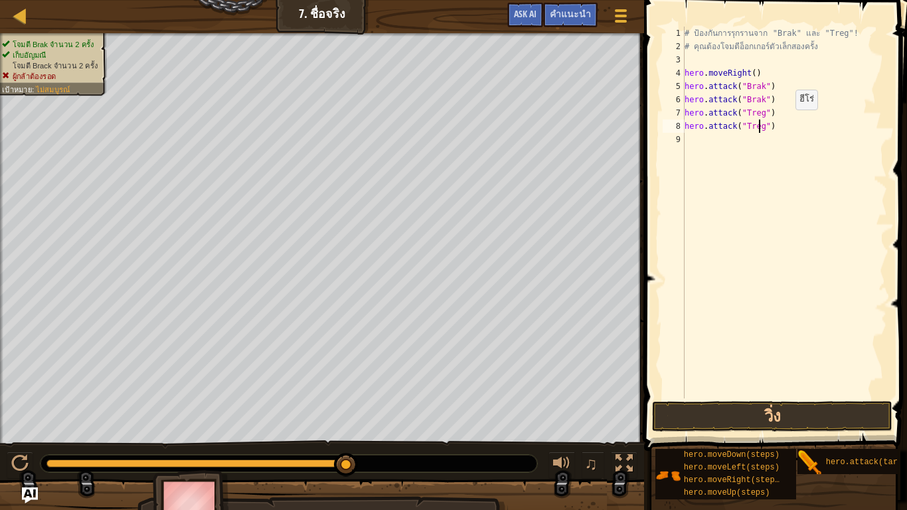
scroll to position [6, 6]
type textarea "hero.attack("Treg")"
drag, startPoint x: 853, startPoint y: 414, endPoint x: 844, endPoint y: 421, distance: 11.8
click at [853, 391] on button "วิ่ง" at bounding box center [772, 416] width 240 height 31
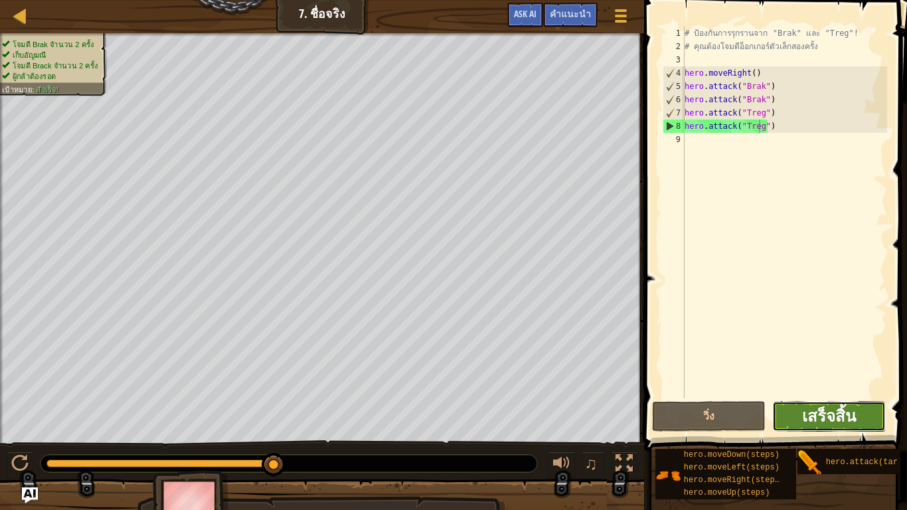
click at [819, 391] on span "เสร็จสิ้น" at bounding box center [829, 415] width 54 height 21
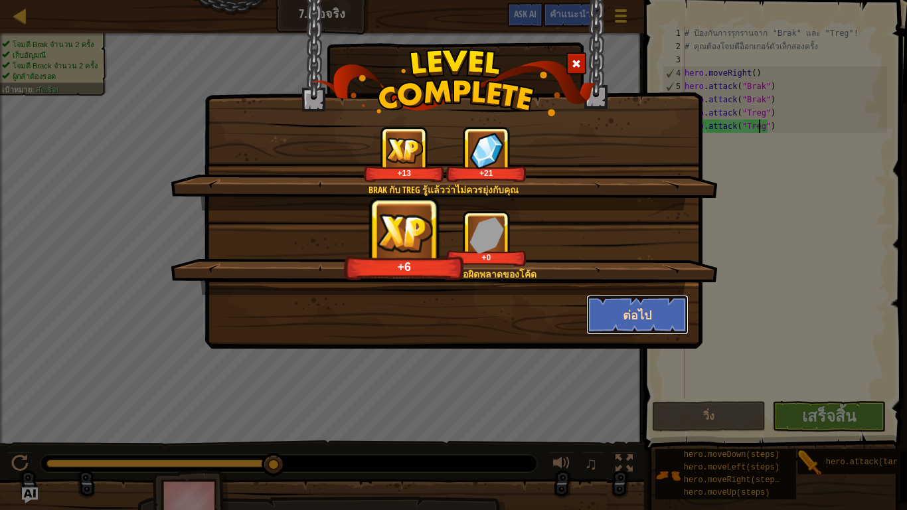
click at [604, 315] on button "ต่อไป" at bounding box center [638, 315] width 103 height 40
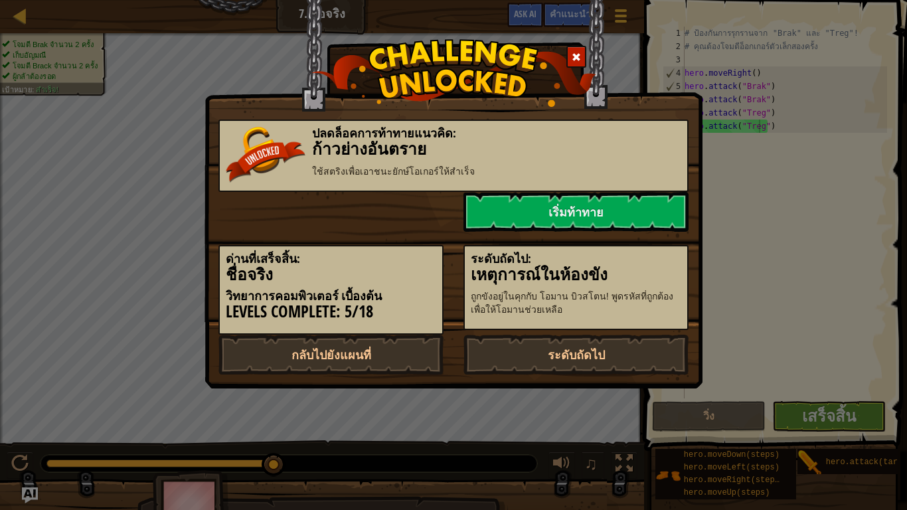
click at [897, 166] on div "ปลดล็อคการท้าทายแนวคิด: ก้าวย่างอันตราย ใช้สตริงเพื่อเอาชนะยักษ์โอเกอร์ให้สำเร็…" at bounding box center [453, 255] width 907 height 510
click at [379, 357] on link "กลับไปยังแผนที่" at bounding box center [331, 355] width 225 height 40
select select "th"
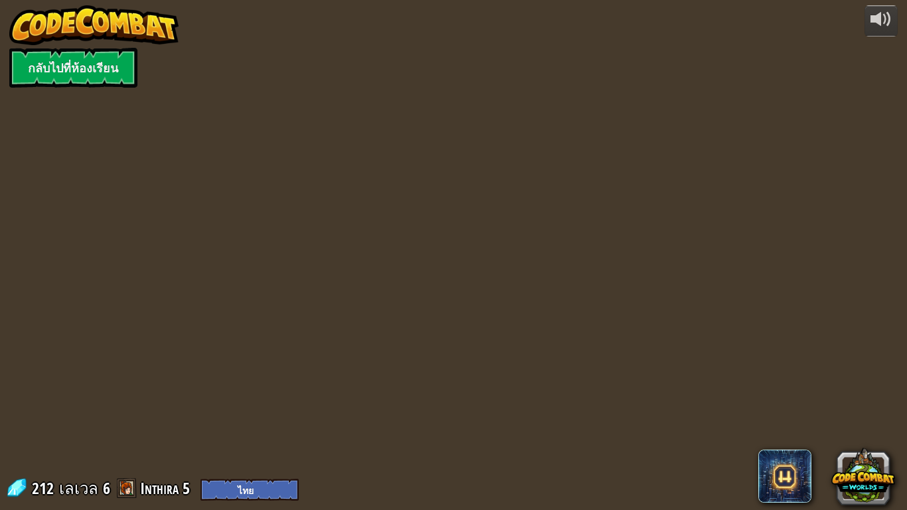
select select "th"
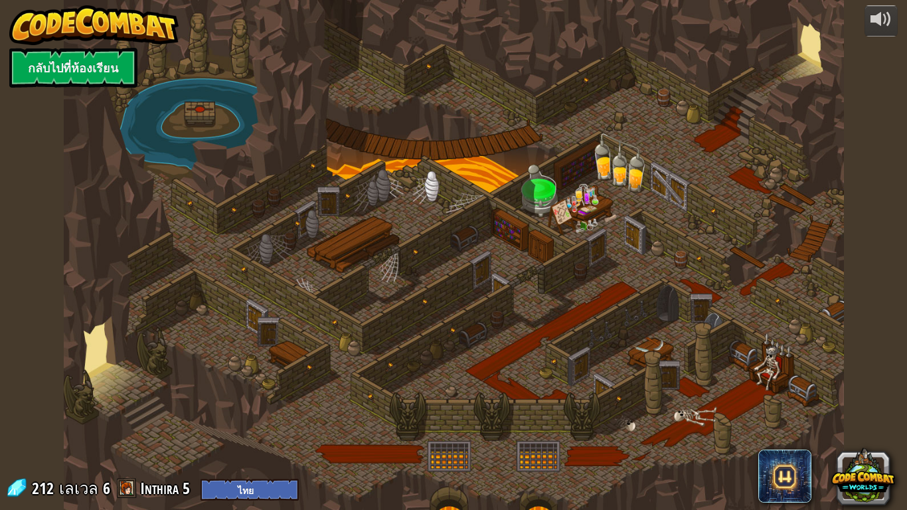
select select "th"
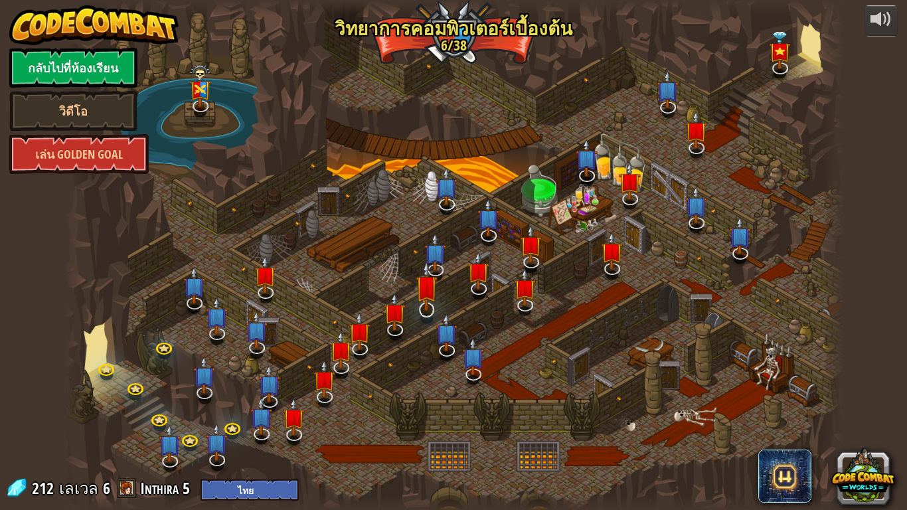
select select "th"
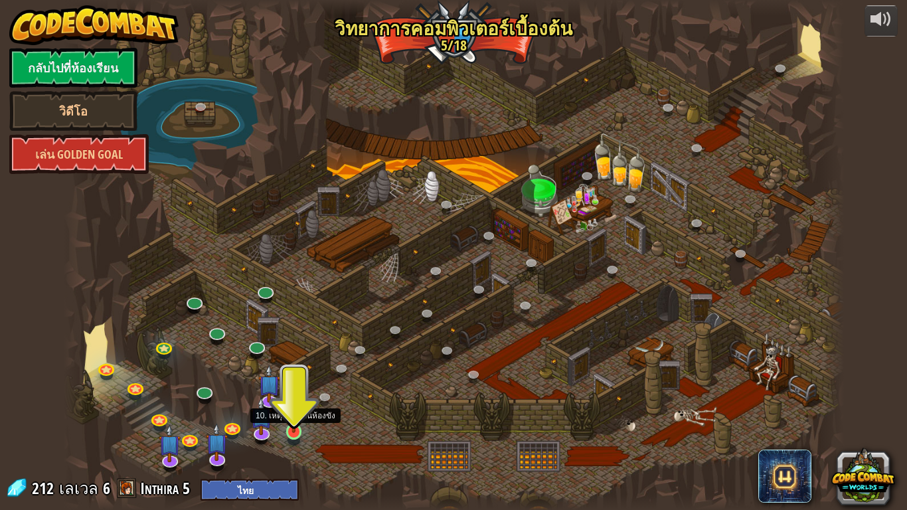
click at [286, 391] on img at bounding box center [294, 410] width 20 height 45
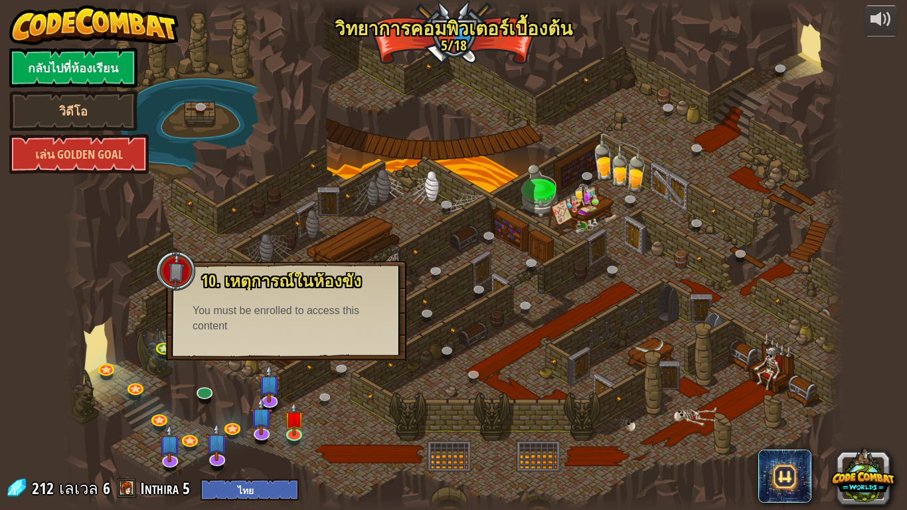
click at [297, 391] on div at bounding box center [454, 255] width 780 height 510
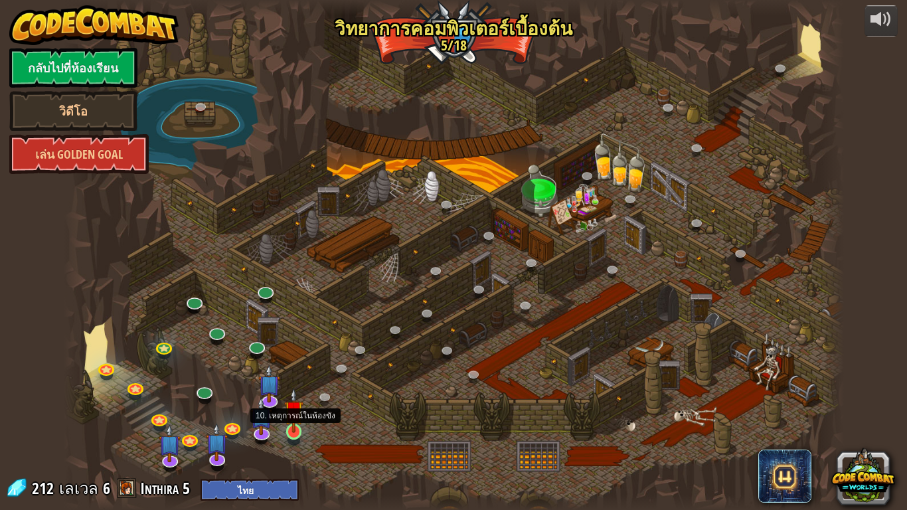
click at [292, 391] on img at bounding box center [294, 410] width 20 height 45
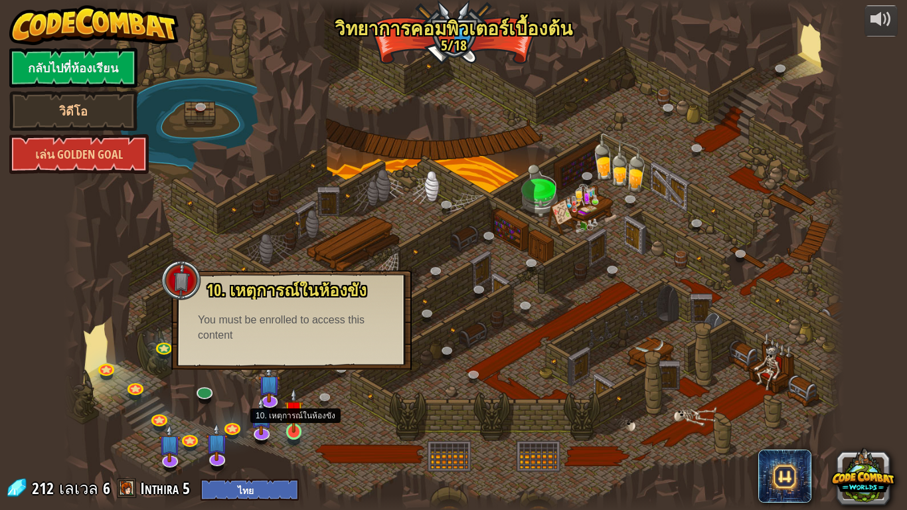
click at [292, 391] on img at bounding box center [294, 410] width 20 height 45
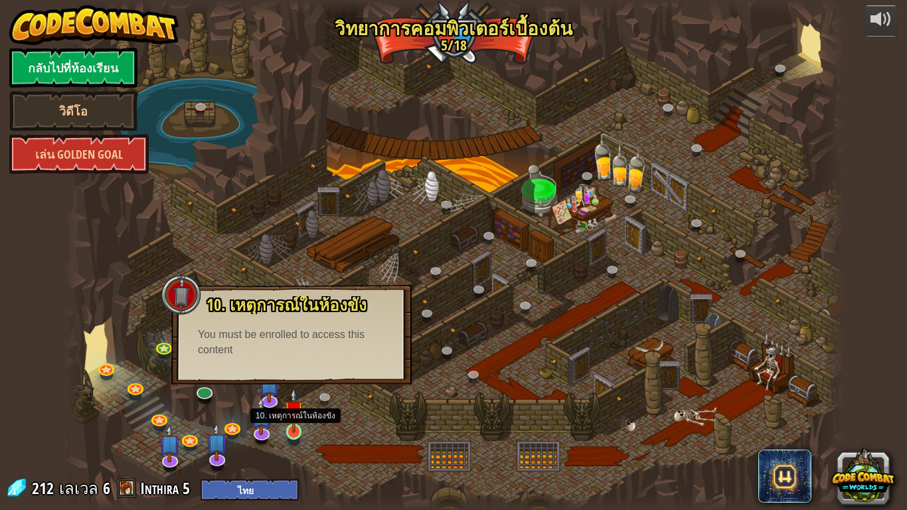
click at [292, 391] on img at bounding box center [294, 410] width 20 height 45
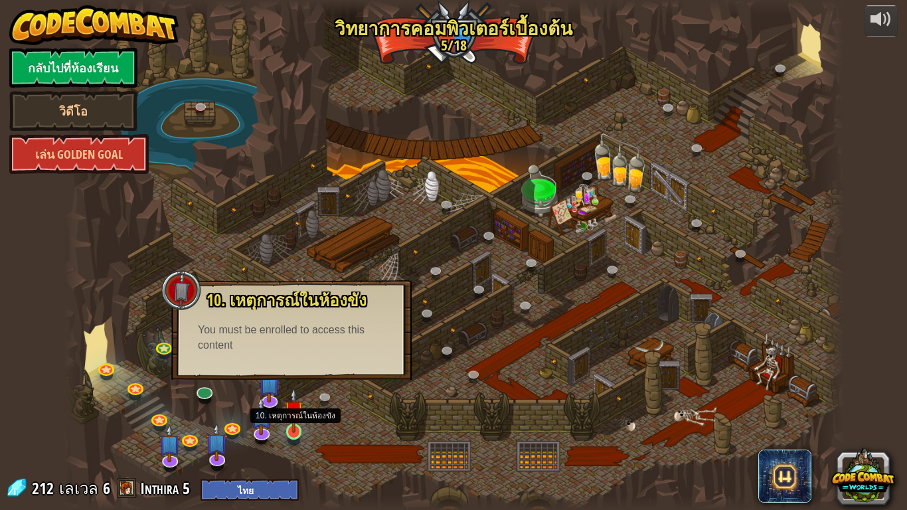
click at [292, 391] on img at bounding box center [294, 410] width 20 height 45
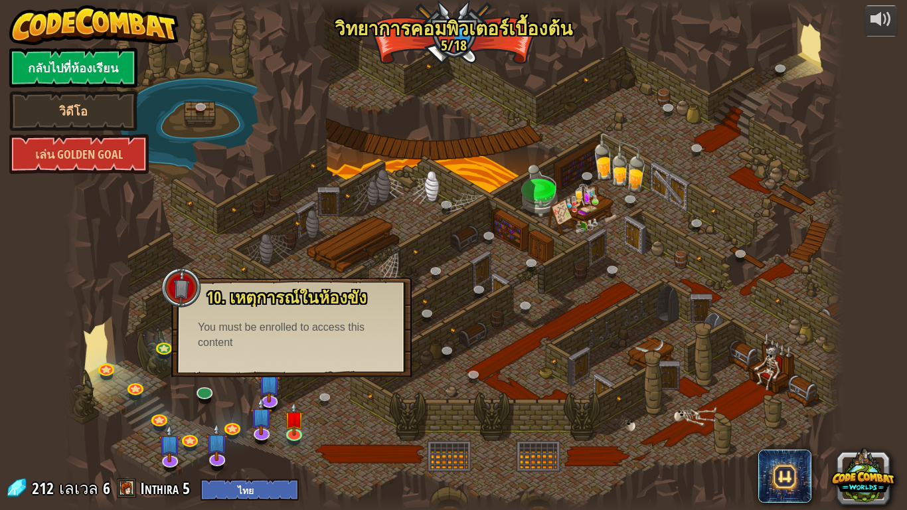
click at [366, 242] on div at bounding box center [454, 255] width 780 height 510
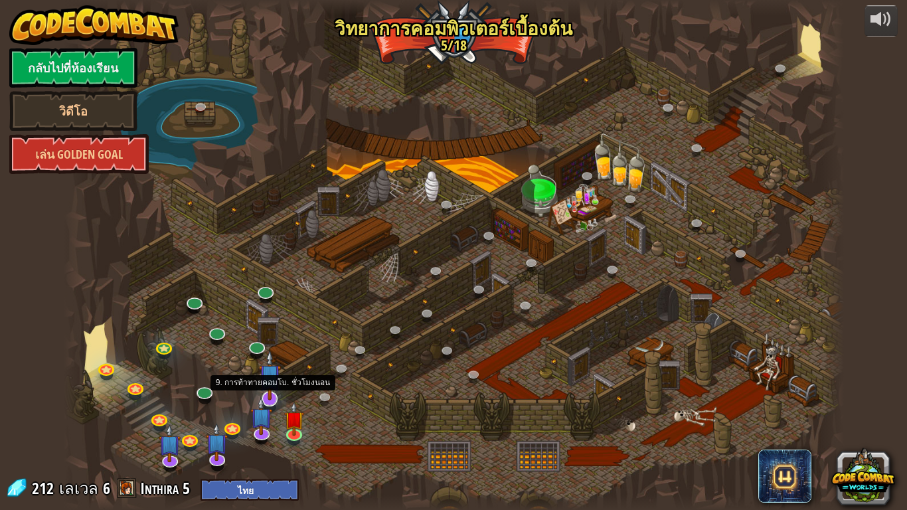
click at [272, 380] on img at bounding box center [270, 375] width 22 height 50
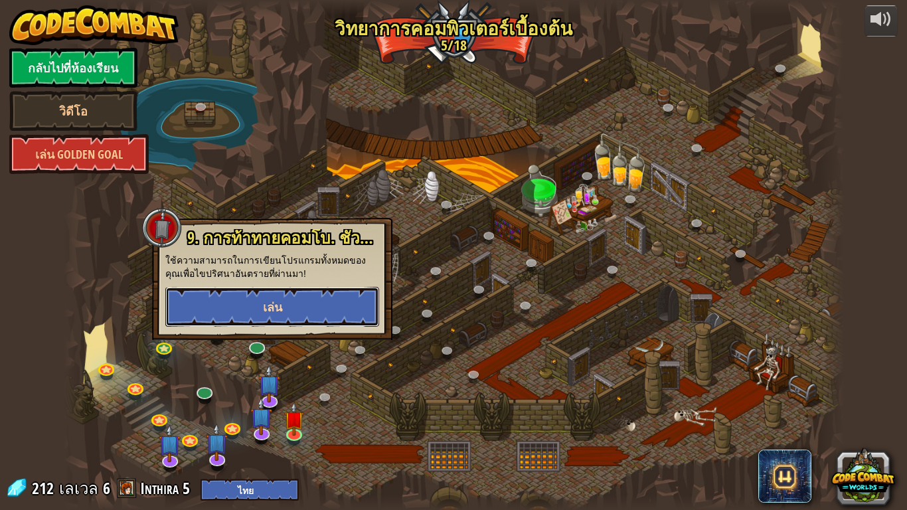
click at [285, 287] on button "เล่น" at bounding box center [272, 307] width 214 height 40
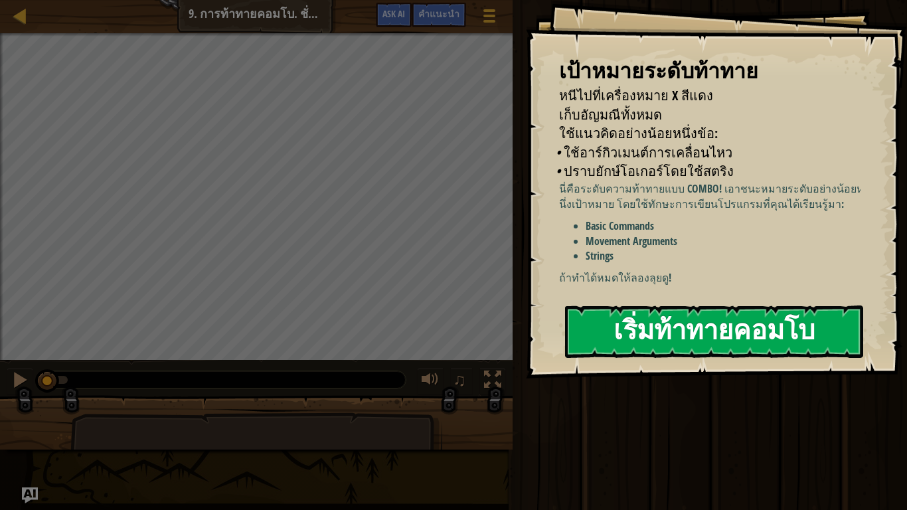
click at [618, 331] on button "เริ่มท้าทายคอมโบ" at bounding box center [714, 332] width 298 height 52
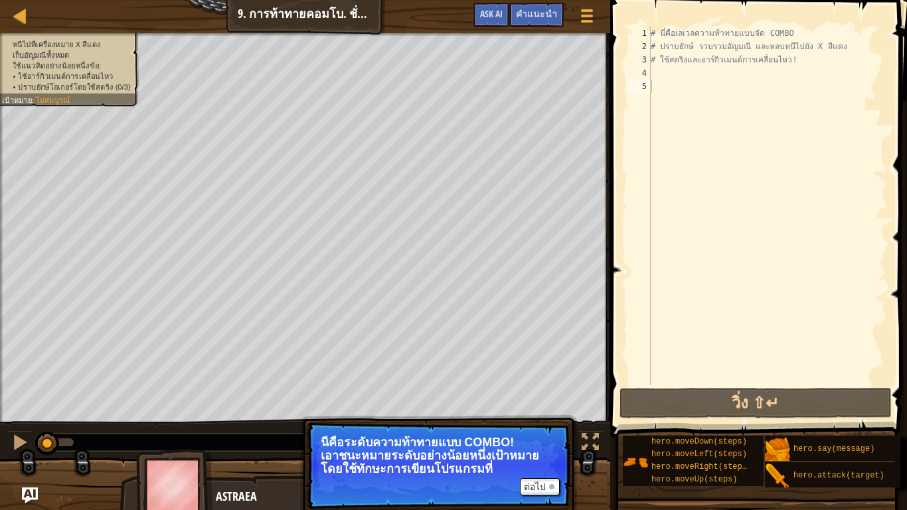
click at [42, 75] on span "ใช้อาร์กิวเมนต์การเคลื่อนไหว" at bounding box center [65, 76] width 95 height 9
click at [45, 100] on span "ไม่สมบูรณ์" at bounding box center [53, 100] width 34 height 9
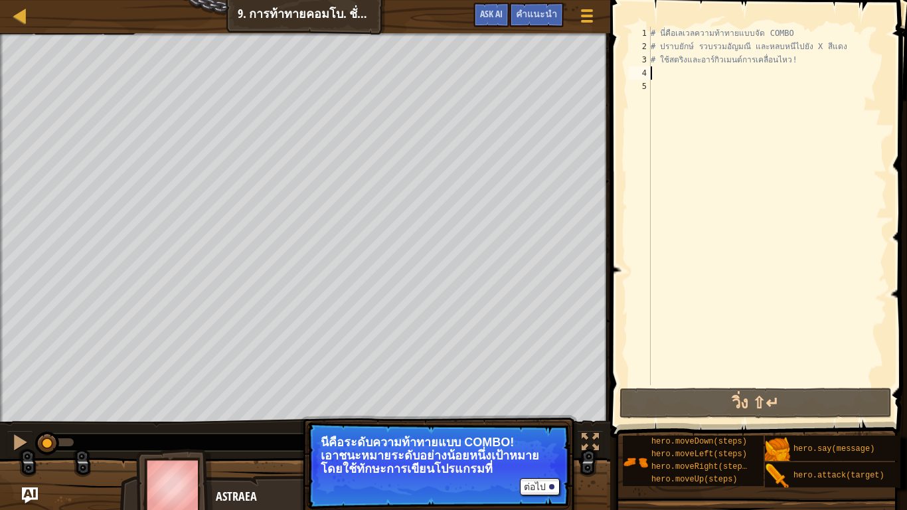
click at [657, 78] on div "# นี่คือเลเวลความท้าทายแบบจัด COMBO # ปราบยักษ์ รวบรวมอัญมณี และหลบหนีไปยัง X ส…" at bounding box center [767, 219] width 239 height 385
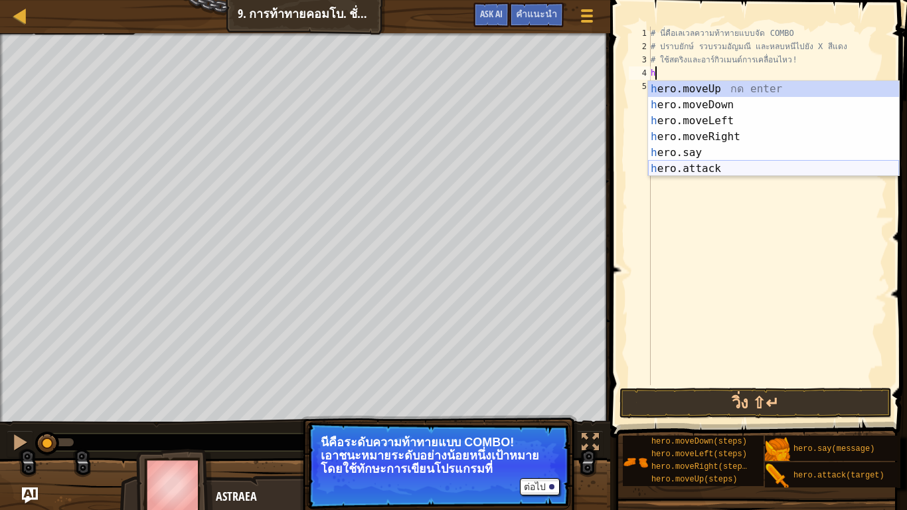
click at [720, 163] on div "h ero.moveUp กด enter h ero.moveDown กด enter h ero.moveLeft กด enter h ero.mov…" at bounding box center [773, 145] width 251 height 128
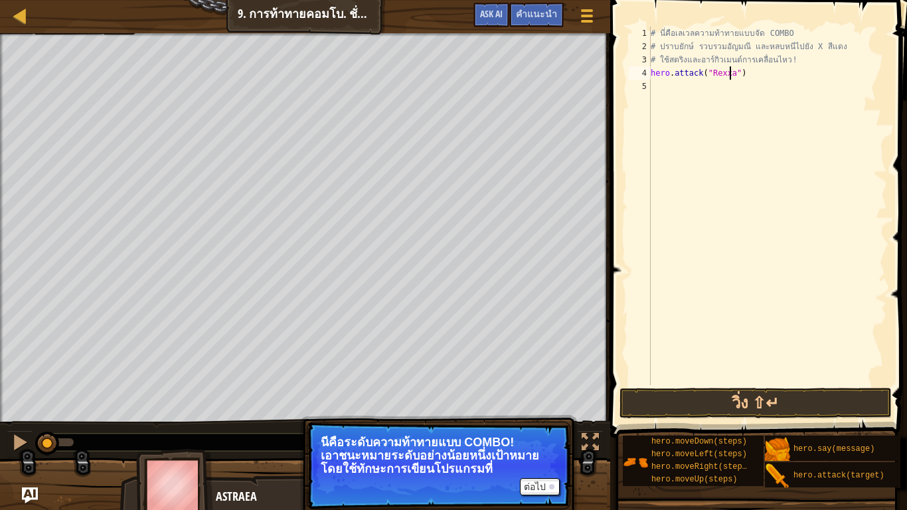
scroll to position [6, 7]
type textarea "hero.attack("Rexxar")"
click at [754, 391] on button "วิ่ง ⇧↵" at bounding box center [756, 403] width 272 height 31
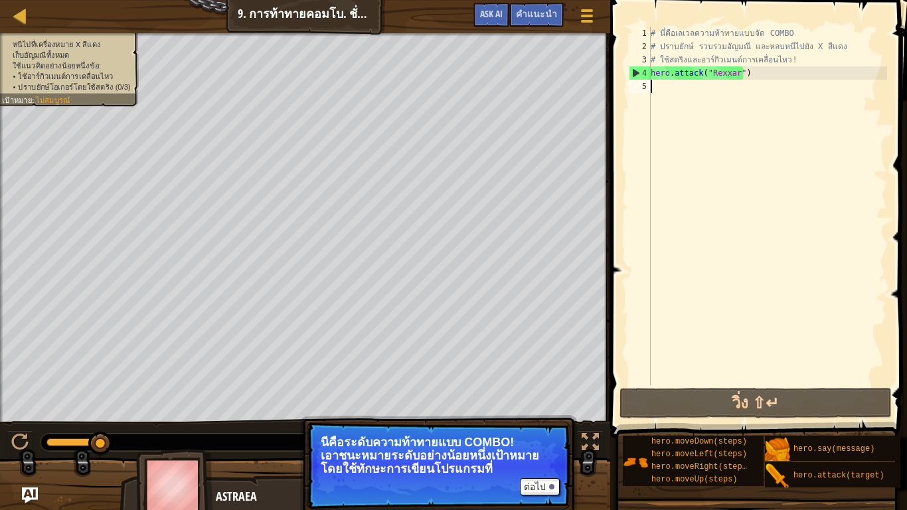
click at [681, 94] on div "# นี่คือเลเวลความท้าทายแบบจัด COMBO # ปราบยักษ์ รวบรวมอัญมณี และหลบหนีไปยัง X ส…" at bounding box center [767, 219] width 239 height 385
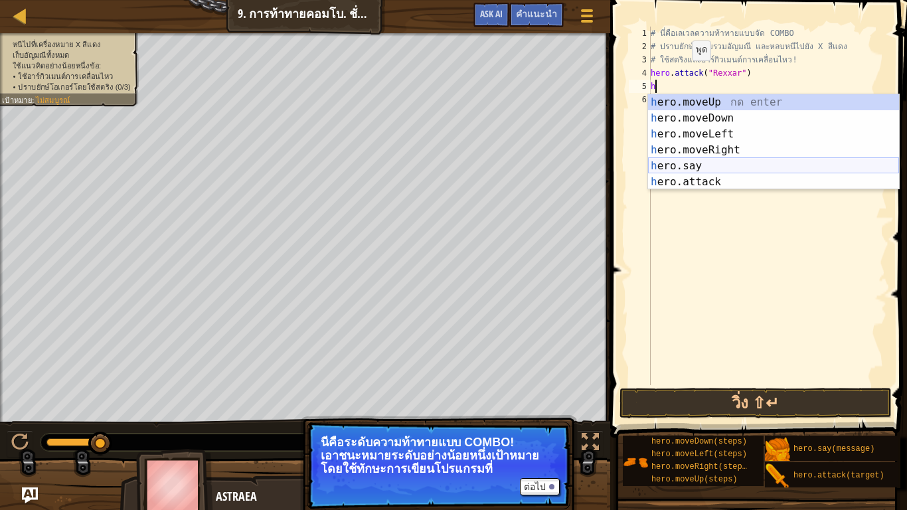
click at [719, 161] on div "h ero.moveUp กด enter h ero.moveDown กด enter h ero.moveLeft กด enter h ero.mov…" at bounding box center [773, 158] width 251 height 128
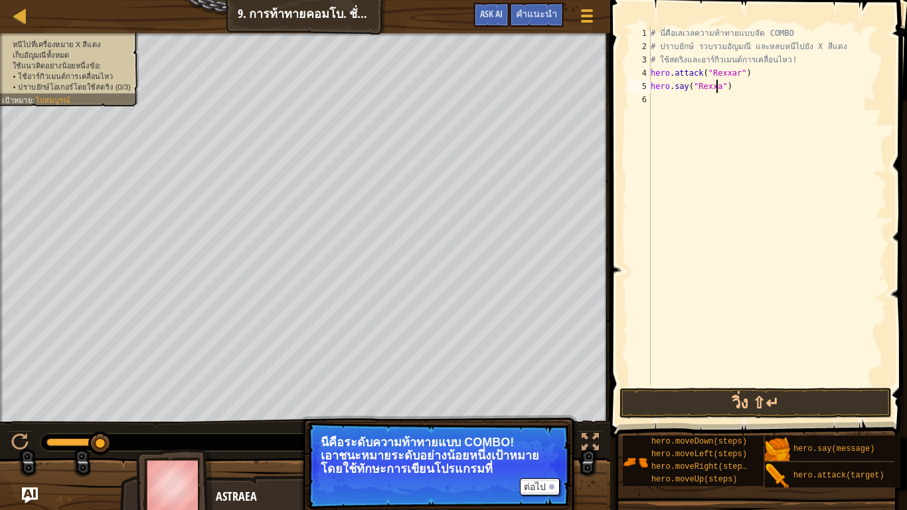
scroll to position [6, 6]
type textarea "hero.say("Rexxar")"
click at [793, 391] on button "วิ่ง ⇧↵" at bounding box center [756, 403] width 272 height 31
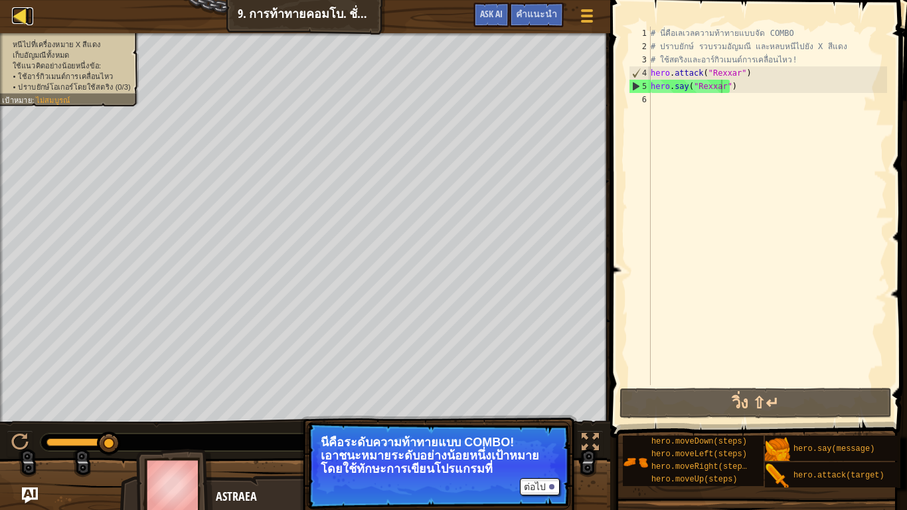
click at [23, 15] on div at bounding box center [20, 15] width 17 height 17
select select "th"
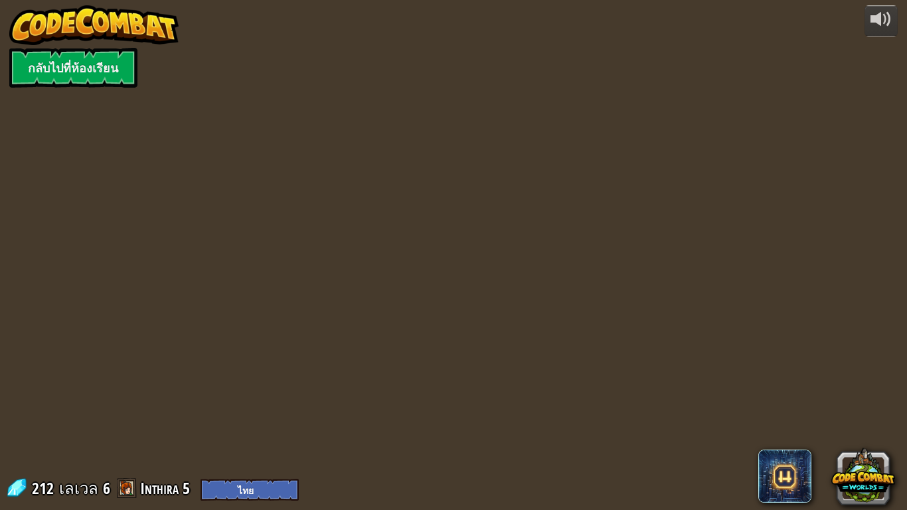
select select "th"
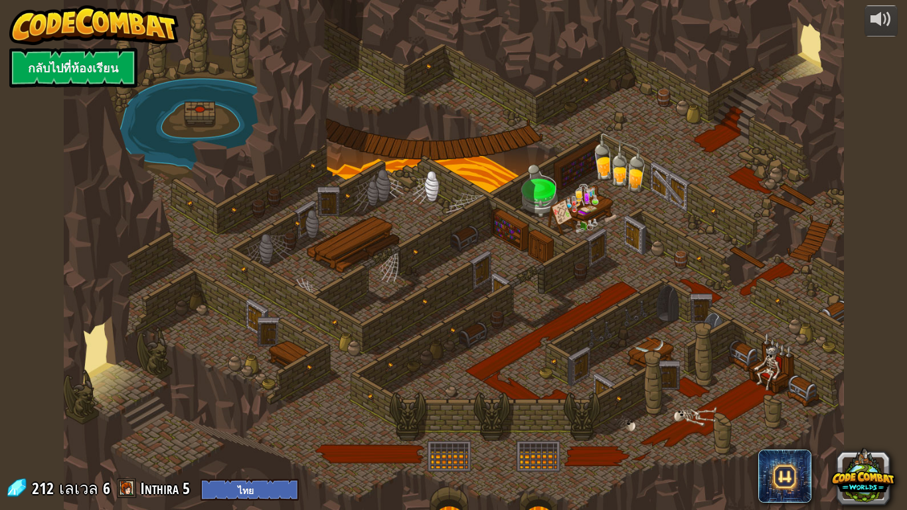
select select "th"
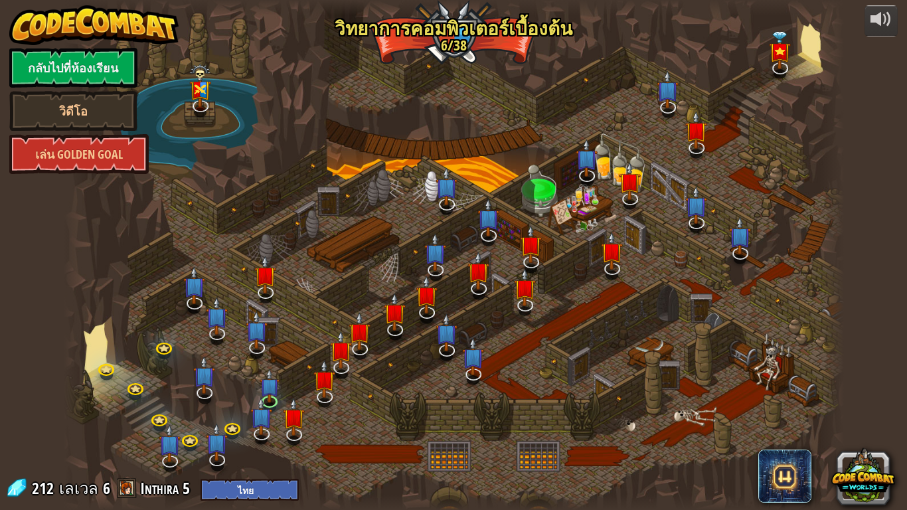
select select "th"
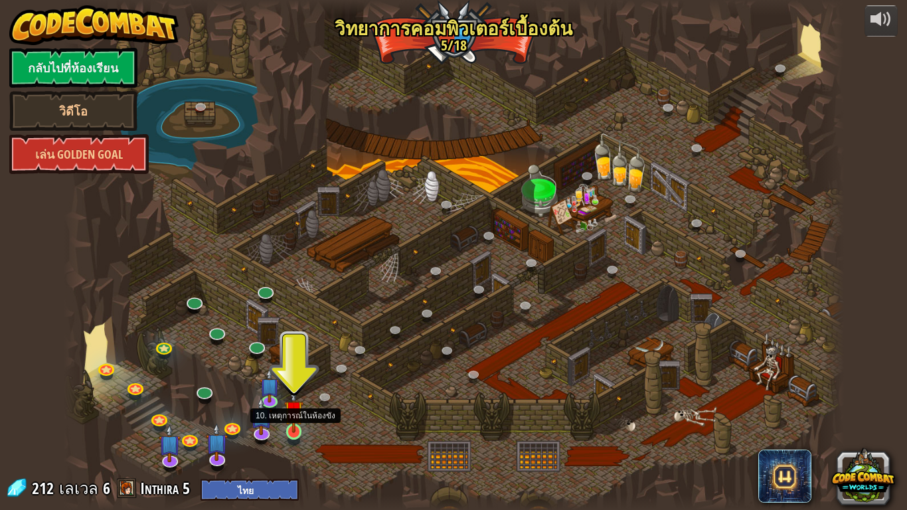
click at [291, 391] on img at bounding box center [294, 410] width 20 height 45
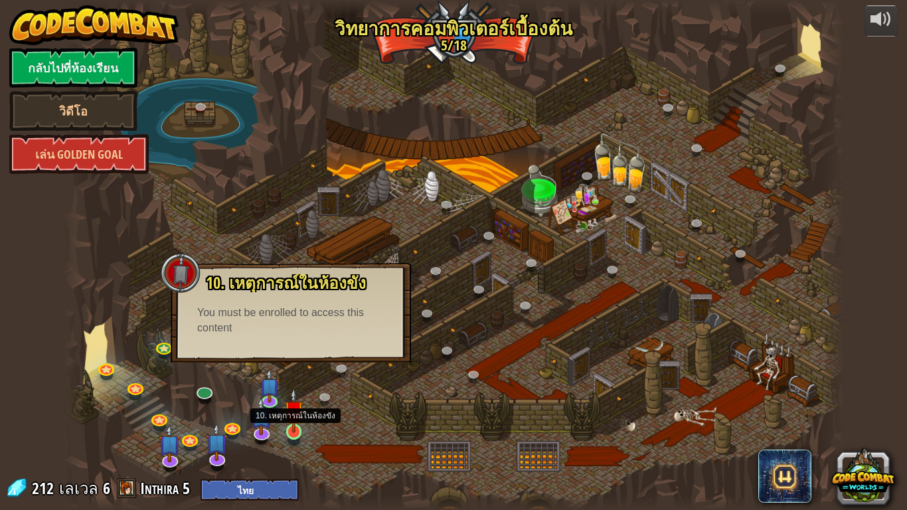
click at [291, 391] on img at bounding box center [294, 410] width 20 height 45
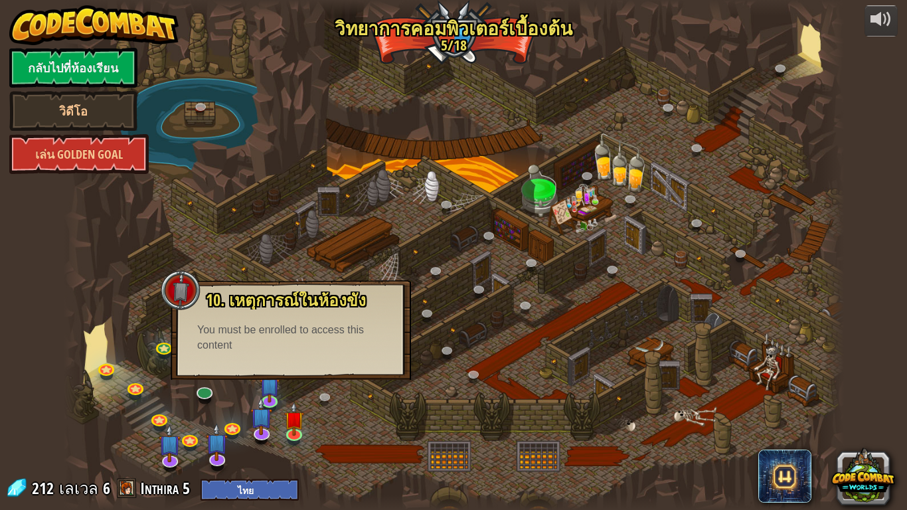
click at [181, 285] on div at bounding box center [181, 290] width 40 height 40
click at [209, 243] on div at bounding box center [454, 255] width 780 height 510
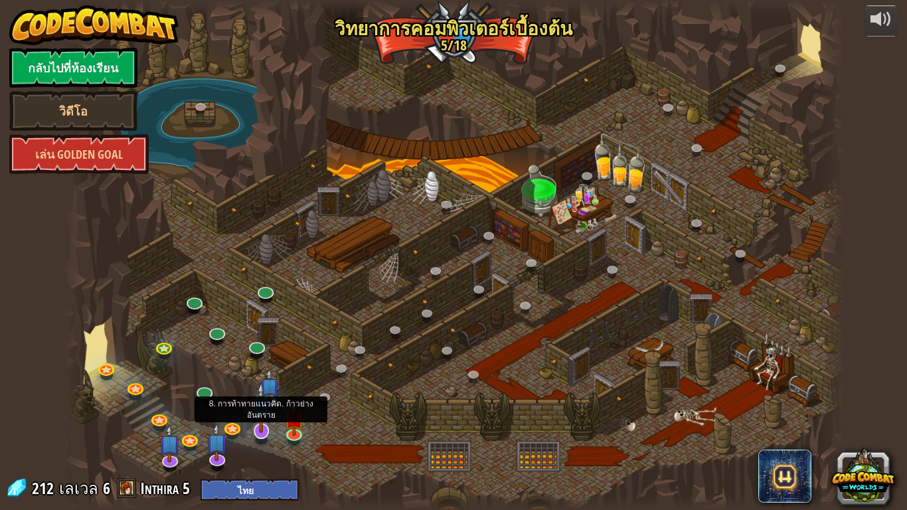
click at [260, 391] on img at bounding box center [261, 407] width 22 height 50
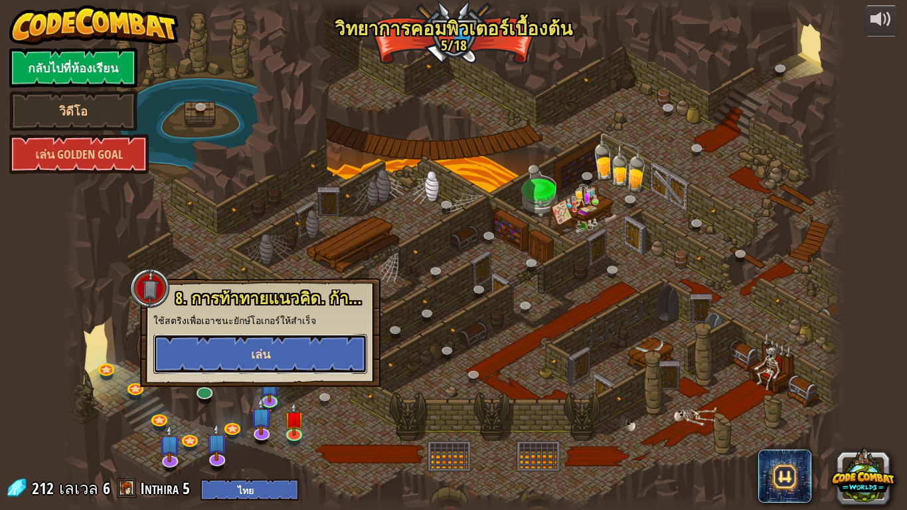
click at [304, 354] on button "เล่น" at bounding box center [260, 354] width 214 height 40
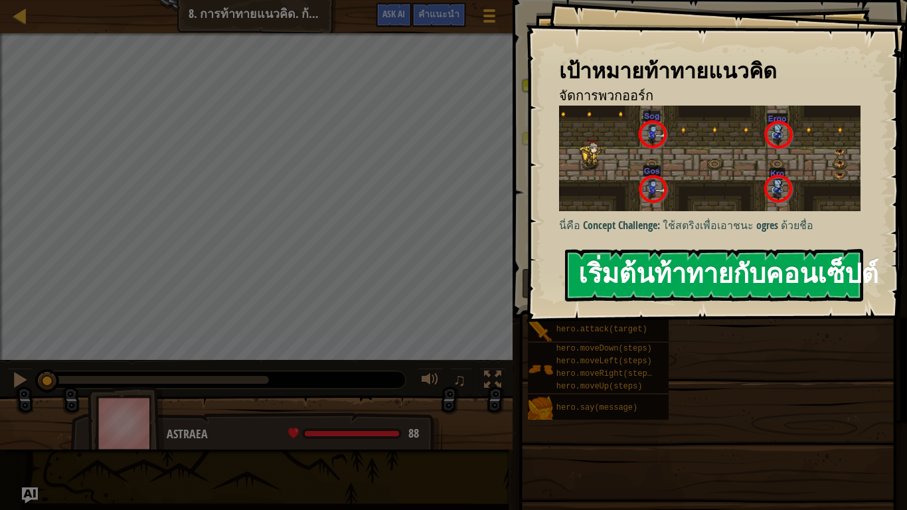
click at [756, 278] on button "เริ่มต้นท้าทายกับคอนเซ็ปต์" at bounding box center [714, 275] width 298 height 52
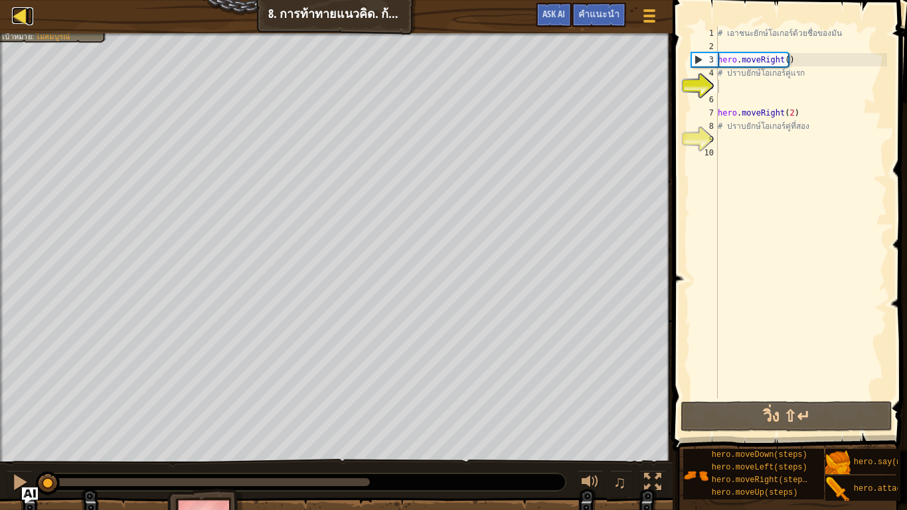
click at [19, 15] on div at bounding box center [20, 15] width 17 height 17
select select "th"
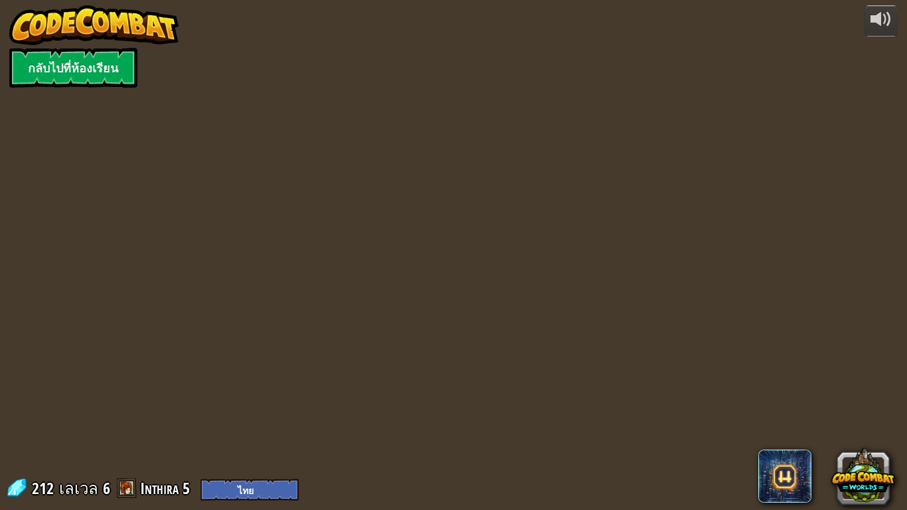
select select "th"
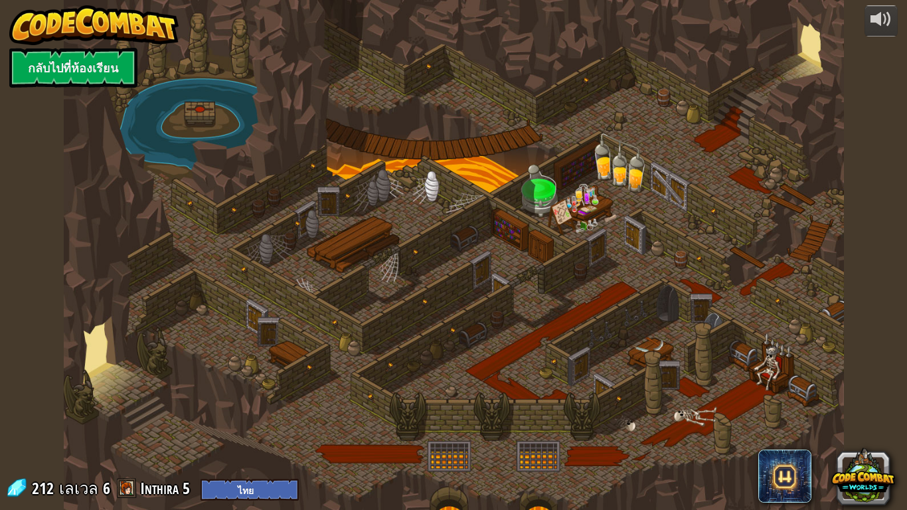
select select "th"
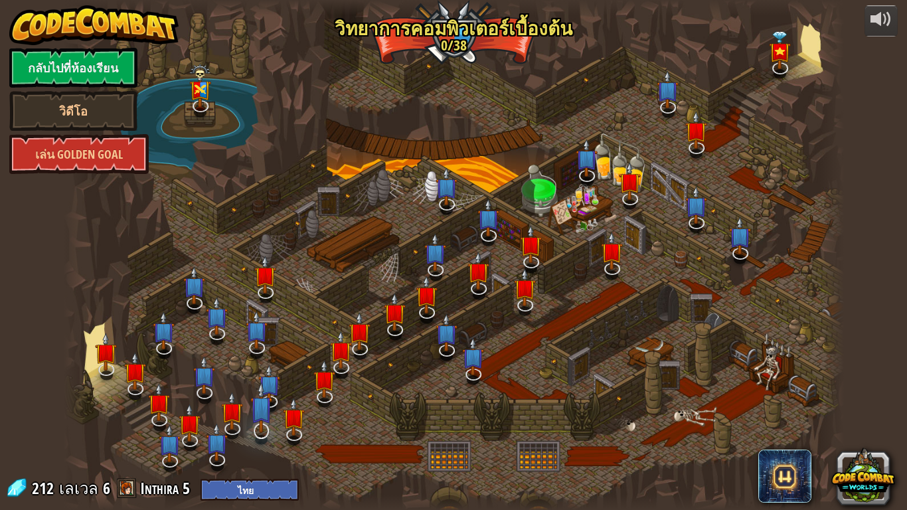
select select "th"
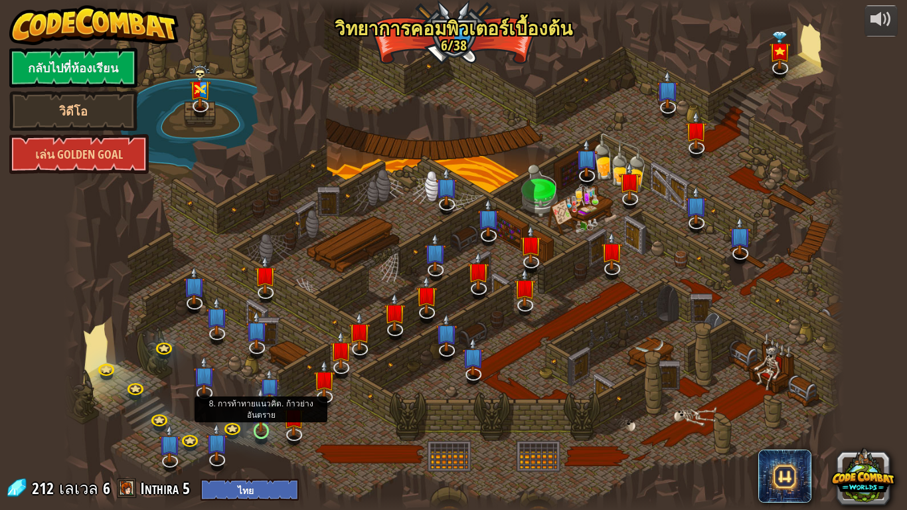
select select "th"
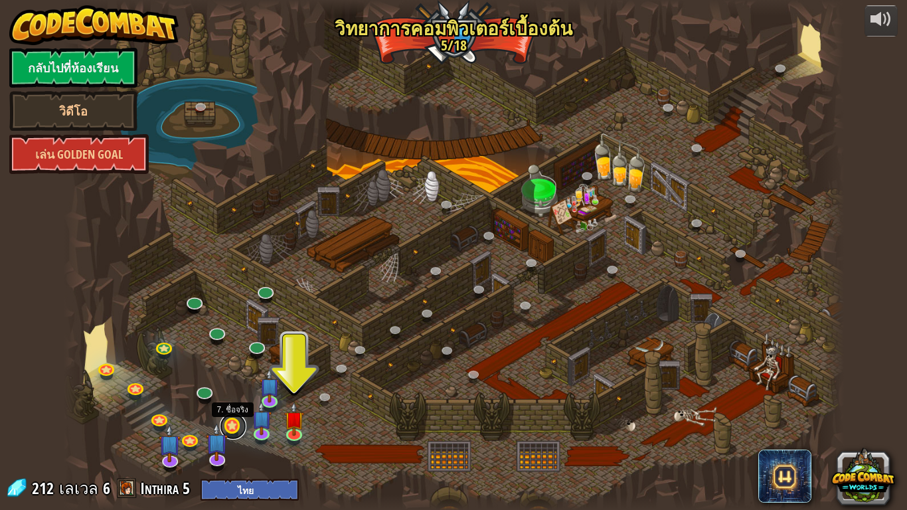
click at [225, 391] on link at bounding box center [233, 426] width 27 height 27
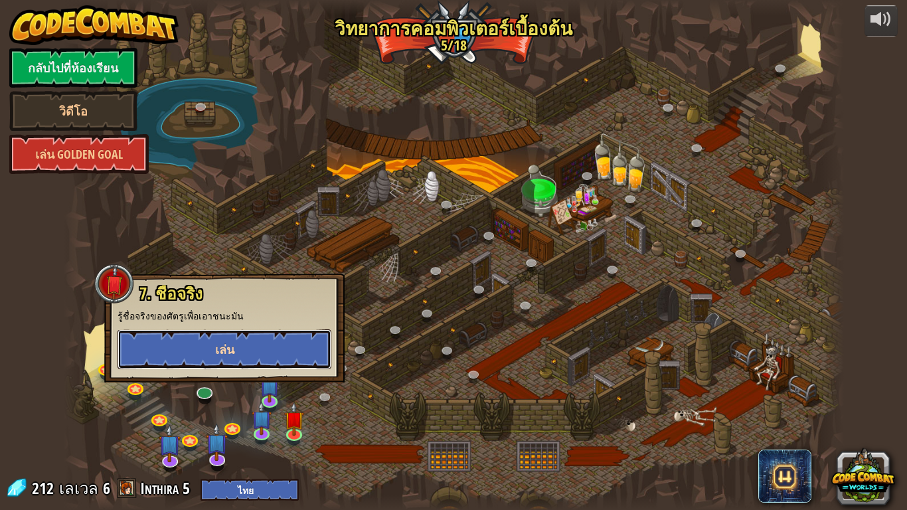
click at [225, 355] on span "เล่น" at bounding box center [224, 349] width 19 height 17
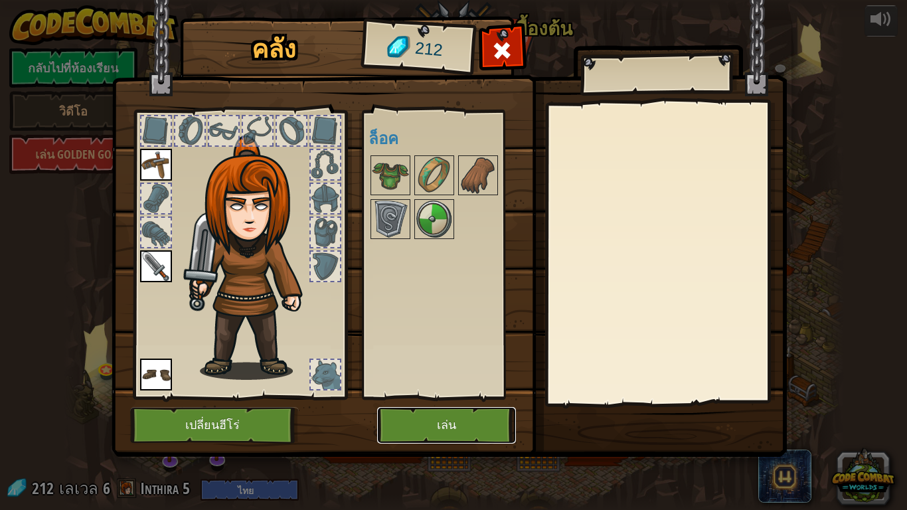
click at [418, 391] on button "เล่น" at bounding box center [446, 425] width 139 height 37
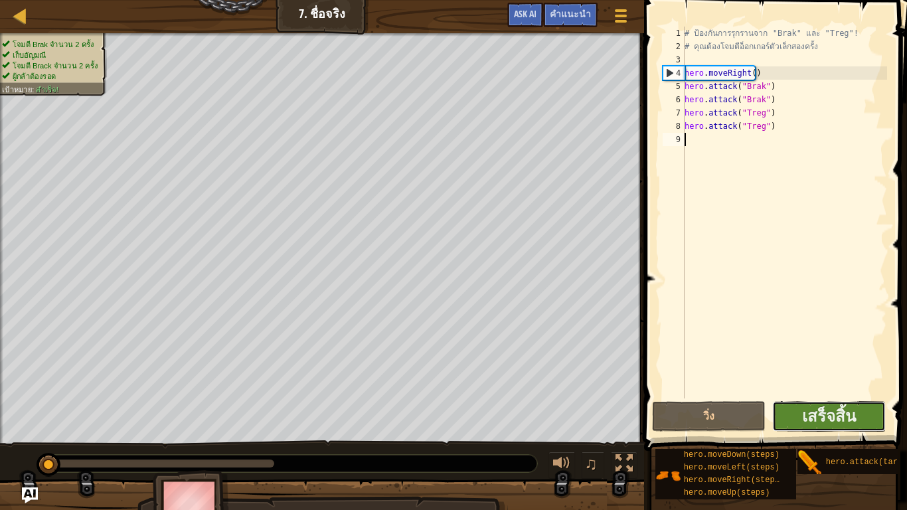
drag, startPoint x: 863, startPoint y: 416, endPoint x: 868, endPoint y: 407, distance: 11.0
click at [868, 391] on button "เสร็จสิ้น" at bounding box center [829, 416] width 114 height 31
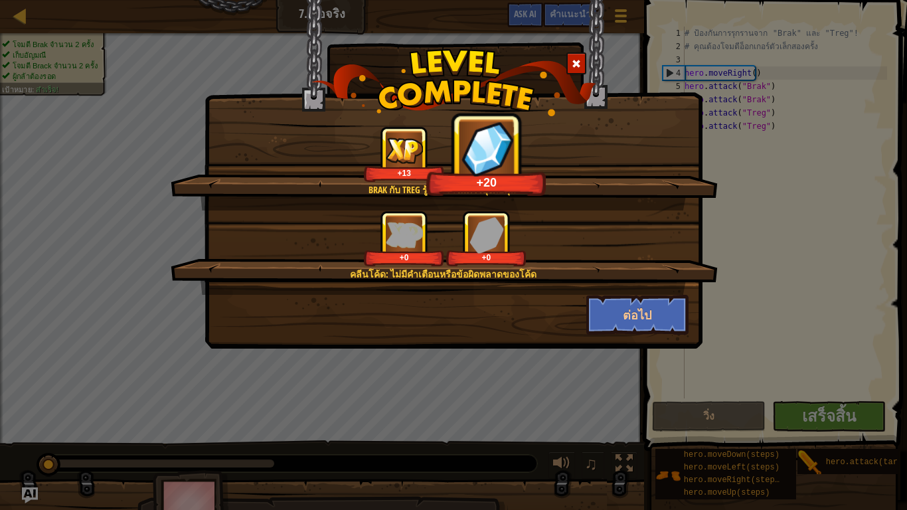
click at [875, 391] on div "Brak กับ Treg รู้แล้วว่าไม่ควรยุ่งกับคุณ +13 +20 คลีนโค้ด: ไม่มีคำเตือนหรือข้อผ…" at bounding box center [453, 255] width 907 height 510
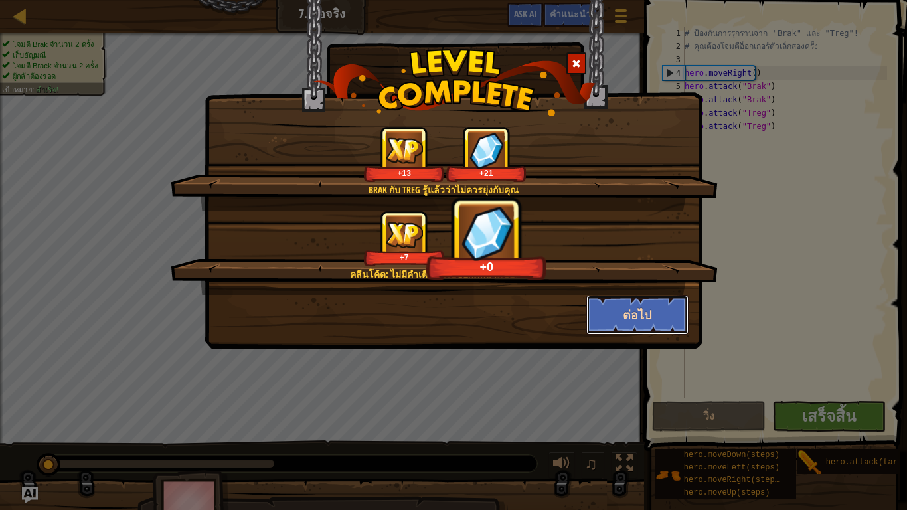
click at [661, 315] on button "ต่อไป" at bounding box center [638, 315] width 103 height 40
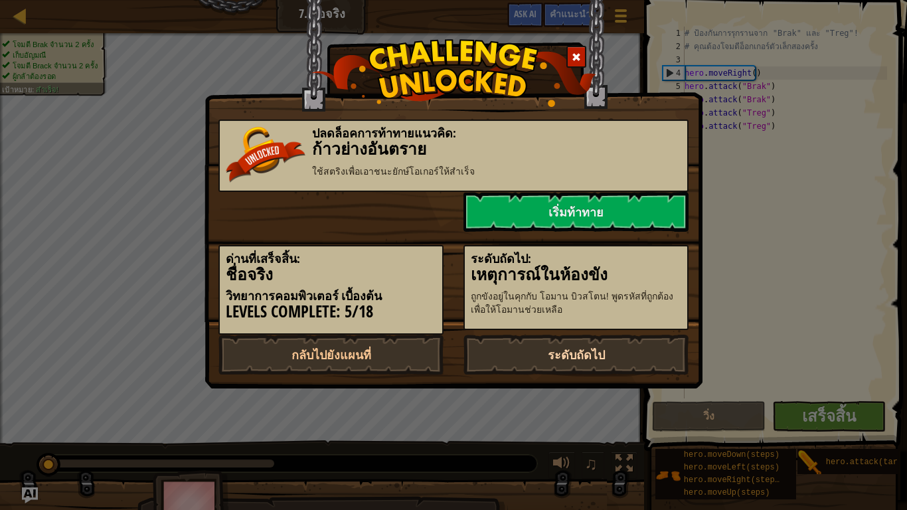
click at [664, 357] on link "ระดับถัดไป" at bounding box center [576, 355] width 225 height 40
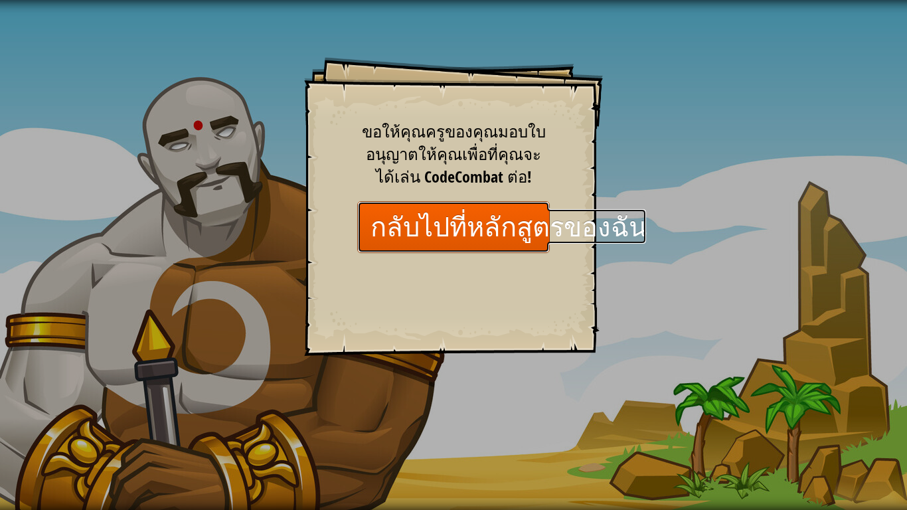
click at [541, 228] on link "กลับไปที่หลักสูตรของฉัน" at bounding box center [453, 226] width 193 height 51
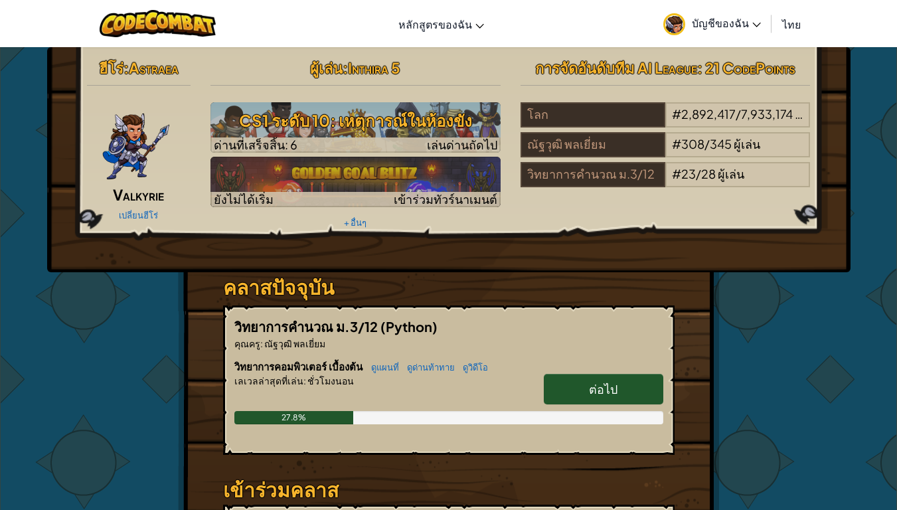
click at [627, 391] on link "ต่อไป" at bounding box center [604, 389] width 120 height 31
select select "th"
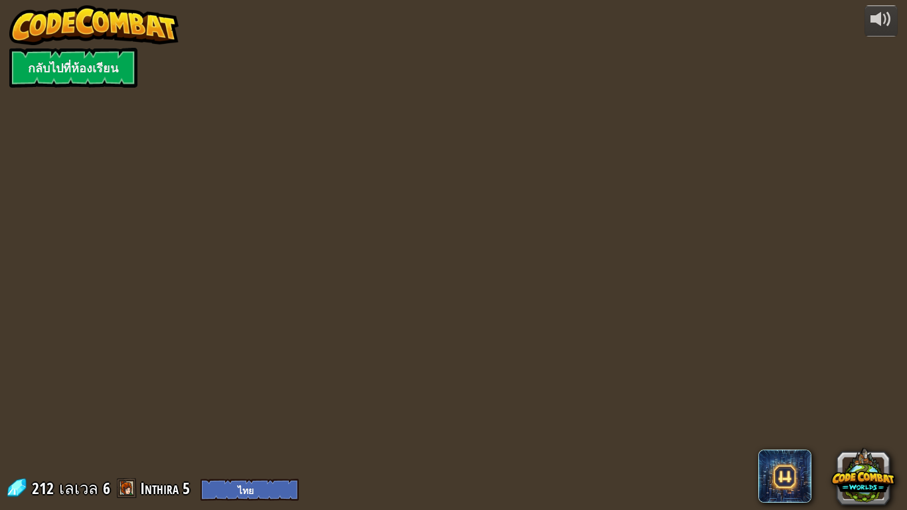
select select "th"
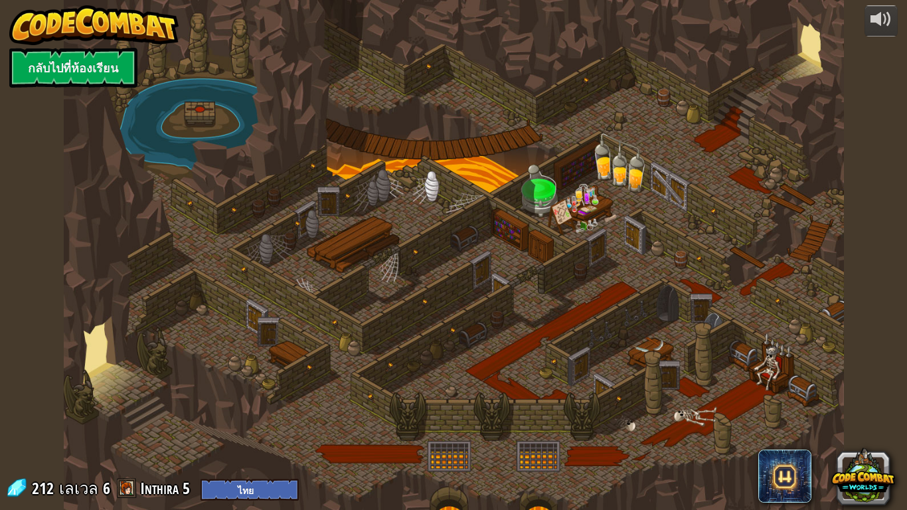
select select "th"
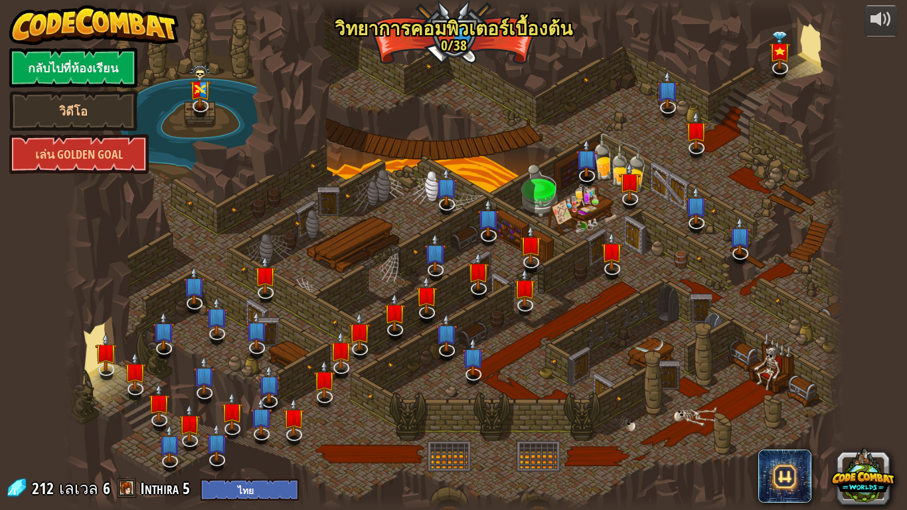
select select "th"
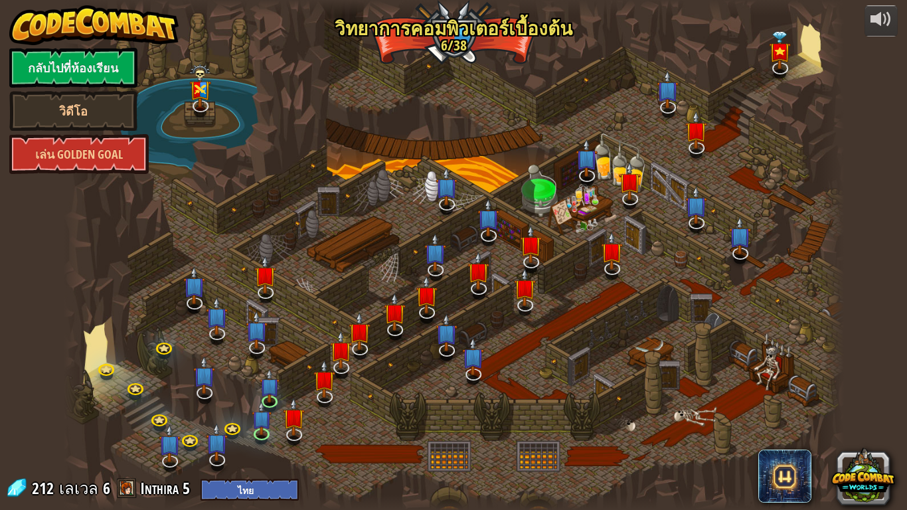
select select "th"
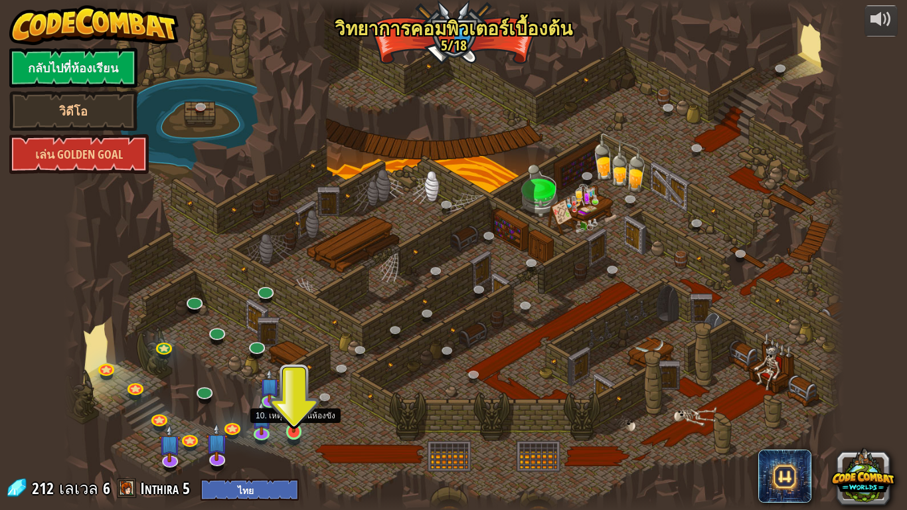
click at [298, 391] on img at bounding box center [294, 410] width 20 height 45
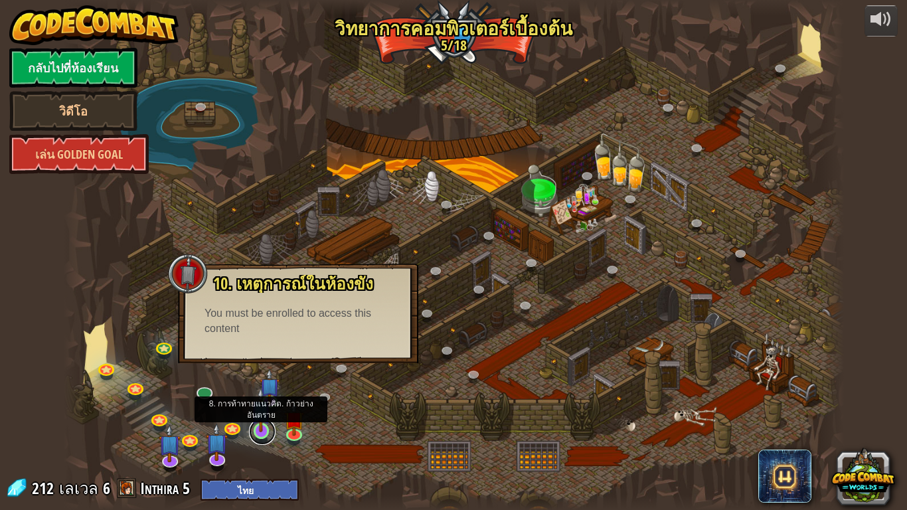
click at [258, 391] on link at bounding box center [262, 431] width 27 height 27
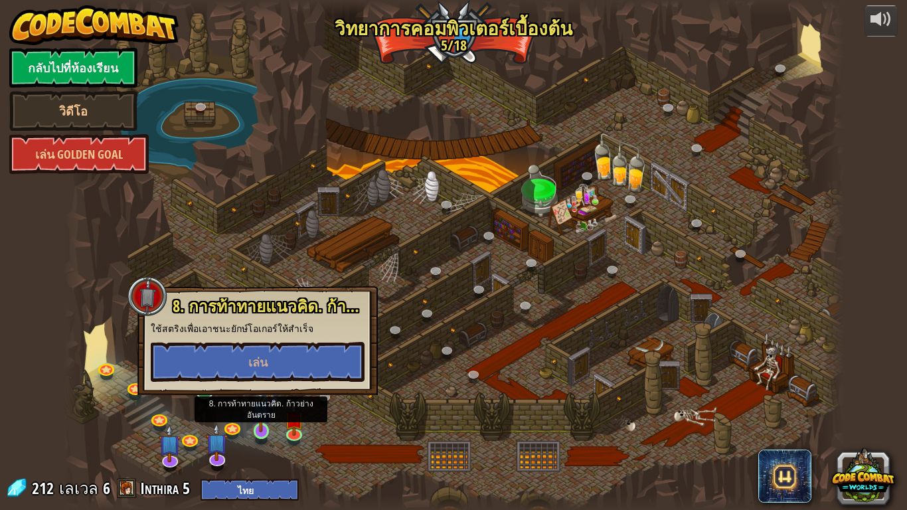
click at [266, 391] on img at bounding box center [261, 409] width 20 height 45
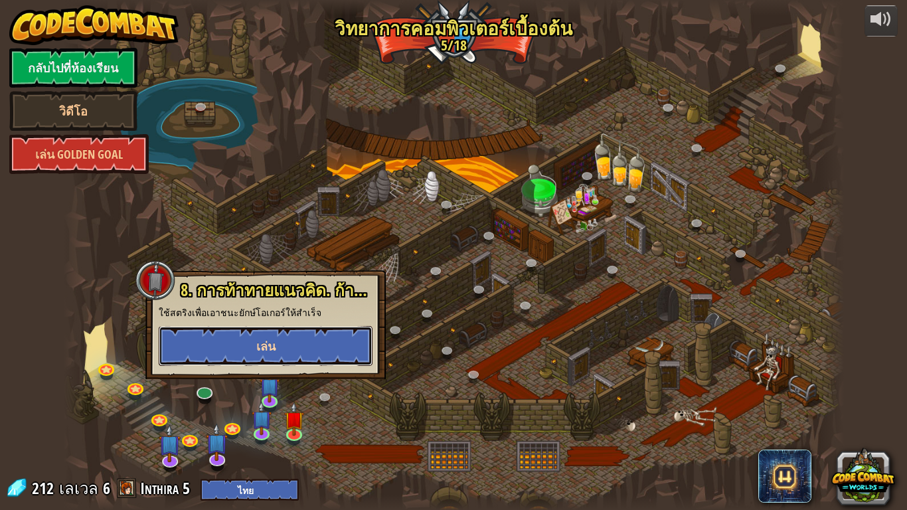
click at [301, 329] on button "เล่น" at bounding box center [266, 346] width 214 height 40
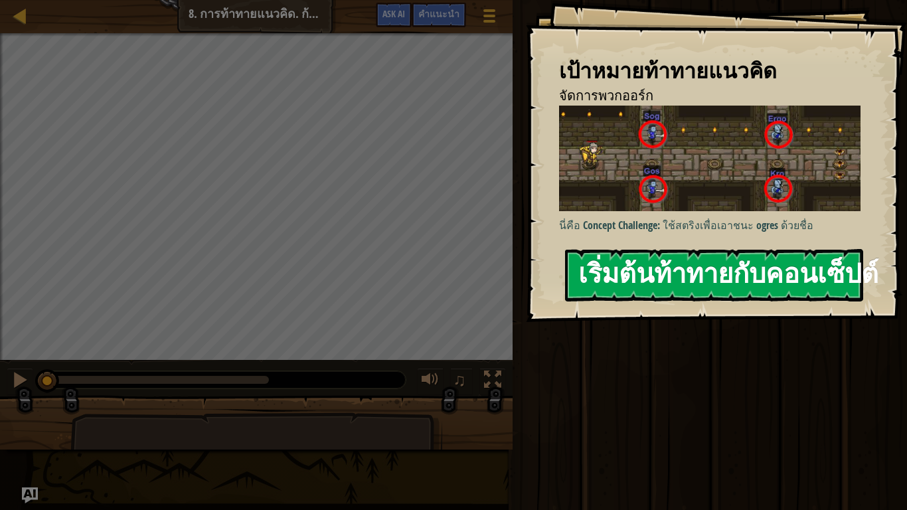
click at [808, 270] on button "เริ่มต้นท้าทายกับคอนเซ็ปต์" at bounding box center [714, 275] width 298 height 52
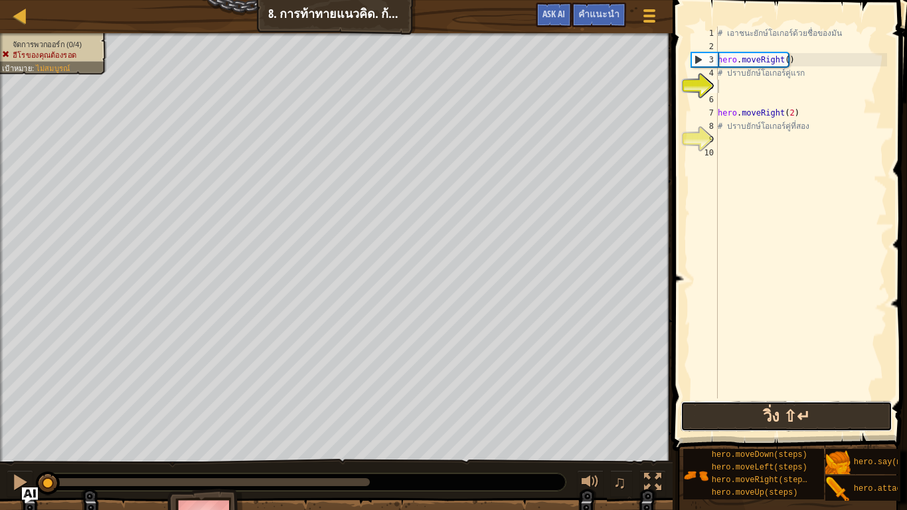
click at [834, 391] on button "วิ่ง ⇧↵" at bounding box center [787, 416] width 212 height 31
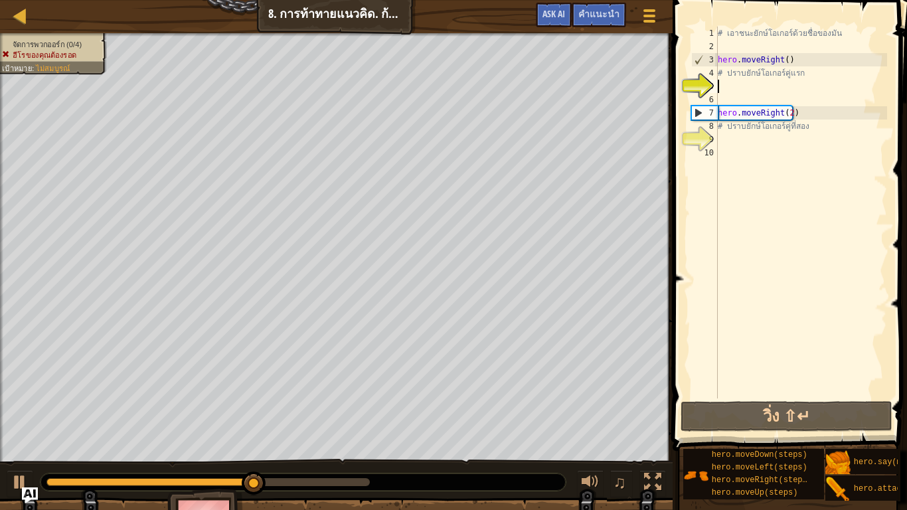
click at [69, 39] on li "จัดการพวกออร์ก (0/4)" at bounding box center [50, 44] width 97 height 11
type textarea "h"
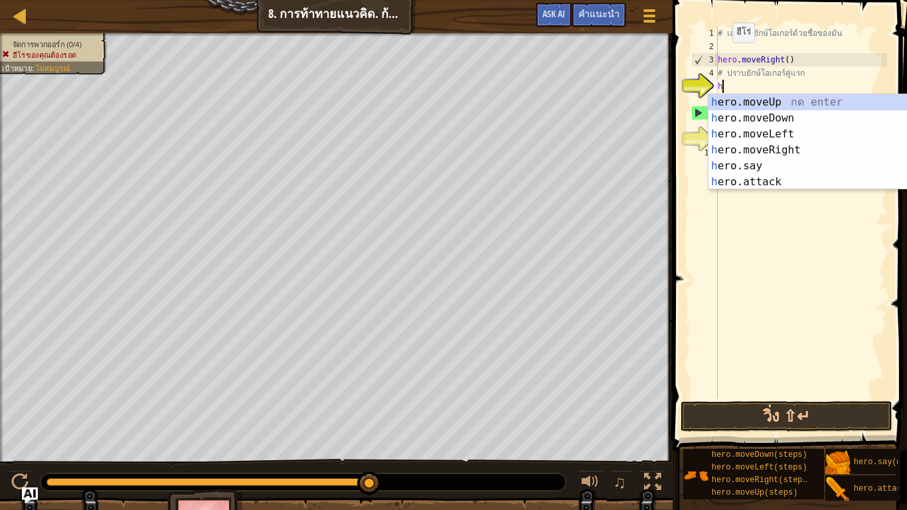
scroll to position [6, 0]
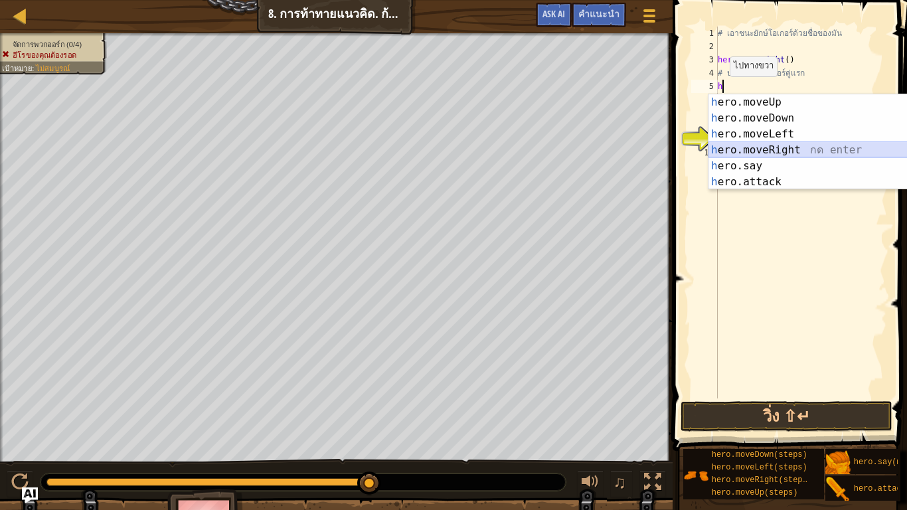
click at [789, 149] on div "h ero.moveUp กด enter h ero.moveDown กด enter h ero.moveLeft กด enter h ero.mov…" at bounding box center [834, 158] width 251 height 128
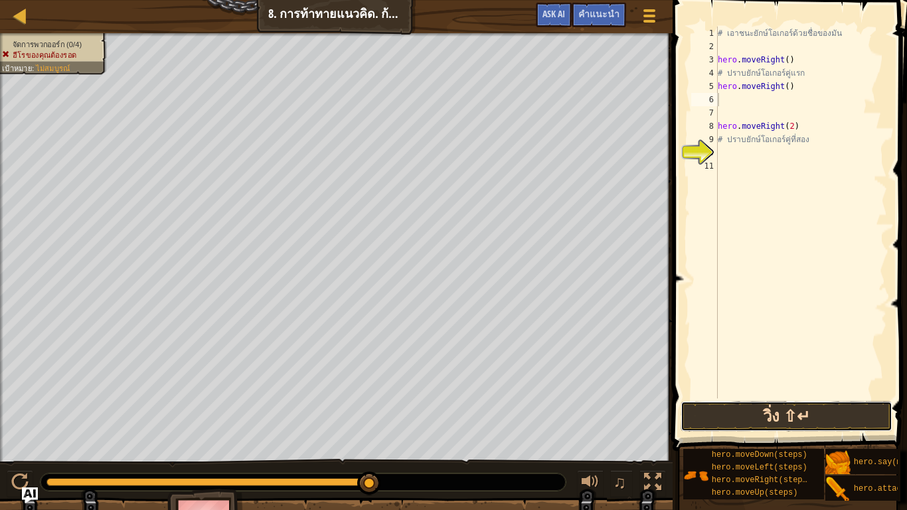
drag, startPoint x: 720, startPoint y: 416, endPoint x: 737, endPoint y: 418, distance: 17.4
click at [725, 391] on button "วิ่ง ⇧↵" at bounding box center [787, 416] width 212 height 31
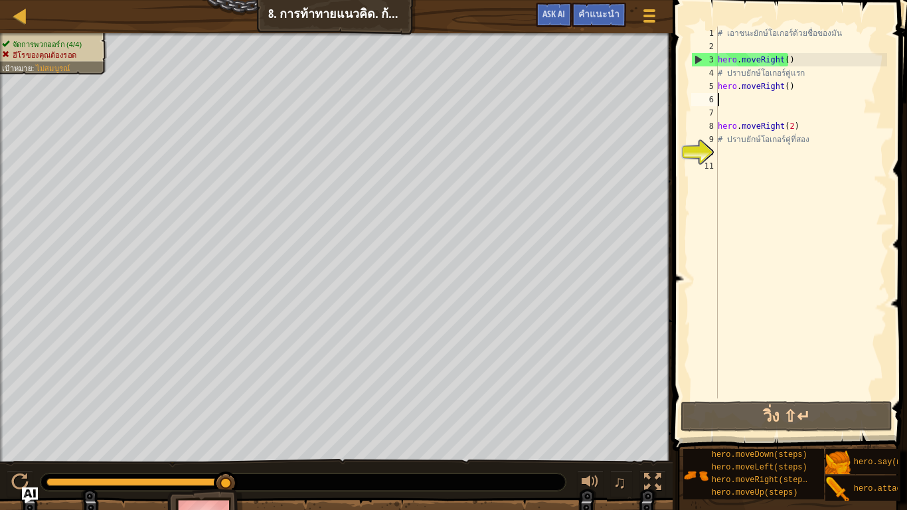
click at [826, 87] on div "# เอาชนะยักษ์โอเกอร์ด้วยชื่อของมัน hero . moveRight ( ) # ปราบยักษ์โอเกอร์คู่แร…" at bounding box center [801, 226] width 172 height 399
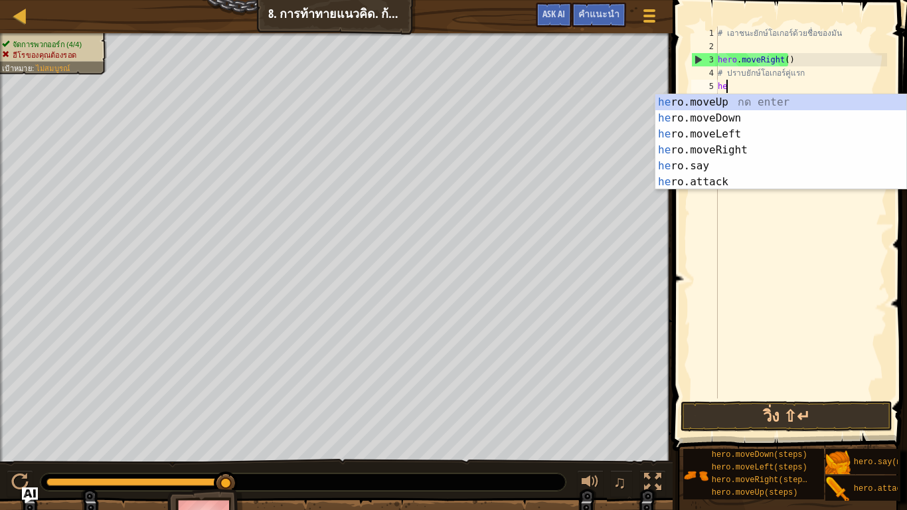
type textarea "h"
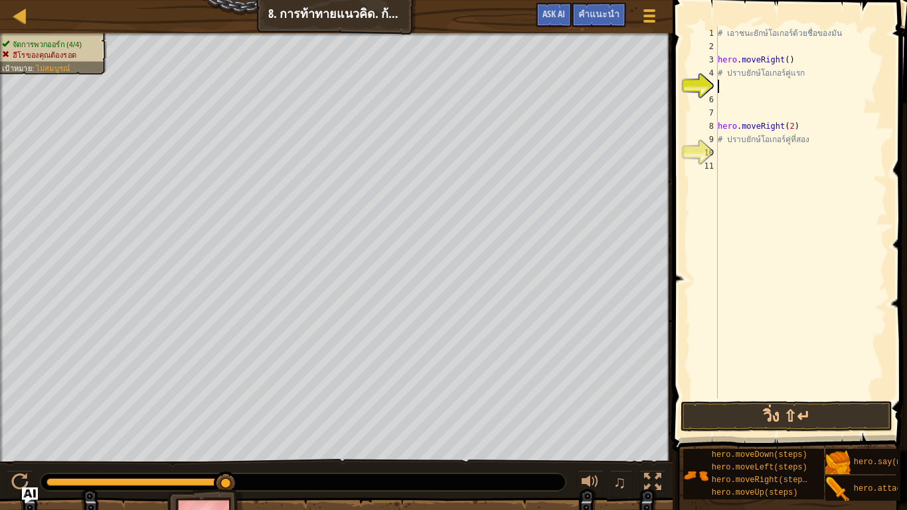
type textarea "h"
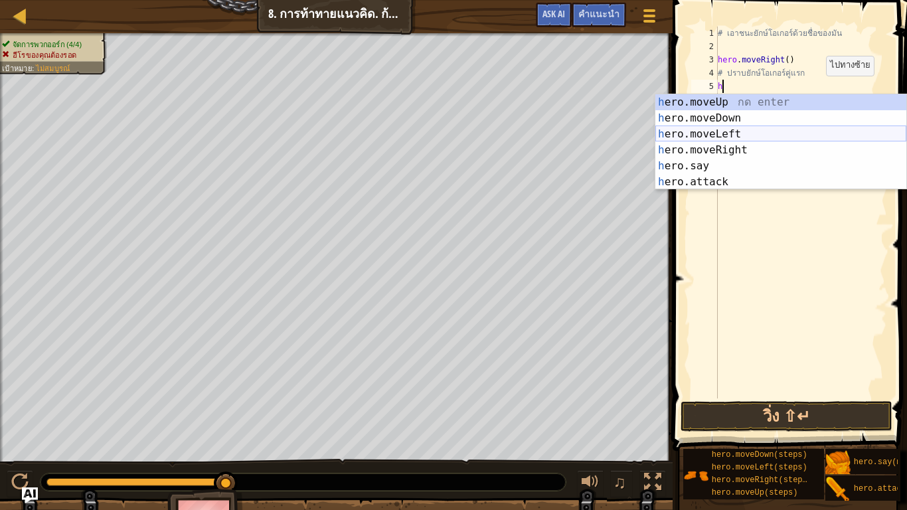
click at [806, 139] on div "h ero.moveUp กด enter h ero.moveDown กด enter h ero.moveLeft กด enter h ero.mov…" at bounding box center [781, 158] width 251 height 128
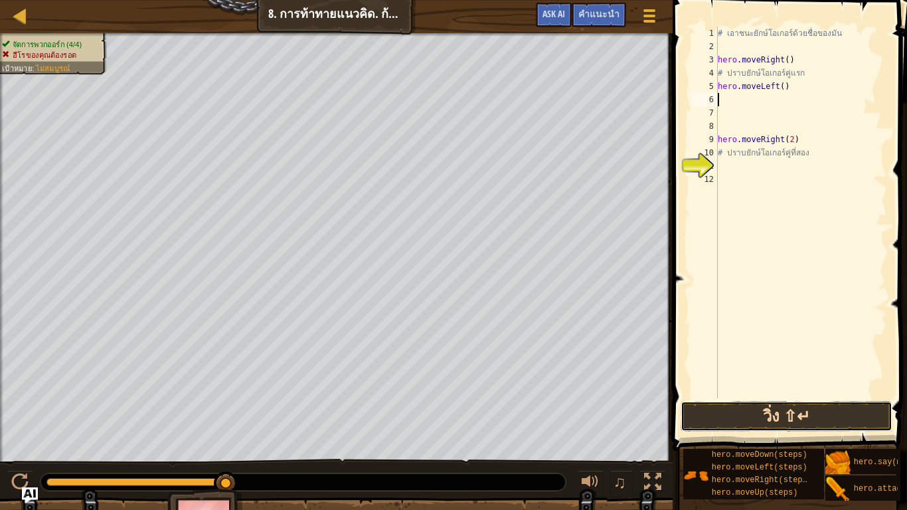
click at [866, 391] on button "วิ่ง ⇧↵" at bounding box center [787, 416] width 212 height 31
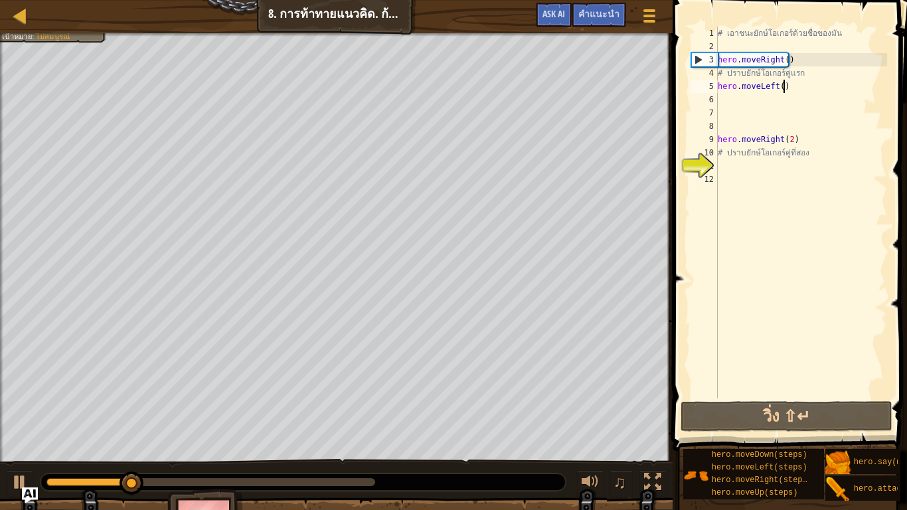
click at [795, 86] on div "# เอาชนะยักษ์โอเกอร์ด้วยชื่อของมัน hero . moveRight ( ) # ปราบยักษ์โอเกอร์คู่แร…" at bounding box center [801, 226] width 172 height 399
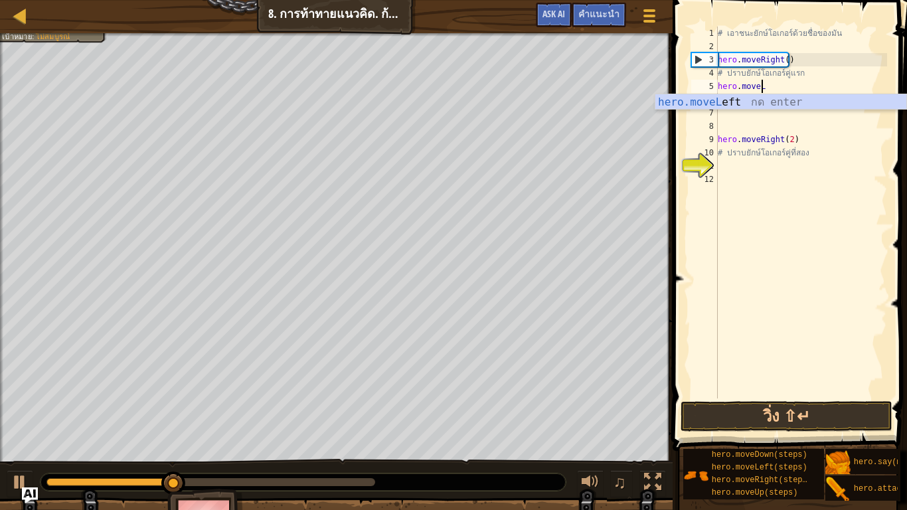
type textarea "h"
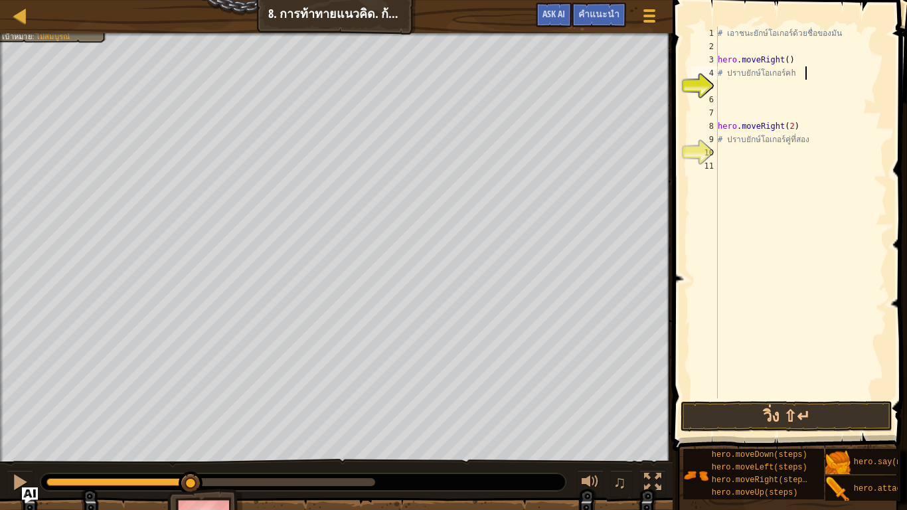
scroll to position [6, 5]
type textarea "# ปราบยักษ์โอเกอร์ค"
type textarea "h"
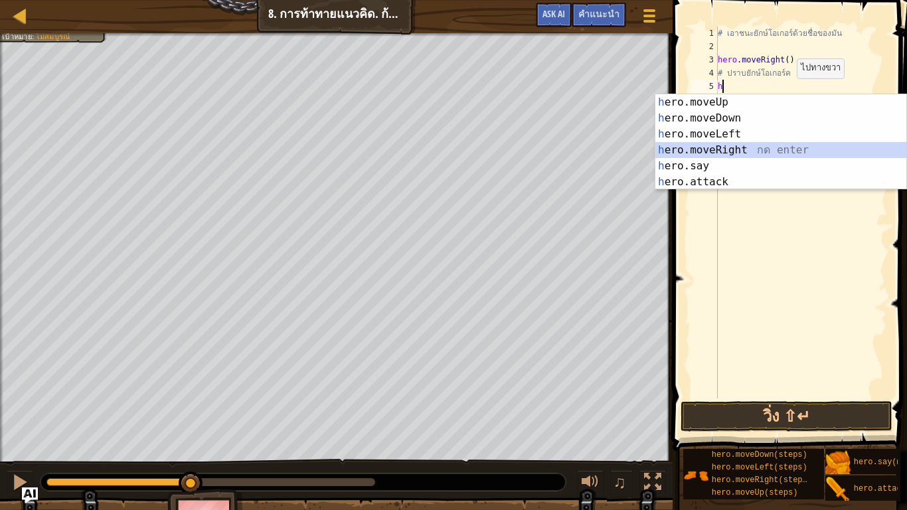
click at [767, 143] on div "h ero.moveUp กด enter h ero.moveDown กด enter h ero.moveLeft กด enter h ero.mov…" at bounding box center [781, 158] width 251 height 128
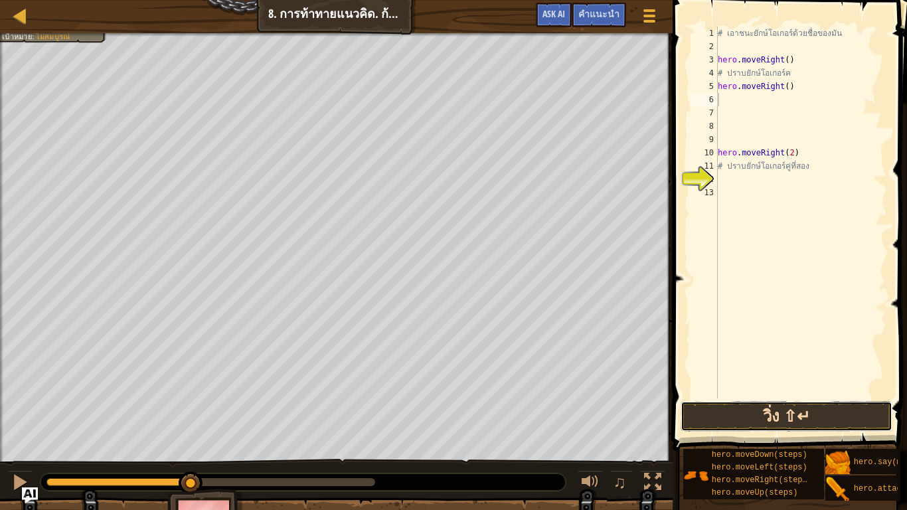
click at [835, 391] on button "วิ่ง ⇧↵" at bounding box center [787, 416] width 212 height 31
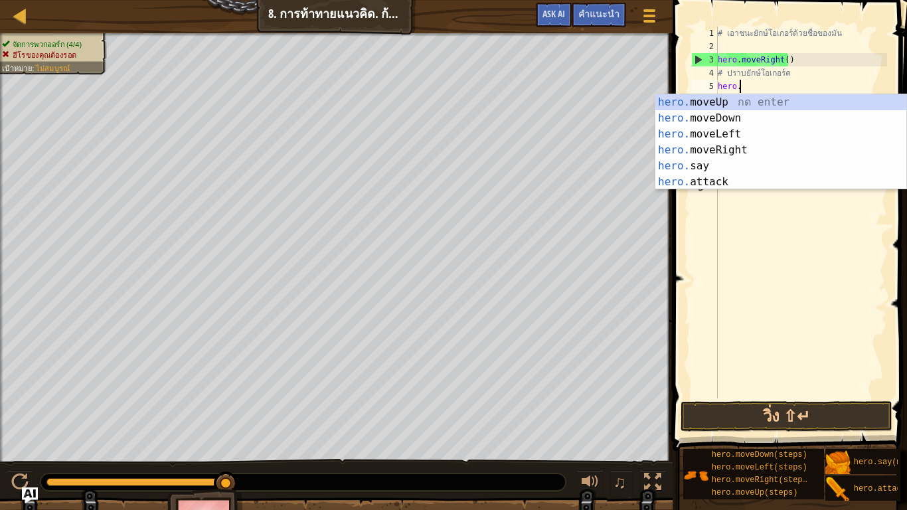
type textarea "hero"
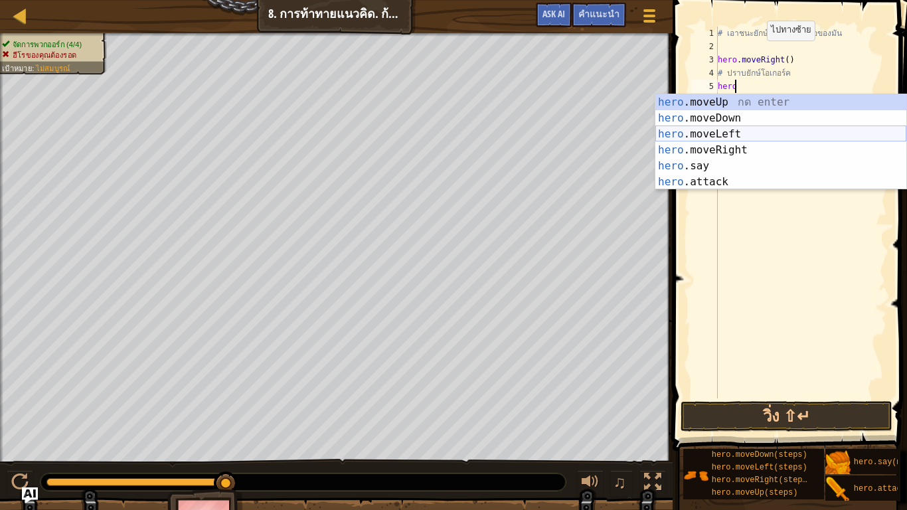
click at [717, 134] on div "hero .moveUp กด enter hero .moveDown กด enter hero .moveLeft กด enter hero .mov…" at bounding box center [781, 158] width 251 height 128
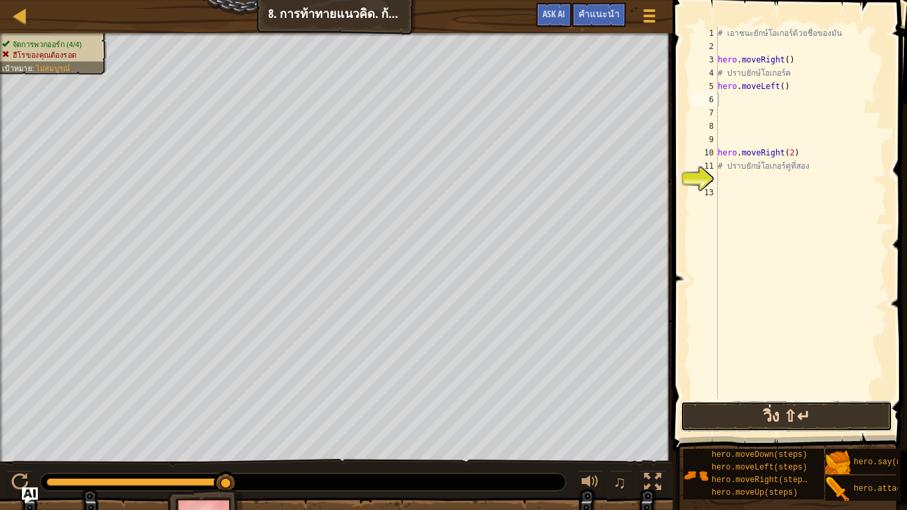
click at [771, 391] on button "วิ่ง ⇧↵" at bounding box center [787, 416] width 212 height 31
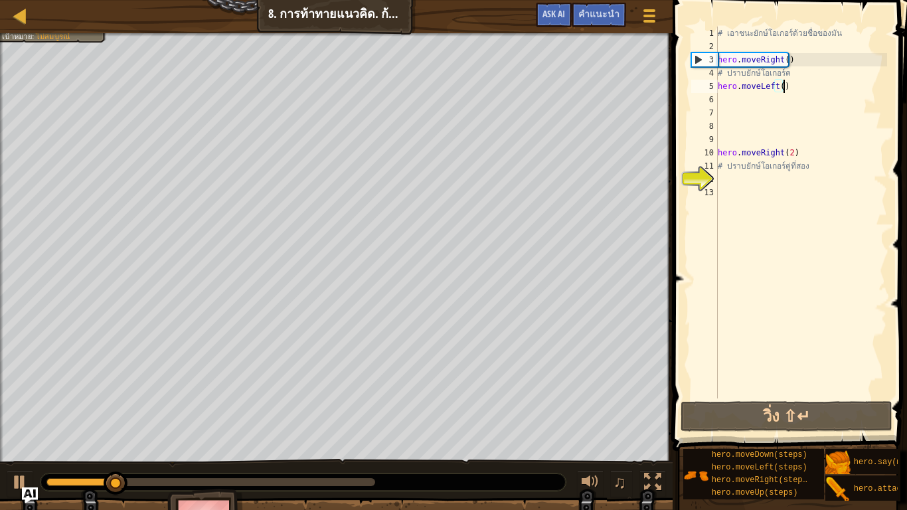
click at [788, 84] on div "# เอาชนะยักษ์โอเกอร์ด้วยชื่อของมัน hero . moveRight ( ) # ปราบยักษ์โอเกอร์ค her…" at bounding box center [801, 226] width 172 height 399
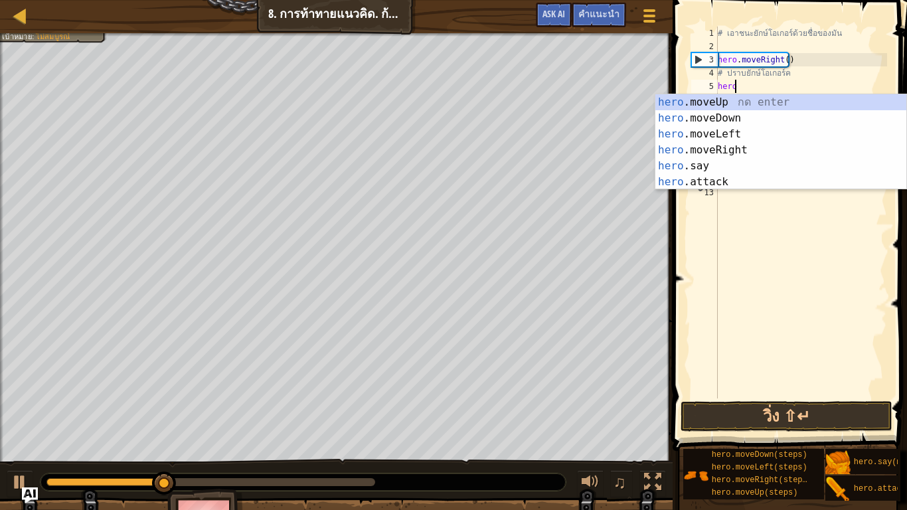
type textarea "hero"
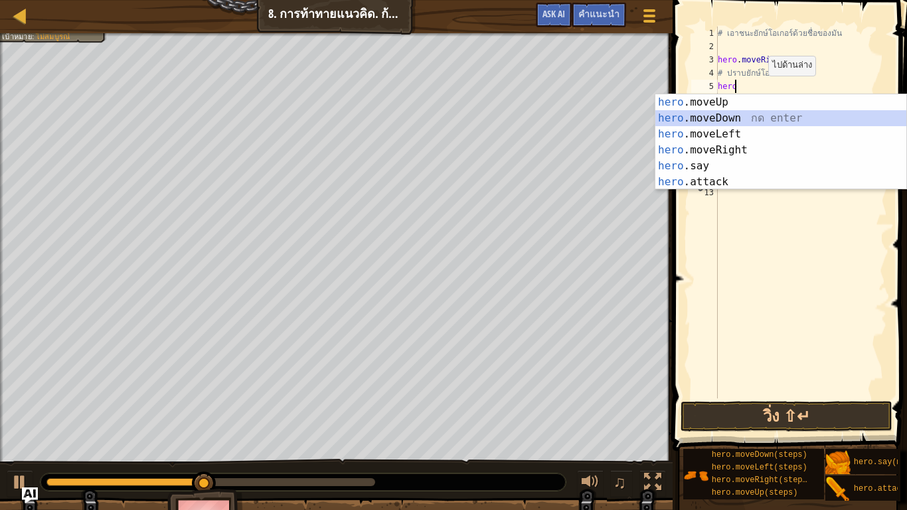
click at [761, 111] on div "hero .moveUp กด enter hero .moveDown กด enter hero .moveLeft กด enter hero .mov…" at bounding box center [781, 158] width 251 height 128
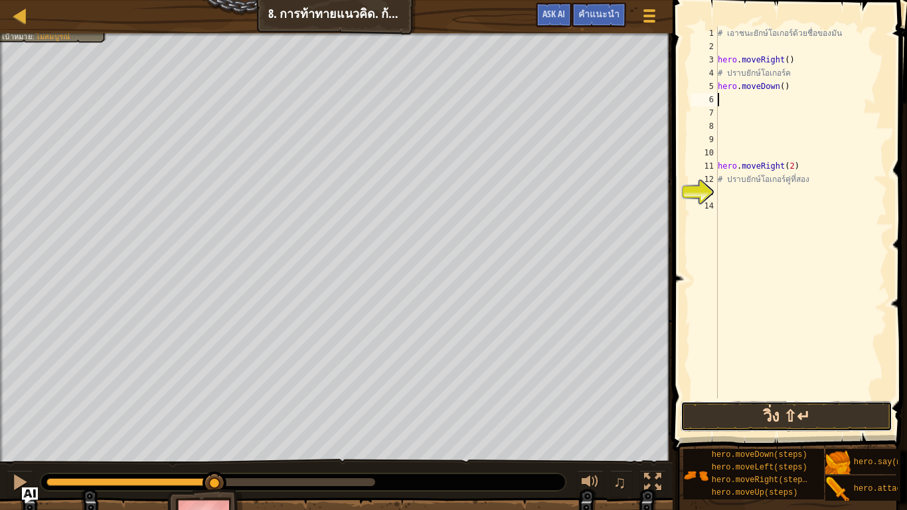
click at [791, 391] on button "วิ่ง ⇧↵" at bounding box center [787, 416] width 212 height 31
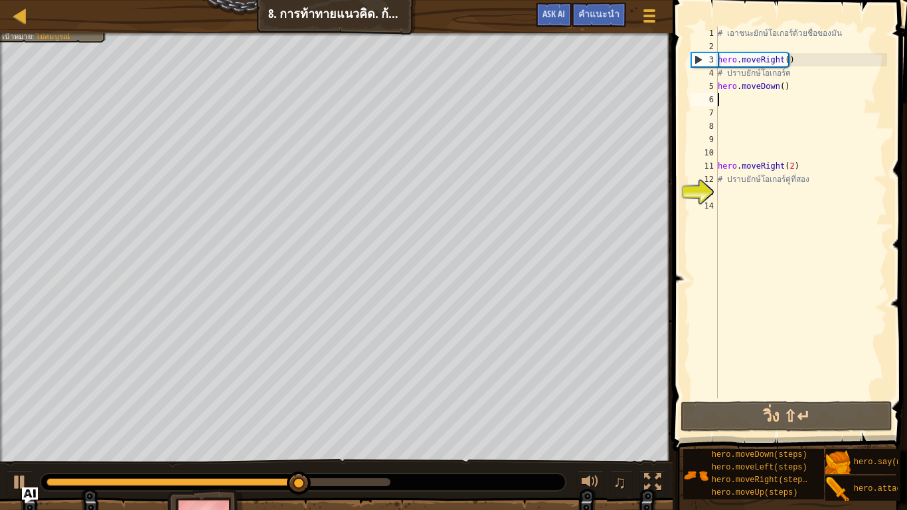
click at [735, 198] on div "# เอาชนะยักษ์โอเกอร์ด้วยชื่อของมัน hero . moveRight ( ) # ปราบยักษ์โอเกอร์ค her…" at bounding box center [801, 226] width 172 height 399
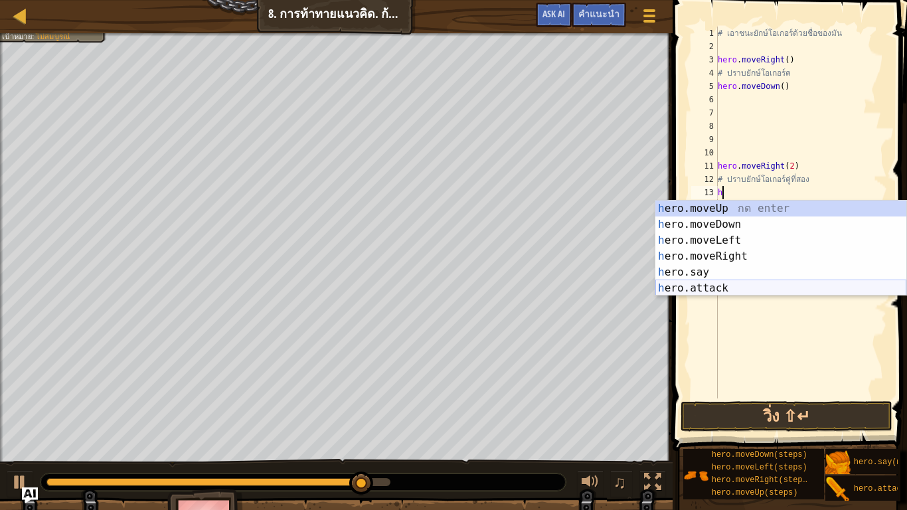
click at [716, 288] on div "h ero.moveUp กด enter h ero.moveDown กด enter h ero.moveLeft กด enter h ero.mov…" at bounding box center [781, 265] width 251 height 128
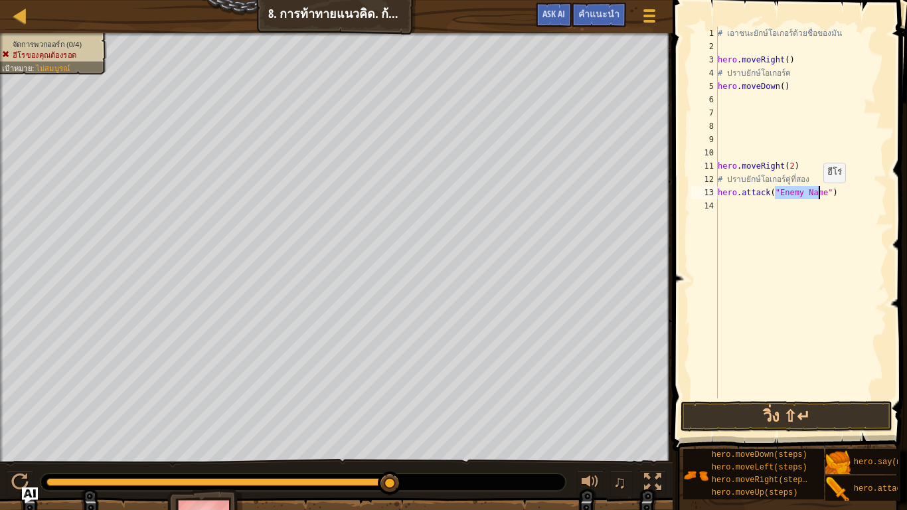
click at [817, 196] on div "# เอาชนะยักษ์โอเกอร์ด้วยชื่อของมัน hero . moveRight ( ) # ปราบยักษ์โอเกอร์ค her…" at bounding box center [801, 213] width 172 height 372
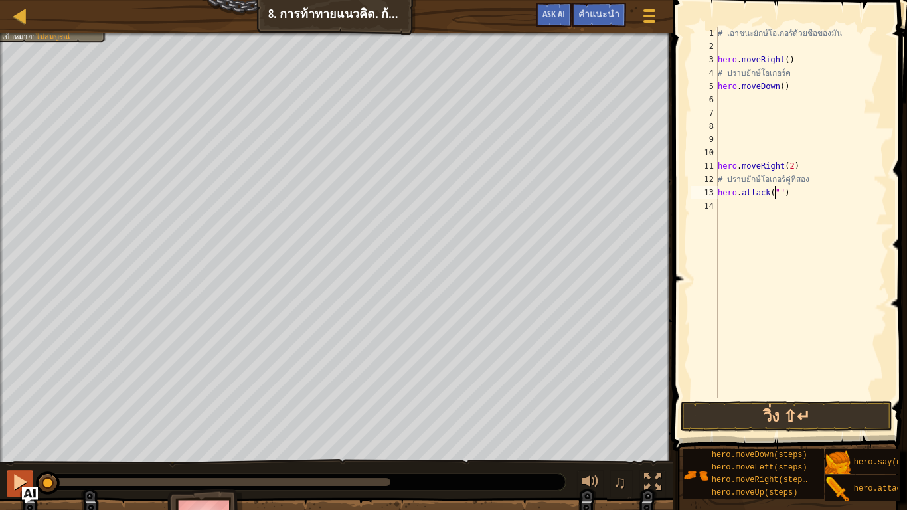
drag, startPoint x: 381, startPoint y: 481, endPoint x: 20, endPoint y: 494, distance: 361.6
click at [20, 391] on div "♫" at bounding box center [336, 479] width 673 height 40
type textarea "hero.attack("Sog")"
click at [732, 199] on div "# เอาชนะยักษ์โอเกอร์ด้วยชื่อของมัน hero . moveRight ( ) # ปราบยักษ์โอเกอร์ค her…" at bounding box center [801, 226] width 172 height 399
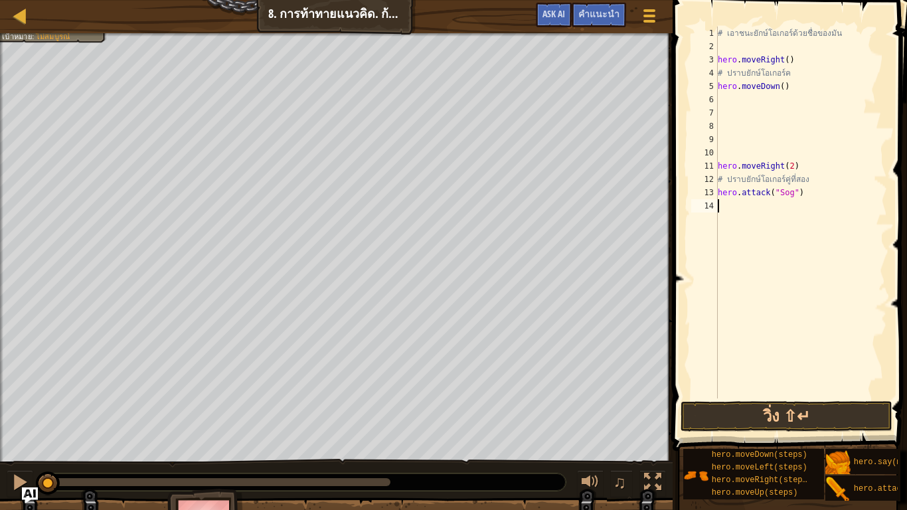
click at [735, 203] on div "# เอาชนะยักษ์โอเกอร์ด้วยชื่อของมัน hero . moveRight ( ) # ปราบยักษ์โอเกอร์ค her…" at bounding box center [801, 226] width 172 height 399
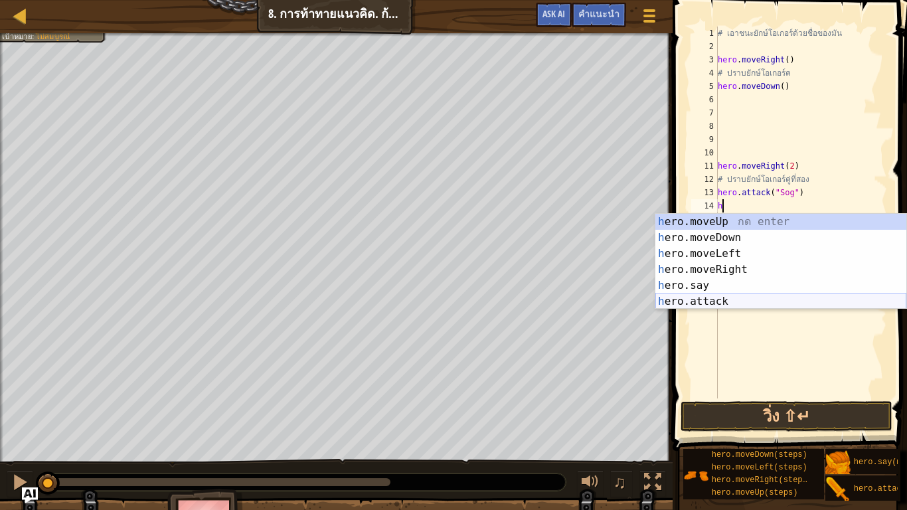
click at [708, 299] on div "h ero.moveUp กด enter h ero.moveDown กด enter h ero.moveLeft กด enter h ero.mov…" at bounding box center [781, 278] width 251 height 128
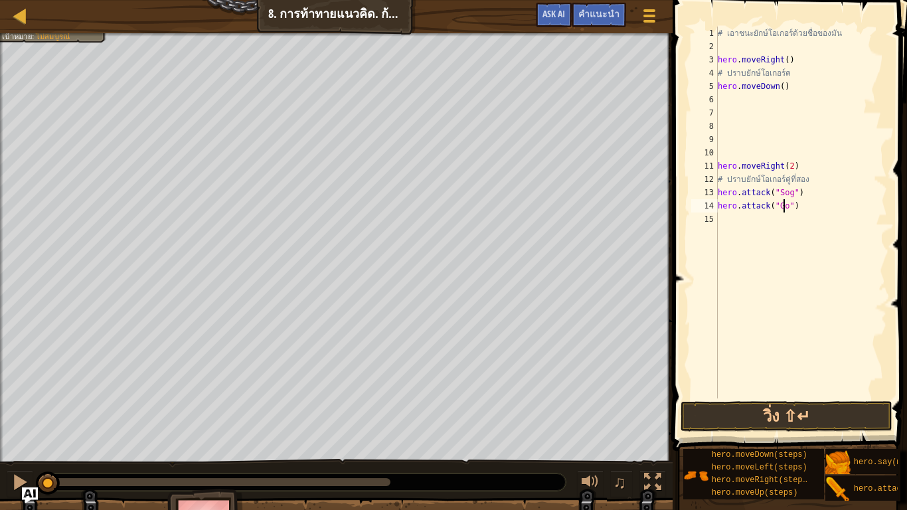
scroll to position [6, 5]
type textarea "hero.attack("Gos")"
click at [761, 223] on div "# เอาชนะยักษ์โอเกอร์ด้วยชื่อของมัน hero . moveRight ( ) # ปราบยักษ์โอเกอร์ค her…" at bounding box center [801, 226] width 172 height 399
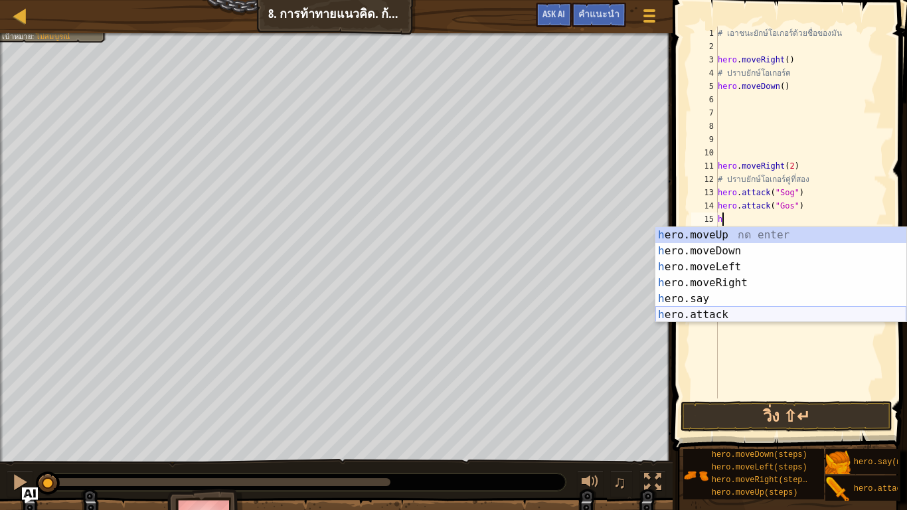
click at [745, 313] on div "h ero.moveUp กด enter h ero.moveDown กด enter h ero.moveLeft กด enter h ero.mov…" at bounding box center [781, 291] width 251 height 128
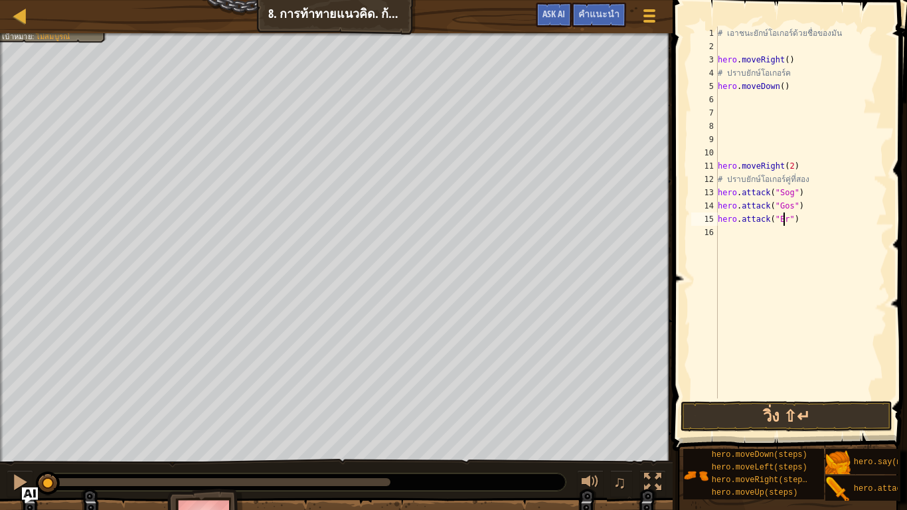
scroll to position [6, 5]
type textarea "hero.attack("Ergo")"
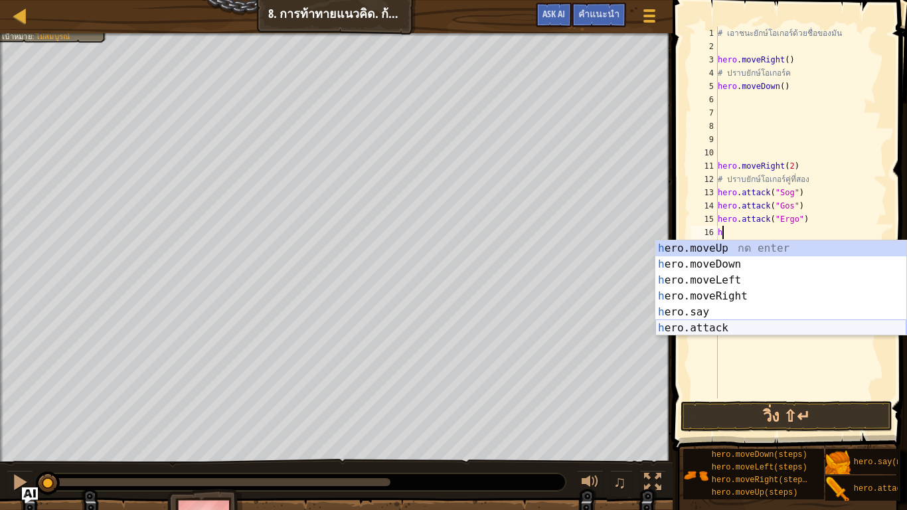
click at [753, 329] on div "h ero.moveUp กด enter h ero.moveDown กด enter h ero.moveLeft กด enter h ero.mov…" at bounding box center [781, 304] width 251 height 128
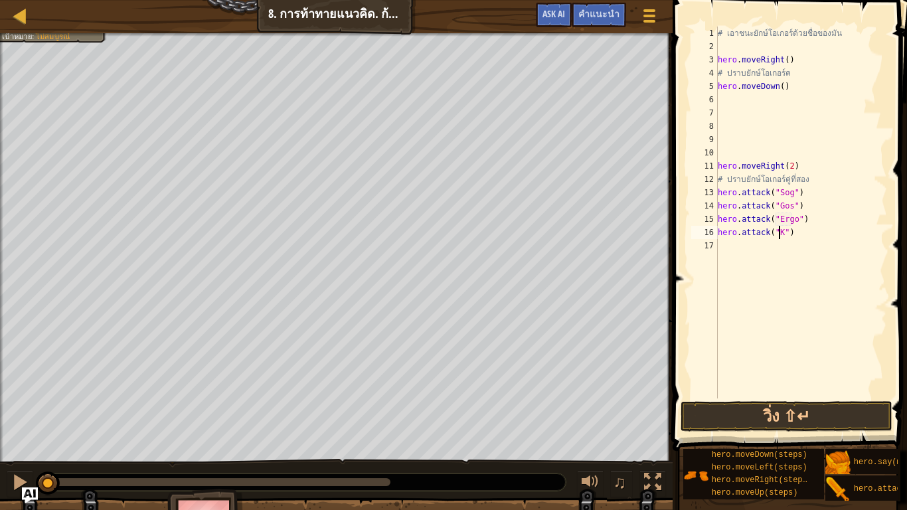
scroll to position [6, 5]
type textarea "hero.attack("Kro")"
click at [769, 391] on button "วิ่ง ⇧↵" at bounding box center [787, 416] width 212 height 31
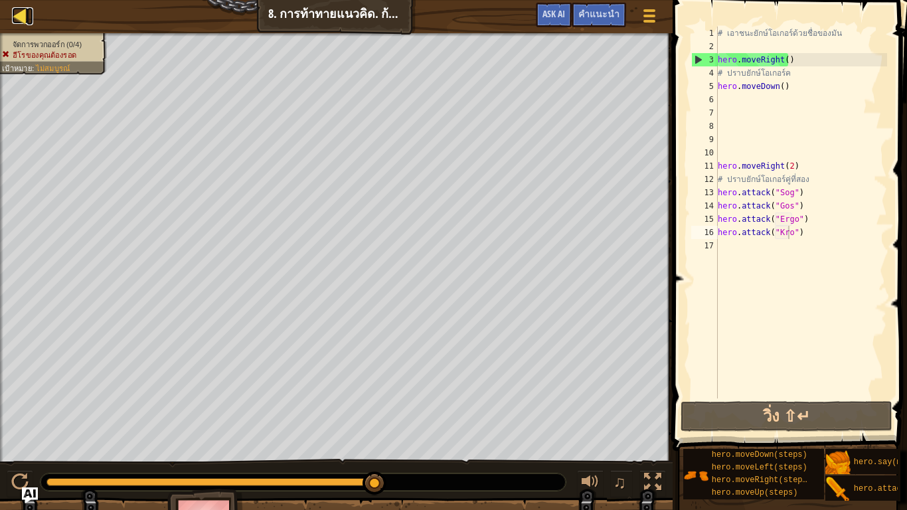
click at [22, 22] on div at bounding box center [20, 15] width 17 height 17
select select "th"
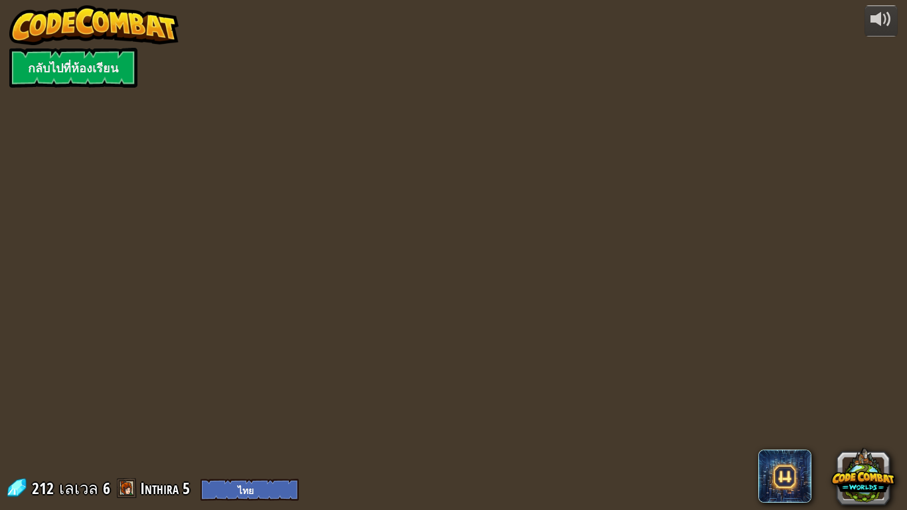
select select "th"
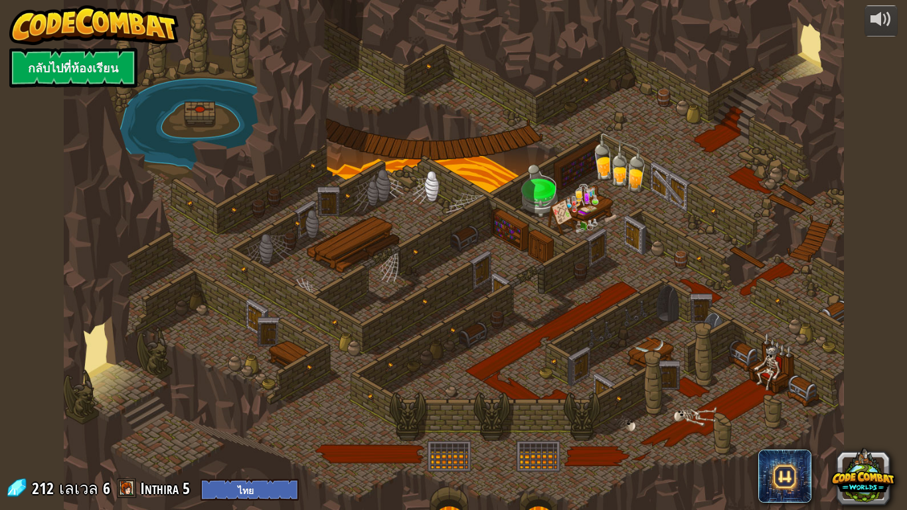
select select "th"
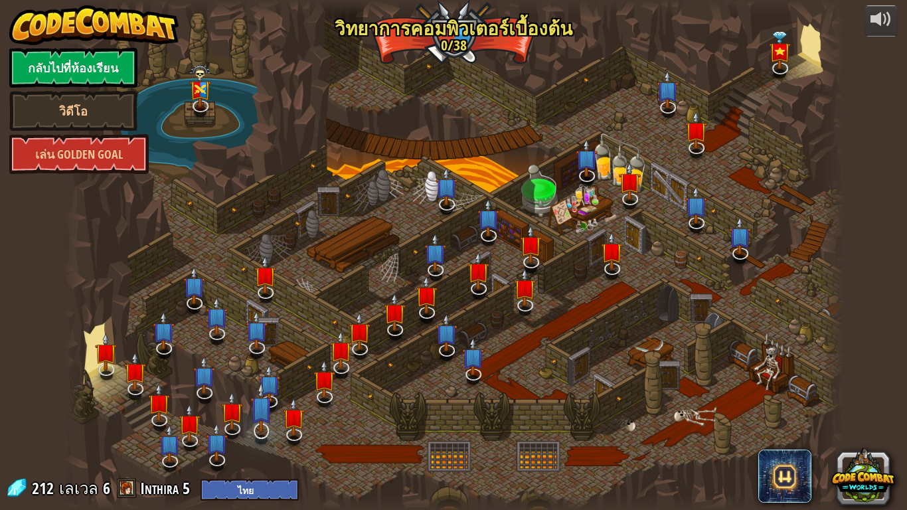
select select "th"
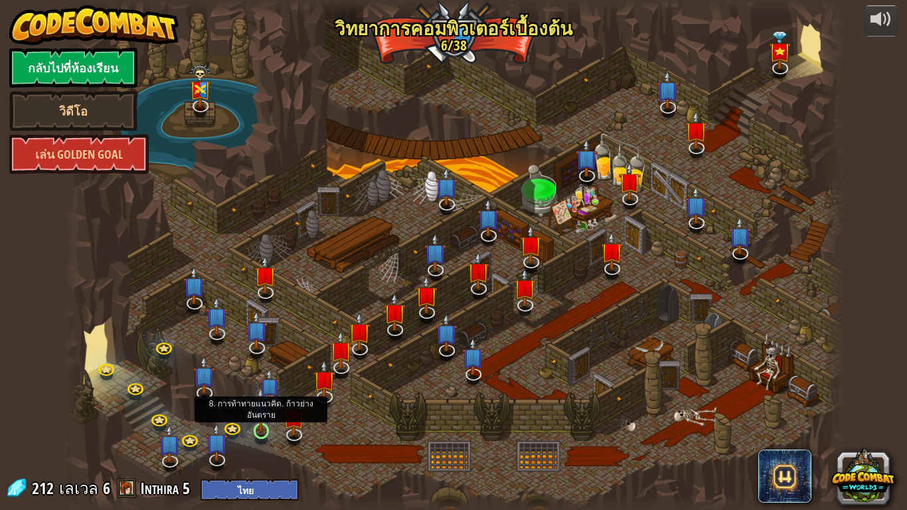
select select "th"
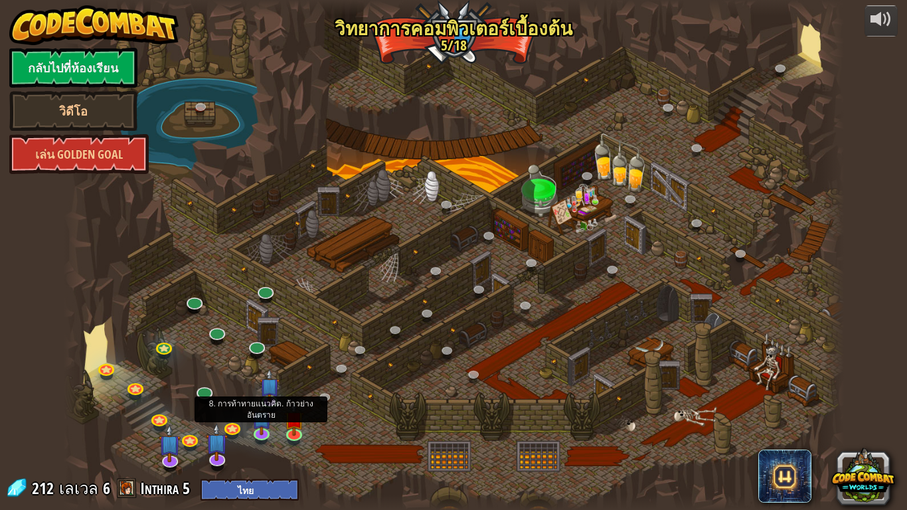
click at [273, 391] on div at bounding box center [454, 255] width 780 height 510
click at [266, 391] on img at bounding box center [261, 409] width 20 height 45
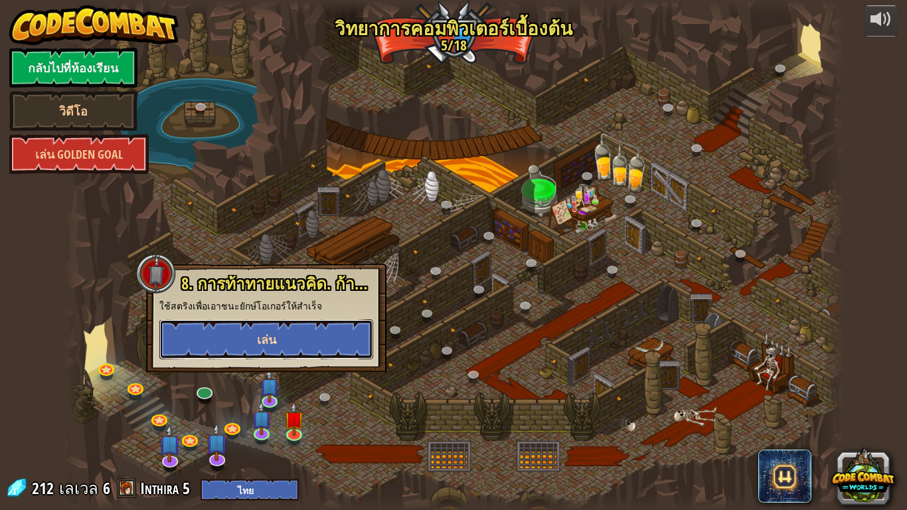
click at [269, 331] on span "เล่น" at bounding box center [266, 339] width 19 height 17
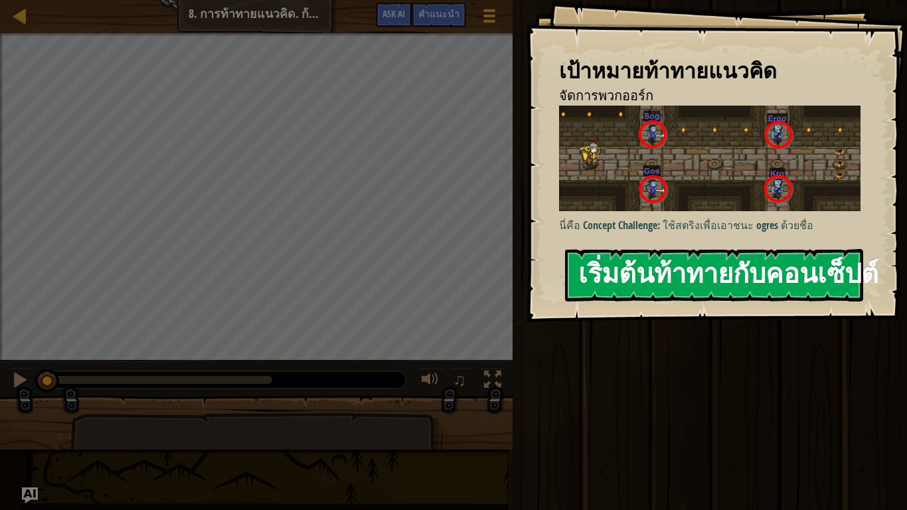
click at [635, 277] on button "เริ่มต้นท้าทายกับคอนเซ็ปต์" at bounding box center [714, 275] width 298 height 52
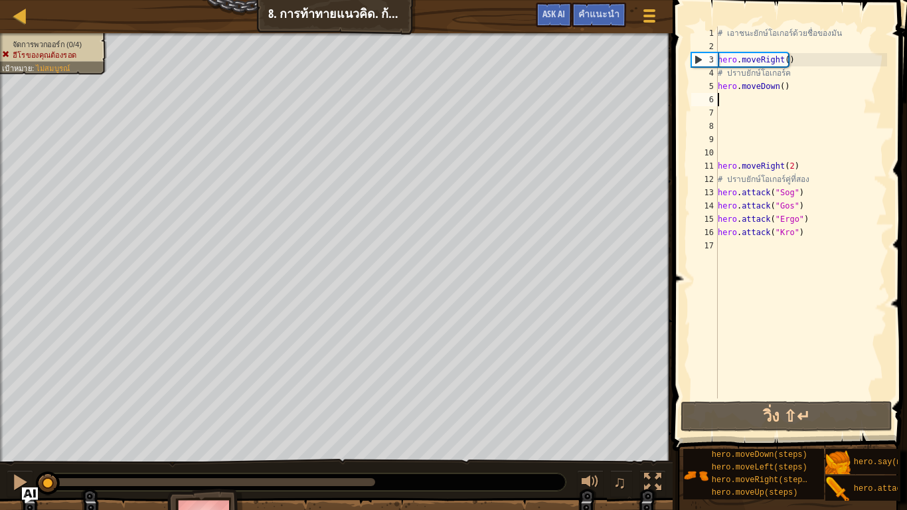
click at [778, 102] on div "# เอาชนะยักษ์โอเกอร์ด้วยชื่อของมัน hero . moveRight ( ) # ปราบยักษ์โอเกอร์ค her…" at bounding box center [801, 226] width 172 height 399
type textarea "h"
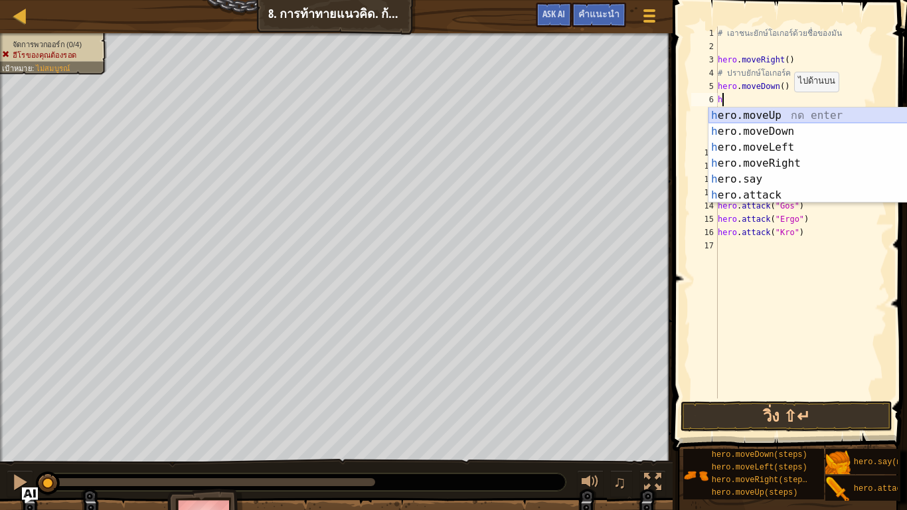
click at [790, 114] on div "h ero.moveUp กด enter h ero.moveDown กด enter h ero.moveLeft กด enter h ero.mov…" at bounding box center [834, 172] width 251 height 128
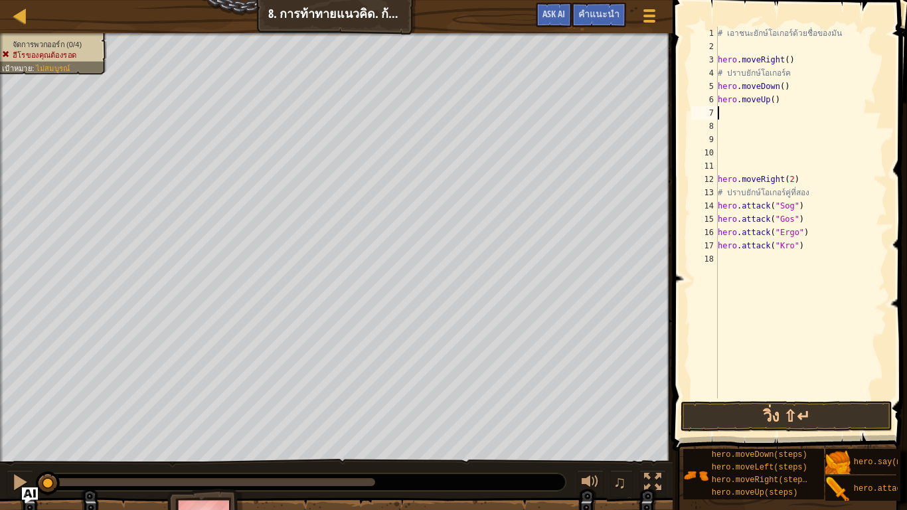
type textarea "h"
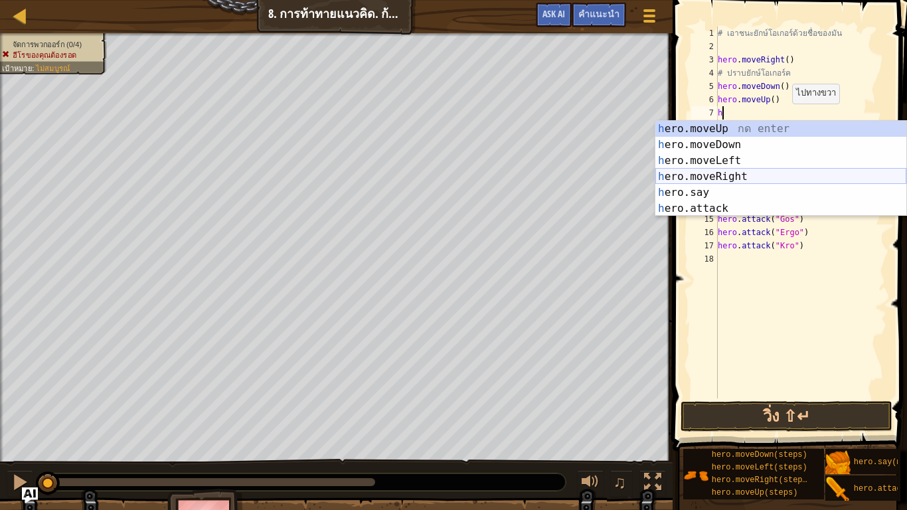
click at [792, 170] on div "h ero.moveUp กด enter h ero.moveDown กด enter h ero.moveLeft กด enter h ero.mov…" at bounding box center [781, 185] width 251 height 128
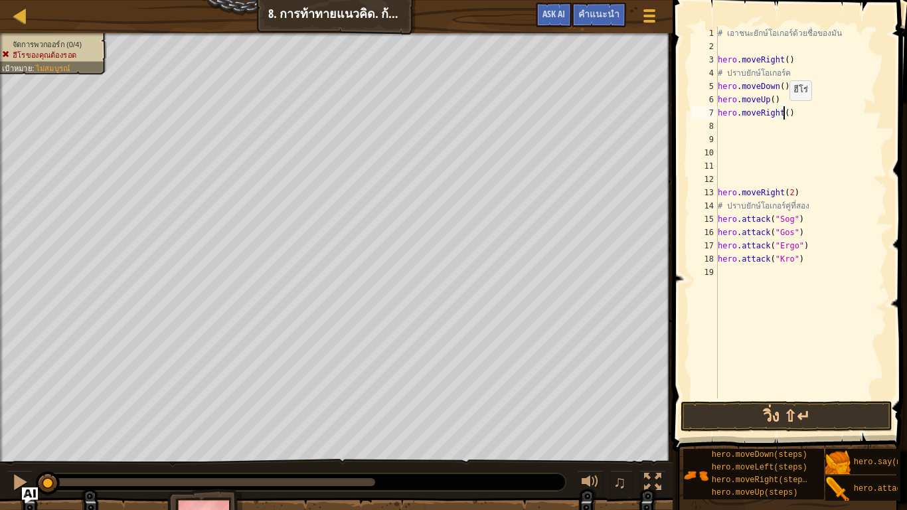
click at [783, 114] on div "# เอาชนะยักษ์โอเกอร์ด้วยชื่อของมัน hero . moveRight ( ) # ปราบยักษ์โอเกอร์ค her…" at bounding box center [801, 226] width 172 height 399
type textarea "hero.moveRight(2)"
click at [761, 134] on div "# เอาชนะยักษ์โอเกอร์ด้วยชื่อของมัน hero . moveRight ( ) # ปราบยักษ์โอเกอร์ค her…" at bounding box center [801, 226] width 172 height 399
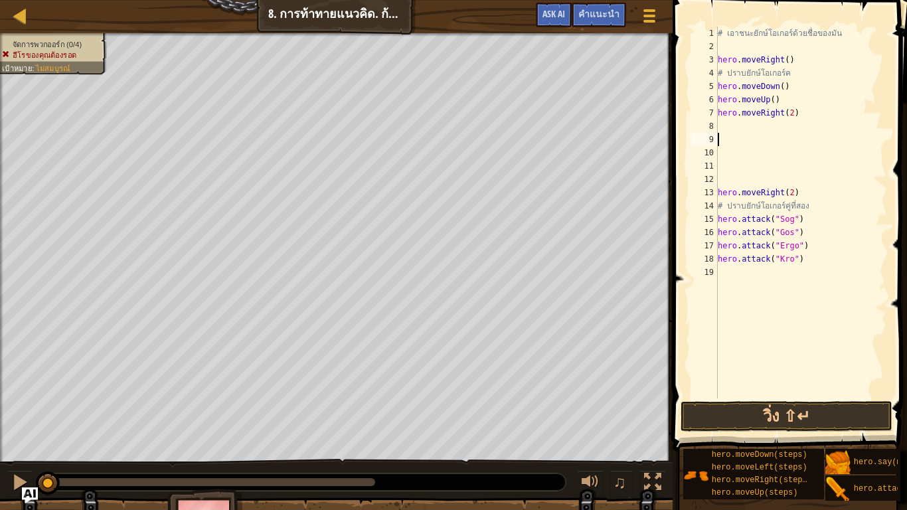
click at [741, 124] on div "# เอาชนะยักษ์โอเกอร์ด้วยชื่อของมัน hero . moveRight ( ) # ปราบยักษ์โอเกอร์ค her…" at bounding box center [801, 226] width 172 height 399
drag, startPoint x: 808, startPoint y: 443, endPoint x: 808, endPoint y: 460, distance: 16.6
drag, startPoint x: 808, startPoint y: 460, endPoint x: 830, endPoint y: 321, distance: 140.6
click at [830, 321] on div "# เอาชนะยักษ์โอเกอร์ด้วยชื่อของมัน hero . moveRight ( ) # ปราบยักษ์โอเกอร์ค her…" at bounding box center [801, 226] width 172 height 399
click at [780, 391] on button "วิ่ง ⇧↵" at bounding box center [787, 416] width 212 height 31
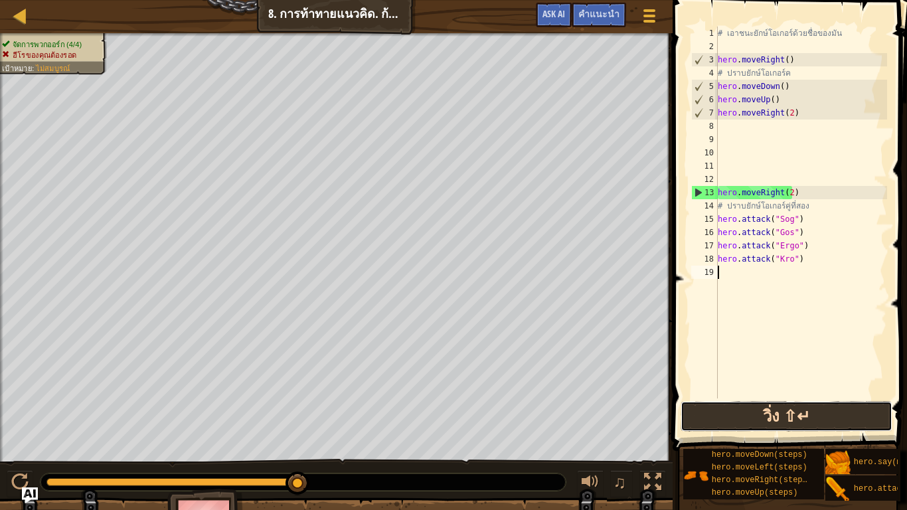
click at [780, 391] on button "วิ่ง ⇧↵" at bounding box center [787, 416] width 212 height 31
click at [783, 391] on button "วิ่ง ⇧↵" at bounding box center [787, 416] width 212 height 31
click at [821, 391] on button "วิ่ง ⇧↵" at bounding box center [787, 416] width 212 height 31
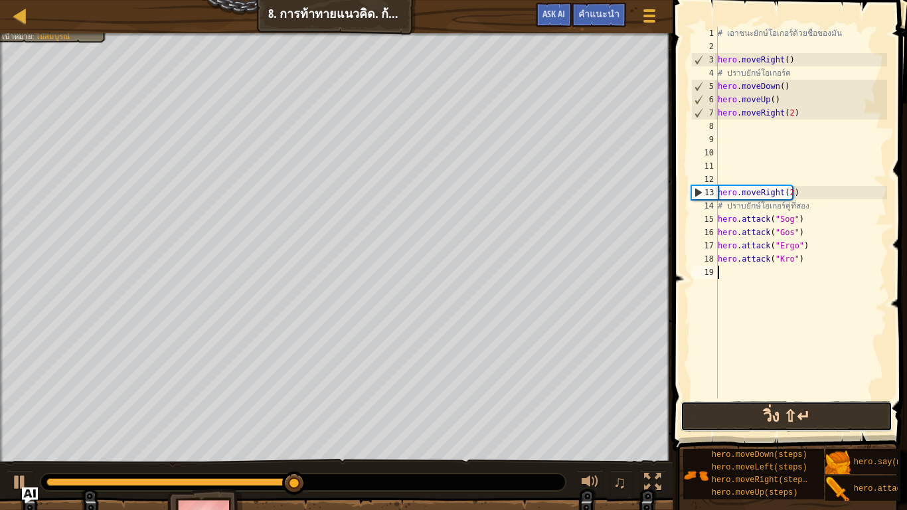
click at [821, 391] on button "วิ่ง ⇧↵" at bounding box center [787, 416] width 212 height 31
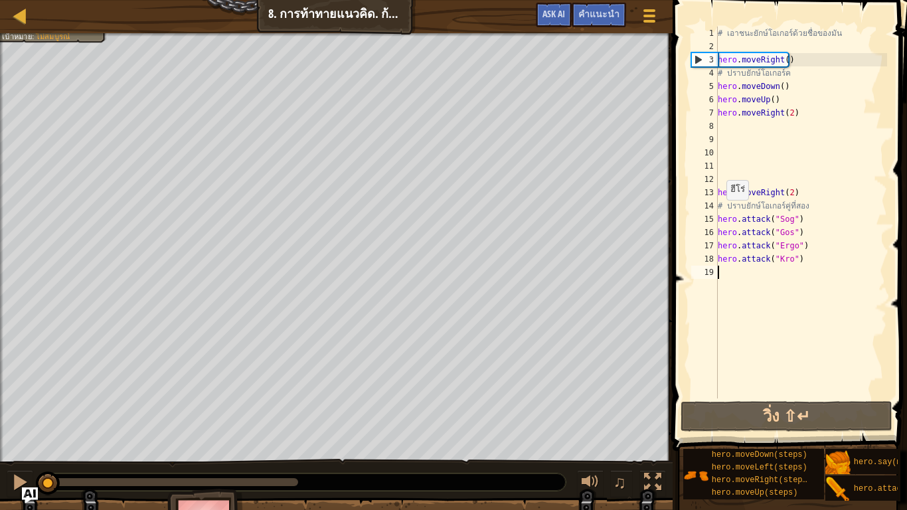
drag, startPoint x: 290, startPoint y: 472, endPoint x: 0, endPoint y: 438, distance: 291.6
click at [0, 391] on div "จัดการพวกออร์ก (4/4) ฮีโรของคุณต้องรอด เป้าหมาย : ไม่สมบูรณ์ ♫ Astraea 88 x: 7 …" at bounding box center [453, 292] width 907 height 519
click at [798, 223] on div "# เอาชนะยักษ์โอเกอร์ด้วยชื่อของมัน hero . moveRight ( ) # ปราบยักษ์โอเกอร์ค her…" at bounding box center [801, 226] width 172 height 399
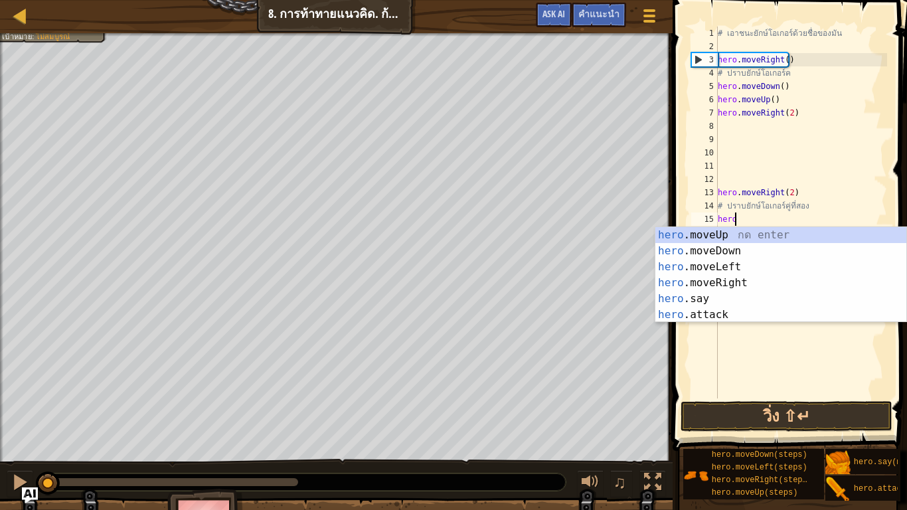
type textarea "h"
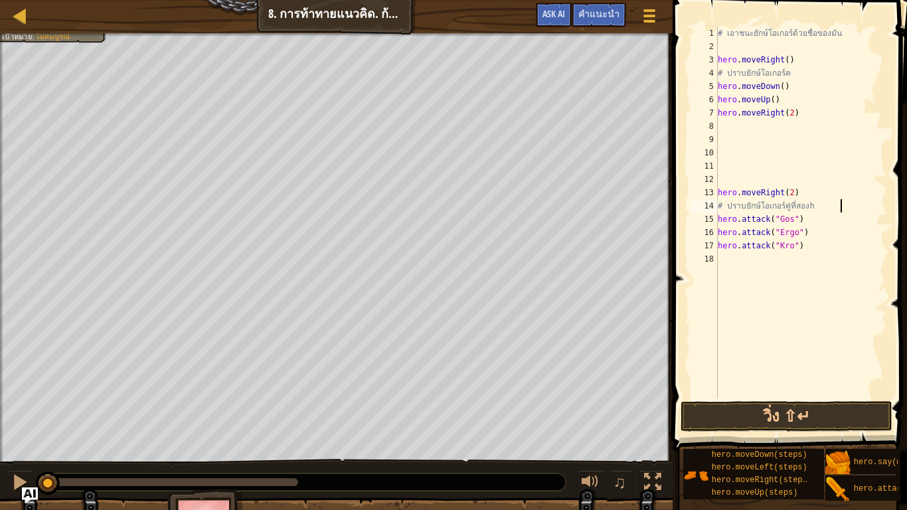
scroll to position [6, 7]
click at [818, 208] on div "# เอาชนะยักษ์โอเกอร์ด้วยชื่อของมัน hero . moveRight ( ) # ปราบยักษ์โอเกอร์ค her…" at bounding box center [801, 226] width 172 height 399
click at [817, 209] on div "# เอาชนะยักษ์โอเกอร์ด้วยชื่อของมัน hero . moveRight ( ) # ปราบยักษ์โอเกอร์ค her…" at bounding box center [801, 226] width 172 height 399
click at [805, 206] on div "# เอาชนะยักษ์โอเกอร์ด้วยชื่อของมัน hero . moveRight ( ) # ปราบยักษ์โอเกอร์ค her…" at bounding box center [801, 226] width 172 height 399
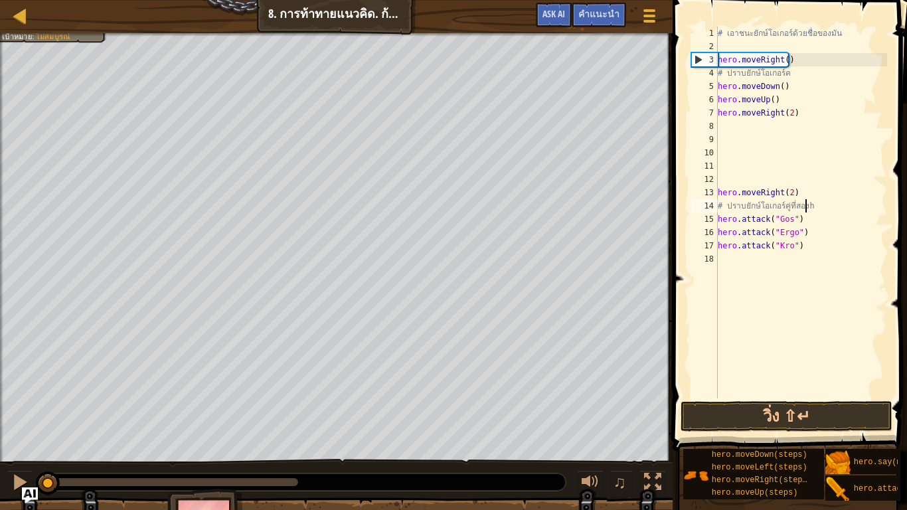
click at [820, 206] on div "# เอาชนะยักษ์โอเกอร์ด้วยชื่อของมัน hero . moveRight ( ) # ปราบยักษ์โอเกอร์ค her…" at bounding box center [801, 226] width 172 height 399
click at [812, 206] on div "# เอาชนะยักษ์โอเกอร์ด้วยชื่อของมัน hero . moveRight ( ) # ปราบยักษ์โอเกอร์ค her…" at bounding box center [801, 226] width 172 height 399
click at [813, 204] on div "# เอาชนะยักษ์โอเกอร์ด้วยชื่อของมัน hero . moveRight ( ) # ปราบยักษ์โอเกอร์ค her…" at bounding box center [801, 226] width 172 height 399
click at [749, 210] on div "# เอาชนะยักษ์โอเกอร์ด้วยชื่อของมัน hero . moveRight ( ) # ปราบยักษ์โอเกอร์ค her…" at bounding box center [801, 226] width 172 height 399
type textarea "่"
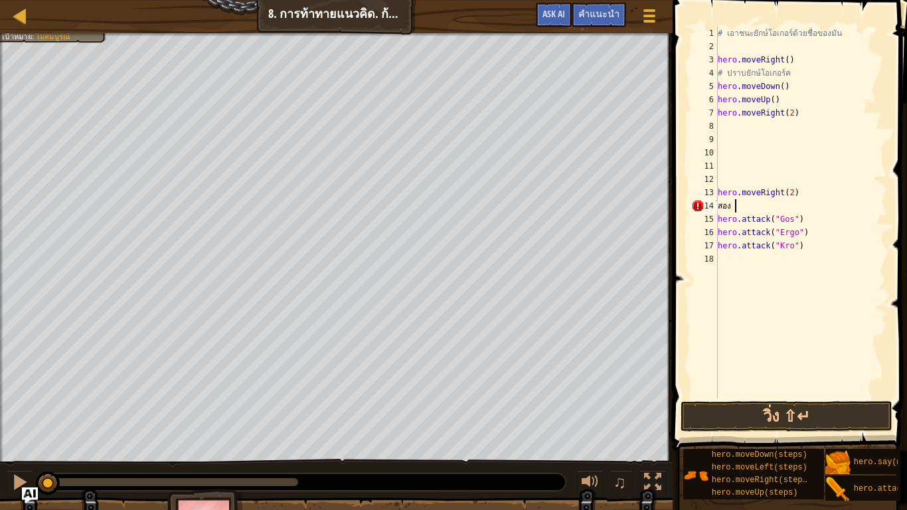
scroll to position [6, 0]
type textarea "hero.moveRight(2)"
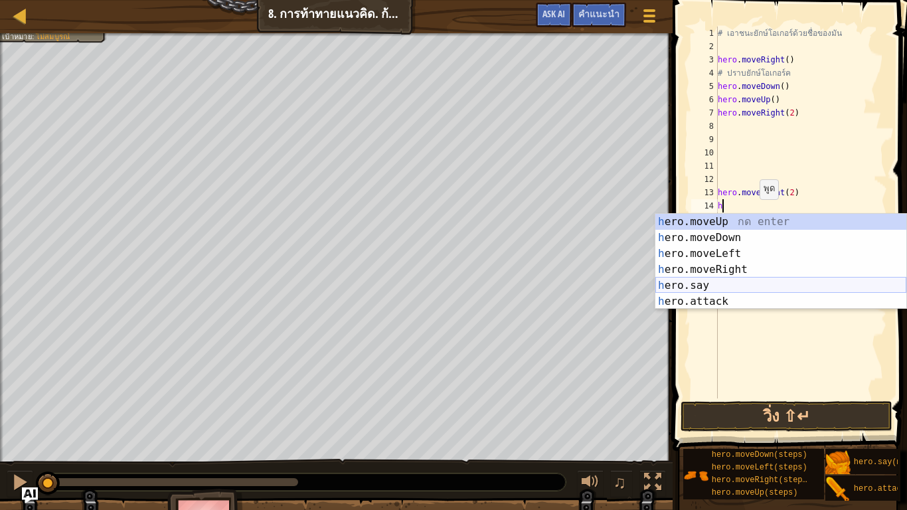
click at [768, 280] on div "h ero.moveUp กด enter h ero.moveDown กด enter h ero.moveLeft กด enter h ero.mov…" at bounding box center [781, 278] width 251 height 128
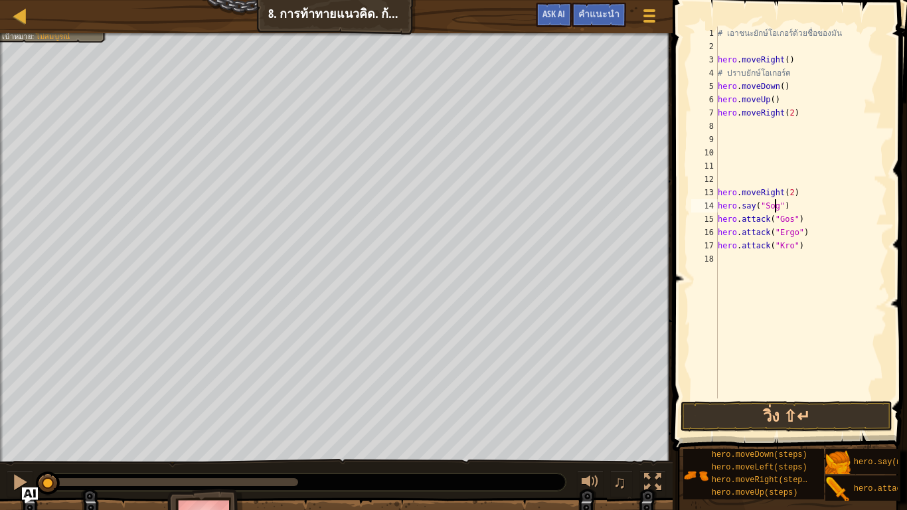
scroll to position [6, 5]
click at [800, 243] on div "# เอาชนะยักษ์โอเกอร์ด้วยชื่อของมัน hero . moveRight ( ) # ปราบยักษ์โอเกอร์ค her…" at bounding box center [801, 226] width 172 height 399
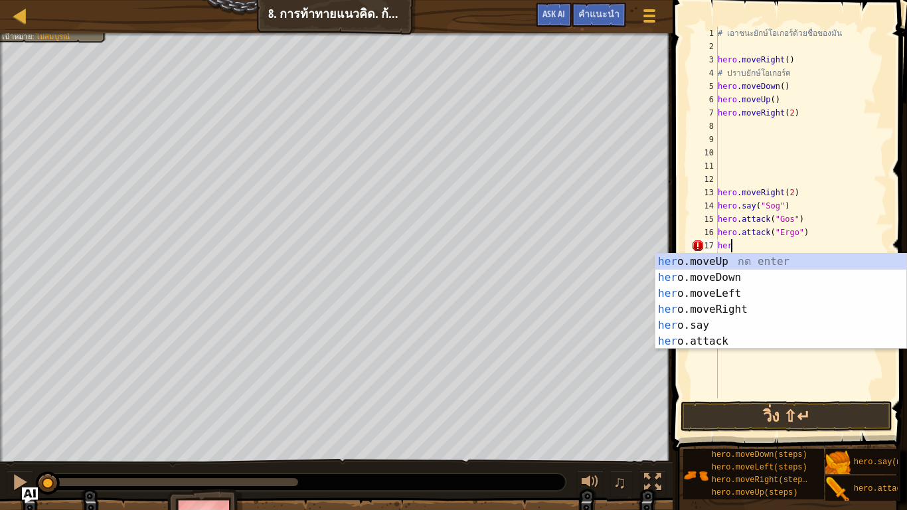
scroll to position [6, 0]
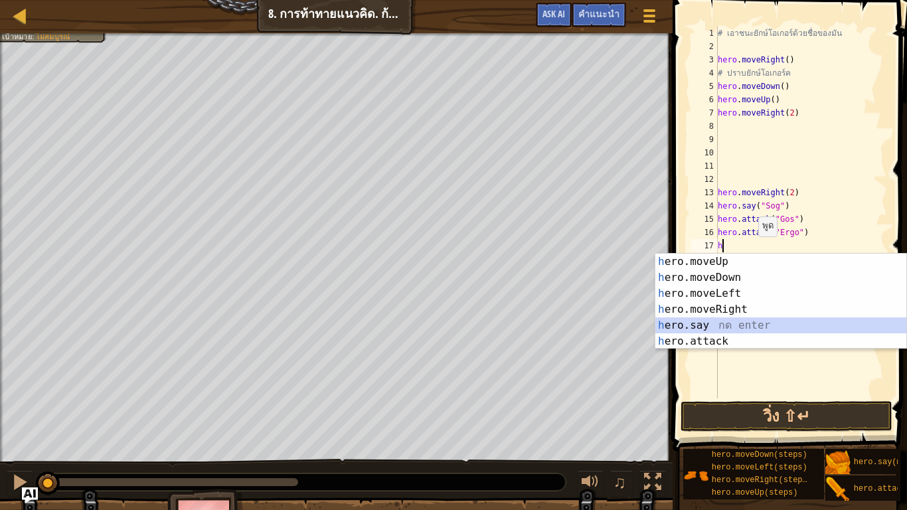
click at [699, 323] on div "h ero.moveUp กด enter h ero.moveDown กด enter h ero.moveLeft กด enter h ero.mov…" at bounding box center [781, 318] width 251 height 128
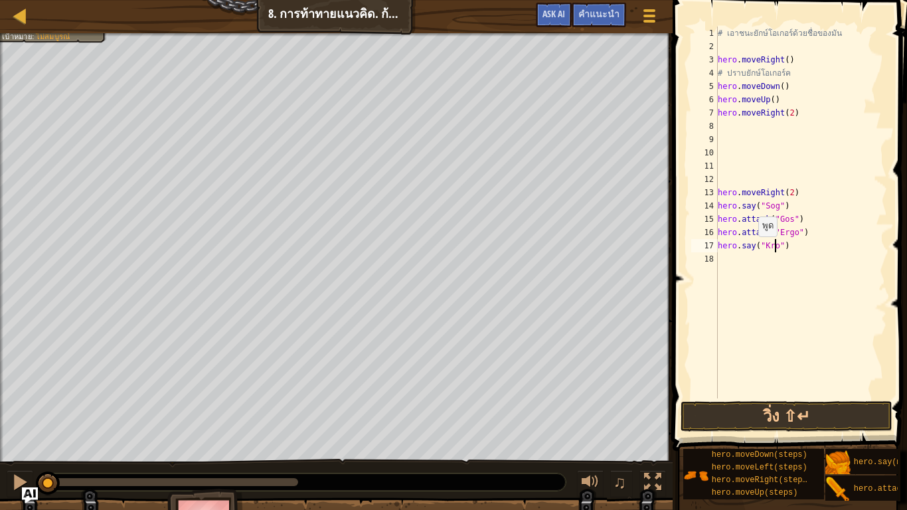
scroll to position [6, 5]
type textarea "hero.say("Kro")"
click at [822, 391] on button "วิ่ง ⇧↵" at bounding box center [787, 416] width 212 height 31
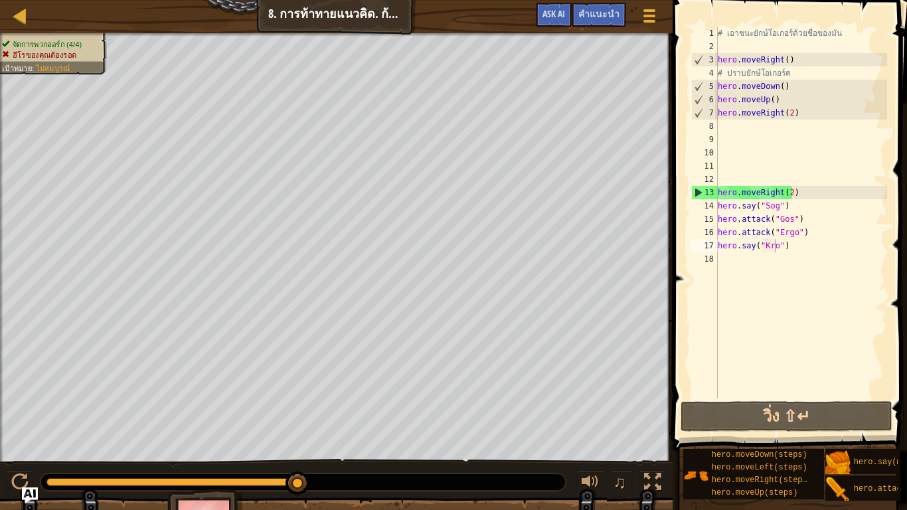
click at [38, 23] on div "แผนที่ วิทยาการคอมพิวเตอร์ เบื้องต้น 8. การท้าทายแนวคิด. ก้าวย่างอันตราย เมนูเก…" at bounding box center [336, 16] width 673 height 33
click at [18, 11] on div at bounding box center [20, 15] width 17 height 17
select select "th"
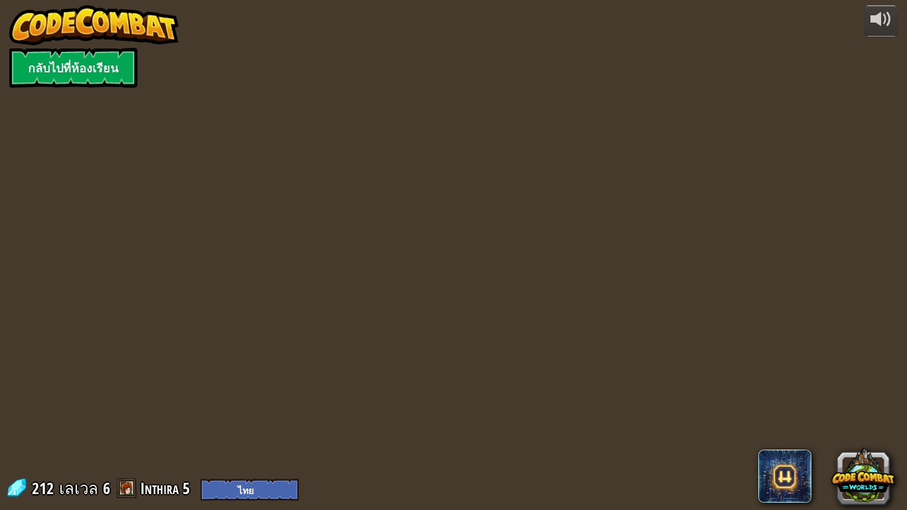
select select "th"
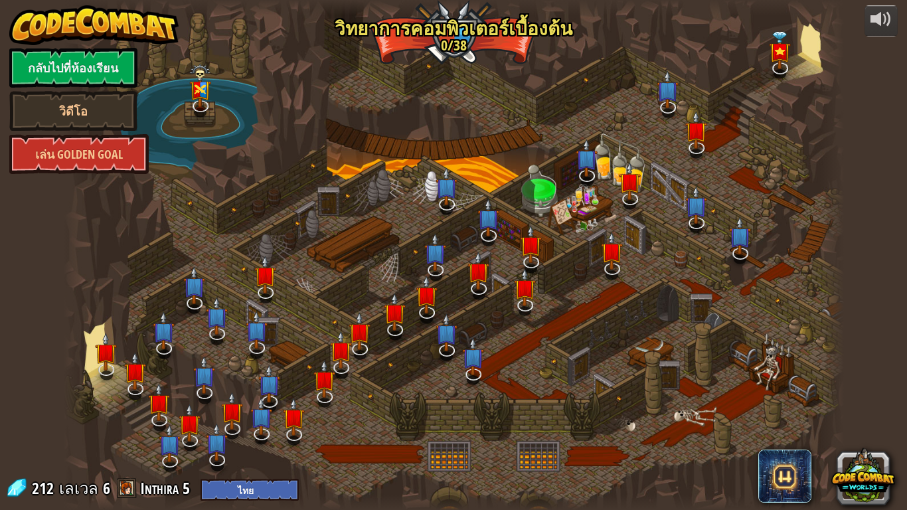
select select "th"
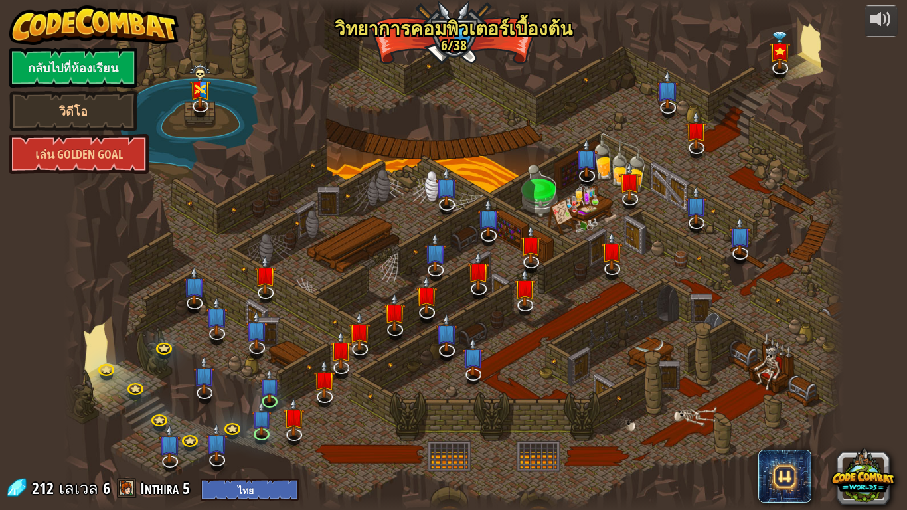
select select "th"
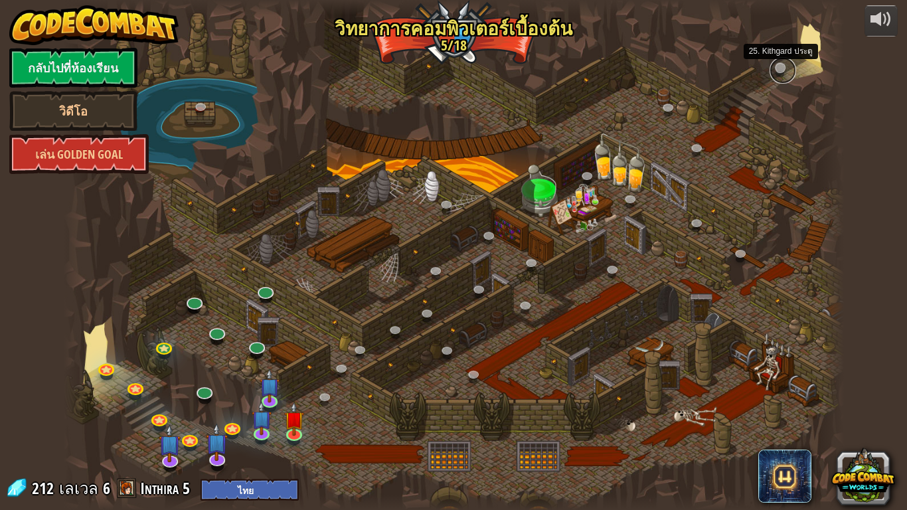
click at [784, 65] on link at bounding box center [783, 70] width 27 height 27
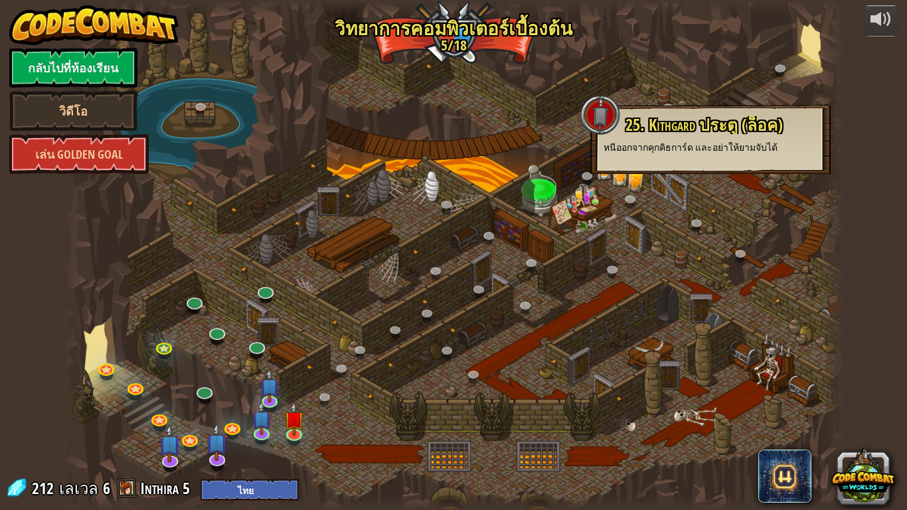
click at [676, 192] on div at bounding box center [454, 255] width 780 height 510
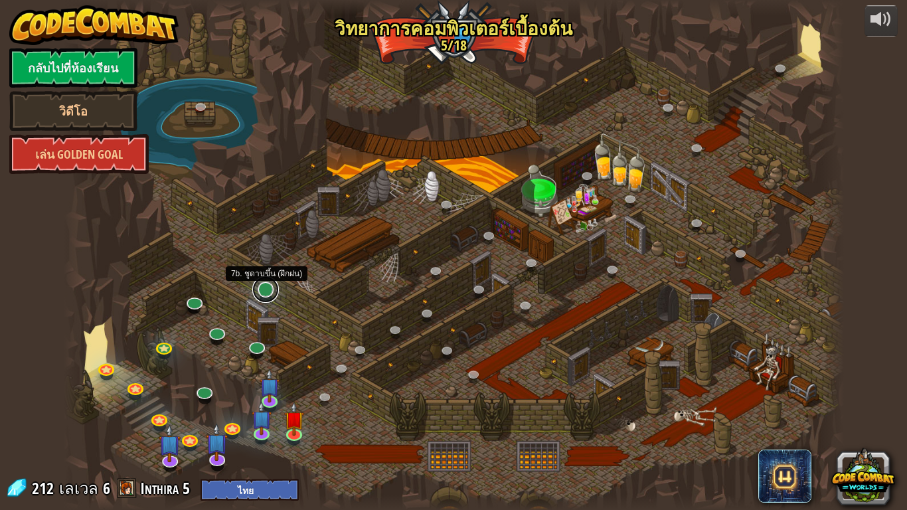
click at [262, 292] on link at bounding box center [265, 289] width 27 height 27
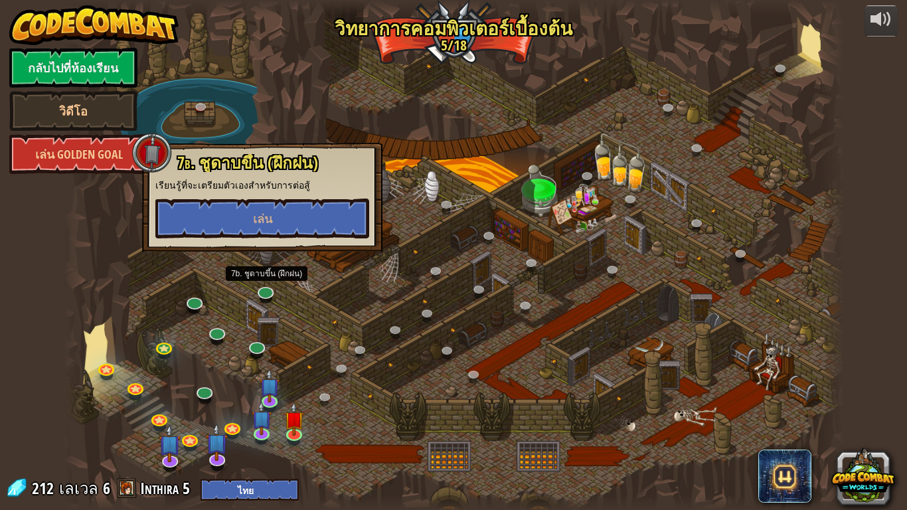
click at [340, 297] on div at bounding box center [454, 255] width 780 height 510
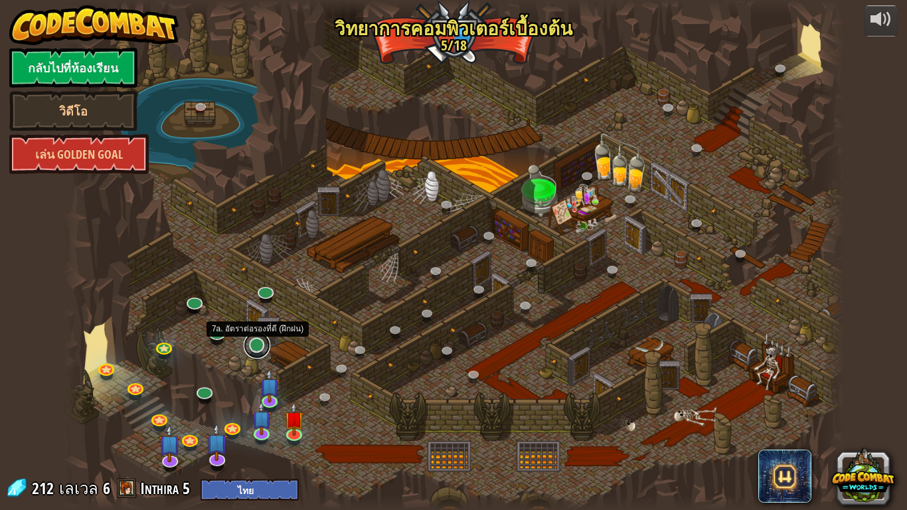
click at [247, 343] on link at bounding box center [257, 345] width 27 height 27
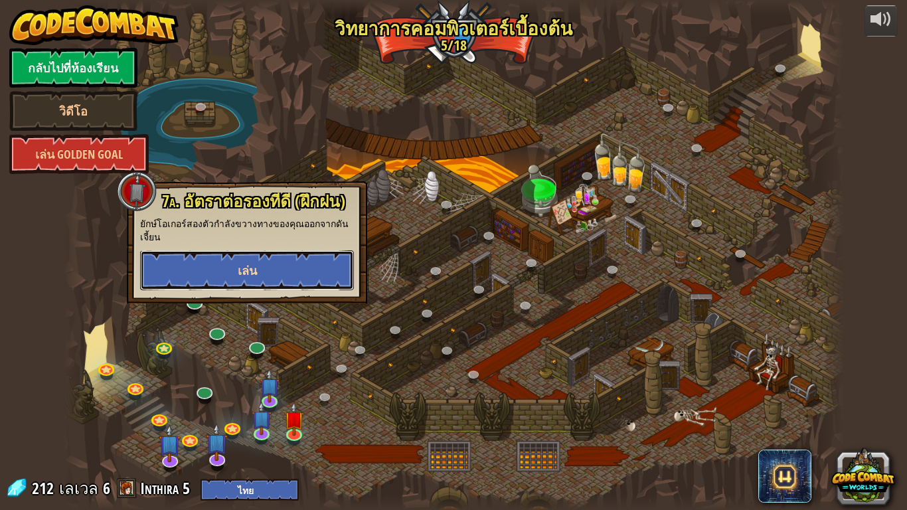
click at [253, 275] on span "เล่น" at bounding box center [247, 270] width 19 height 17
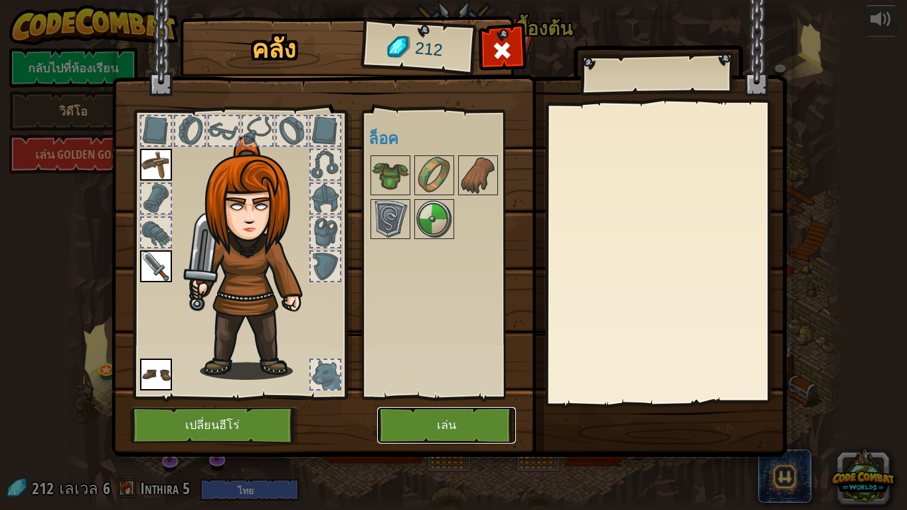
click at [410, 391] on button "เล่น" at bounding box center [446, 425] width 139 height 37
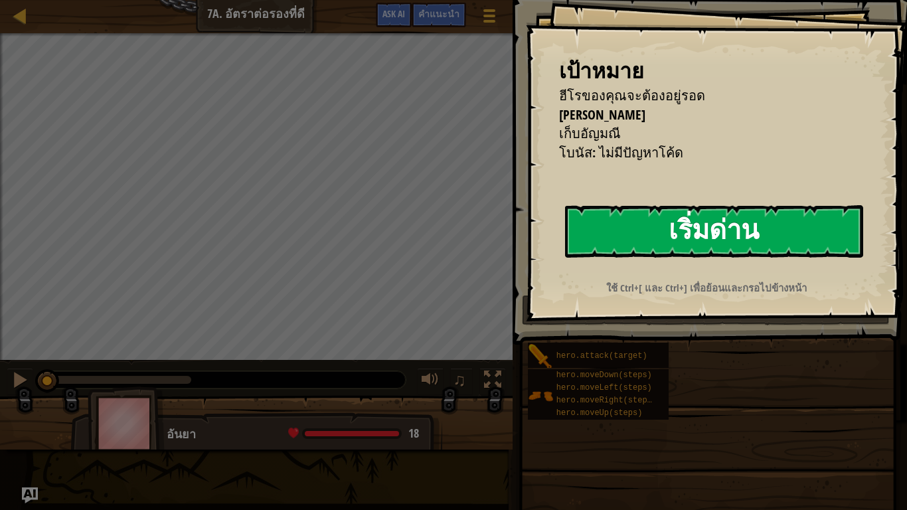
click at [645, 242] on button "เริ่มด่าน" at bounding box center [714, 231] width 298 height 52
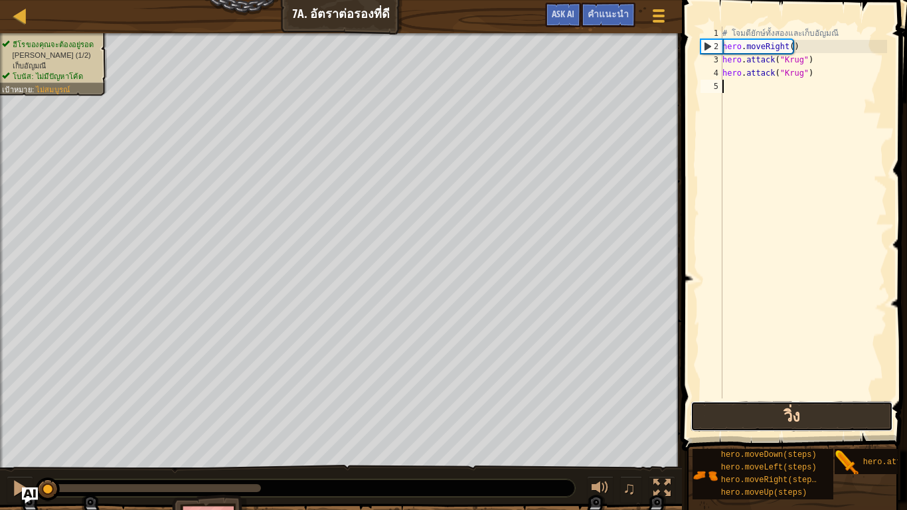
click at [819, 391] on button "วิ่ง" at bounding box center [792, 416] width 203 height 31
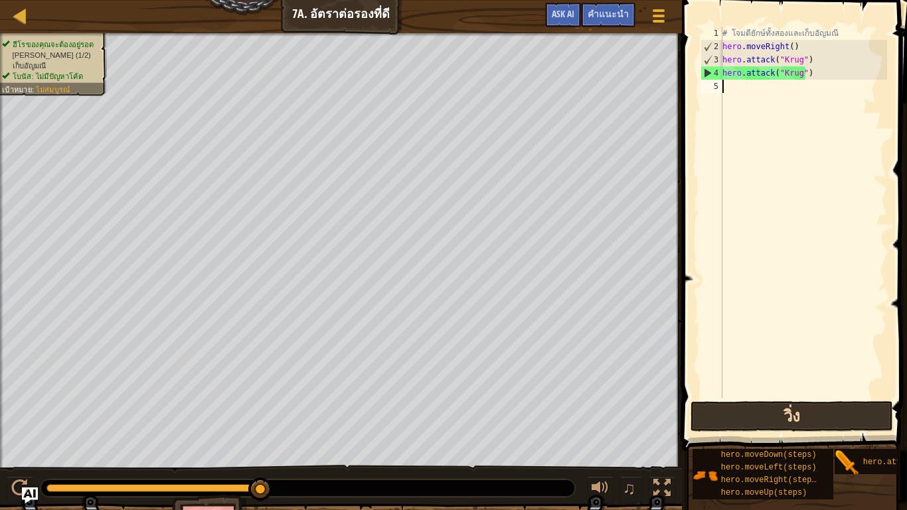
type textarea "h"
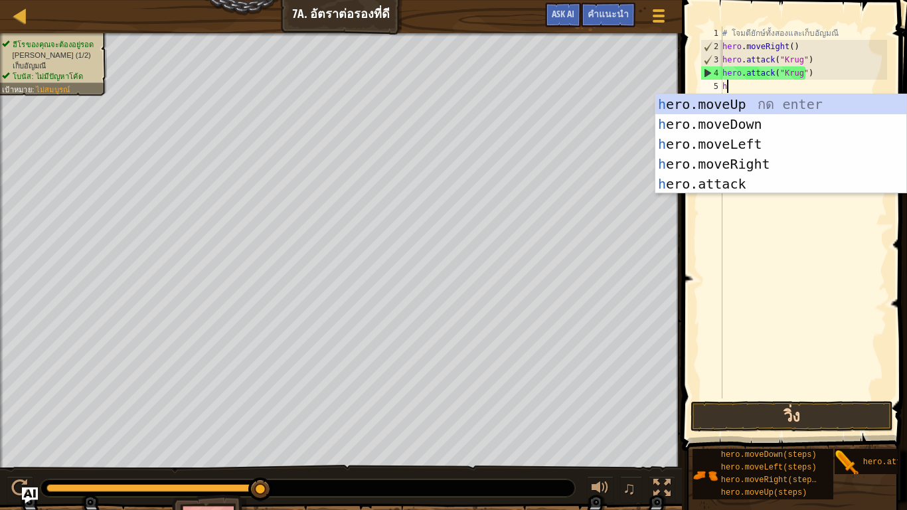
scroll to position [6, 0]
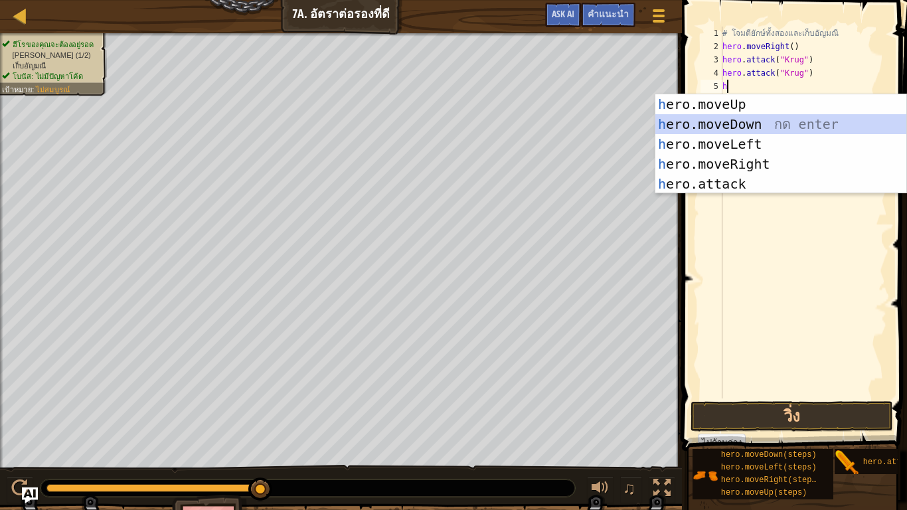
click at [802, 134] on div "h ero.moveUp กด enter h ero.moveDown กด enter h ero.moveLeft กด enter h ero.mov…" at bounding box center [781, 163] width 251 height 139
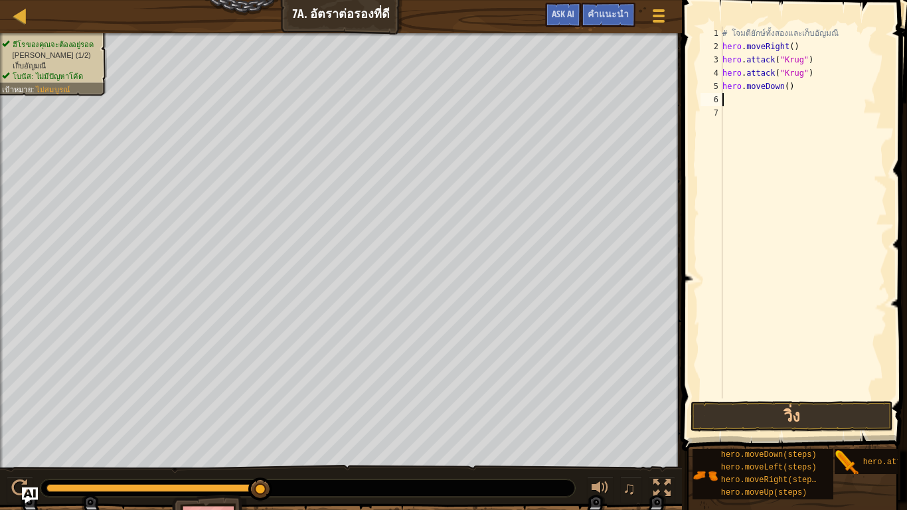
click at [791, 90] on div "# โจมตียักษ์ทั้งสองและเก็บอัญมณี hero . moveRight ( ) hero . attack ( "Krug" ) …" at bounding box center [803, 226] width 167 height 399
type textarea "hero.moveDown()"
click at [806, 391] on button "วิ่ง" at bounding box center [792, 416] width 203 height 31
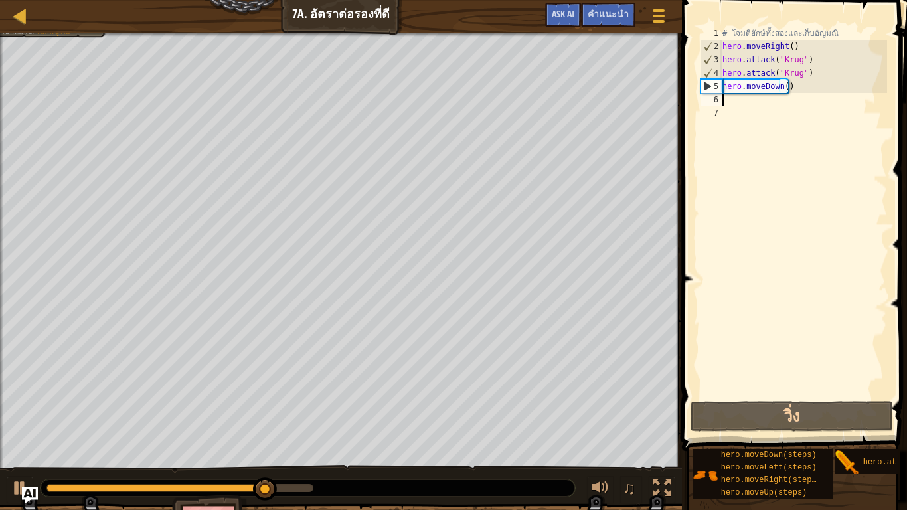
click at [821, 93] on div "# โจมตียักษ์ทั้งสองและเก็บอัญมณี hero . moveRight ( ) hero . attack ( "Krug" ) …" at bounding box center [803, 226] width 167 height 399
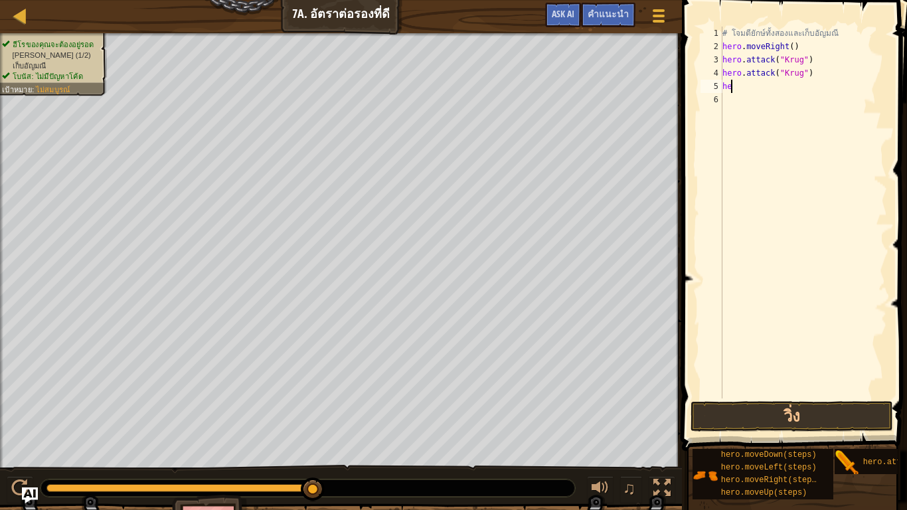
type textarea "h"
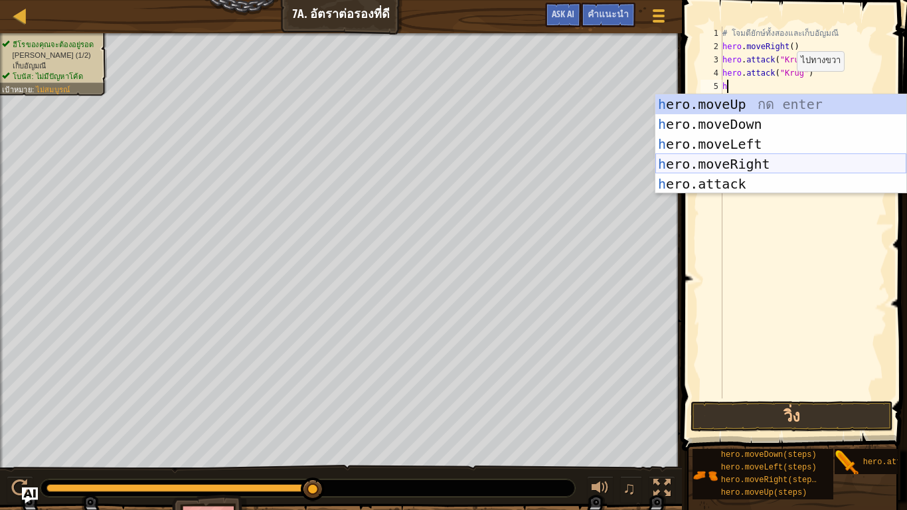
click at [732, 158] on div "h ero.moveUp กด enter h ero.moveDown กด enter h ero.moveLeft กด enter h ero.mov…" at bounding box center [781, 163] width 251 height 139
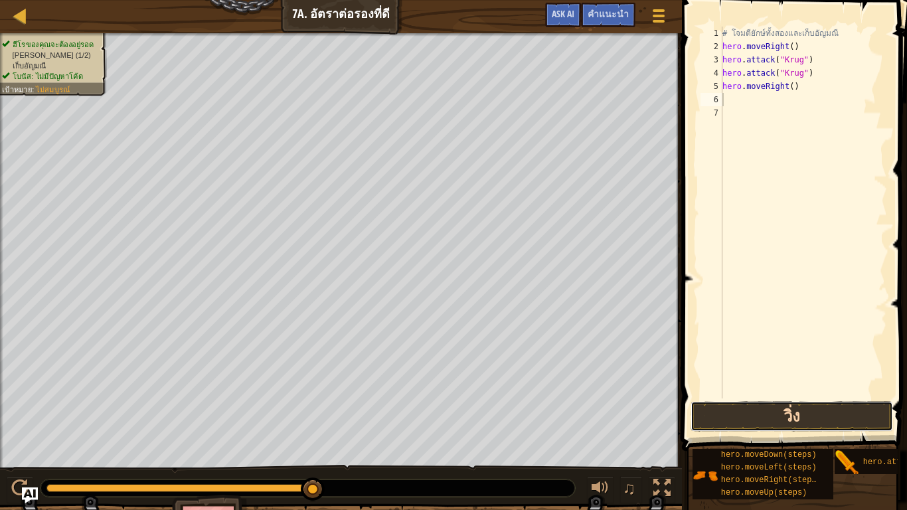
click at [768, 391] on button "วิ่ง" at bounding box center [792, 416] width 203 height 31
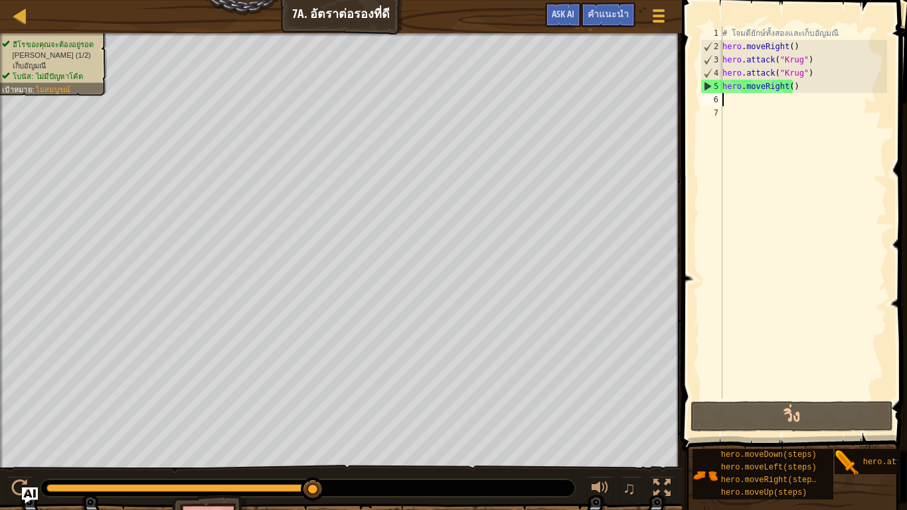
type textarea "h"
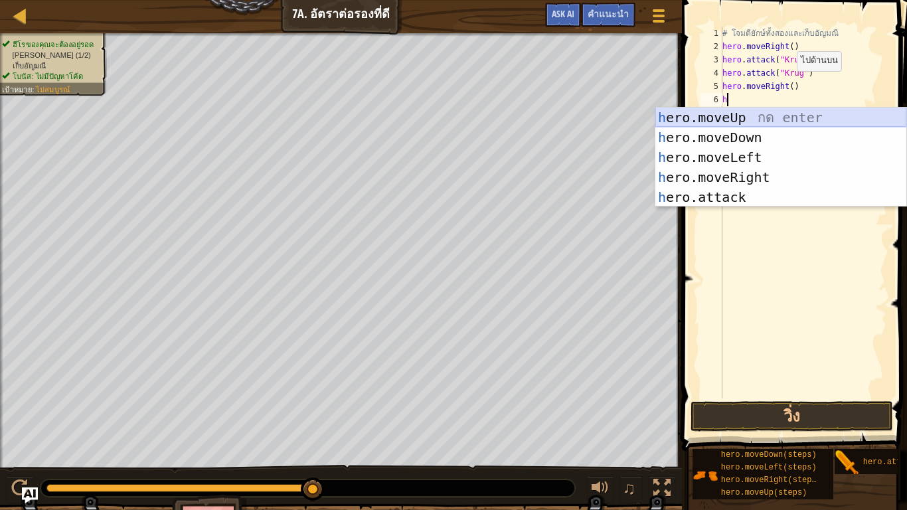
click at [787, 117] on div "h ero.moveUp กด enter h ero.moveDown กด enter h ero.moveLeft กด enter h ero.mov…" at bounding box center [781, 177] width 251 height 139
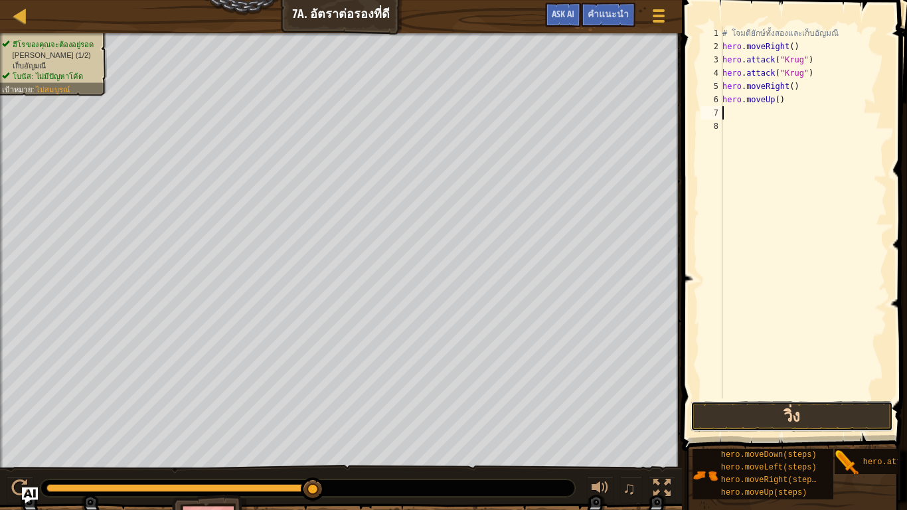
drag, startPoint x: 838, startPoint y: 422, endPoint x: 830, endPoint y: 420, distance: 7.4
click at [836, 391] on button "วิ่ง" at bounding box center [792, 416] width 203 height 31
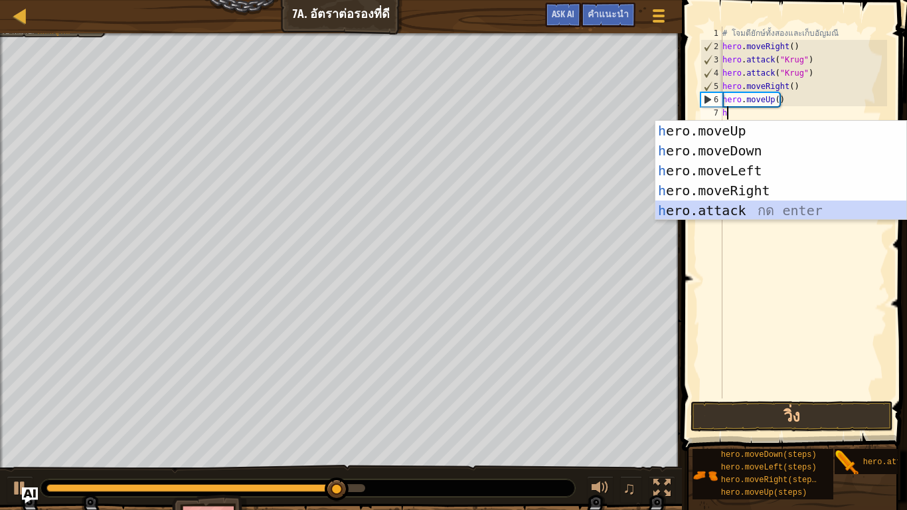
click at [695, 209] on div "h ero.moveUp กด enter h ero.moveDown กด enter h ero.moveLeft กด enter h ero.mov…" at bounding box center [781, 190] width 251 height 139
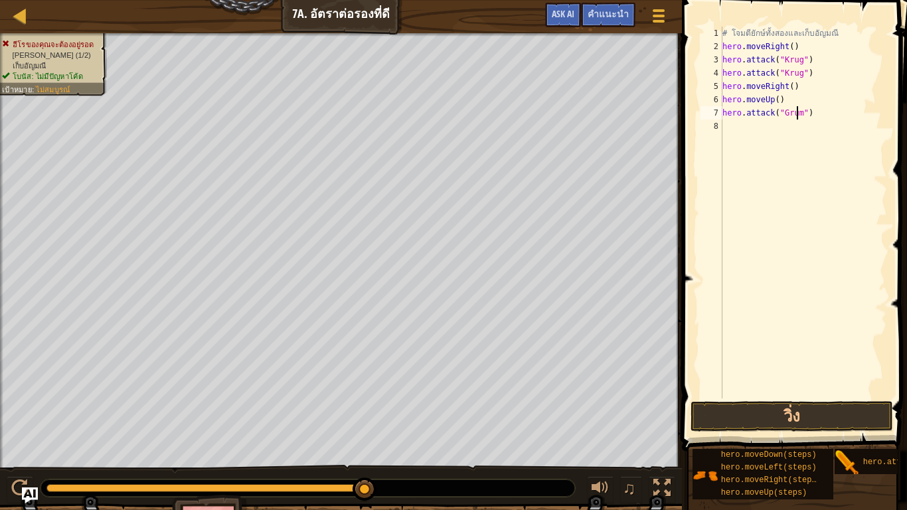
scroll to position [6, 7]
click at [852, 391] on button "วิ่ง" at bounding box center [792, 416] width 203 height 31
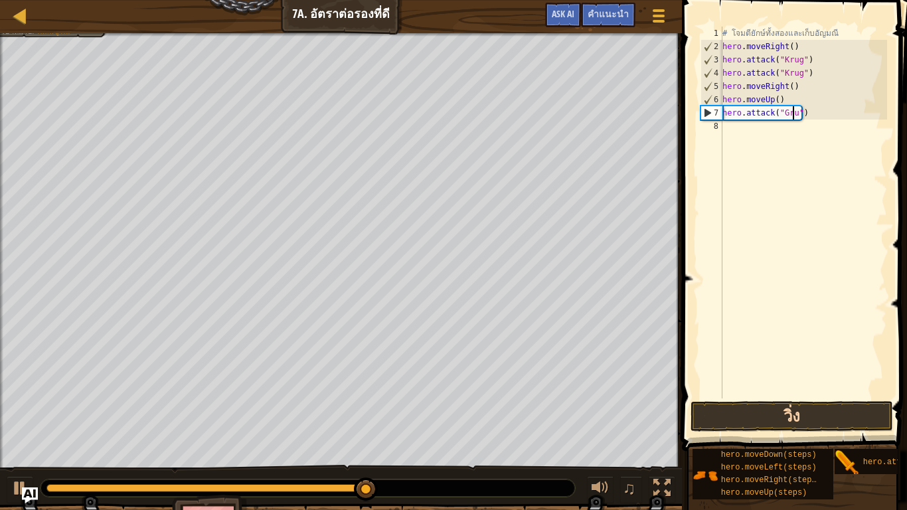
type textarea "hero.attack("Gr")"
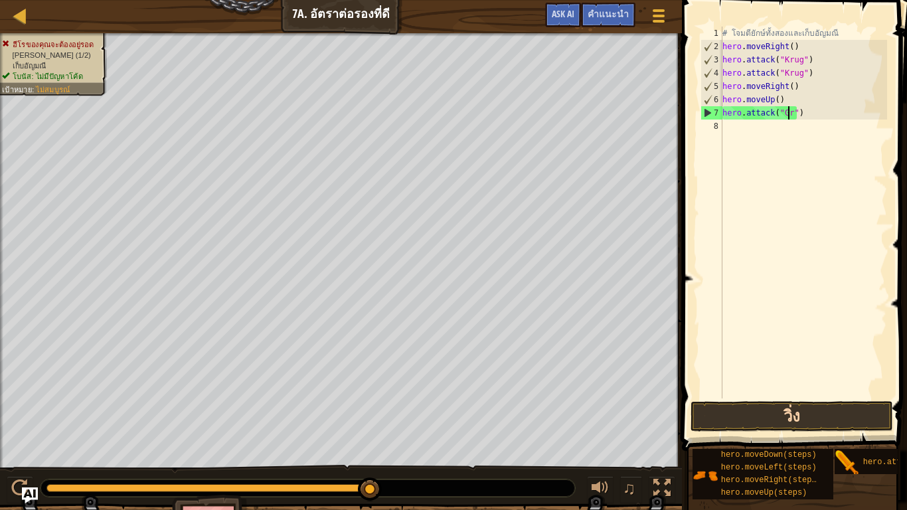
scroll to position [6, 5]
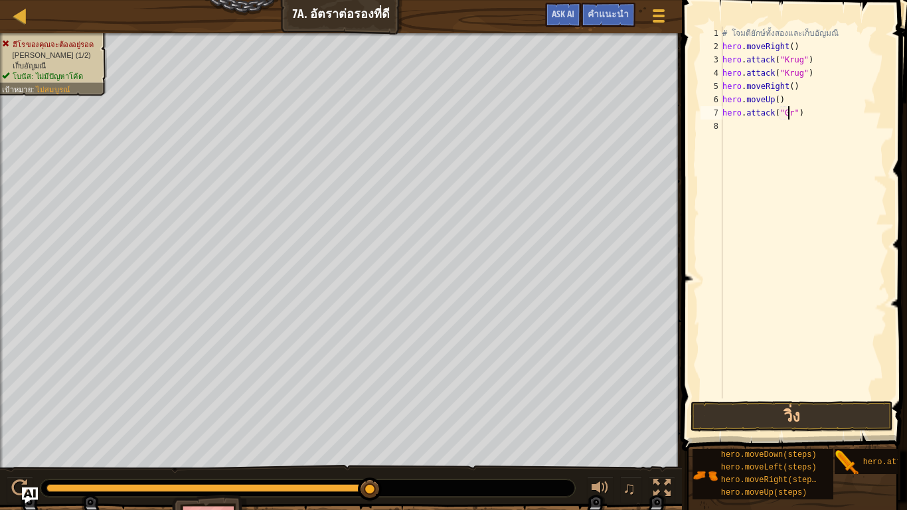
click at [819, 120] on div "# โจมตียักษ์ทั้งสองและเก็บอัญมณี hero . moveRight ( ) hero . attack ( "Krug" ) …" at bounding box center [803, 226] width 167 height 399
click at [797, 117] on div "# โจมตียักษ์ทั้งสองและเก็บอัญมณี hero . moveRight ( ) hero . attack ( "Krug" ) …" at bounding box center [803, 226] width 167 height 399
type textarea "h"
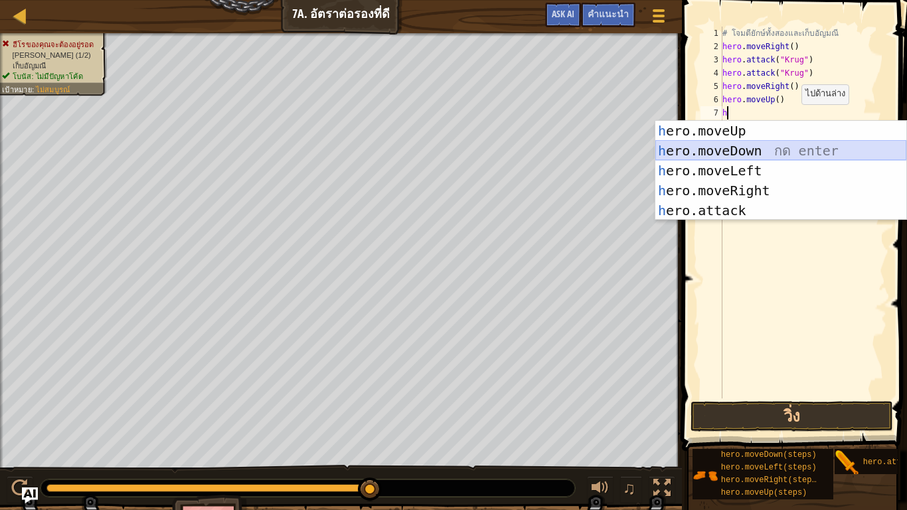
click at [759, 152] on div "h ero.moveUp กด enter h ero.moveDown กด enter h ero.moveLeft กด enter h ero.mov…" at bounding box center [781, 190] width 251 height 139
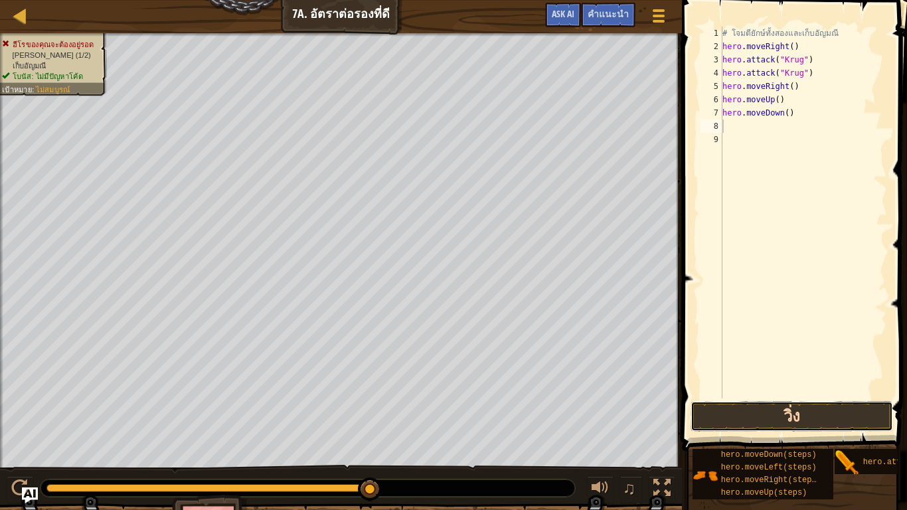
click at [808, 391] on button "วิ่ง" at bounding box center [792, 416] width 203 height 31
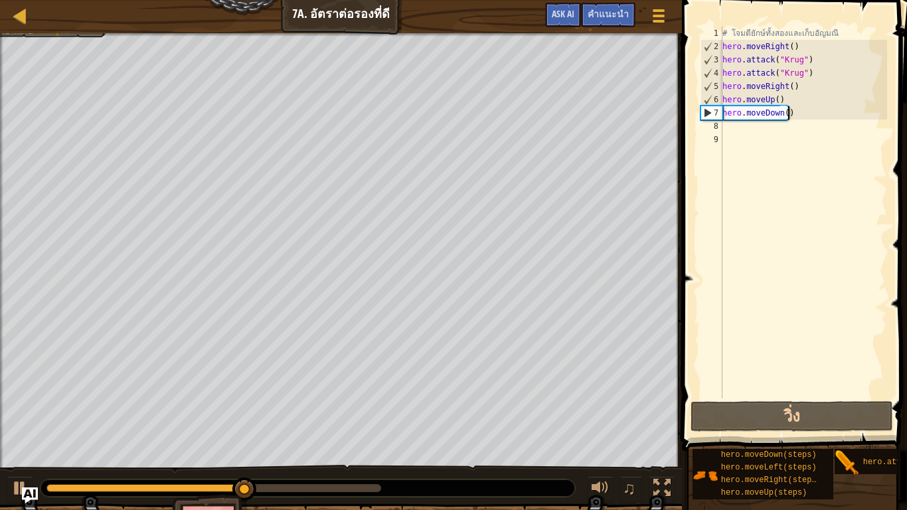
drag, startPoint x: 804, startPoint y: 111, endPoint x: 790, endPoint y: 108, distance: 14.3
click at [803, 111] on div "# โจมตียักษ์ทั้งสองและเก็บอัญมณี hero . moveRight ( ) hero . attack ( "Krug" ) …" at bounding box center [803, 226] width 167 height 399
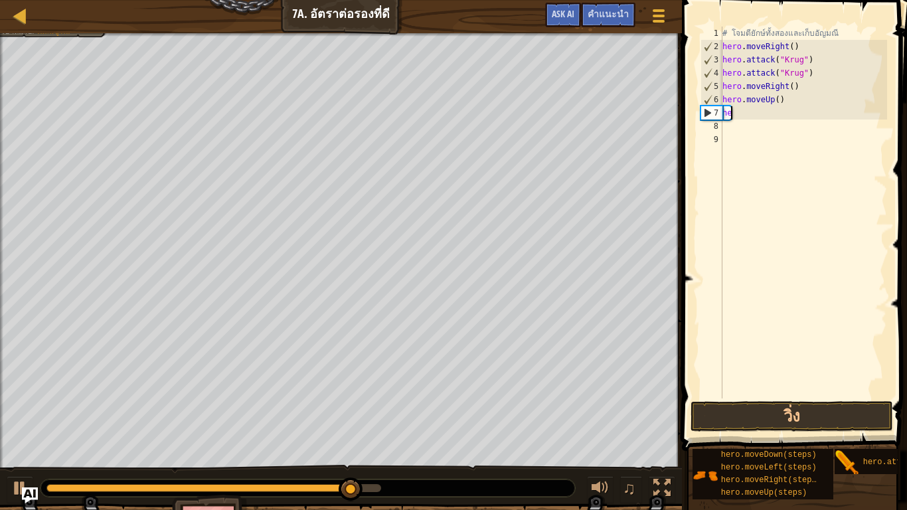
type textarea "h"
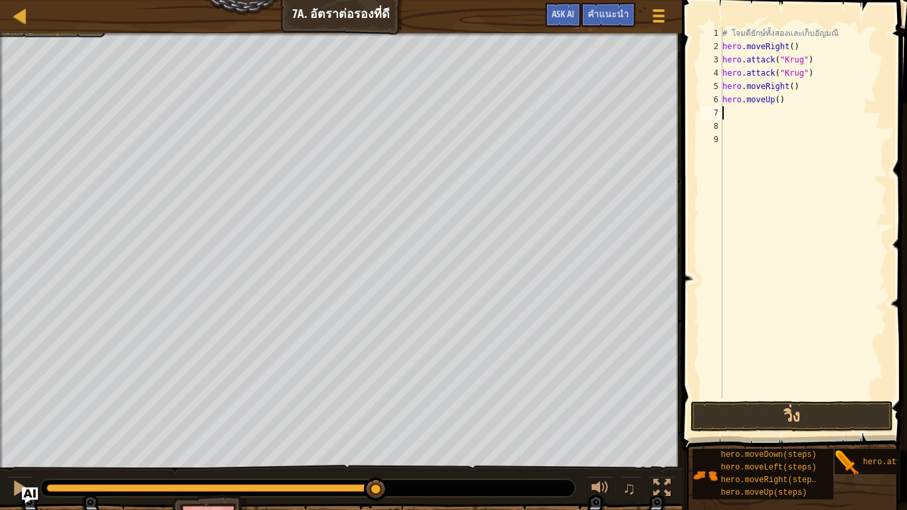
type textarea "h"
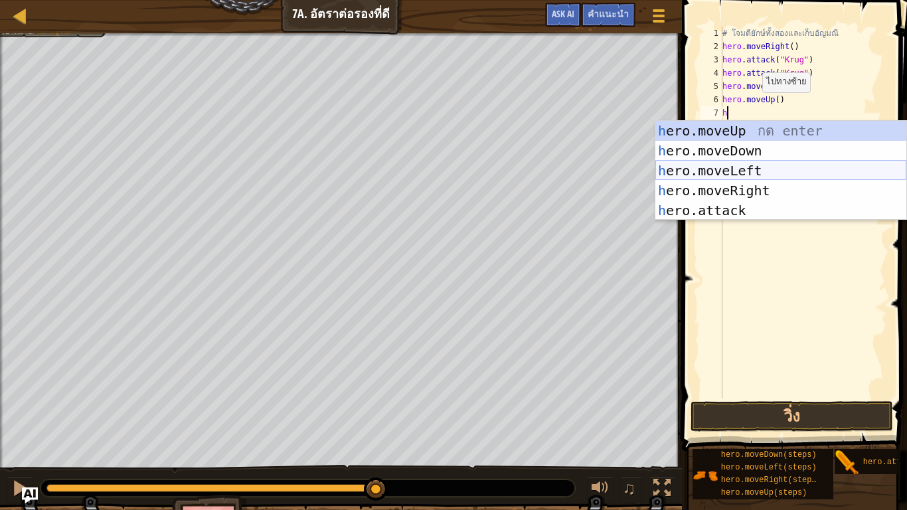
click at [709, 165] on div "h ero.moveUp กด enter h ero.moveDown กด enter h ero.moveLeft กด enter h ero.mov…" at bounding box center [781, 190] width 251 height 139
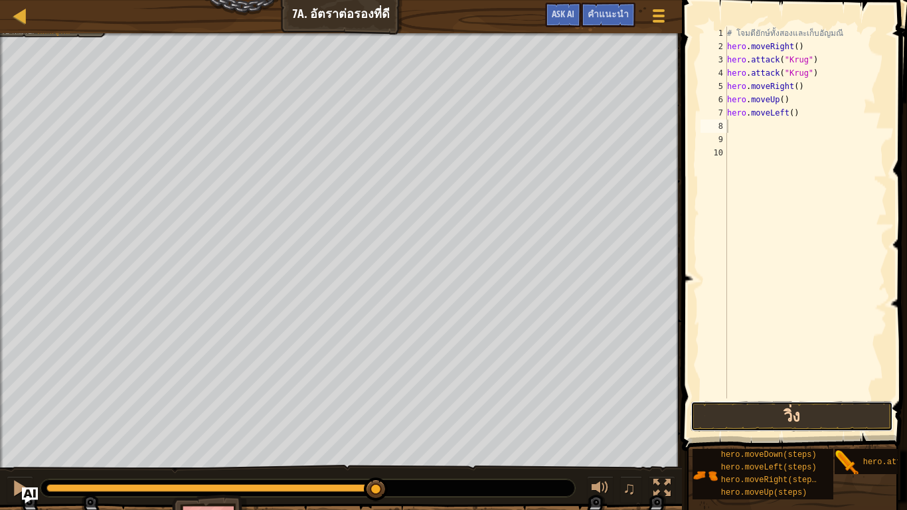
click at [798, 391] on button "วิ่ง" at bounding box center [792, 416] width 203 height 31
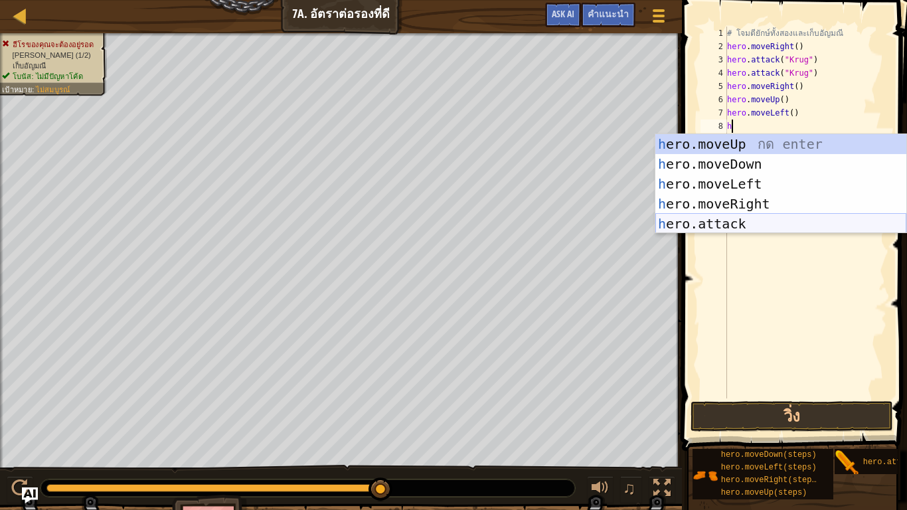
click at [764, 227] on div "h ero.moveUp กด enter h ero.moveDown กด enter h ero.moveLeft กด enter h ero.mov…" at bounding box center [781, 203] width 251 height 139
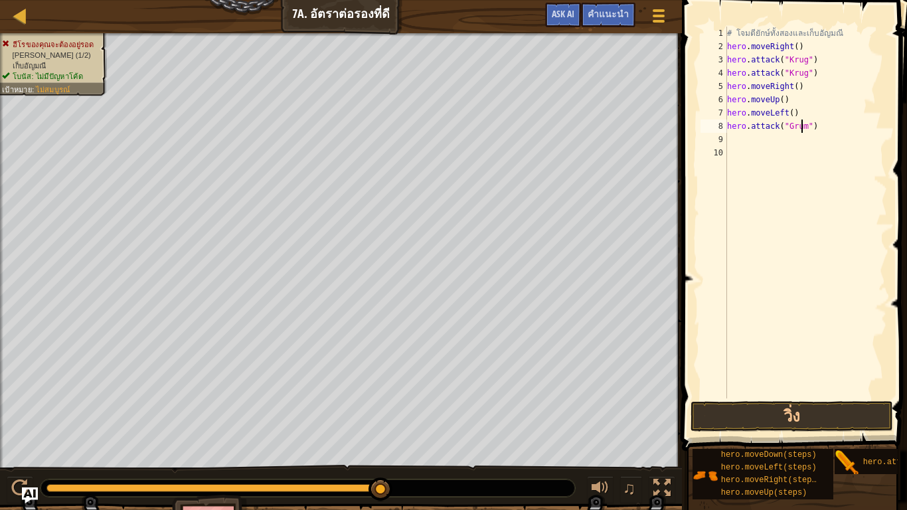
scroll to position [6, 7]
click at [847, 391] on button "วิ่ง" at bounding box center [792, 416] width 203 height 31
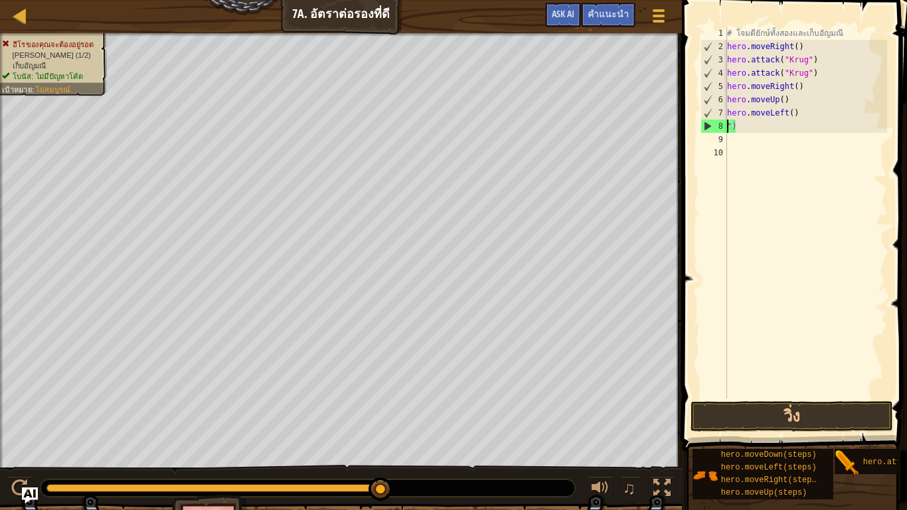
scroll to position [6, 0]
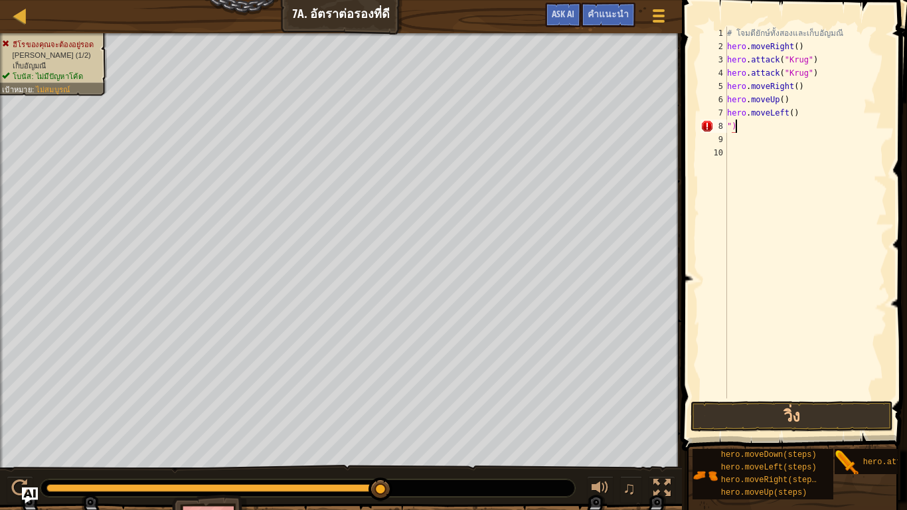
click at [743, 122] on div "# โจมตียักษ์ทั้งสองและเก็บอัญมณี hero . moveRight ( ) hero . attack ( "Krug" ) …" at bounding box center [806, 226] width 163 height 399
type textarea """
click at [790, 112] on div "# โจมตียักษ์ทั้งสองและเก็บอัญมณี hero . moveRight ( ) hero . attack ( "Krug" ) …" at bounding box center [806, 226] width 163 height 399
type textarea "hero.moveLeft(2)"
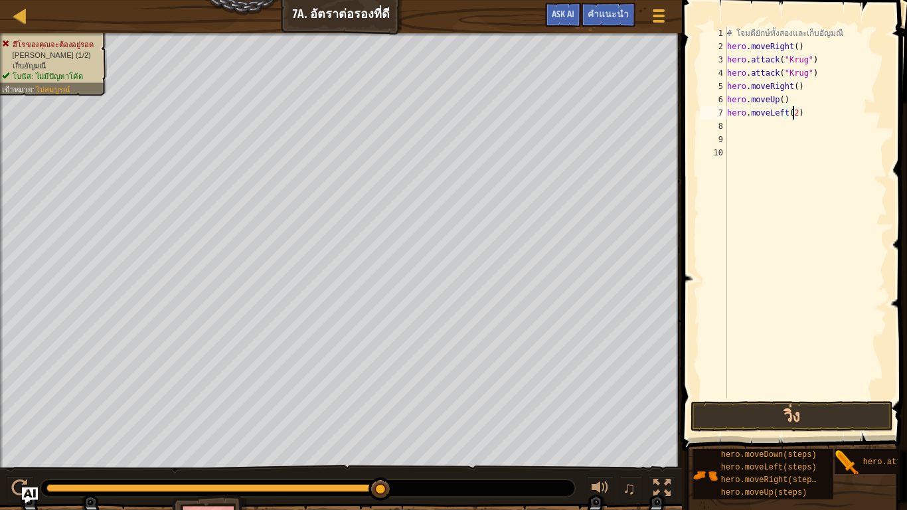
click at [788, 120] on div "# โจมตียักษ์ทั้งสองและเก็บอัญมณี hero . moveRight ( ) hero . attack ( "Krug" ) …" at bounding box center [806, 226] width 163 height 399
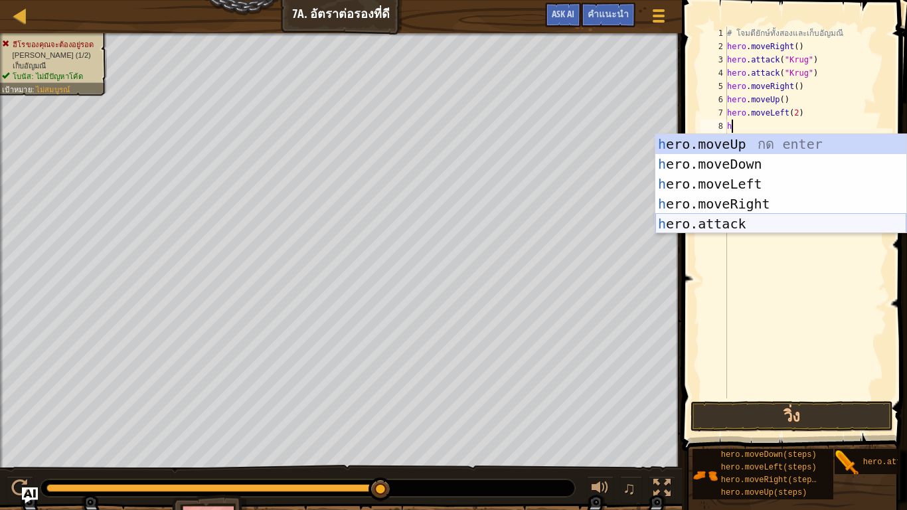
click at [721, 222] on div "h ero.moveUp กด enter h ero.moveDown กด enter h ero.moveLeft กด enter h ero.mov…" at bounding box center [781, 203] width 251 height 139
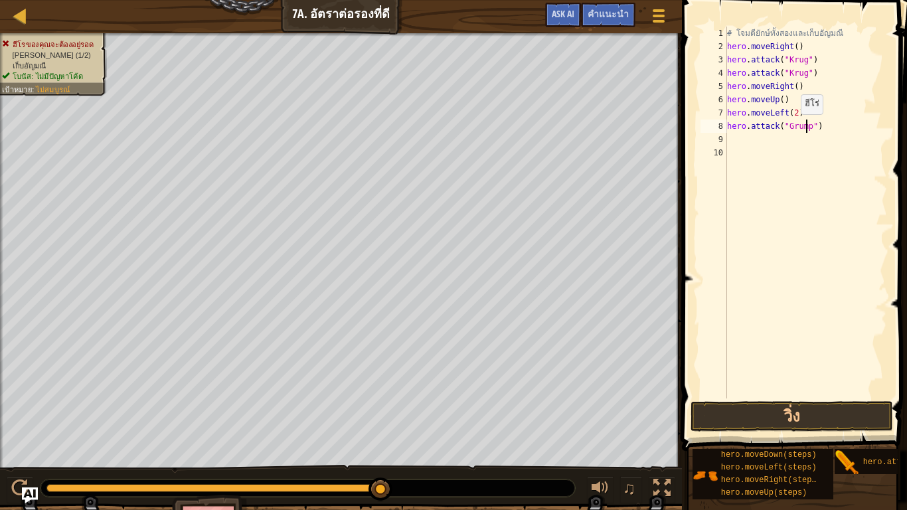
scroll to position [6, 7]
click at [854, 391] on button "วิ่ง" at bounding box center [792, 416] width 203 height 31
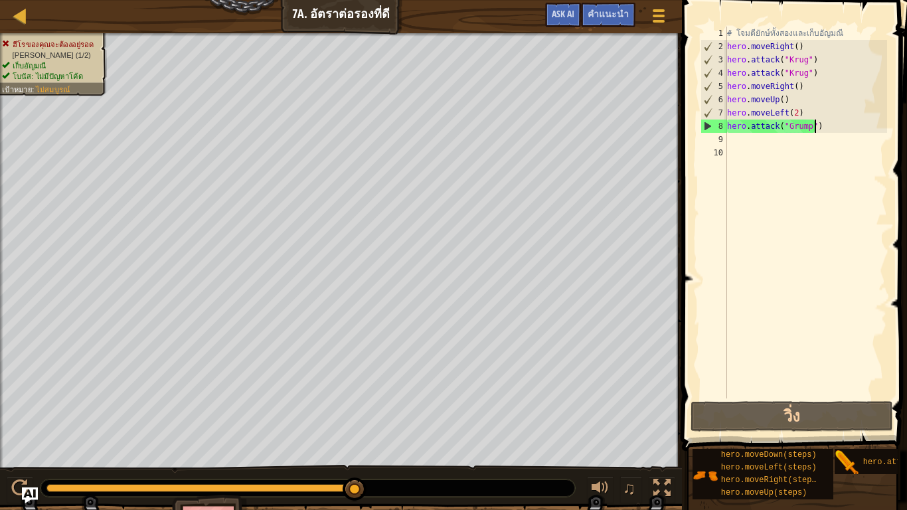
click at [834, 130] on div "# โจมตียักษ์ทั้งสองและเก็บอัญมณี hero . moveRight ( ) hero . attack ( "Krug" ) …" at bounding box center [806, 226] width 163 height 399
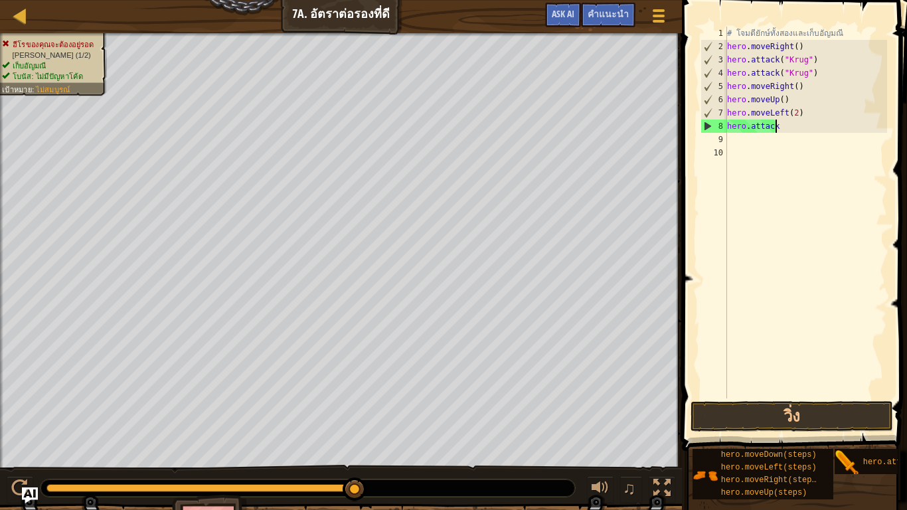
scroll to position [6, 1]
type textarea "h"
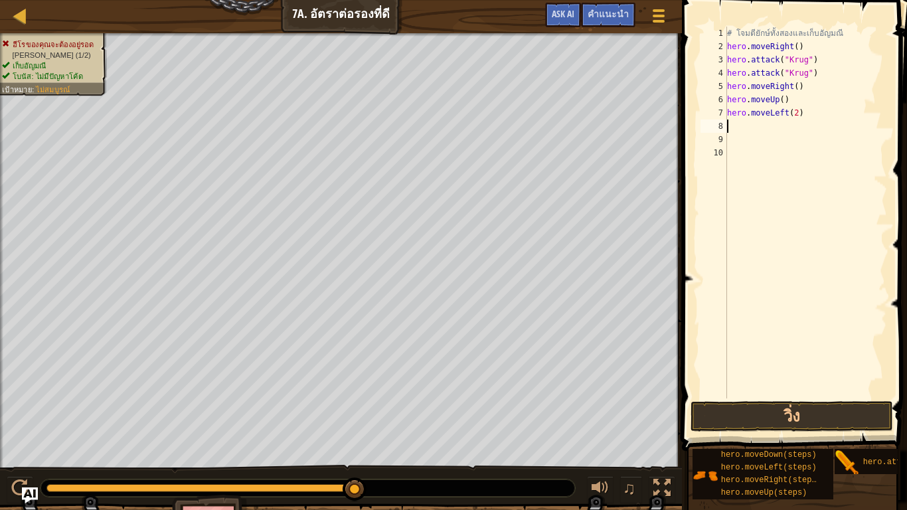
click at [815, 114] on div "# โจมตียักษ์ทั้งสองและเก็บอัญมณี hero . moveRight ( ) hero . attack ( "Krug" ) …" at bounding box center [806, 226] width 163 height 399
type textarea "h"
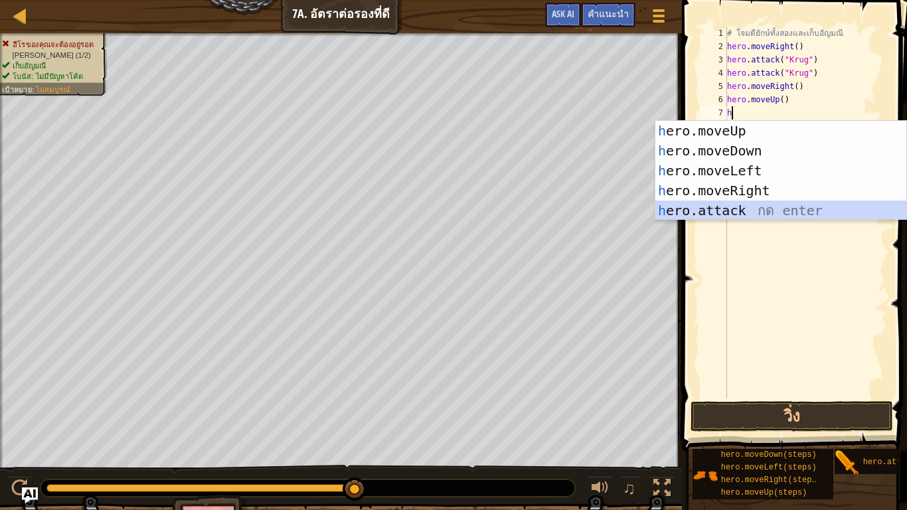
click at [739, 206] on div "h ero.moveUp กด enter h ero.moveDown กด enter h ero.moveLeft กด enter h ero.mov…" at bounding box center [781, 190] width 251 height 139
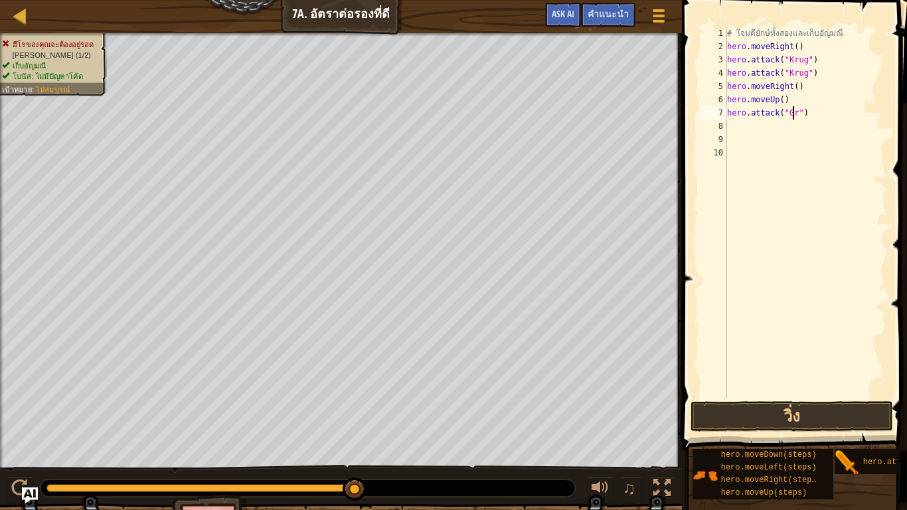
scroll to position [6, 6]
type textarea "hero.attack("Grump")"
click at [756, 130] on div "# โจมตียักษ์ทั้งสองและเก็บอัญมณี hero . moveRight ( ) hero . attack ( "Krug" ) …" at bounding box center [806, 226] width 163 height 399
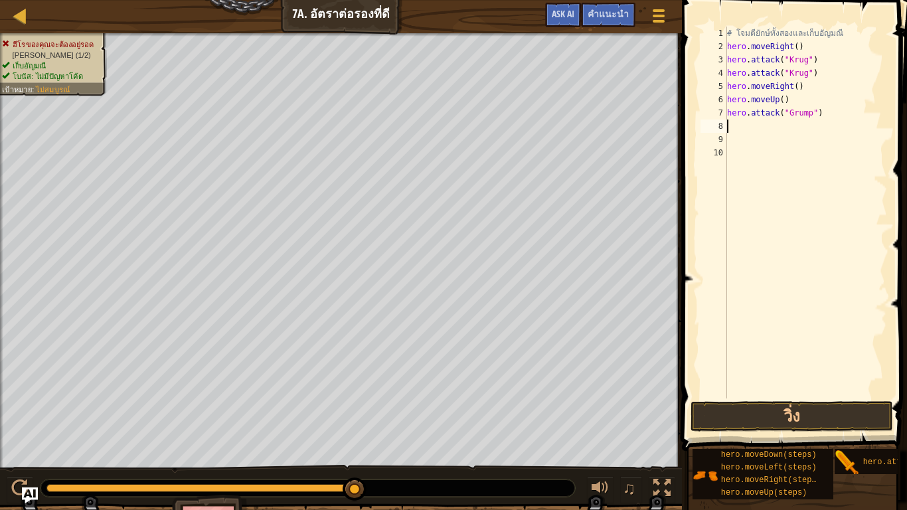
type textarea "h"
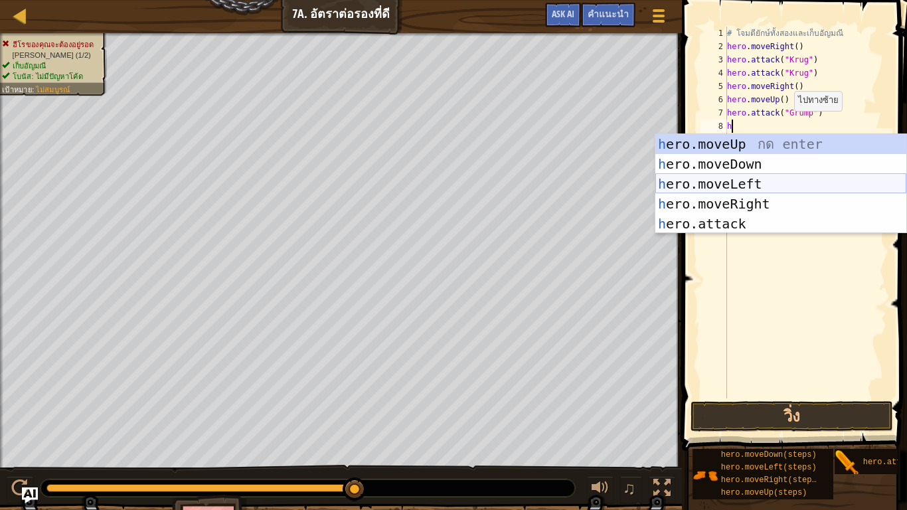
click at [784, 179] on div "h ero.moveUp กด enter h ero.moveDown กด enter h ero.moveLeft กด enter h ero.mov…" at bounding box center [781, 203] width 251 height 139
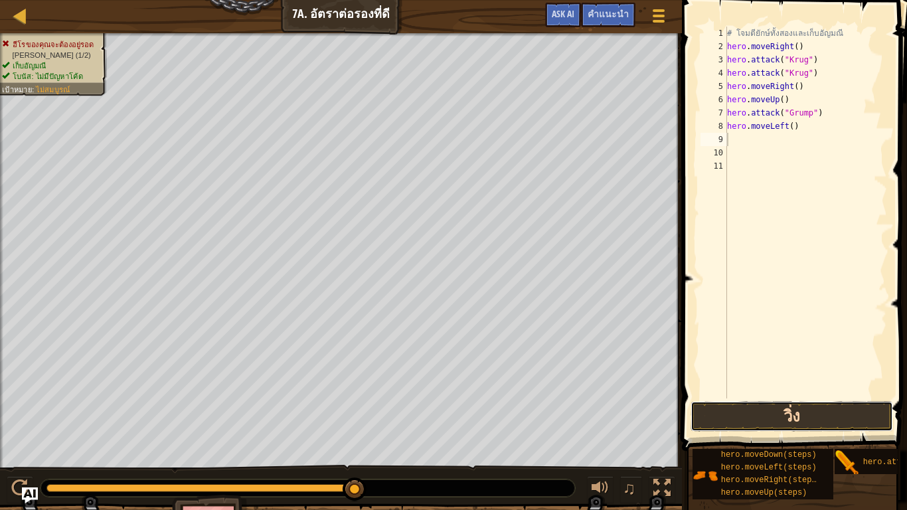
click at [814, 391] on button "วิ่ง" at bounding box center [792, 416] width 203 height 31
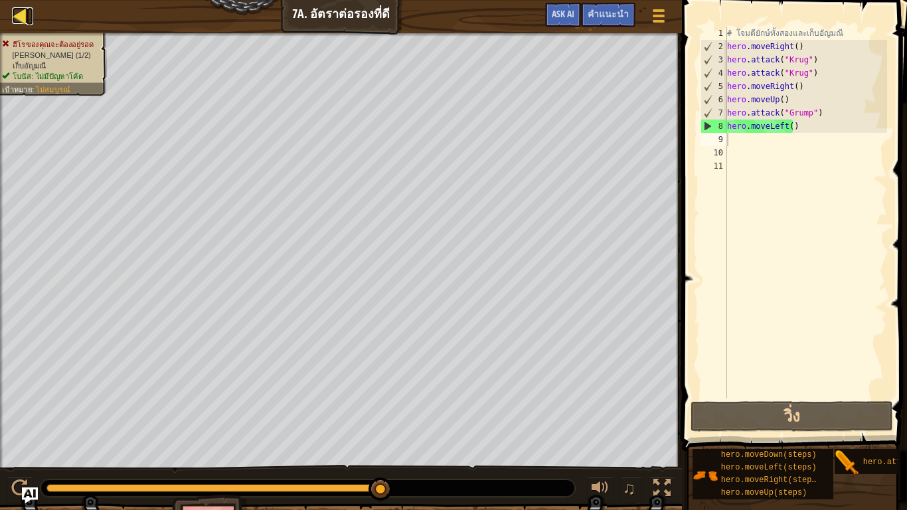
click at [17, 11] on div at bounding box center [20, 15] width 17 height 17
select select "th"
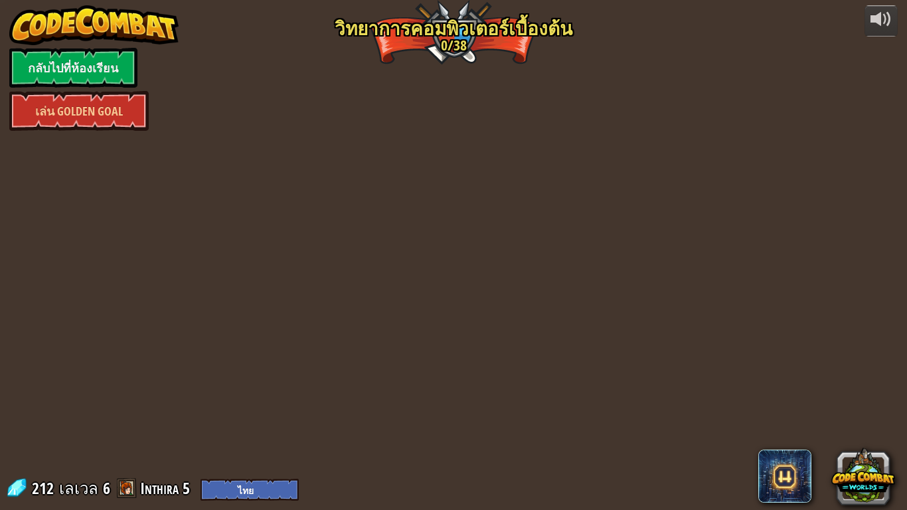
select select "th"
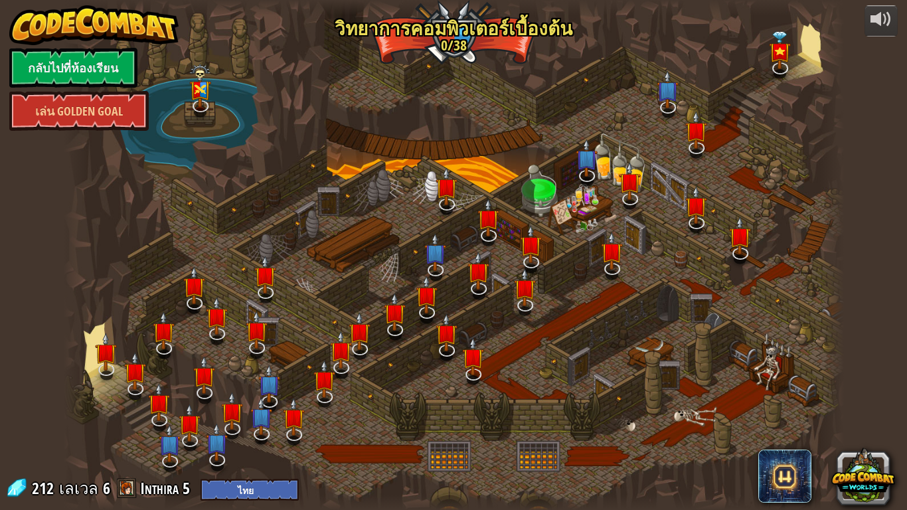
select select "th"
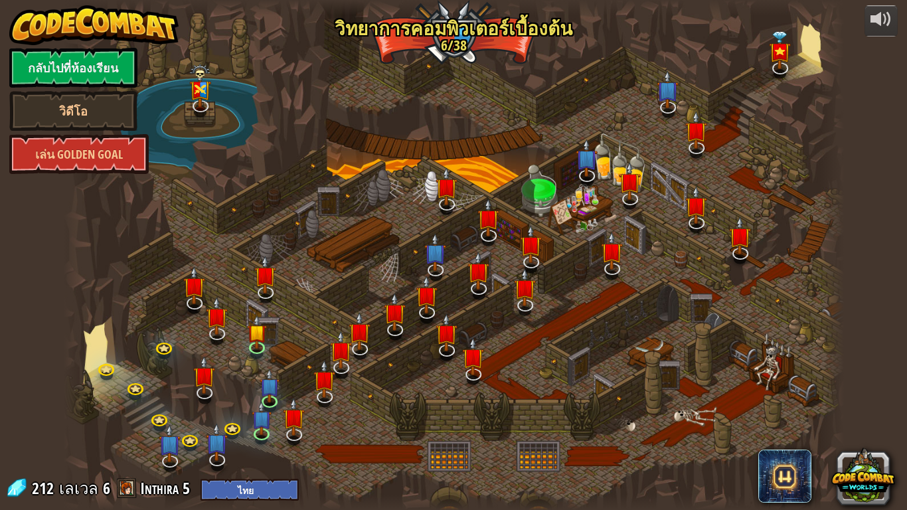
select select "th"
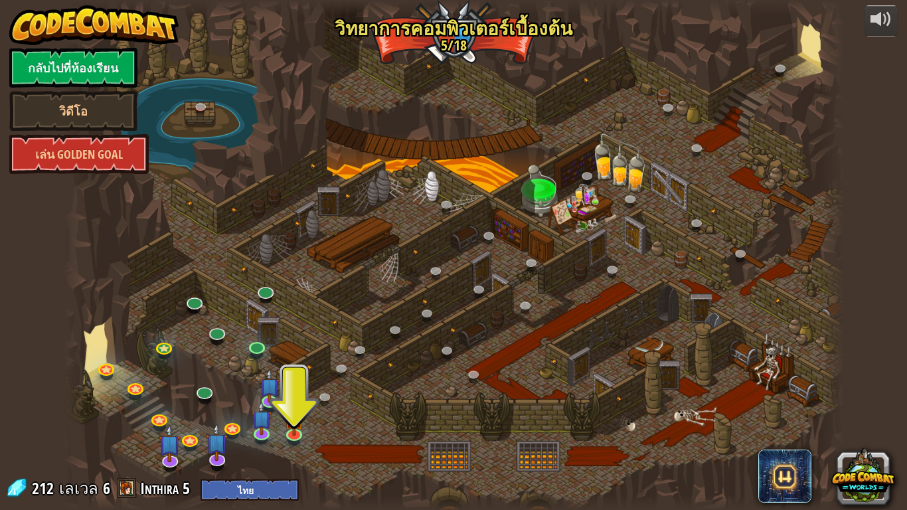
drag, startPoint x: 171, startPoint y: 260, endPoint x: 29, endPoint y: 426, distance: 218.1
drag, startPoint x: 29, startPoint y: 426, endPoint x: 550, endPoint y: 156, distance: 587.0
click at [550, 156] on div at bounding box center [454, 255] width 780 height 510
click at [264, 344] on link at bounding box center [257, 346] width 27 height 27
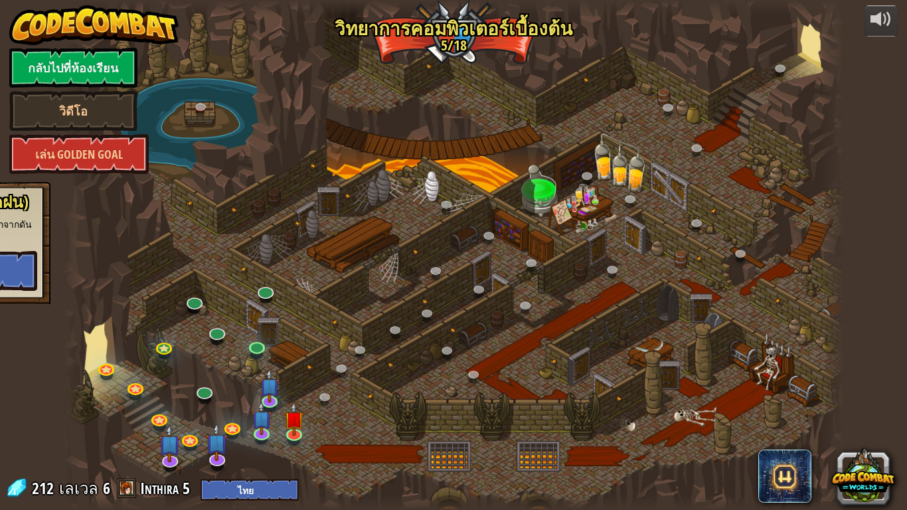
click at [255, 334] on div at bounding box center [454, 255] width 780 height 510
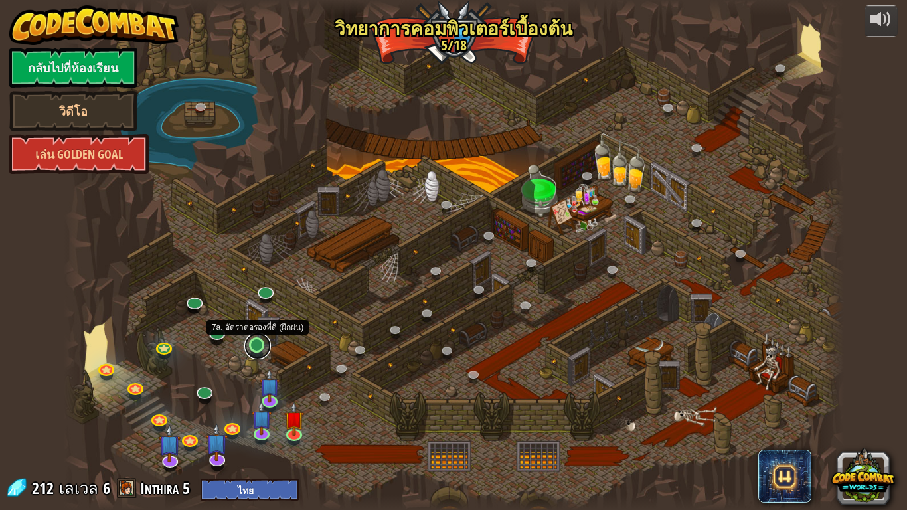
click at [252, 347] on link at bounding box center [257, 346] width 27 height 27
click at [253, 341] on link at bounding box center [257, 346] width 27 height 27
click at [256, 349] on link at bounding box center [257, 346] width 27 height 27
click at [251, 341] on link at bounding box center [257, 346] width 27 height 27
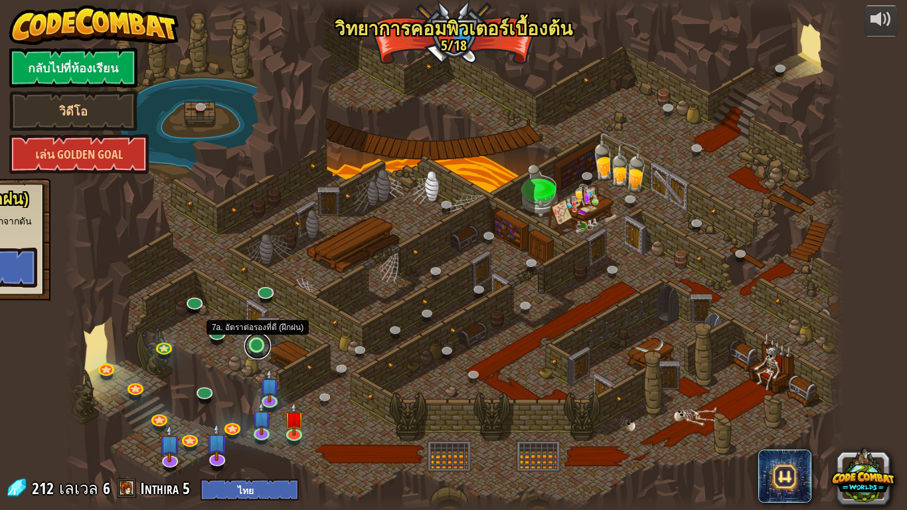
click at [251, 341] on link at bounding box center [257, 346] width 27 height 27
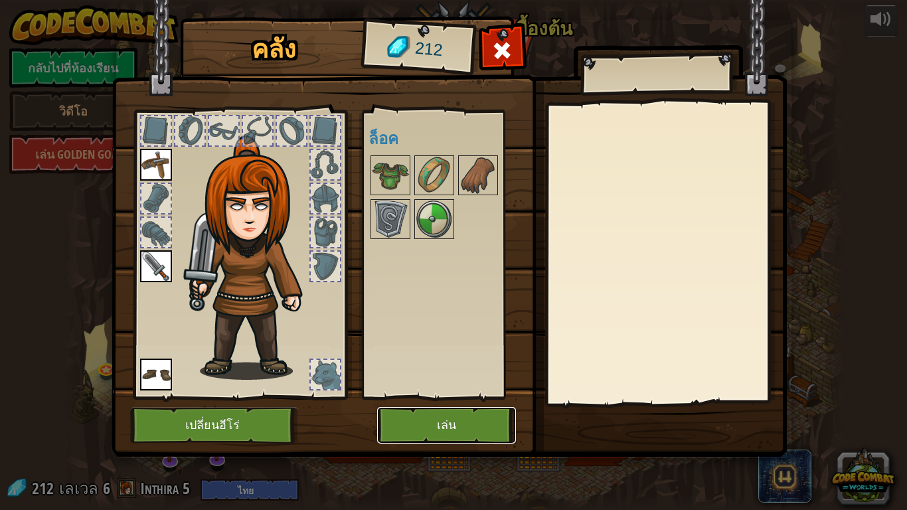
click at [444, 391] on button "เล่น" at bounding box center [446, 425] width 139 height 37
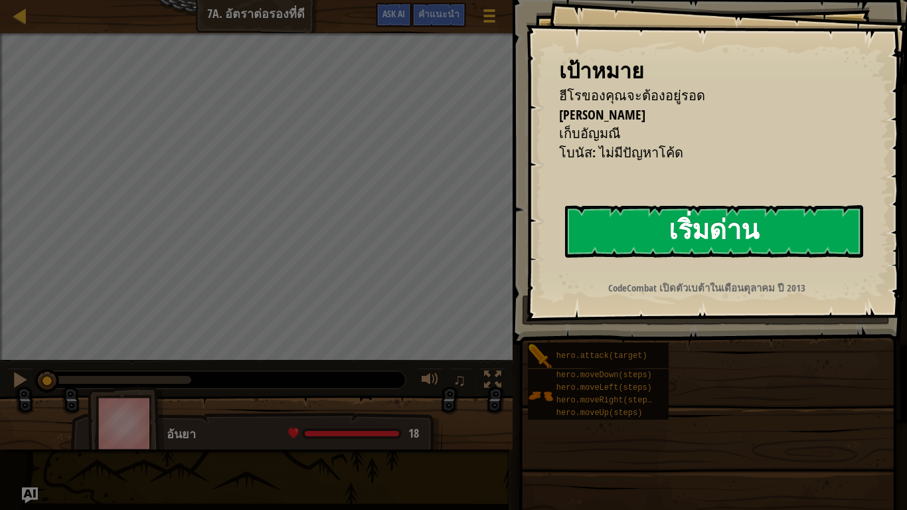
click at [683, 223] on button "เริ่มด่าน" at bounding box center [714, 231] width 298 height 52
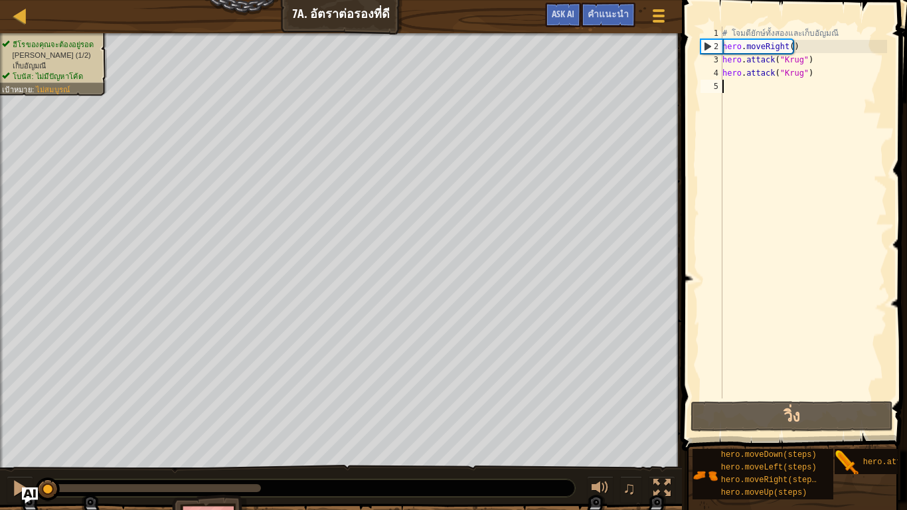
type textarea "h"
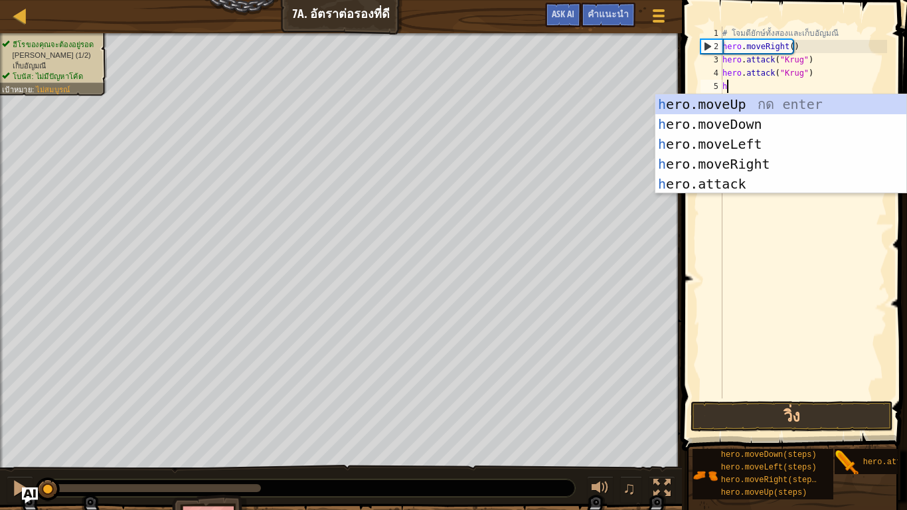
scroll to position [6, 0]
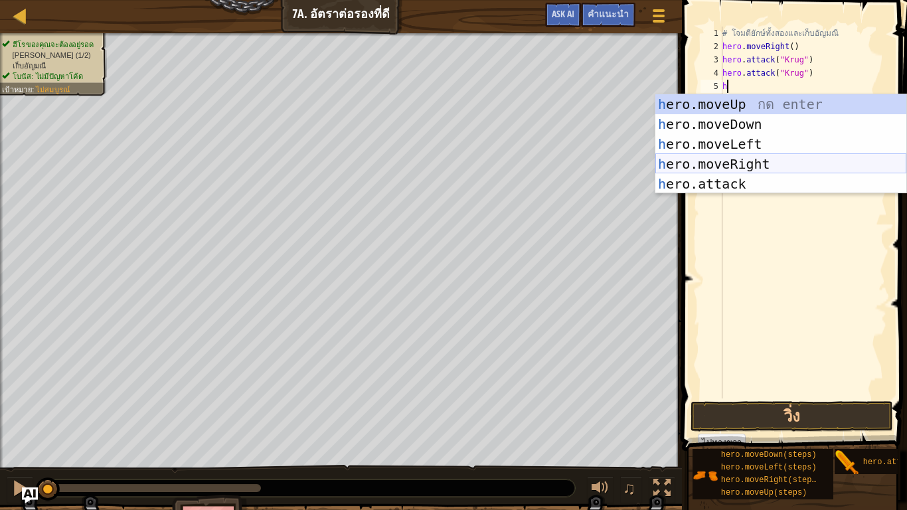
click at [743, 163] on div "h ero.moveUp กด enter h ero.moveDown กด enter h ero.moveLeft กด enter h ero.mov…" at bounding box center [781, 163] width 251 height 139
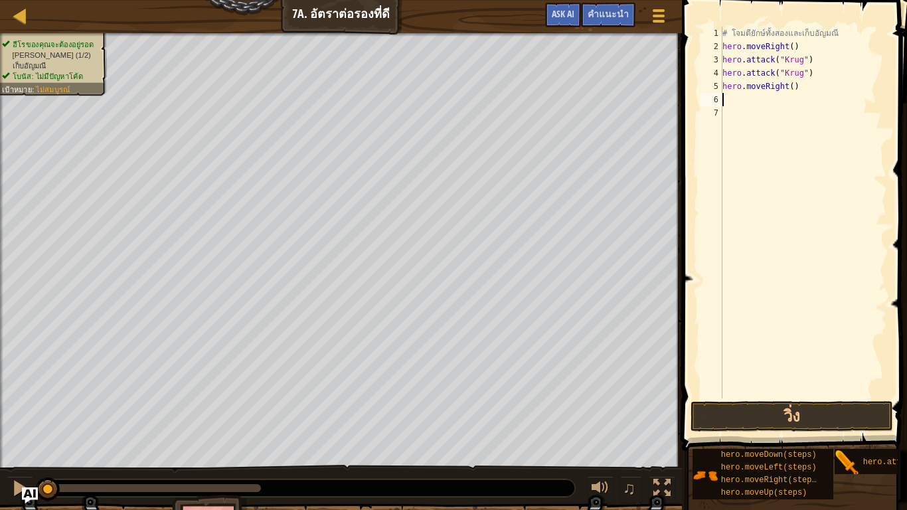
type textarea "h"
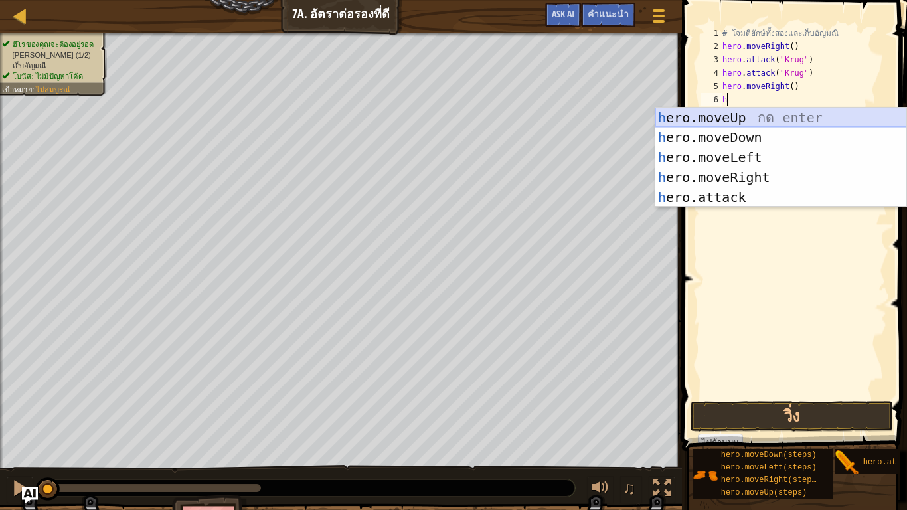
click at [727, 110] on div "h ero.moveUp กด enter h ero.moveDown กด enter h ero.moveLeft กด enter h ero.mov…" at bounding box center [781, 177] width 251 height 139
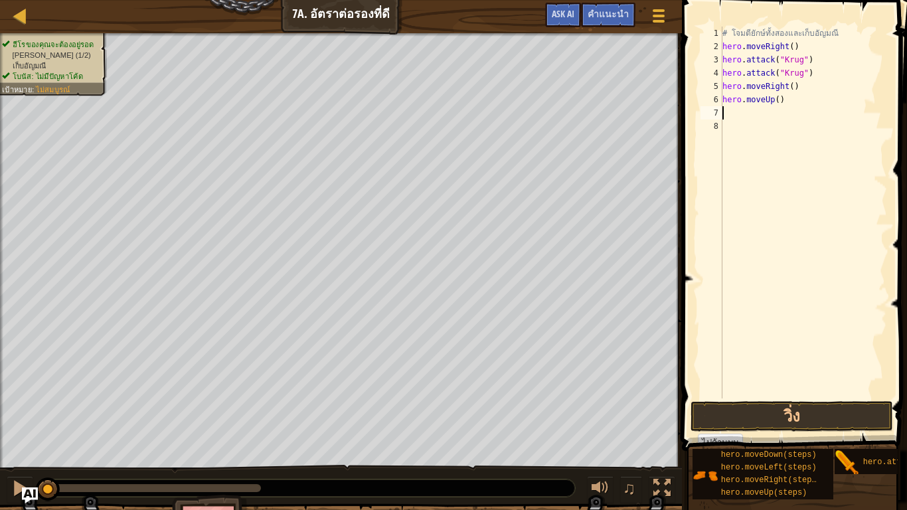
type textarea "h"
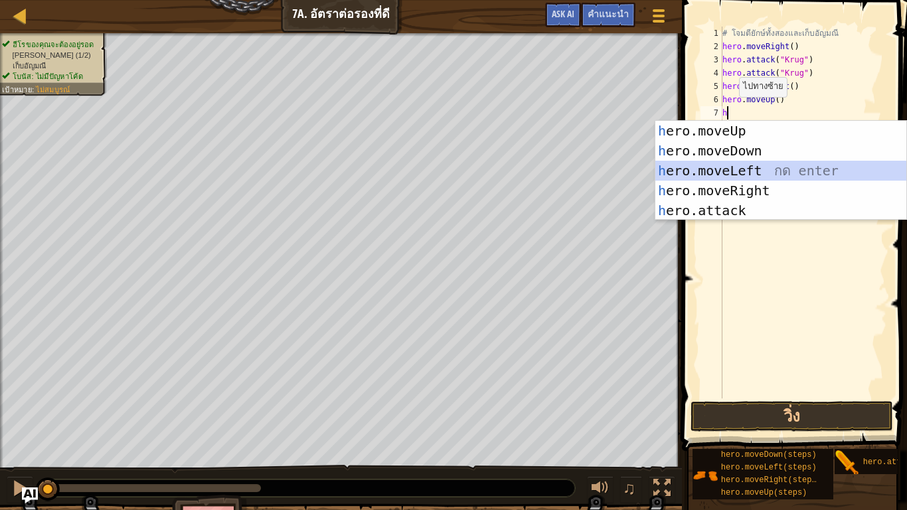
click at [753, 165] on div "h ero.moveUp กด enter h ero.moveDown กด enter h ero.moveLeft กด enter h ero.mov…" at bounding box center [781, 190] width 251 height 139
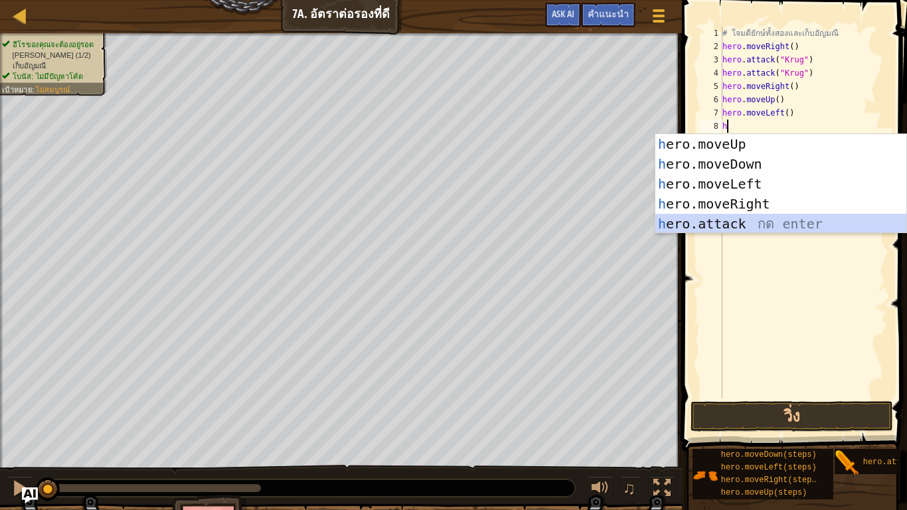
click at [788, 217] on div "h ero.moveUp กด enter h ero.moveDown กด enter h ero.moveLeft กด enter h ero.mov…" at bounding box center [781, 203] width 251 height 139
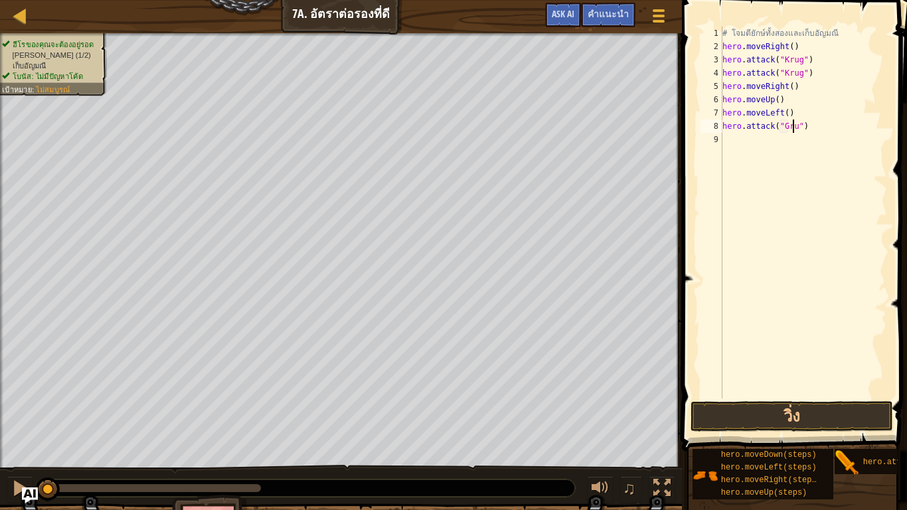
scroll to position [6, 6]
type textarea "hero.attack("Grump")"
click at [741, 147] on div "# โจมตียักษ์ทั้งสองและเก็บอัญมณี hero . moveRight ( ) hero . attack ( "Krug" ) …" at bounding box center [803, 226] width 167 height 399
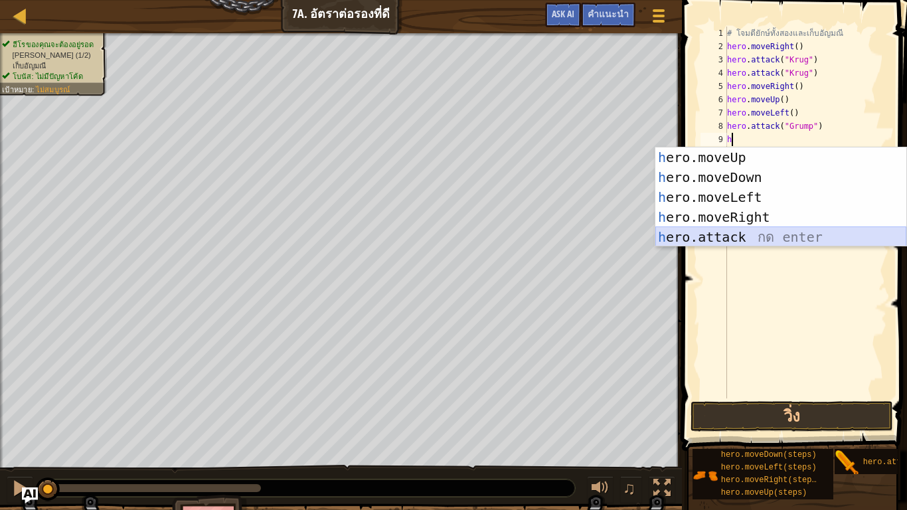
click at [772, 240] on div "h ero.moveUp กด enter h ero.moveDown กด enter h ero.moveLeft กด enter h ero.mov…" at bounding box center [781, 216] width 251 height 139
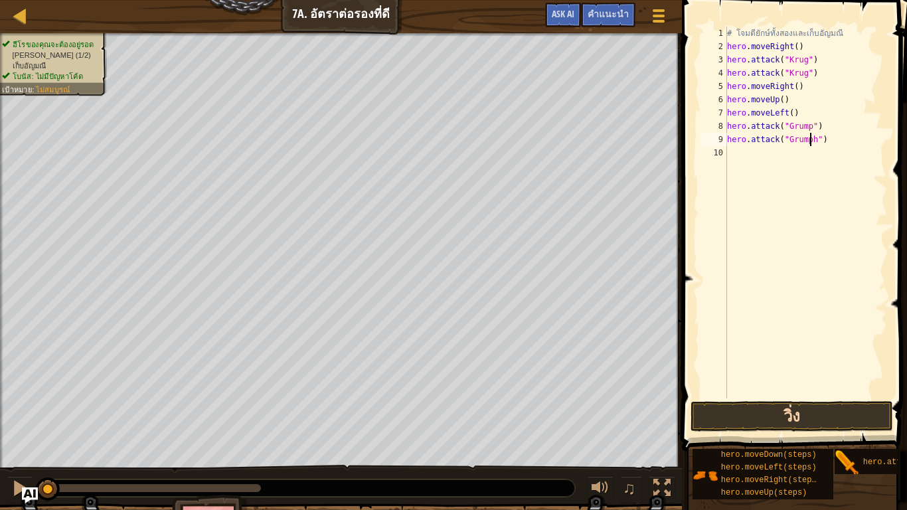
scroll to position [6, 7]
type textarea "hero.attack("Grump")"
click at [763, 170] on div "# โจมตียักษ์ทั้งสองและเก็บอัญมณี hero . moveRight ( ) hero . attack ( "Krug" ) …" at bounding box center [806, 226] width 163 height 399
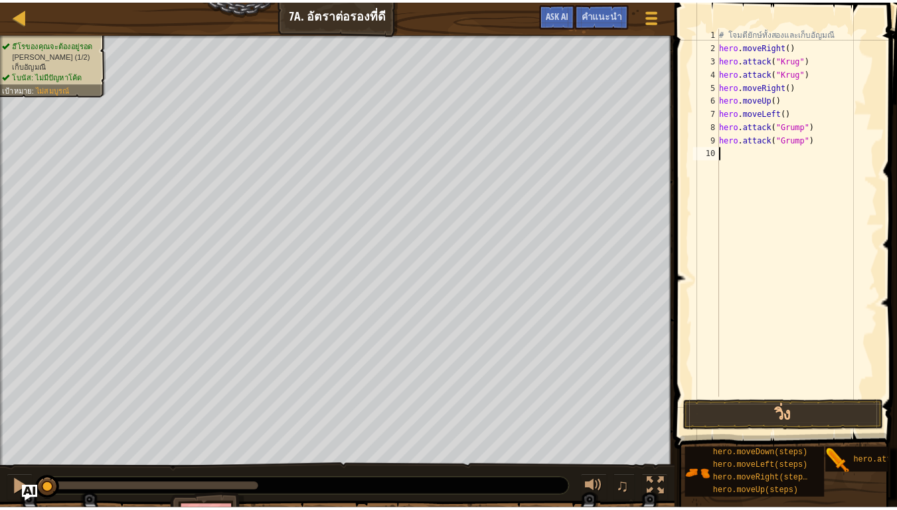
scroll to position [6, 0]
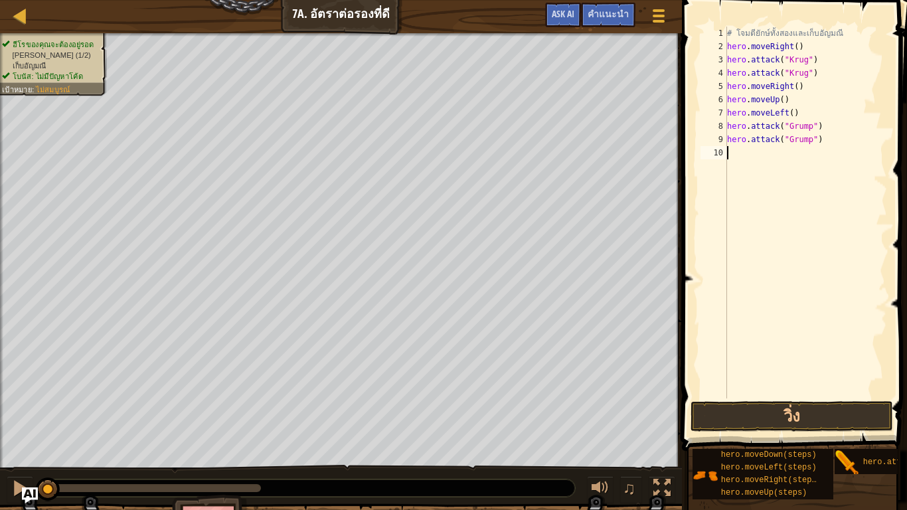
type textarea "h"
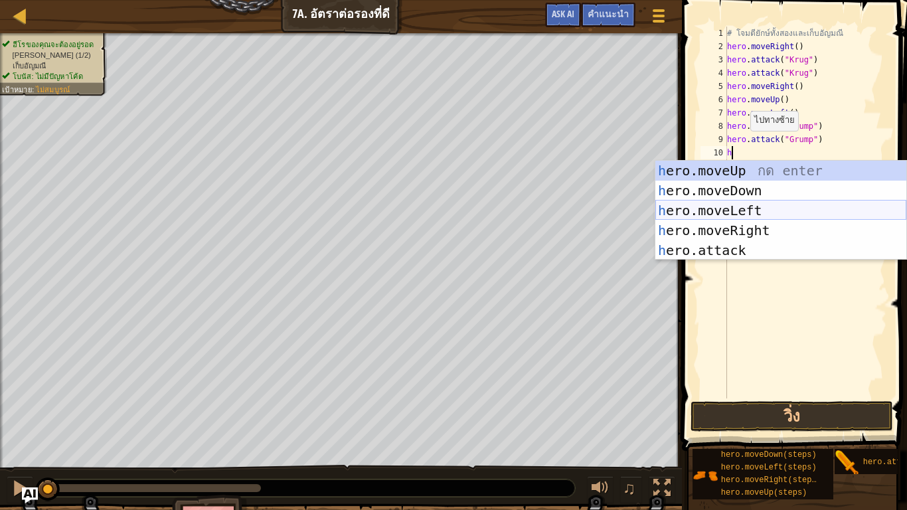
click at [717, 205] on div "h ero.moveUp กด enter h ero.moveDown กด enter h ero.moveLeft กด enter h ero.mov…" at bounding box center [781, 230] width 251 height 139
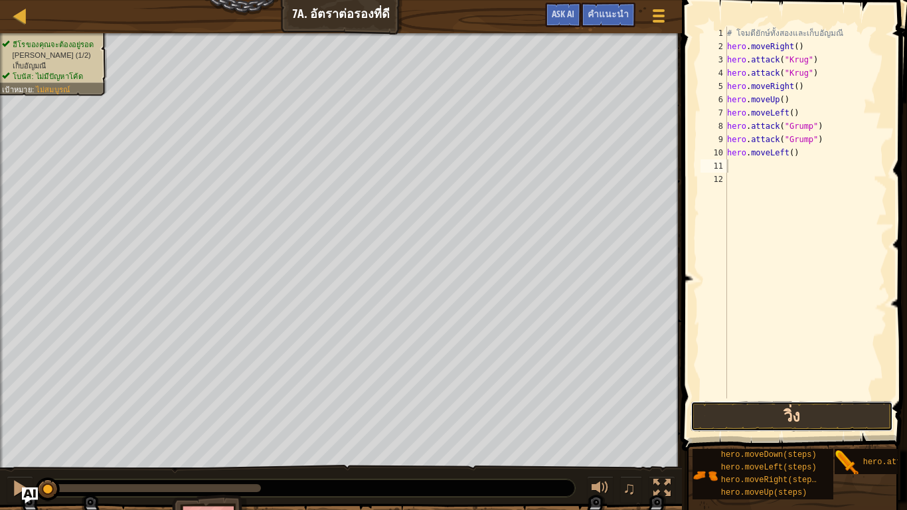
click at [739, 391] on button "วิ่ง" at bounding box center [792, 416] width 203 height 31
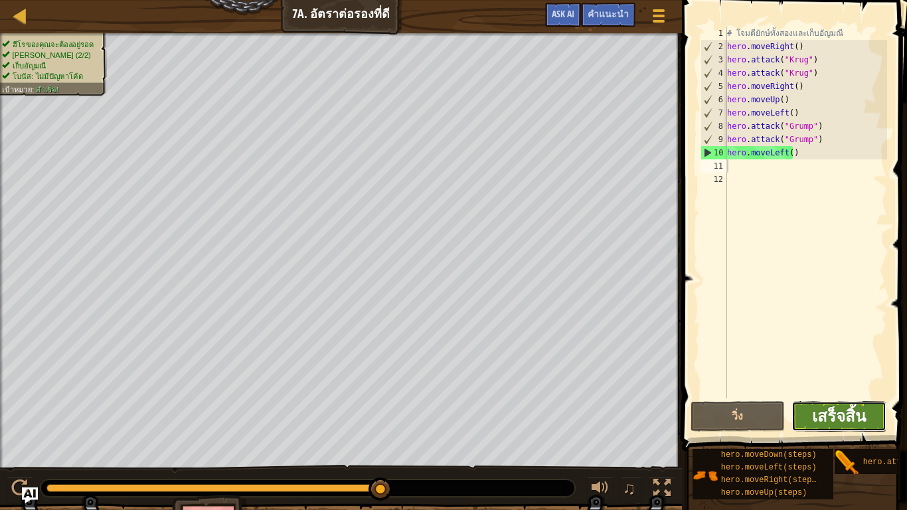
click at [827, 391] on span "เสร็จสิ้น" at bounding box center [839, 415] width 54 height 21
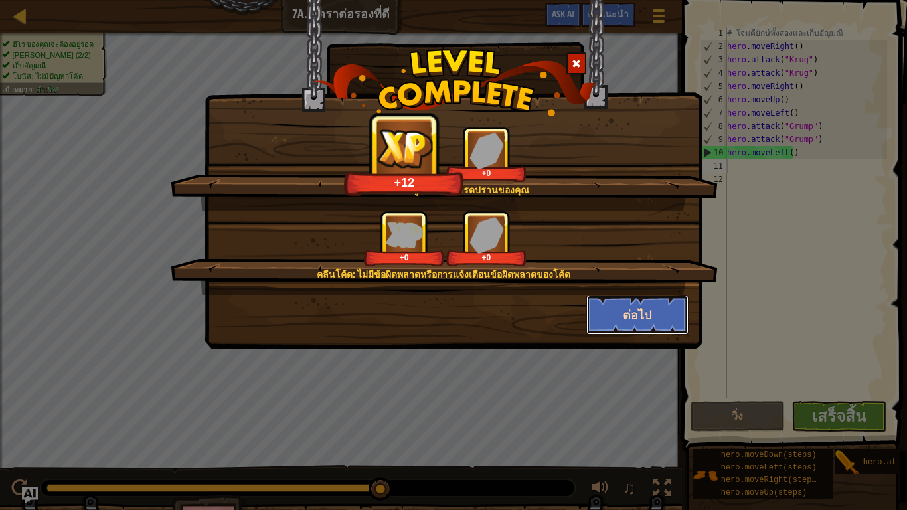
click at [641, 319] on button "ต่อไป" at bounding box center [638, 315] width 103 height 40
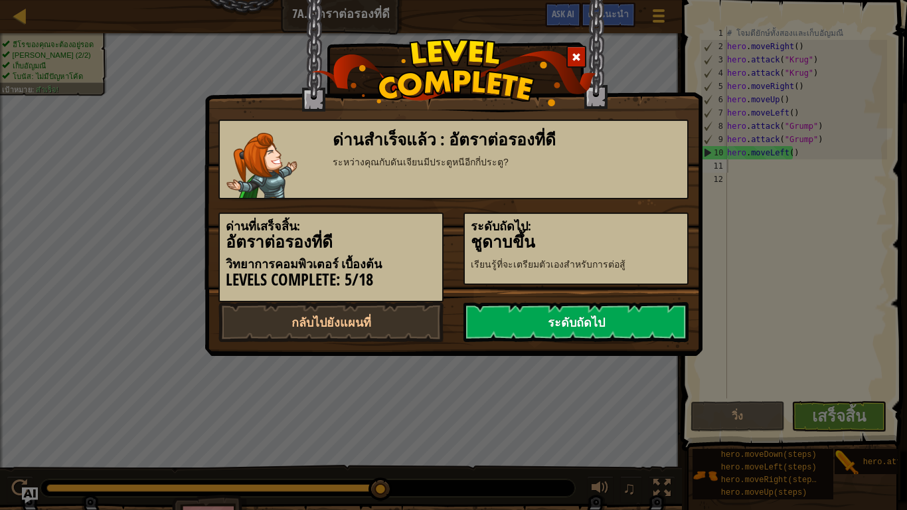
click at [674, 312] on link "ระดับถัดไป" at bounding box center [576, 322] width 225 height 40
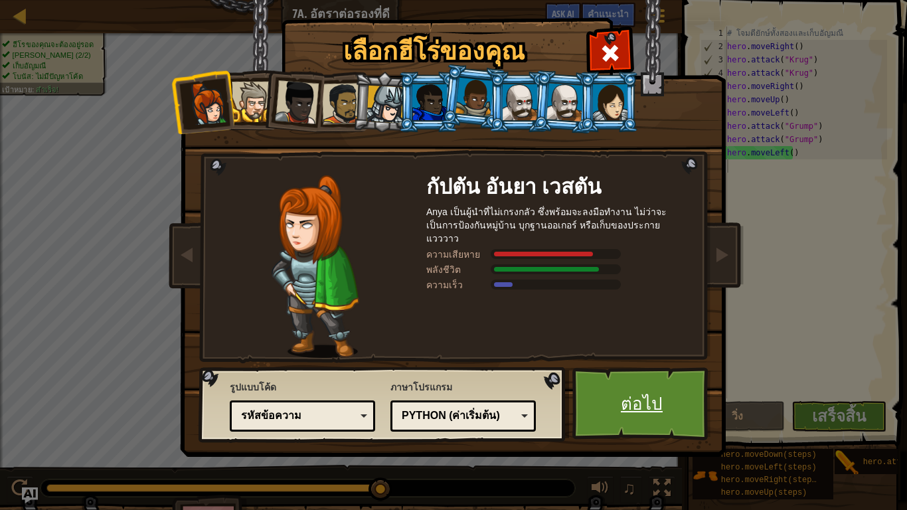
click at [621, 391] on link "ต่อไป" at bounding box center [642, 403] width 139 height 73
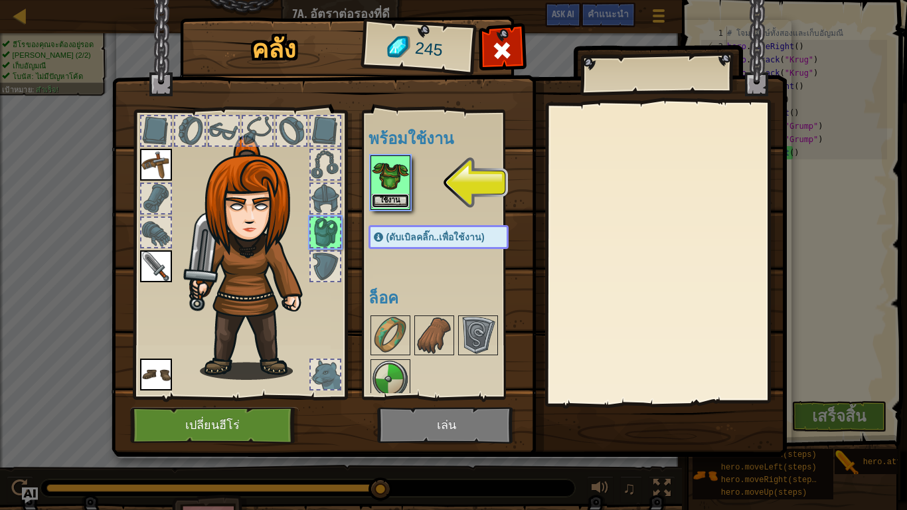
click at [382, 198] on button "ใช้งาน" at bounding box center [390, 201] width 37 height 14
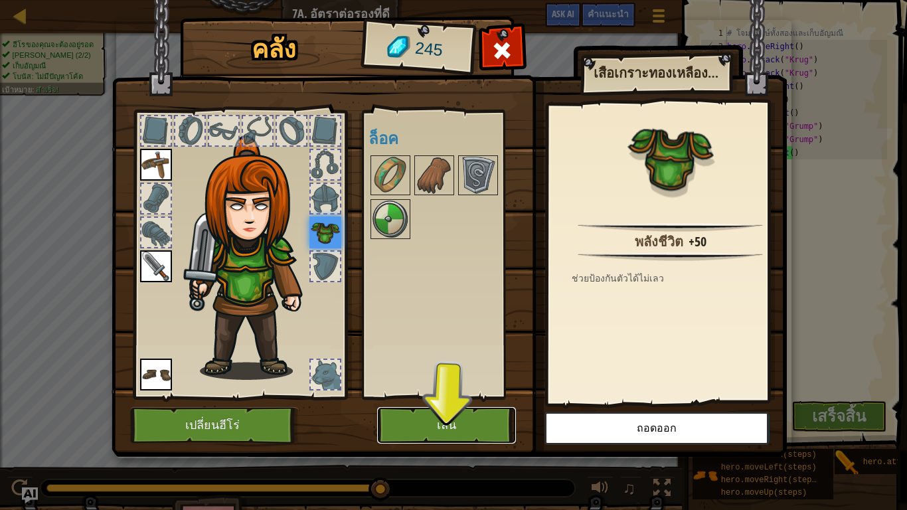
click at [463, 391] on button "เล่น" at bounding box center [446, 425] width 139 height 37
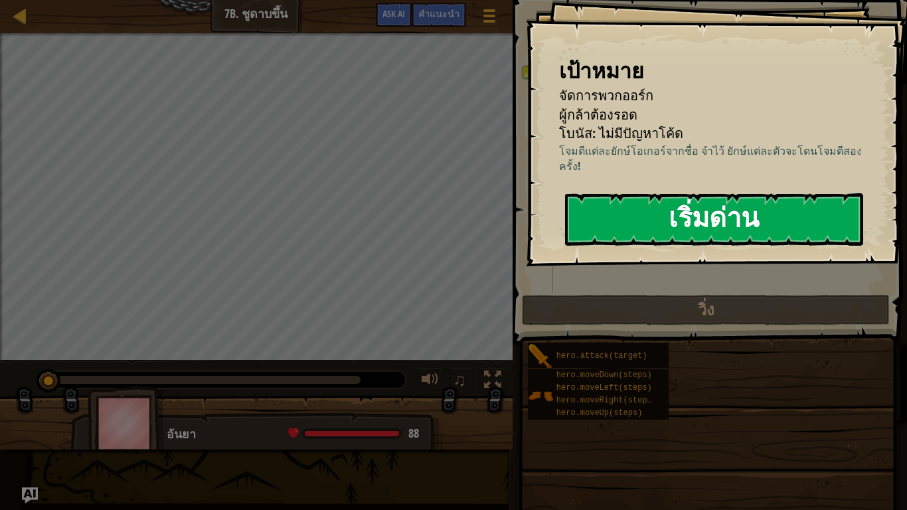
click at [735, 201] on button "เริ่มด่าน" at bounding box center [714, 219] width 298 height 52
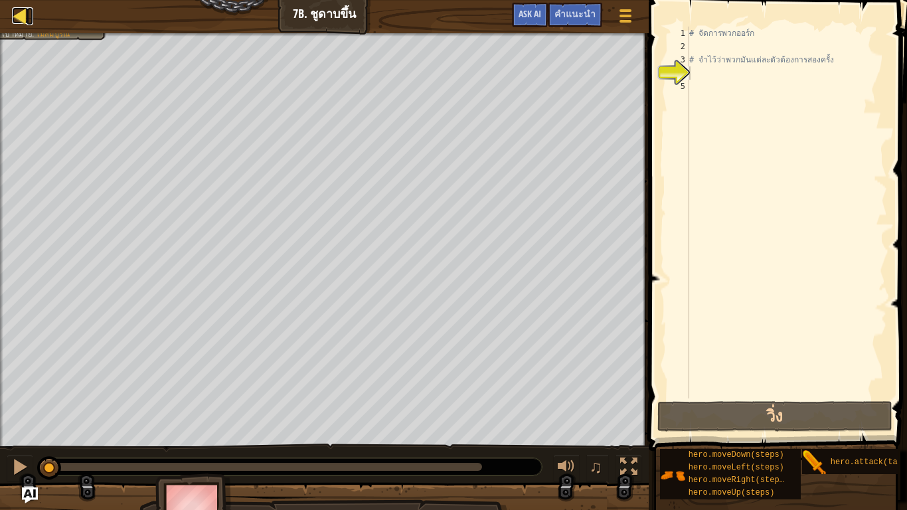
click at [17, 9] on div at bounding box center [20, 15] width 17 height 17
select select "th"
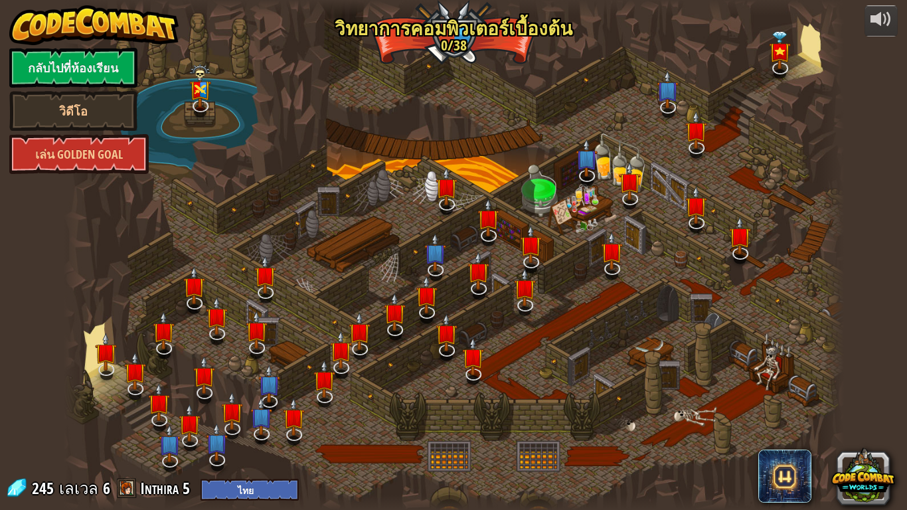
select select "th"
click at [41, 58] on link "กลับไปที่ห้องเรียน" at bounding box center [73, 68] width 128 height 40
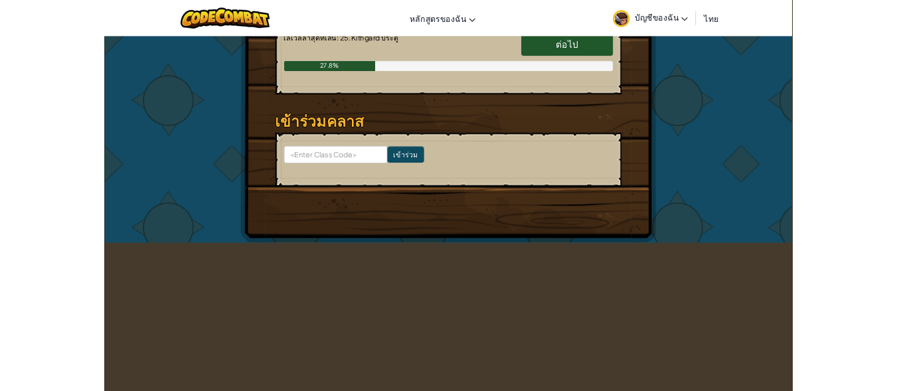
scroll to position [266, 0]
